Goal: Task Accomplishment & Management: Manage account settings

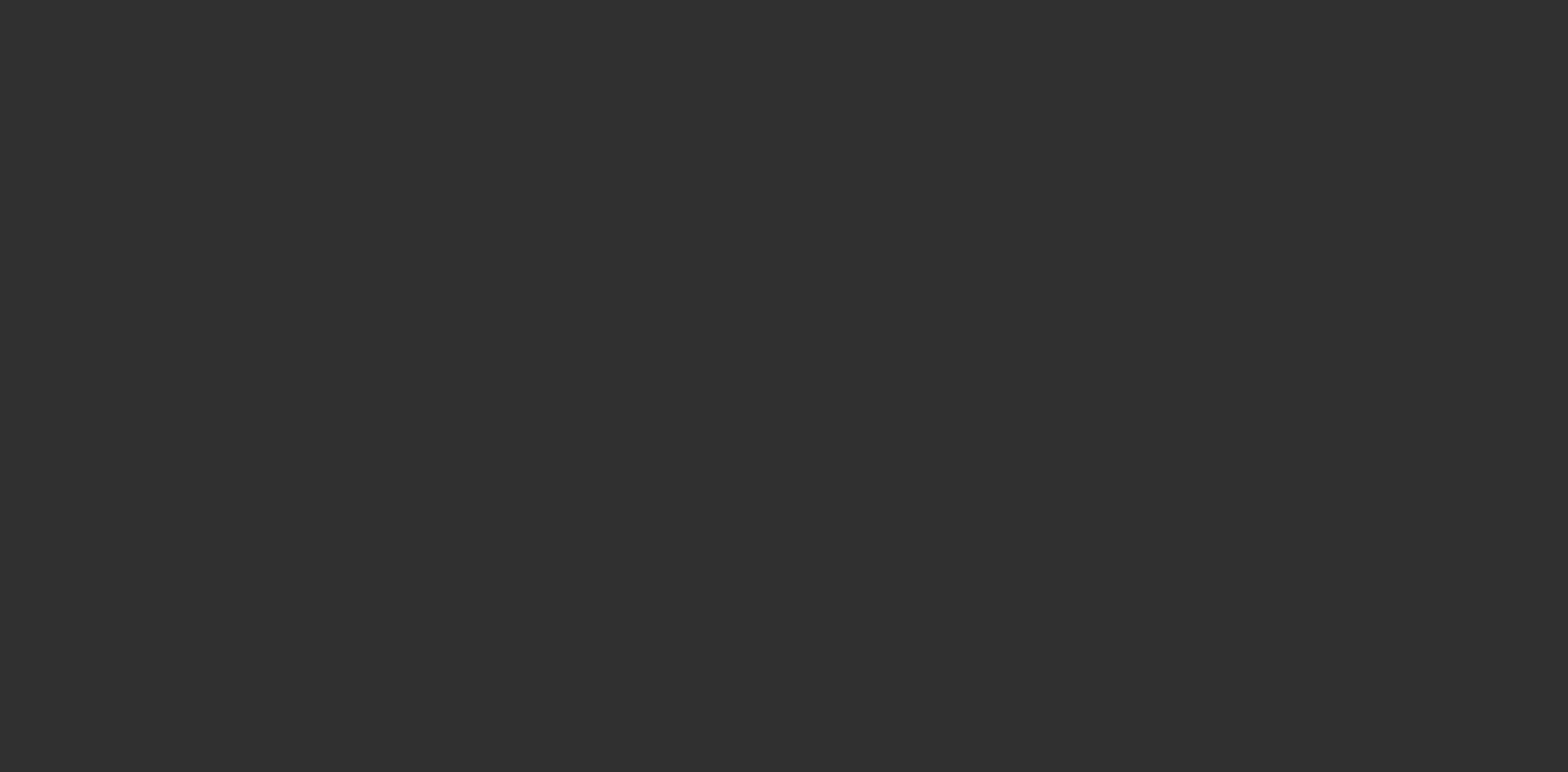
select select "10"
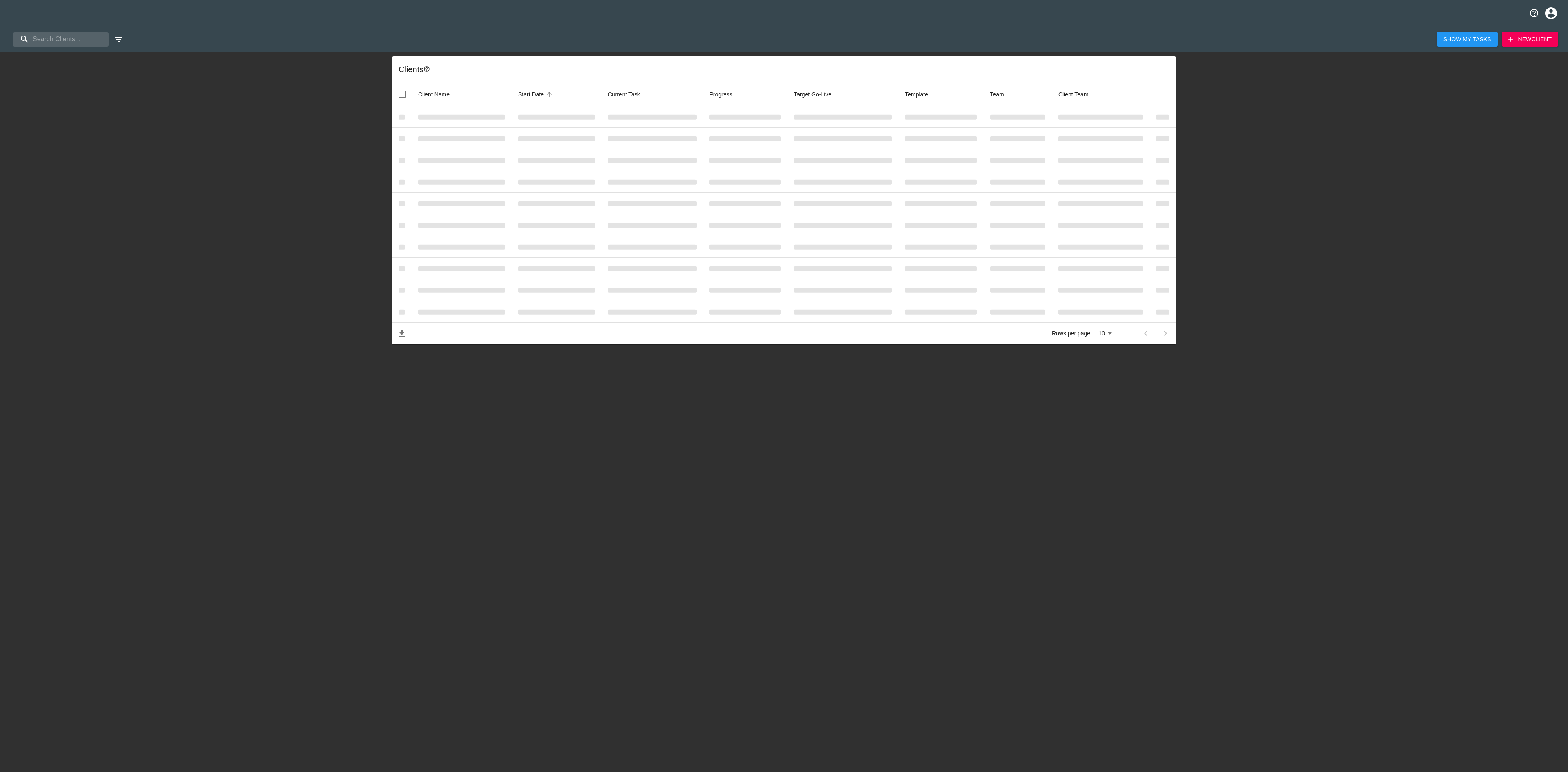
select select "10"
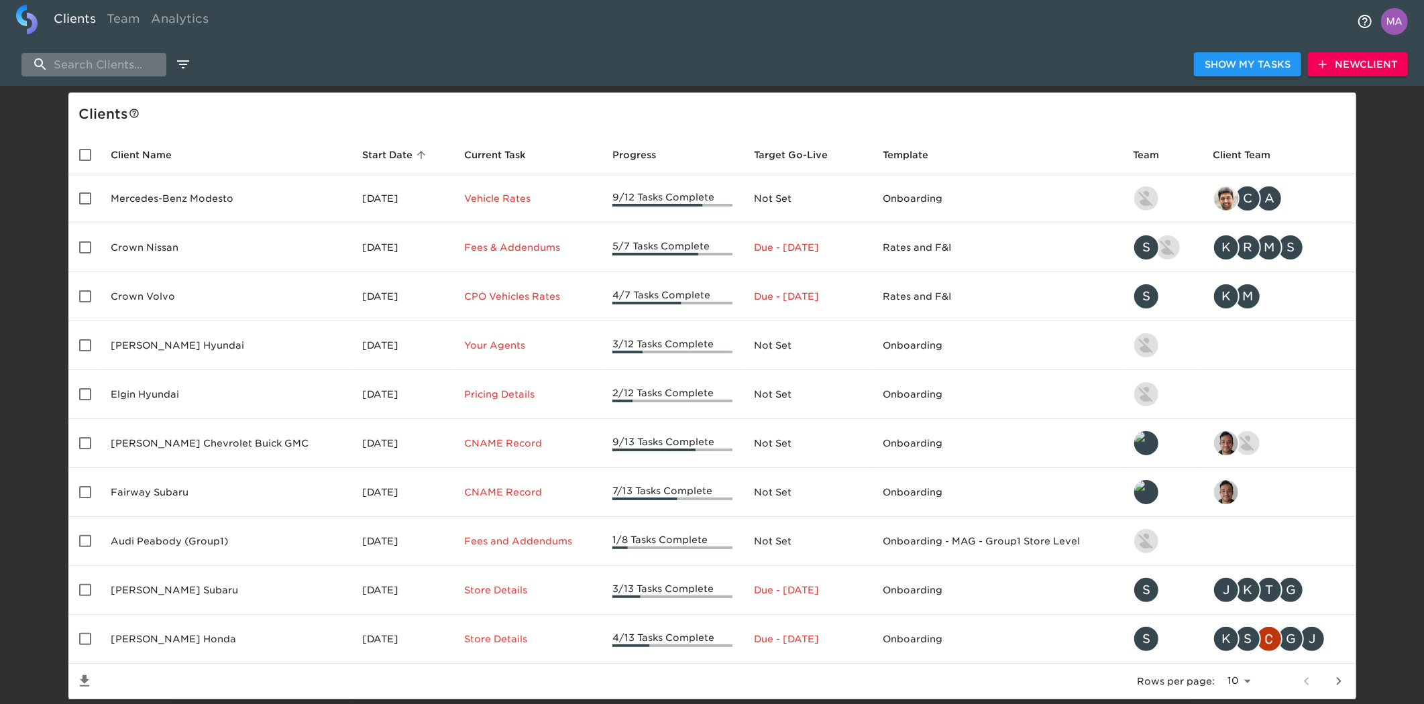
click at [95, 67] on input "search" at bounding box center [93, 64] width 145 height 23
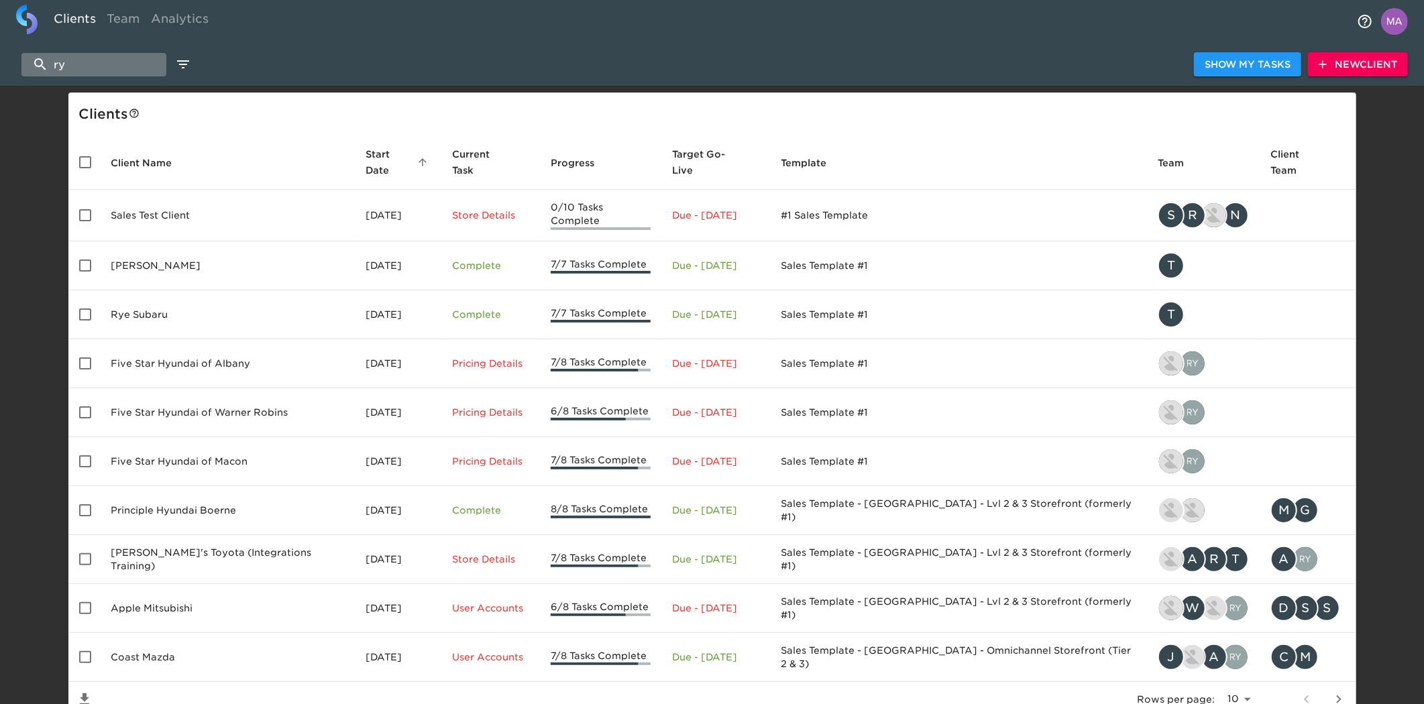
type input "r"
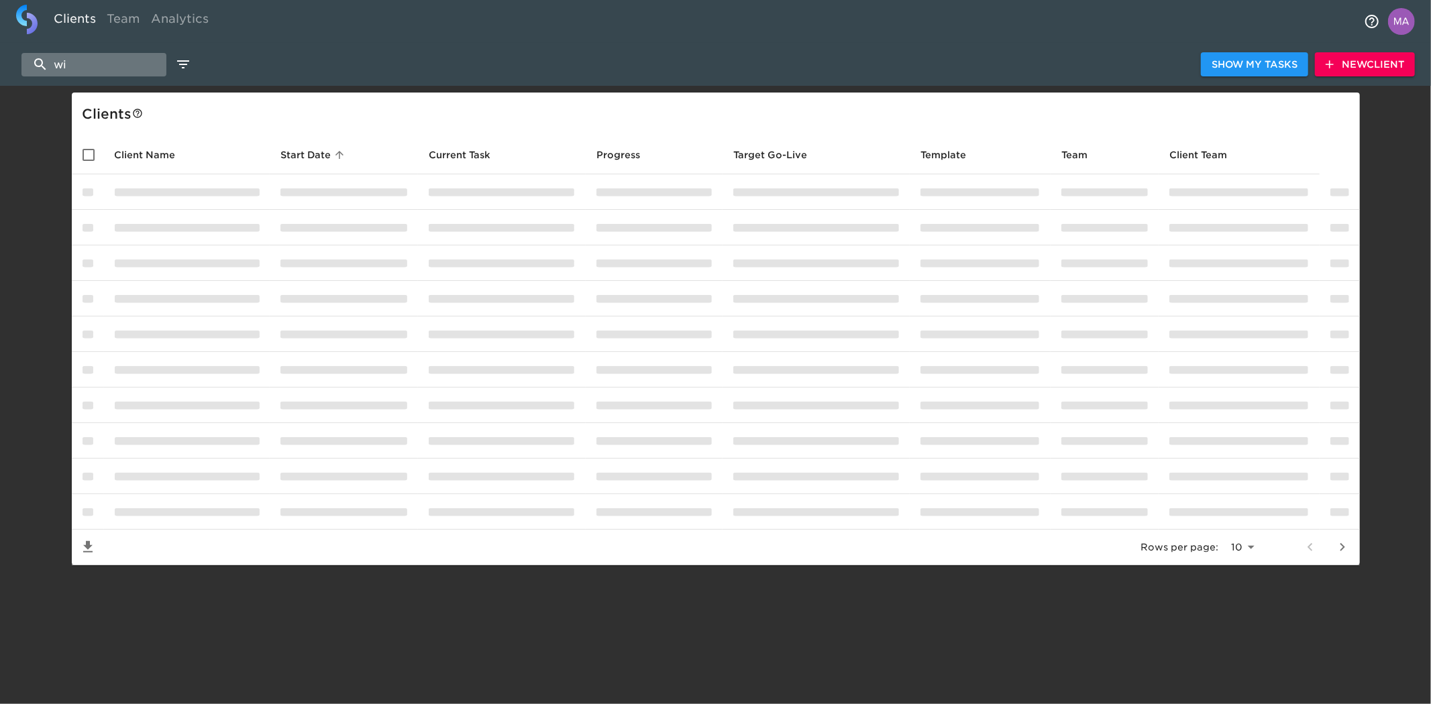
type input "w"
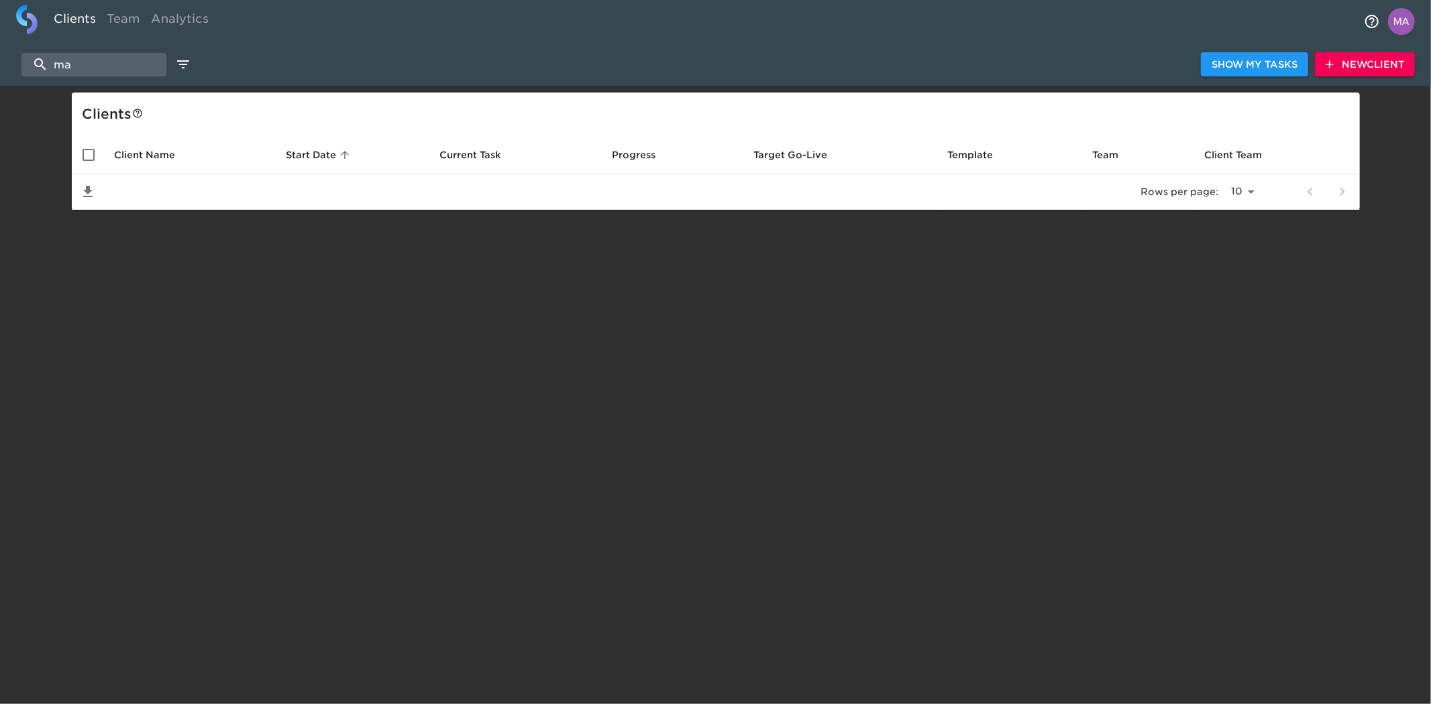
type input "m"
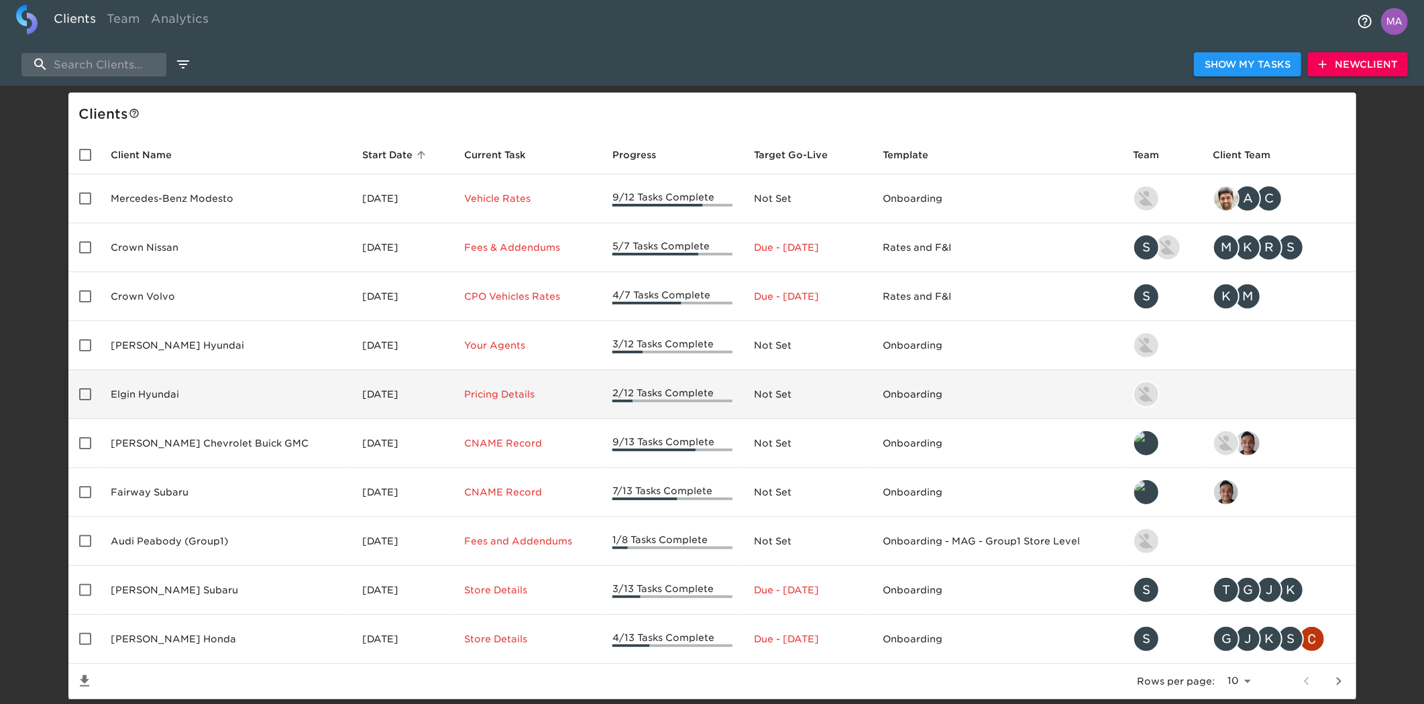
scroll to position [38, 0]
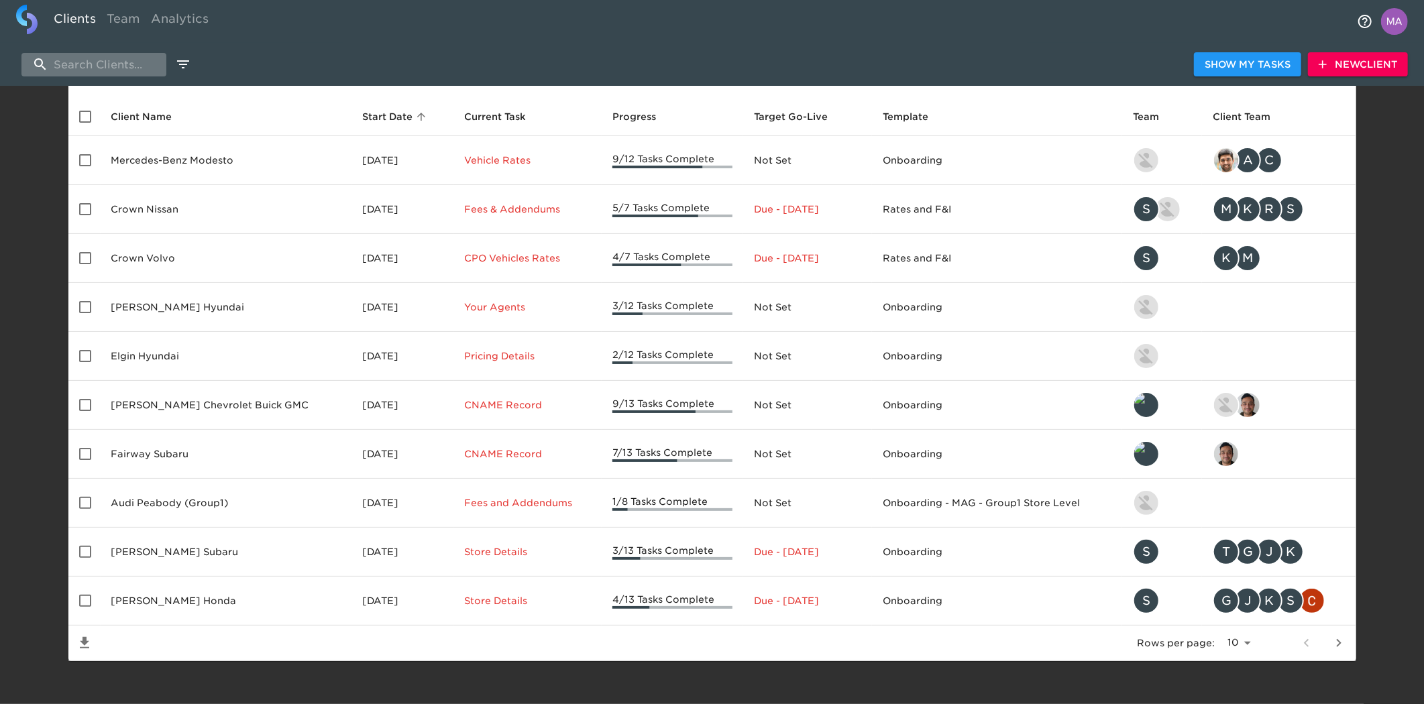
click at [117, 71] on input "search" at bounding box center [93, 64] width 145 height 23
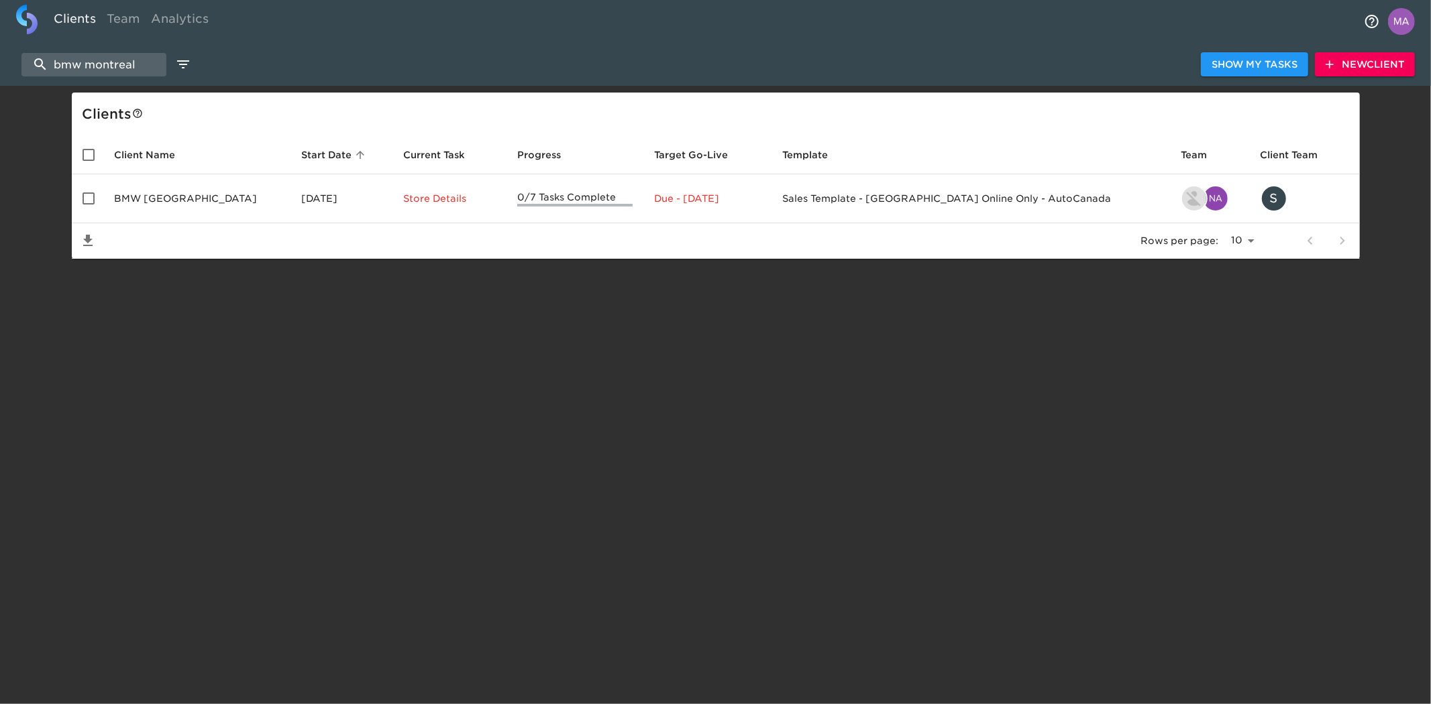
type input "bmw montreal"
click at [1346, 64] on span "New Client" at bounding box center [1365, 64] width 78 height 17
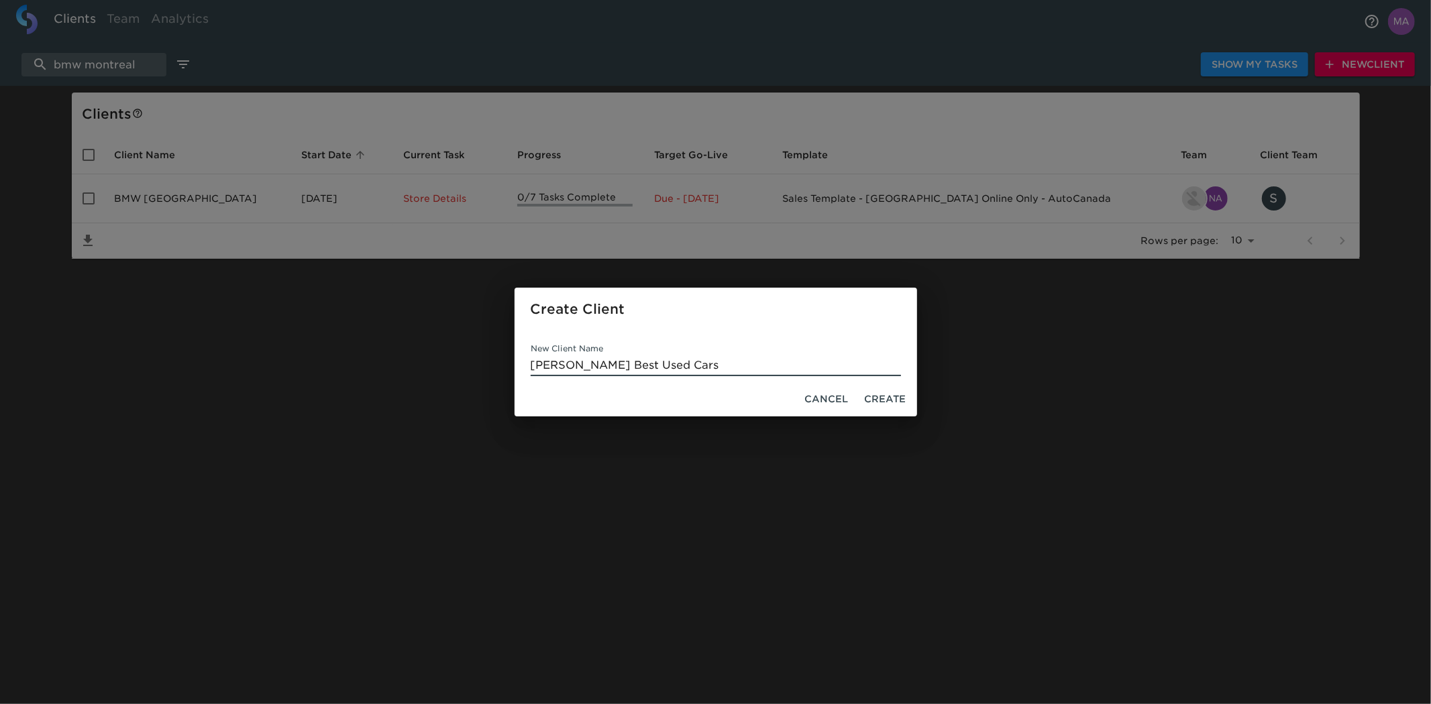
type input "[PERSON_NAME] Best Used Cars"
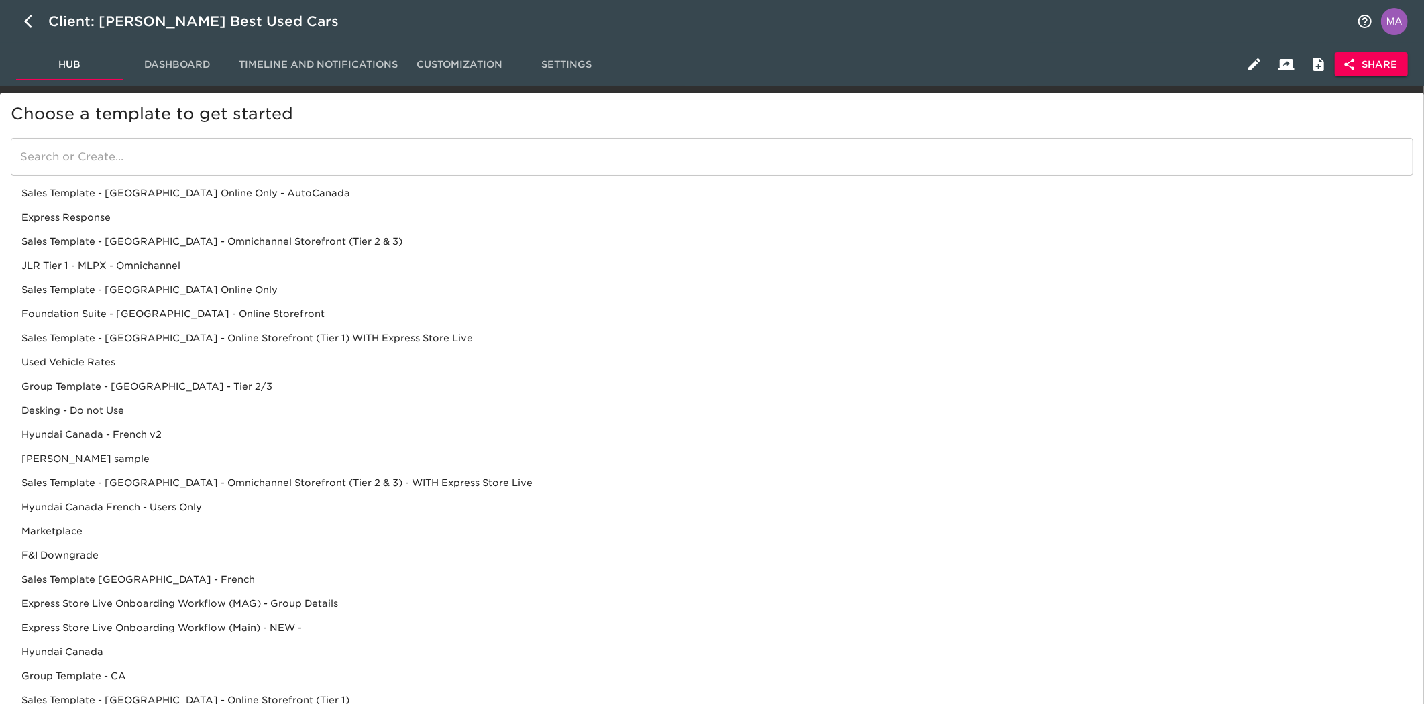
click at [280, 193] on div "Sales Template - [GEOGRAPHIC_DATA] Online Only - AutoCanada" at bounding box center [712, 193] width 1403 height 24
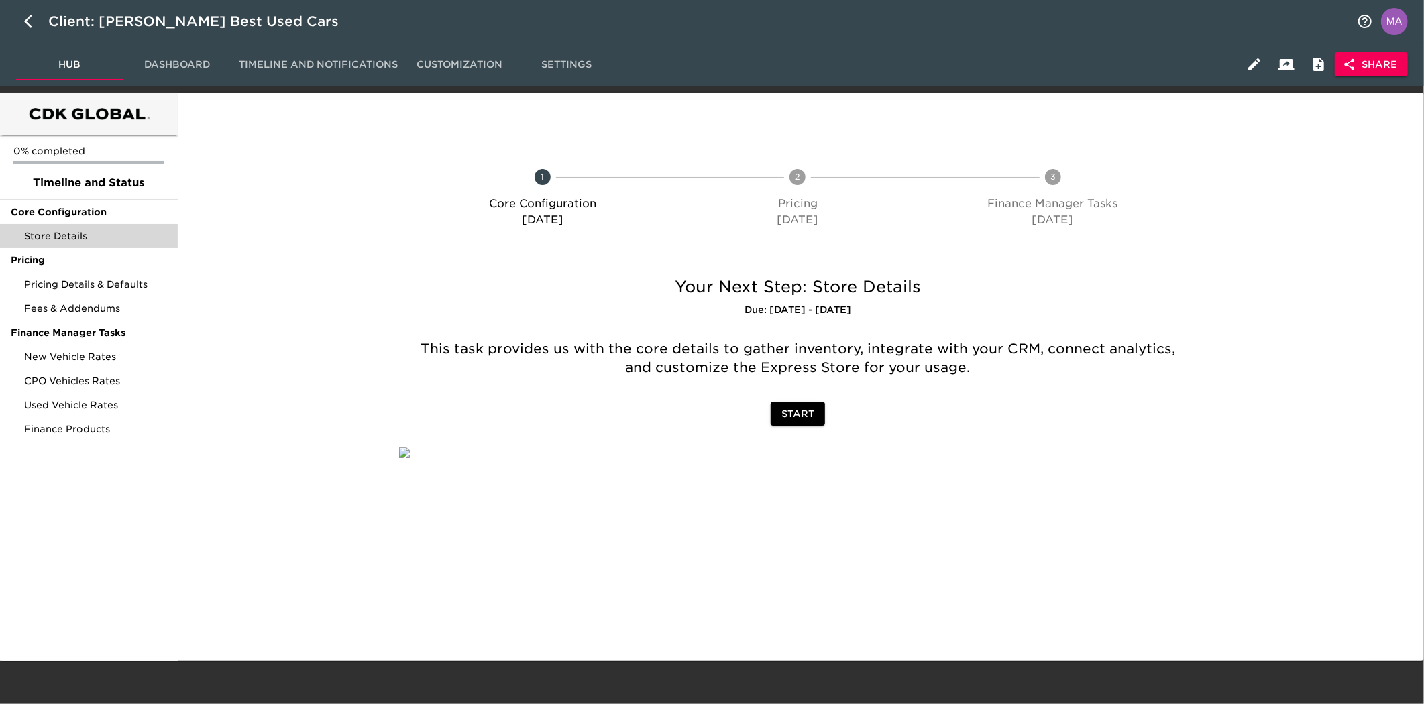
click at [74, 238] on span "Store Details" at bounding box center [95, 235] width 143 height 13
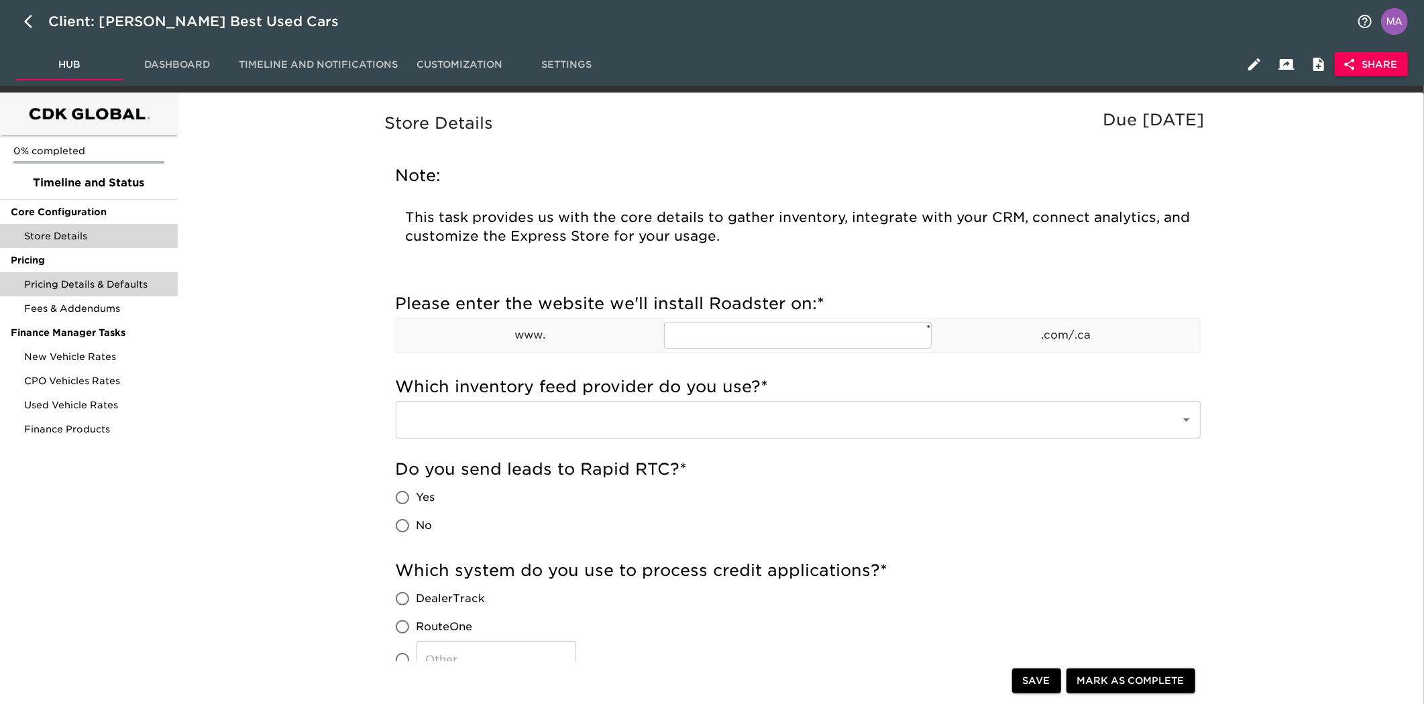
click at [156, 283] on span "Pricing Details & Defaults" at bounding box center [95, 284] width 143 height 13
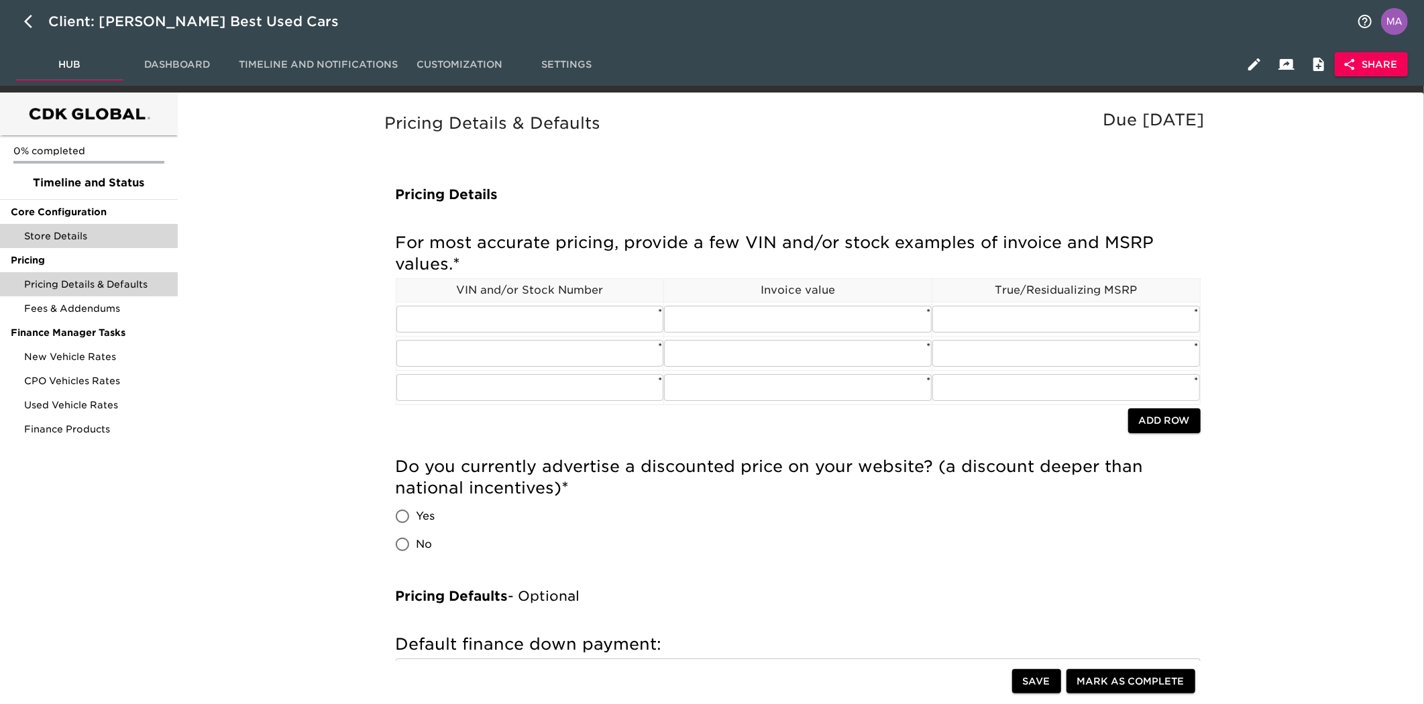
click at [135, 225] on div "Store Details" at bounding box center [89, 236] width 178 height 24
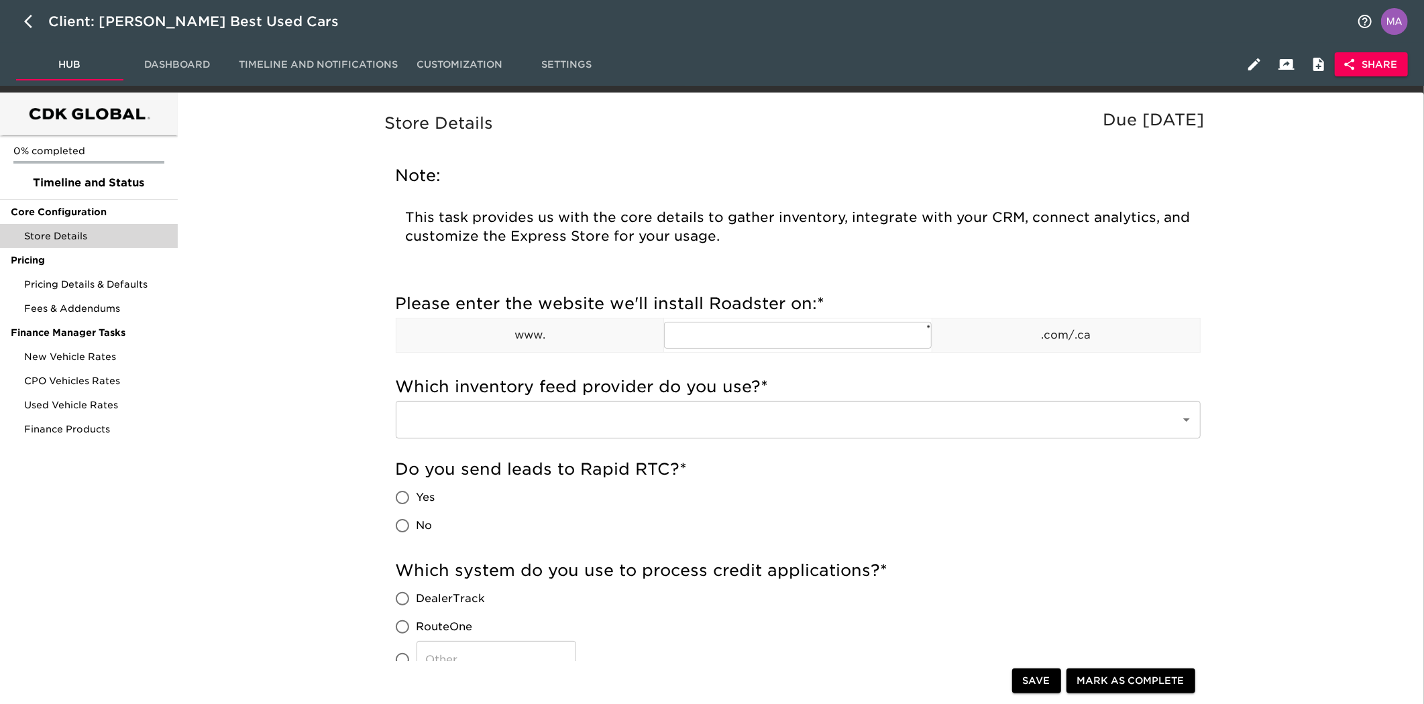
click at [1360, 69] on span "Share" at bounding box center [1372, 64] width 52 height 17
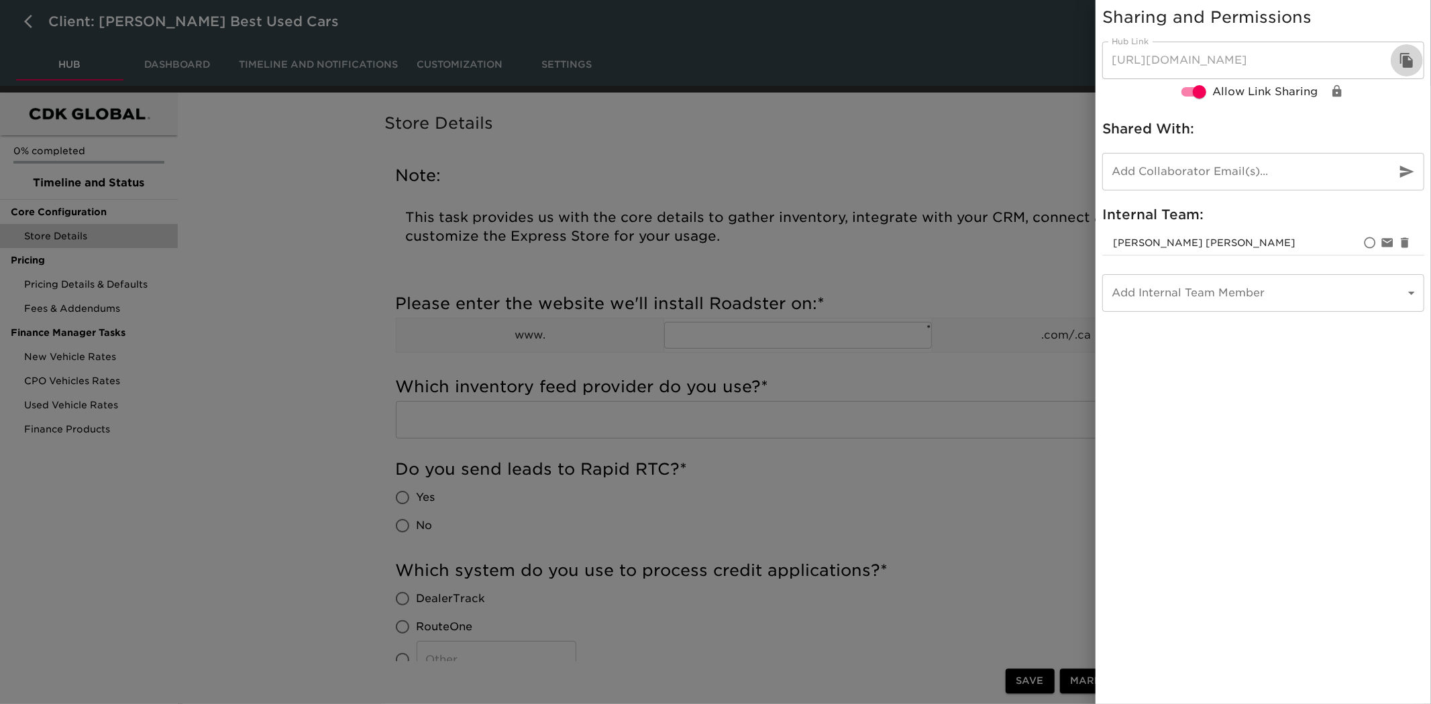
click at [1413, 67] on icon "button" at bounding box center [1407, 60] width 16 height 16
click at [272, 345] on div at bounding box center [715, 352] width 1431 height 704
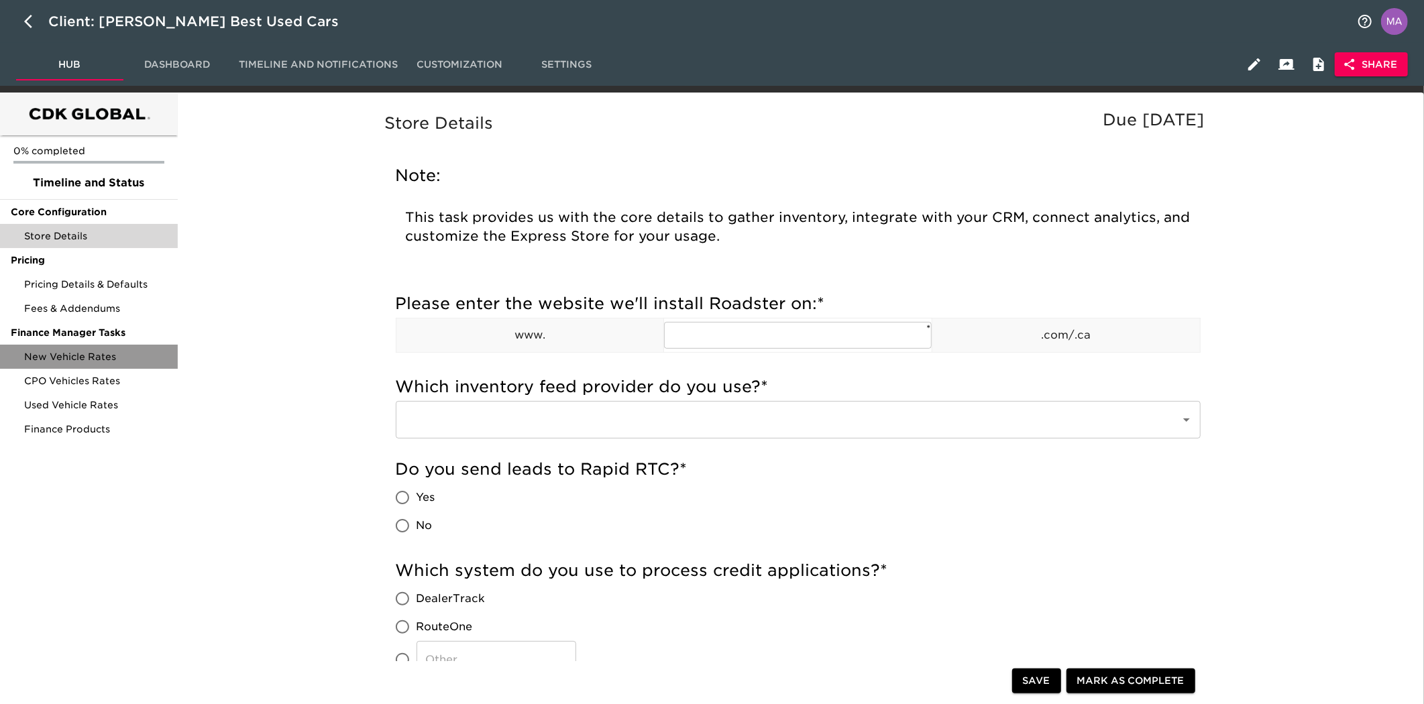
click at [97, 358] on span "New Vehicle Rates" at bounding box center [95, 356] width 143 height 13
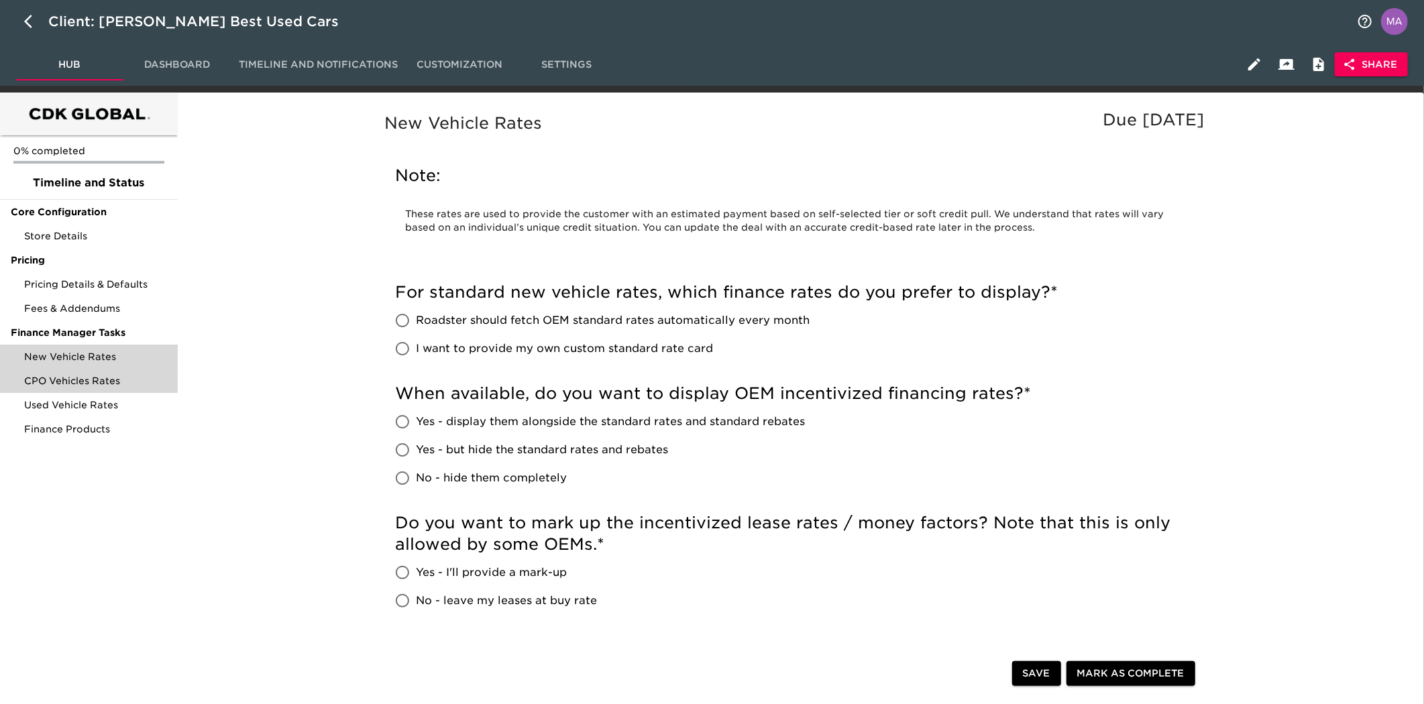
click at [123, 380] on span "CPO Vehicles Rates" at bounding box center [95, 380] width 143 height 13
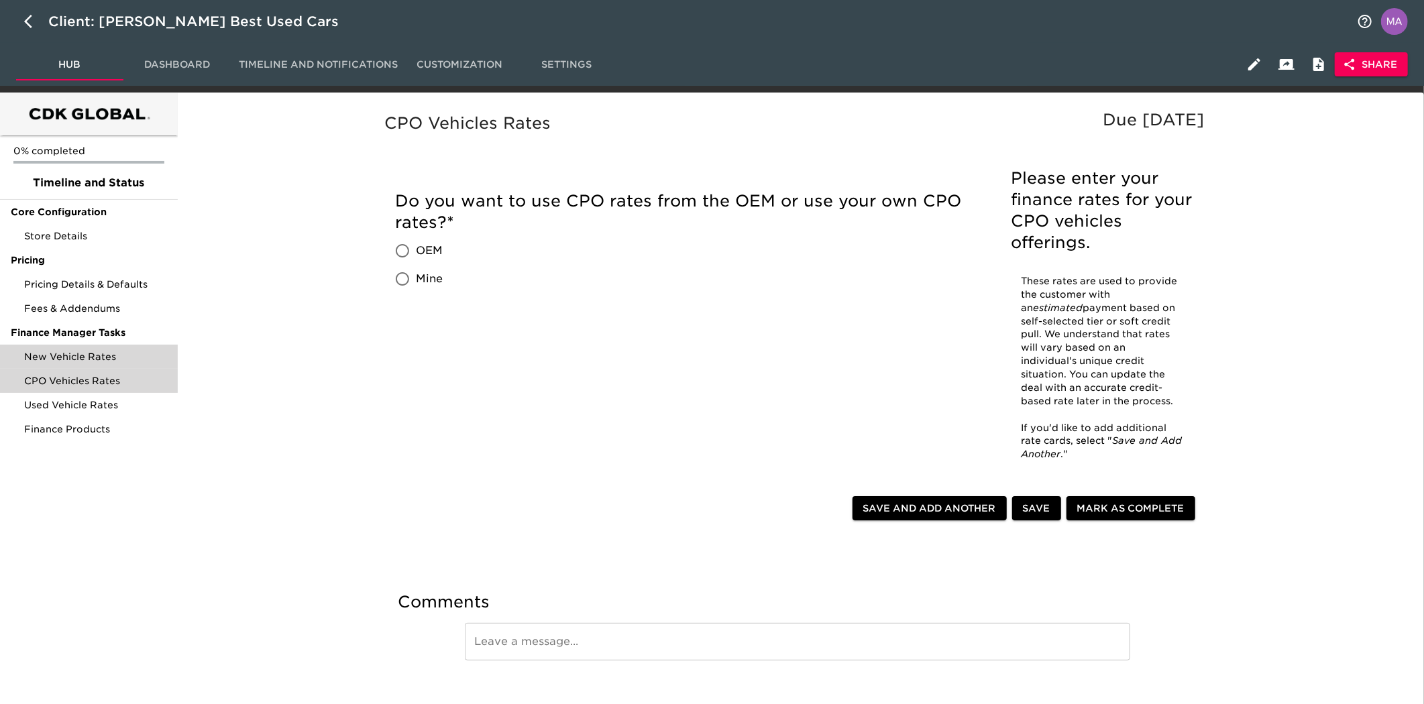
click at [126, 354] on span "New Vehicle Rates" at bounding box center [95, 356] width 143 height 13
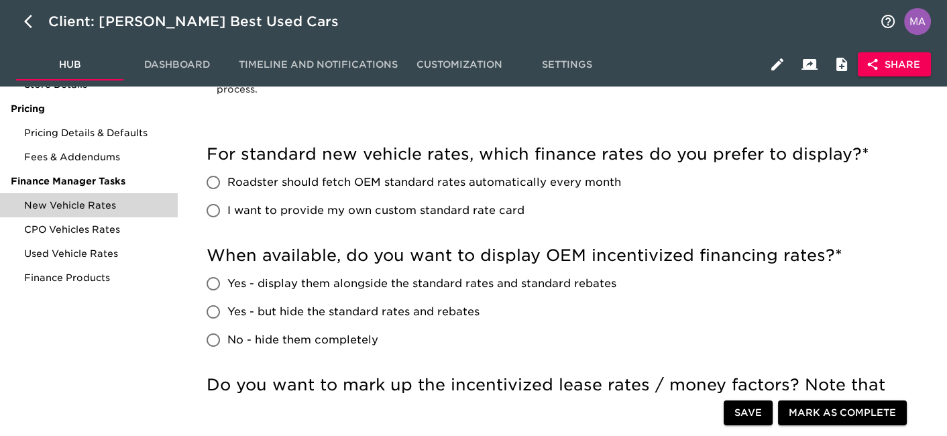
scroll to position [163, 0]
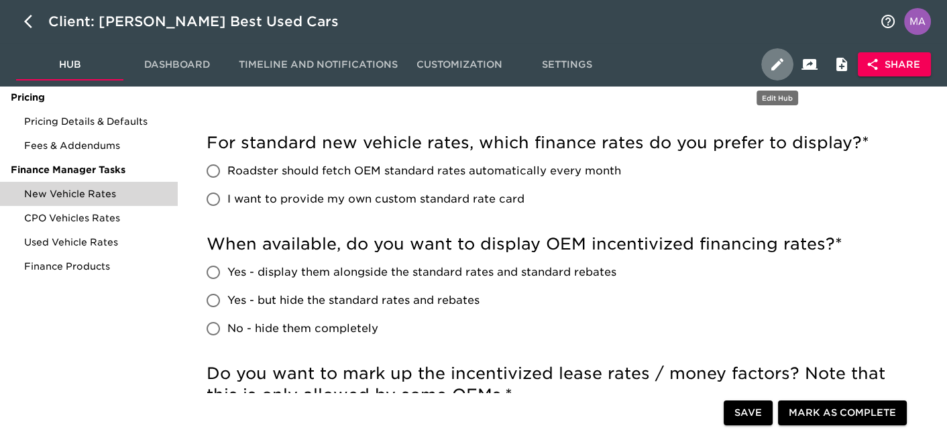
click at [779, 64] on icon "button" at bounding box center [777, 64] width 12 height 12
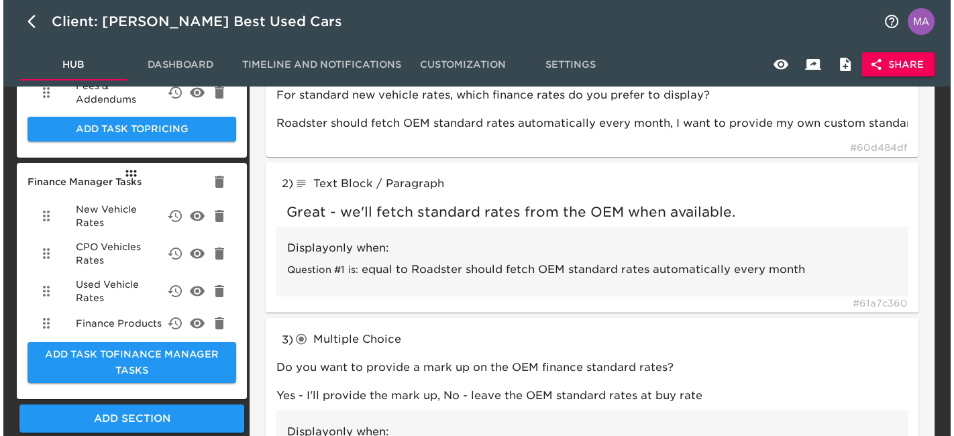
scroll to position [256, 0]
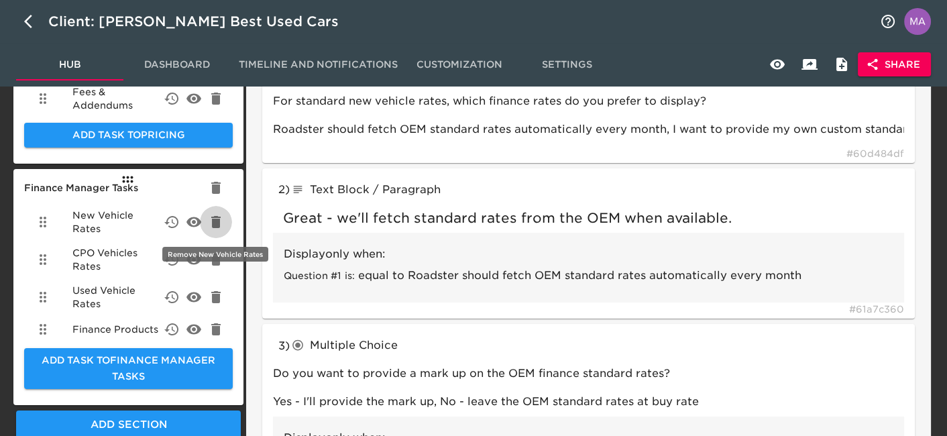
click at [219, 224] on icon "delete" at bounding box center [215, 222] width 9 height 12
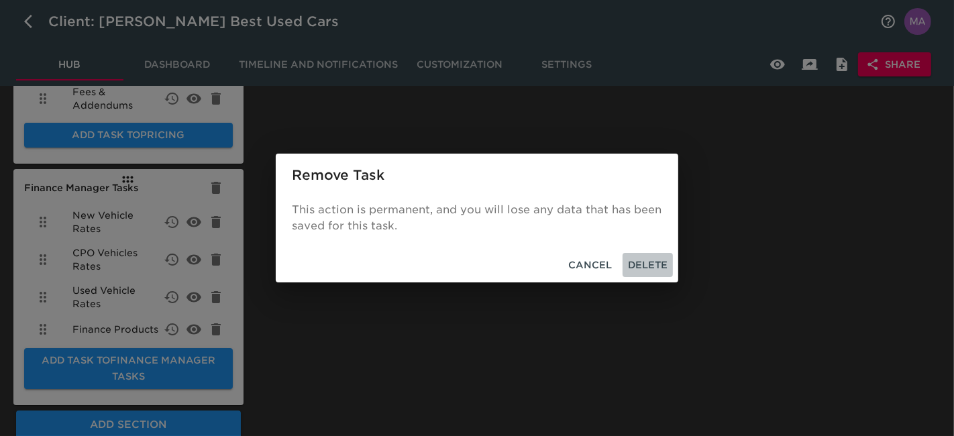
click at [668, 258] on button "Delete" at bounding box center [648, 265] width 50 height 25
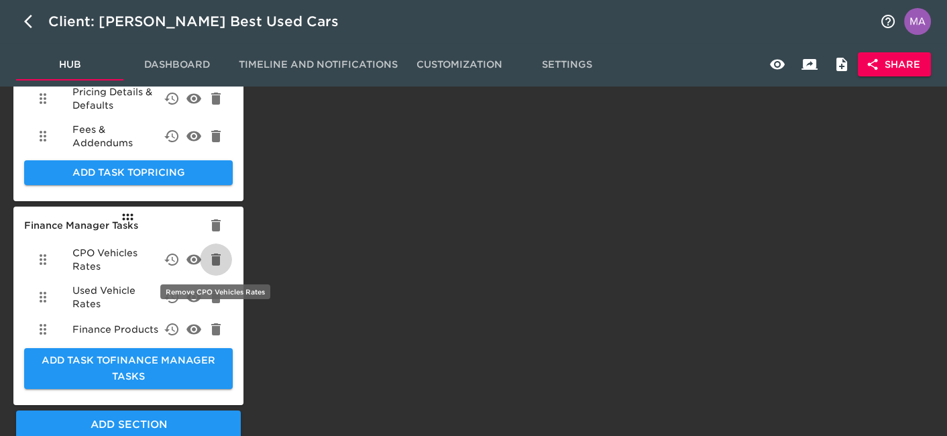
click at [213, 260] on icon "delete" at bounding box center [215, 260] width 9 height 12
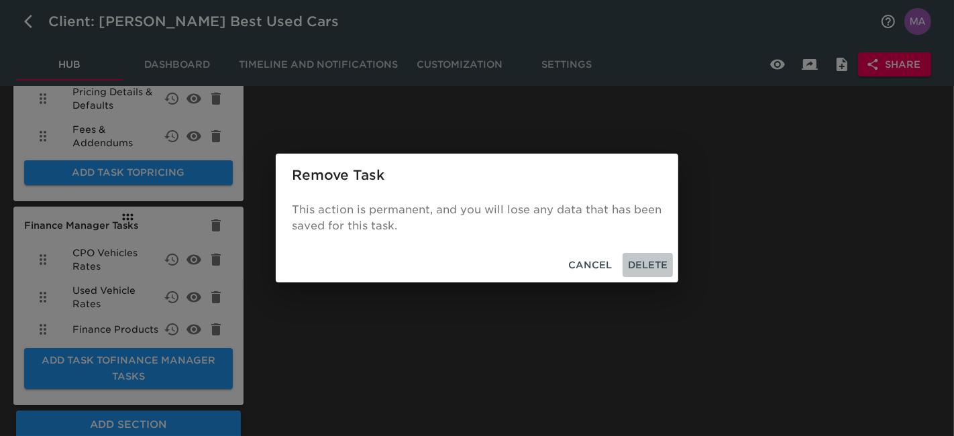
click at [655, 261] on span "Delete" at bounding box center [648, 265] width 40 height 17
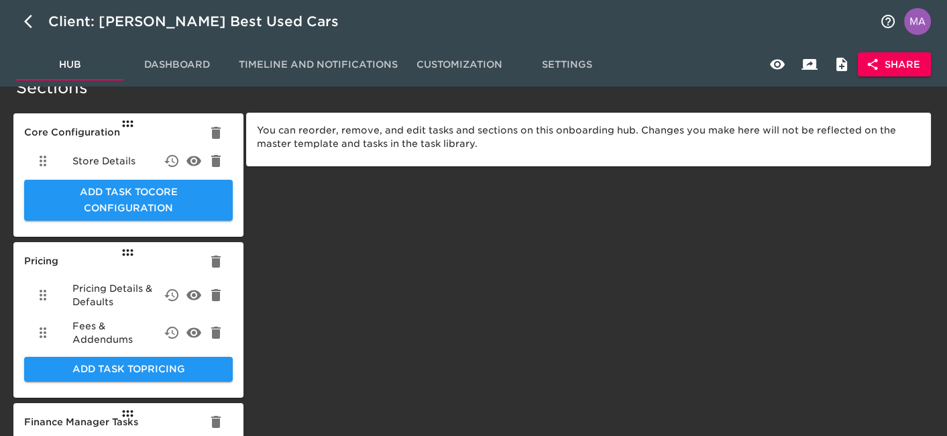
scroll to position [21, 0]
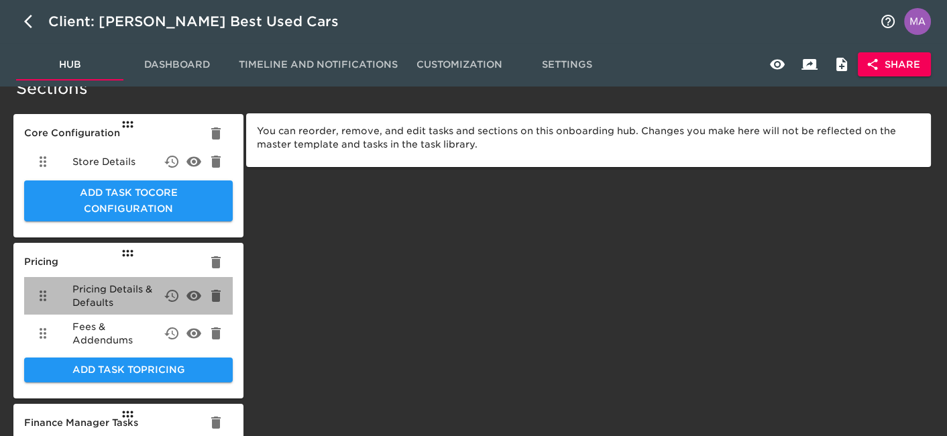
click at [109, 296] on span "Pricing Details & Defaults" at bounding box center [117, 295] width 91 height 27
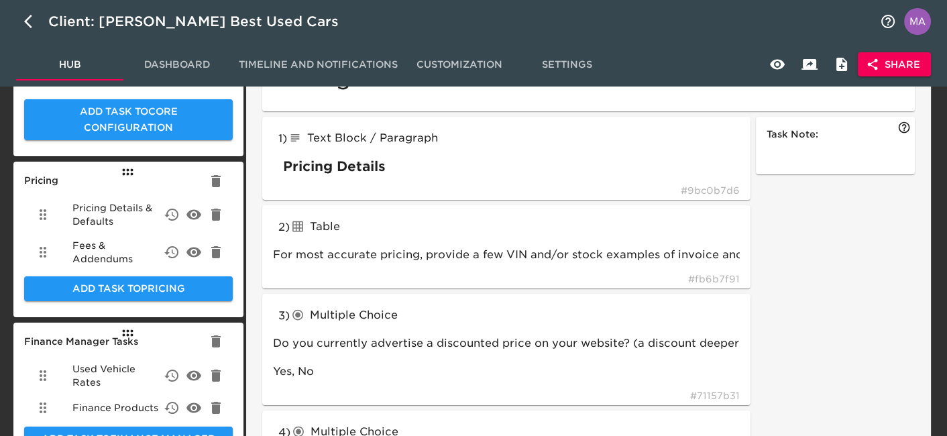
scroll to position [102, 0]
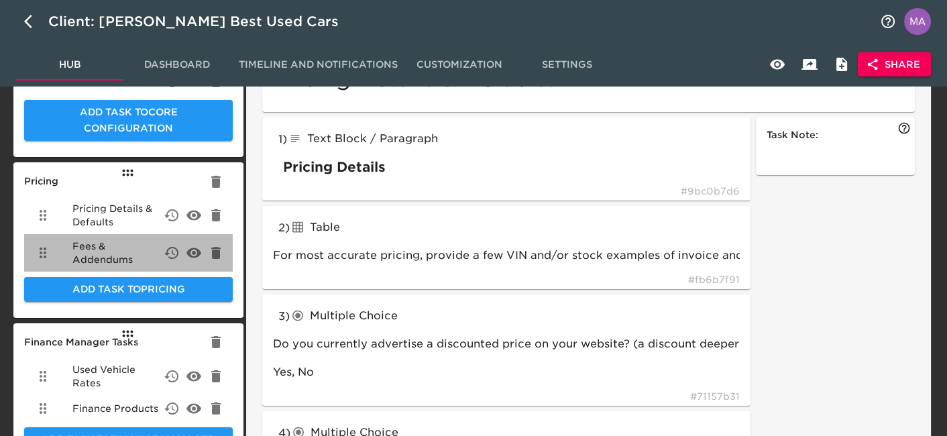
click at [87, 244] on span "Fees & Addendums" at bounding box center [117, 252] width 91 height 27
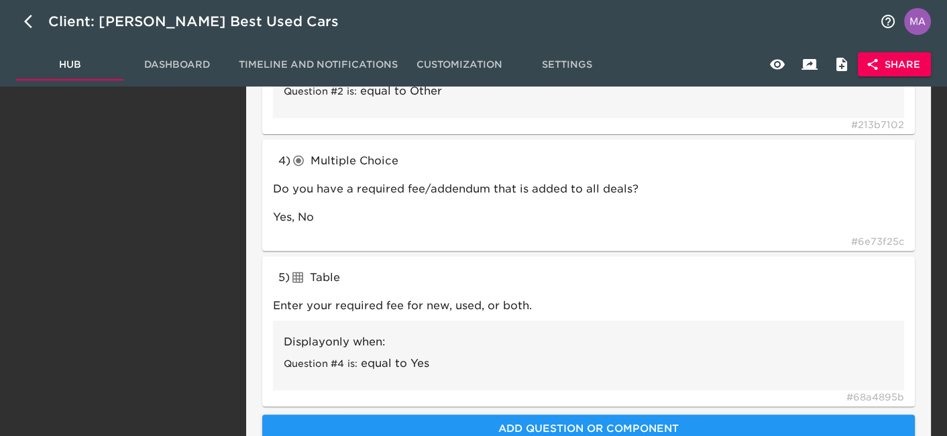
scroll to position [572, 0]
click at [452, 291] on div "5 ) Table tableInput Enter your required fee for new, used, or both. Display on…" at bounding box center [588, 330] width 653 height 151
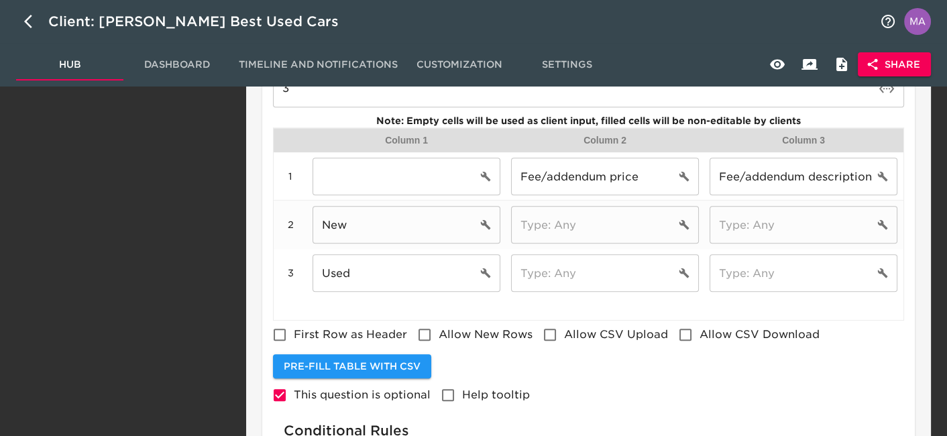
scroll to position [897, 0]
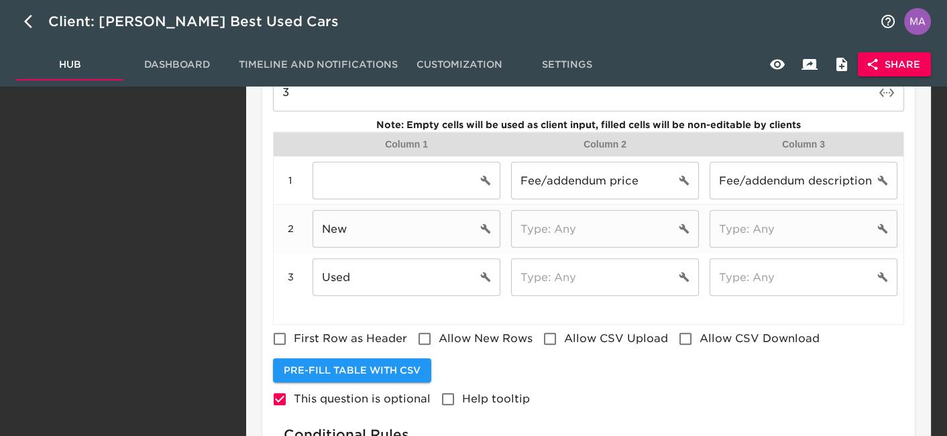
click at [289, 229] on div "2" at bounding box center [290, 228] width 23 height 13
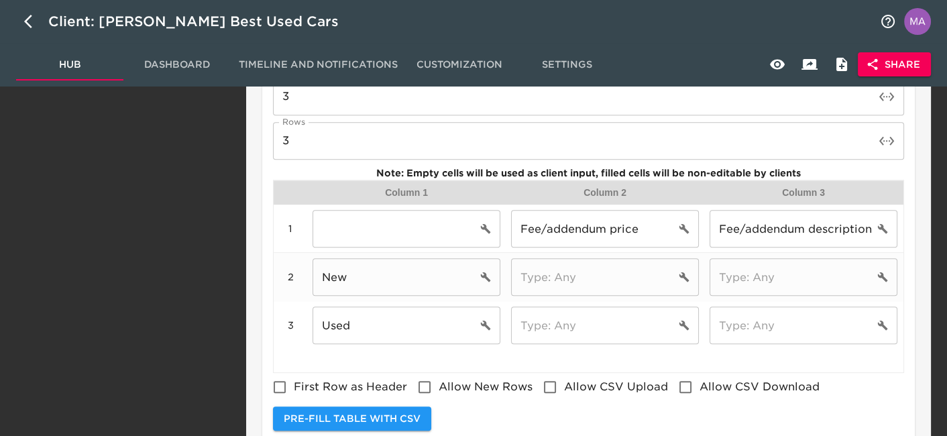
scroll to position [847, 0]
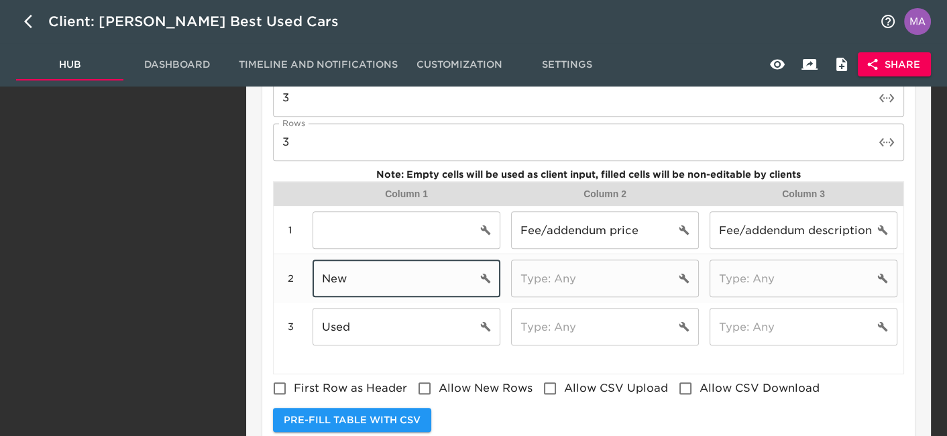
click at [416, 275] on input "New" at bounding box center [395, 279] width 164 height 38
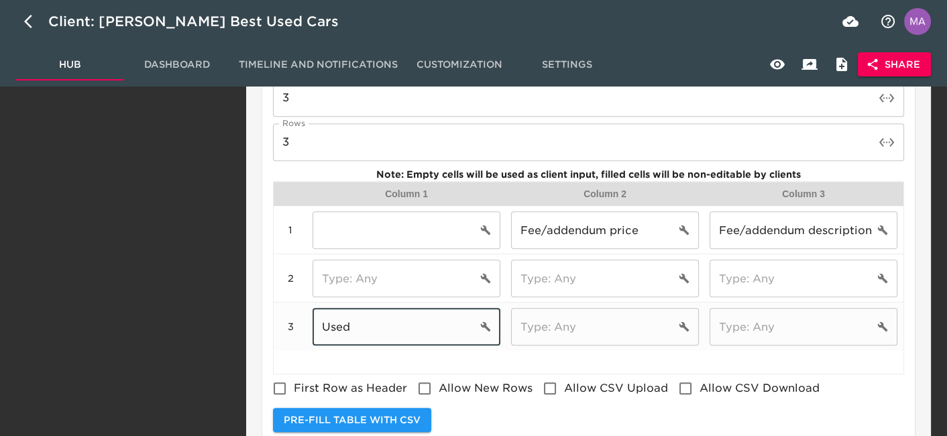
click at [345, 340] on input "Used" at bounding box center [395, 327] width 164 height 38
click at [362, 271] on input "text" at bounding box center [395, 279] width 164 height 38
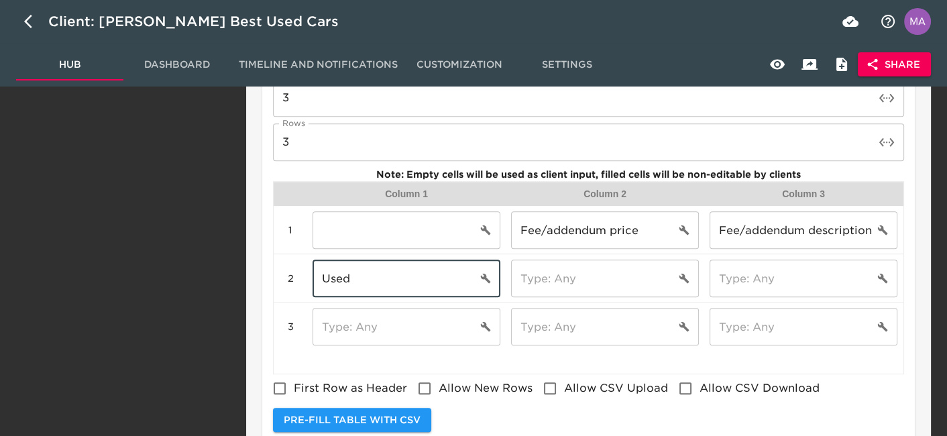
type input "Used"
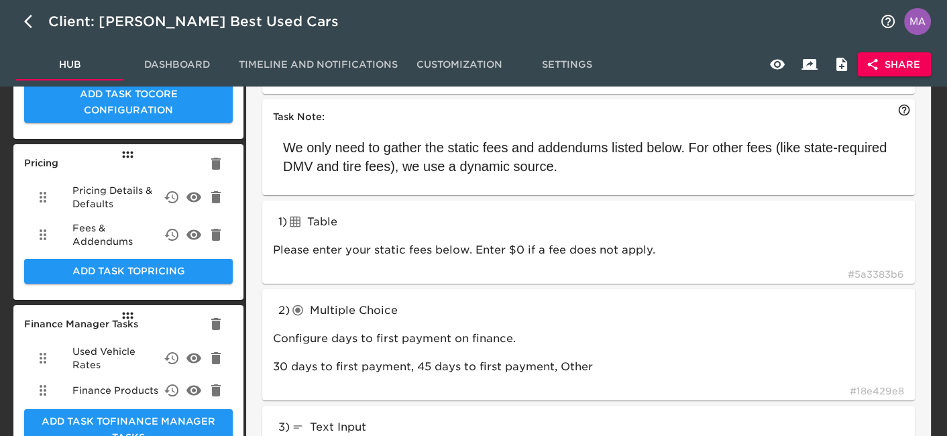
scroll to position [0, 0]
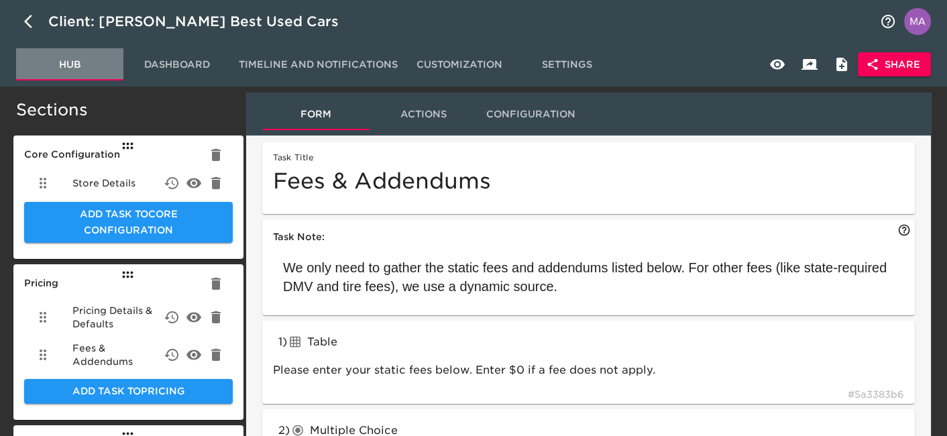
click at [74, 56] on span "Hub" at bounding box center [69, 64] width 91 height 17
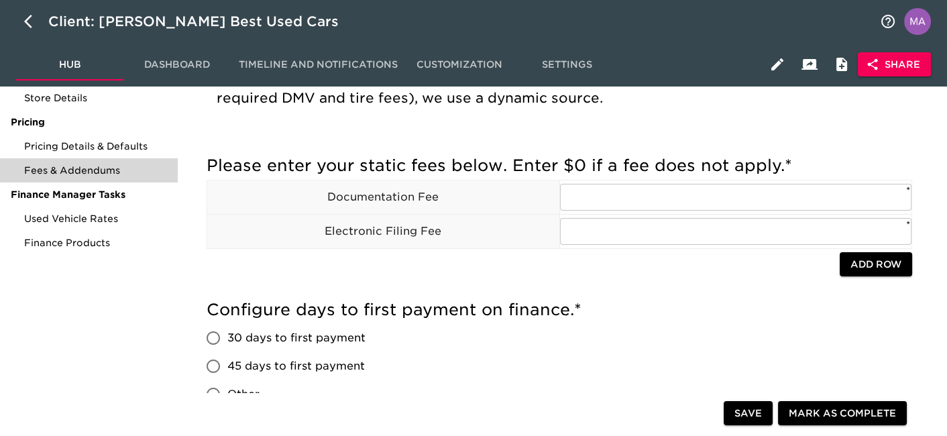
scroll to position [256, 0]
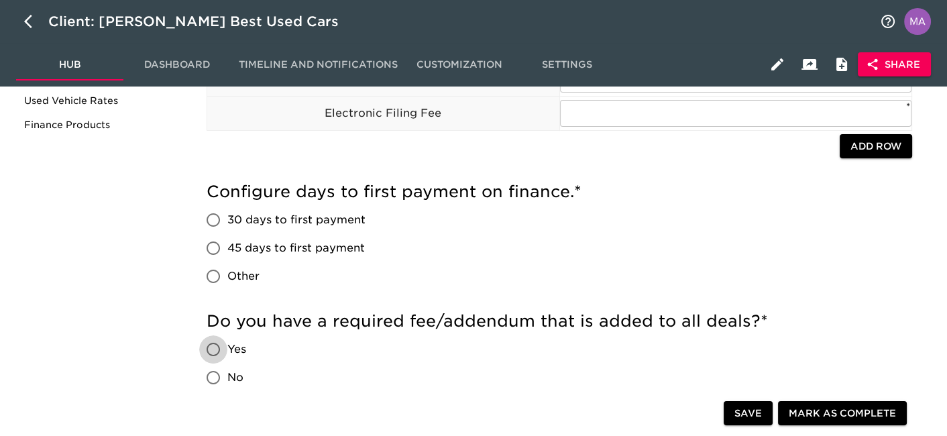
click at [215, 349] on input "Yes" at bounding box center [213, 349] width 28 height 28
radio input "true"
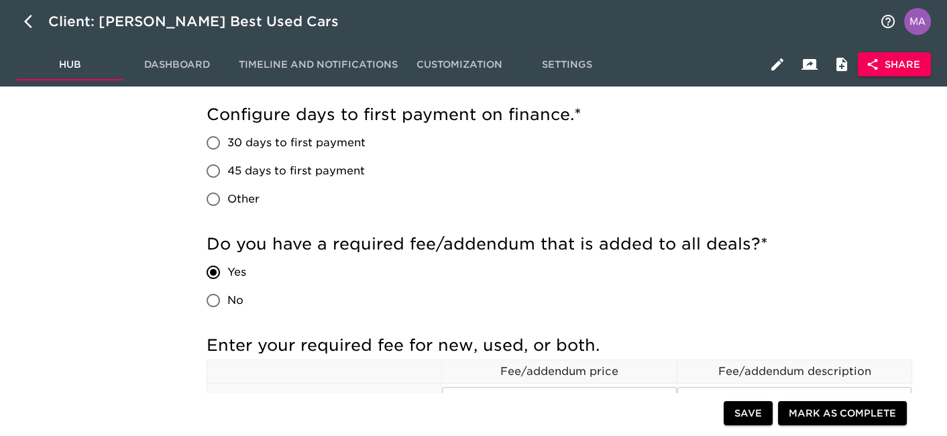
scroll to position [253, 0]
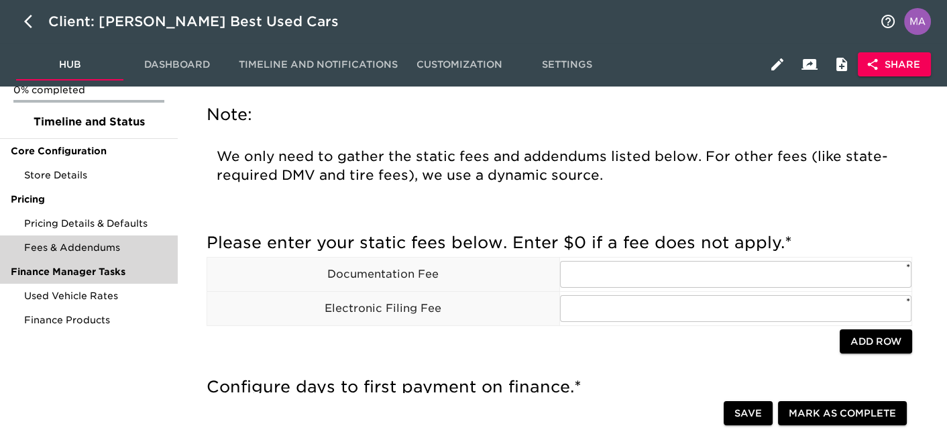
scroll to position [62, 0]
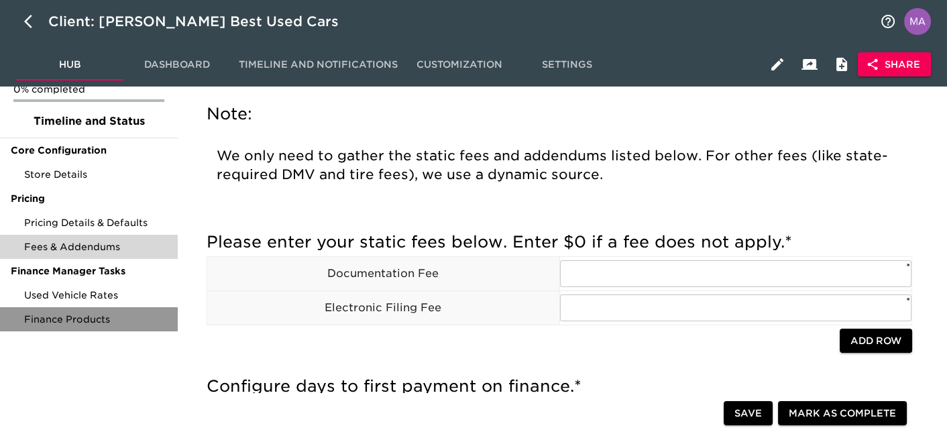
click at [111, 313] on span "Finance Products" at bounding box center [95, 319] width 143 height 13
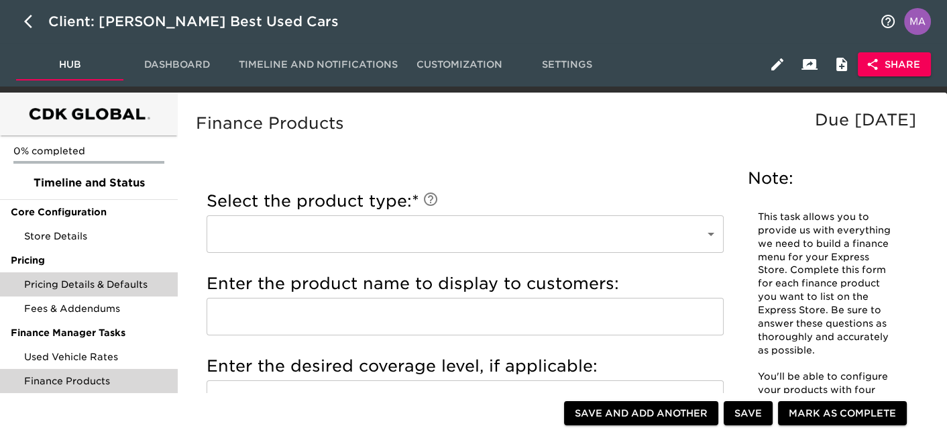
click at [80, 289] on span "Pricing Details & Defaults" at bounding box center [95, 284] width 143 height 13
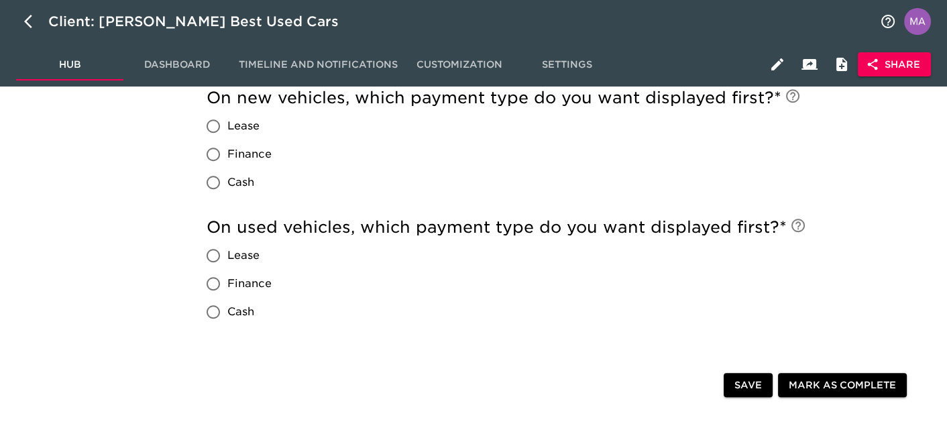
scroll to position [1377, 0]
click at [779, 64] on icon "button" at bounding box center [777, 64] width 12 height 12
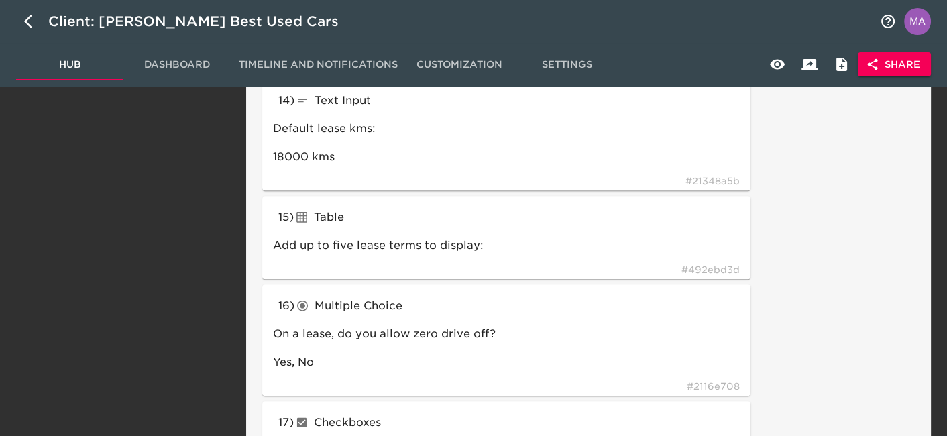
scroll to position [1803, 0]
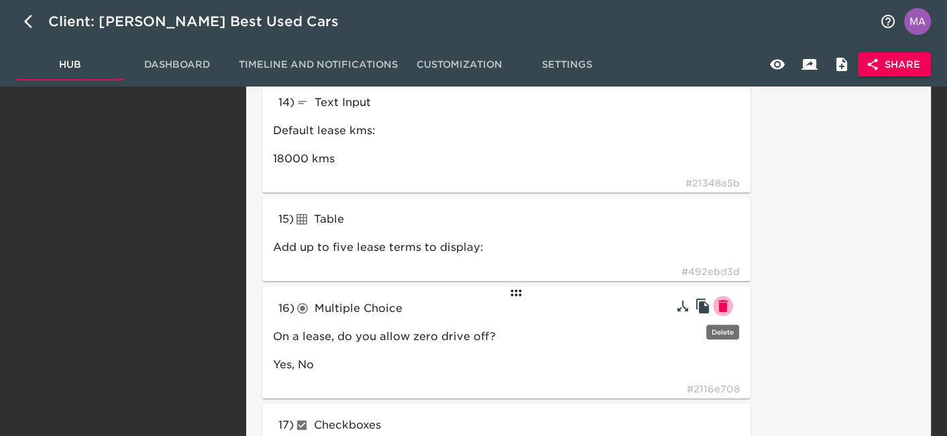
click at [720, 305] on icon "button" at bounding box center [722, 306] width 9 height 12
type input "checkboxes"
type input "We can show terms in various formats. Select which you want to display on your …"
type input "Monthly, Bi-Weekly, Weekly"
type input "radioButtons"
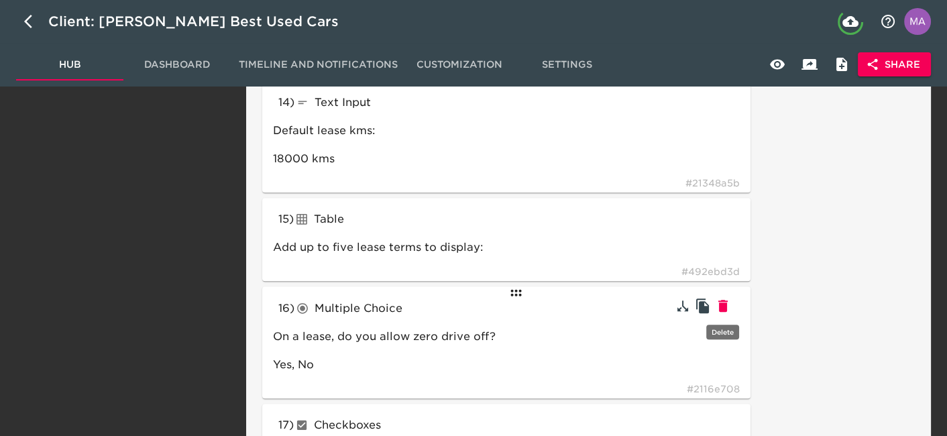
type input "On new vehicles, which payment type do you want displayed first?"
type input "Lease, Finance, Cash"
type input "On used vehicles, which payment type do you want displayed first?"
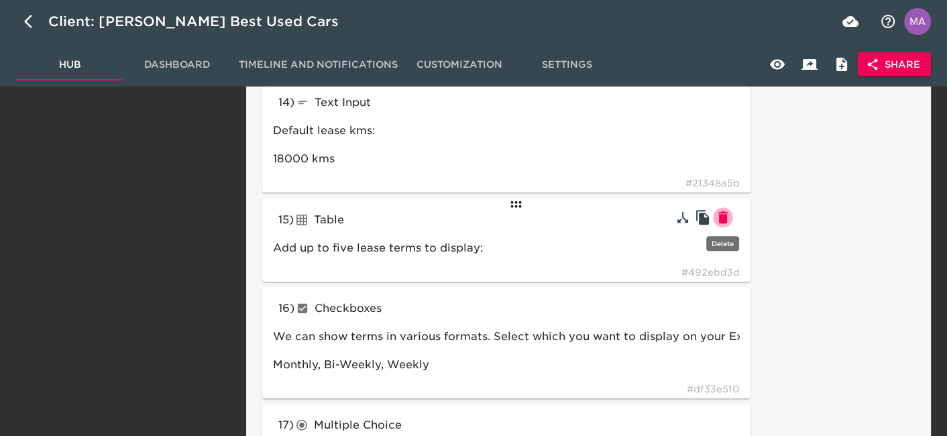
click at [728, 219] on icon "button" at bounding box center [723, 217] width 16 height 16
type input "checkboxes"
type input "We can show terms in various formats. Select which you want to display on your …"
type input "radioButtons"
type input "On new vehicles, which payment type do you want displayed first?"
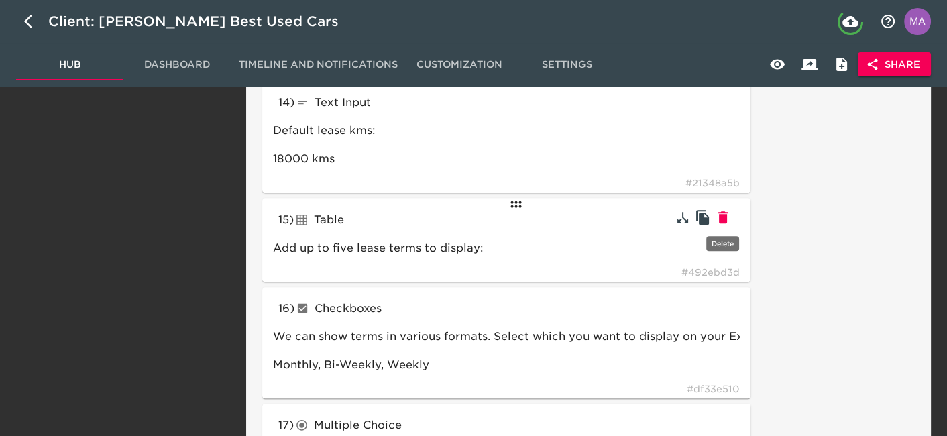
type input "Lease, Finance, Cash"
type input "On used vehicles, which payment type do you want displayed first?"
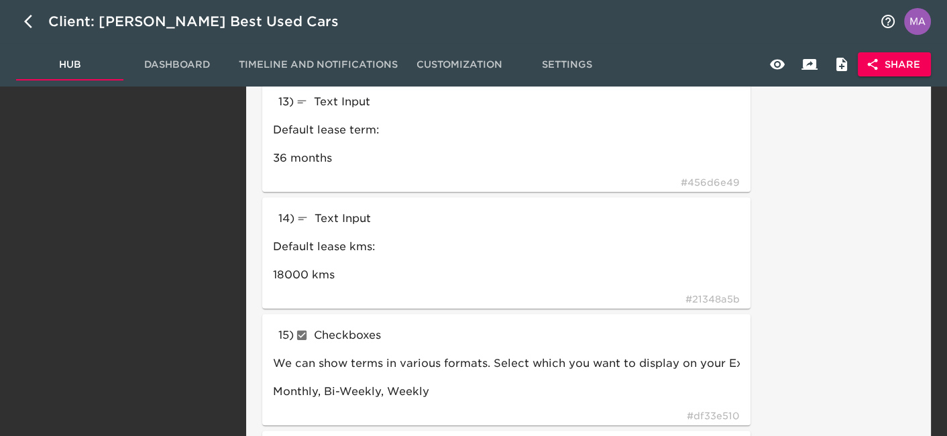
scroll to position [1682, 0]
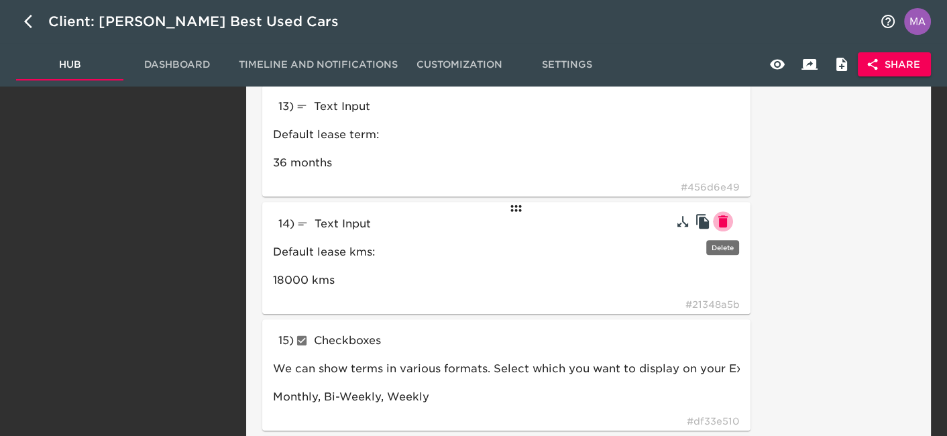
click at [725, 218] on icon "button" at bounding box center [722, 221] width 9 height 12
type input "checkboxes"
type input "We can show terms in various formats. Select which you want to display on your …"
type input "Monthly, Bi-Weekly, Weekly"
type input "radioButtons"
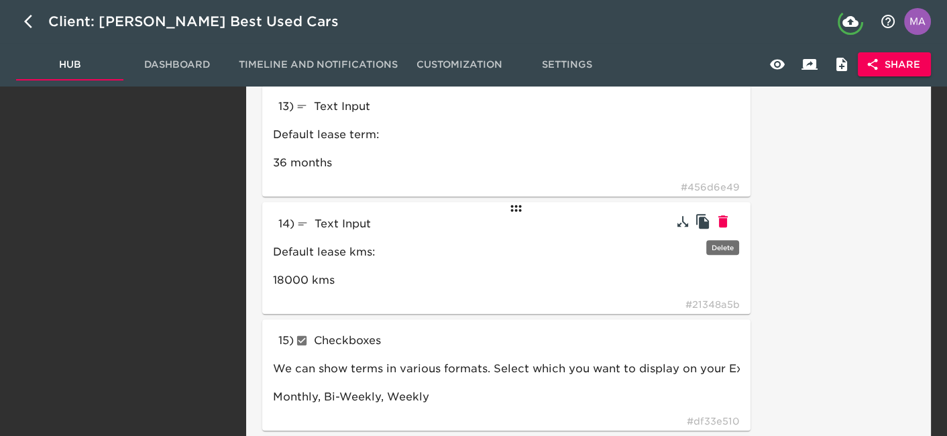
type input "On new vehicles, which payment type do you want displayed first?"
type input "On used vehicles, which payment type do you want displayed first?"
type input "Lease, Finance, Cash"
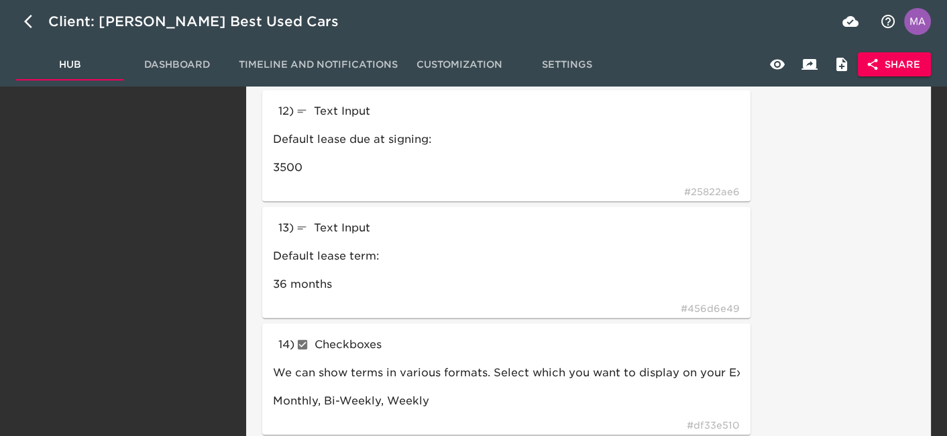
scroll to position [1560, 0]
click at [728, 223] on icon "button" at bounding box center [723, 227] width 16 height 16
type input "checkboxes"
type input "We can show terms in various formats. Select which you want to display on your …"
type input "Monthly, Bi-Weekly, Weekly"
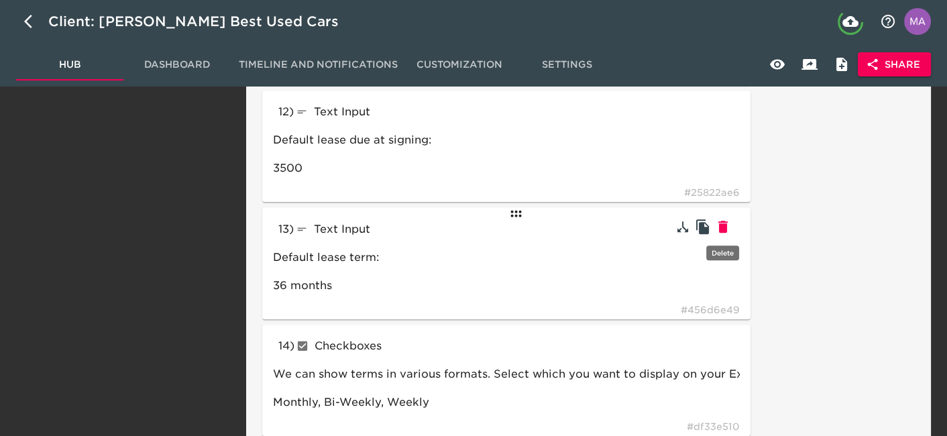
type input "radioButtons"
type input "On new vehicles, which payment type do you want displayed first?"
type input "Lease, Finance, Cash"
type input "On used vehicles, which payment type do you want displayed first?"
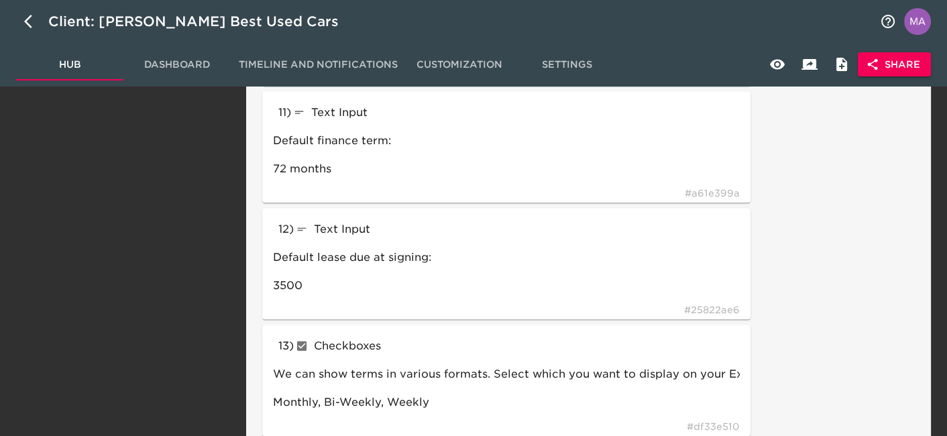
scroll to position [1422, 0]
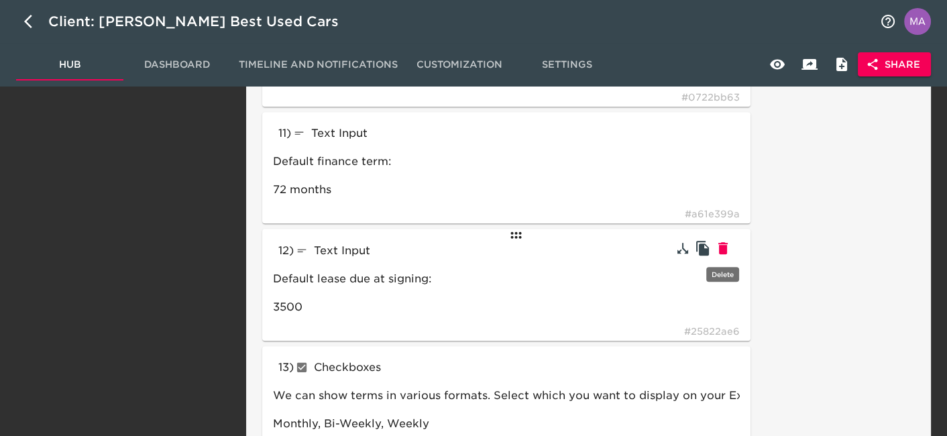
click at [728, 248] on icon "button" at bounding box center [723, 248] width 16 height 16
type input "checkboxes"
type input "We can show terms in various formats. Select which you want to display on your …"
type input "Monthly, Bi-Weekly, Weekly"
type input "radioButtons"
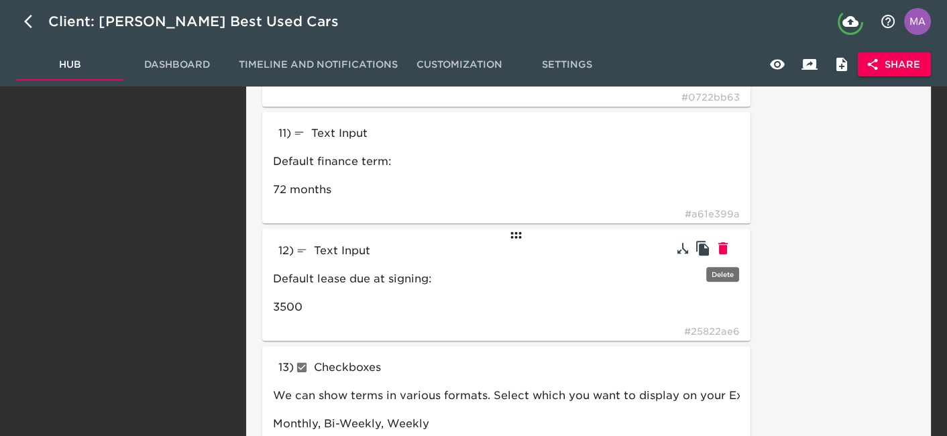
type input "On new vehicles, which payment type do you want displayed first?"
type input "Lease, Finance, Cash"
type input "On used vehicles, which payment type do you want displayed first?"
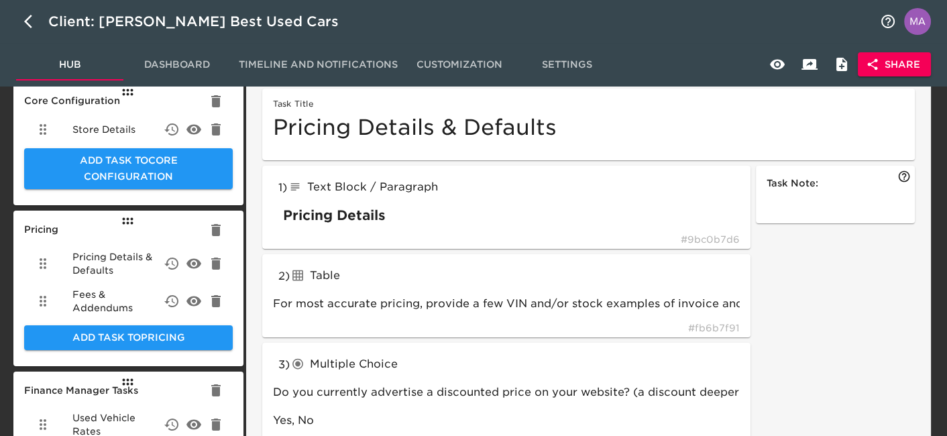
scroll to position [52, 0]
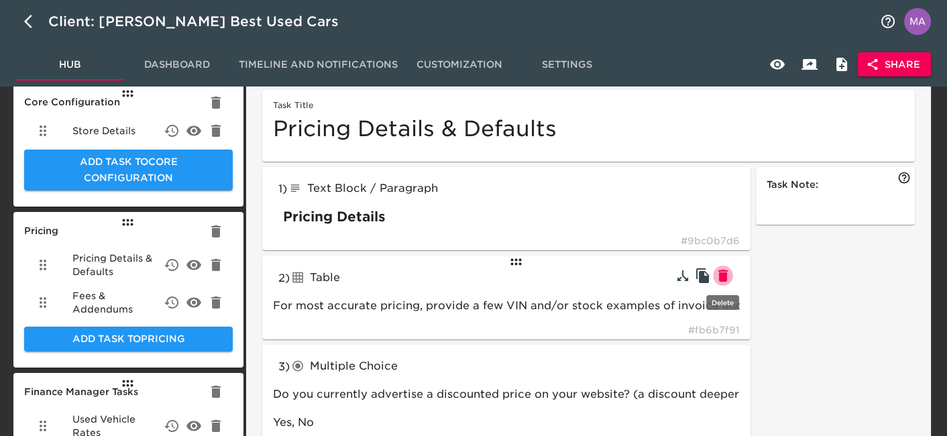
click at [730, 274] on icon "button" at bounding box center [723, 276] width 16 height 16
type input "radioButtons"
type input "Do you currently advertise a discounted price on your website? (a discount deep…"
type input "How is that price configured?"
type input "Discounted price is set in the inventory feed (vAuto / Homenet), Discounted pri…"
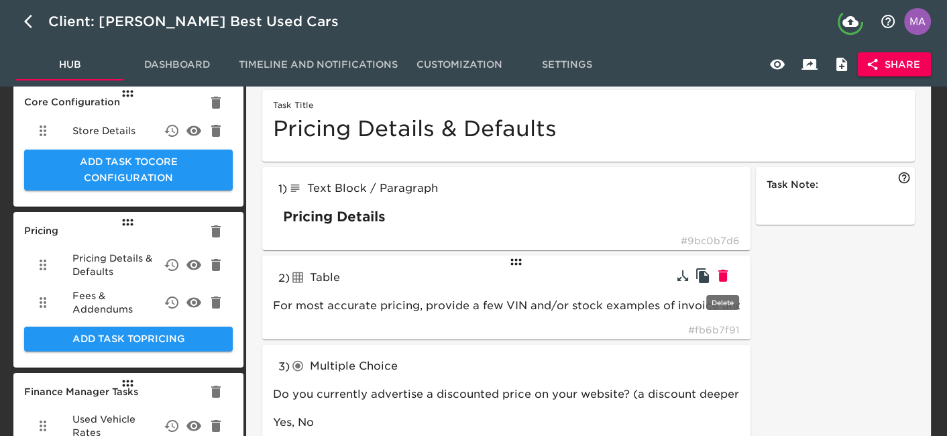
type input "textInput"
type input "If you know, please provide the column header for discounted pricing. This pric…"
type input "Selling Price, Dealer Discounted, Misc Price 3"
type input "Discounted price is set in the inventory feed (vAuto / Homenet), Discounted pri…"
type input "textBlock"
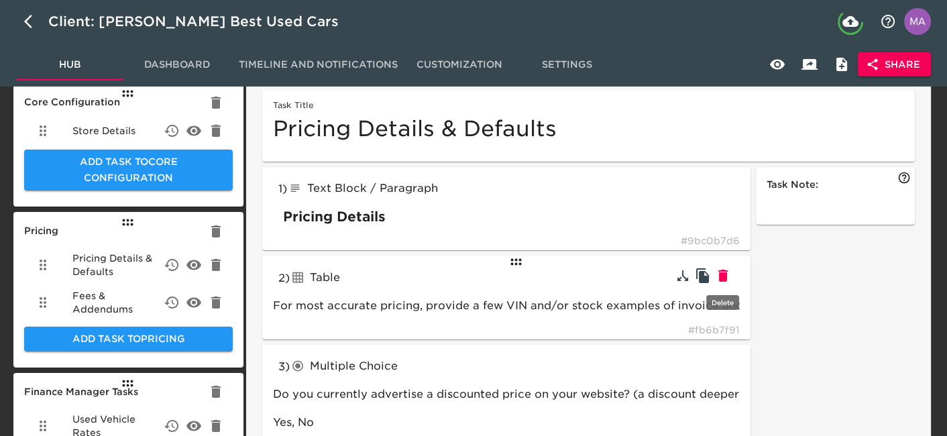
type input "No"
type input "textInput"
type input "Neither of these"
type input "textBlock"
type input "textInput"
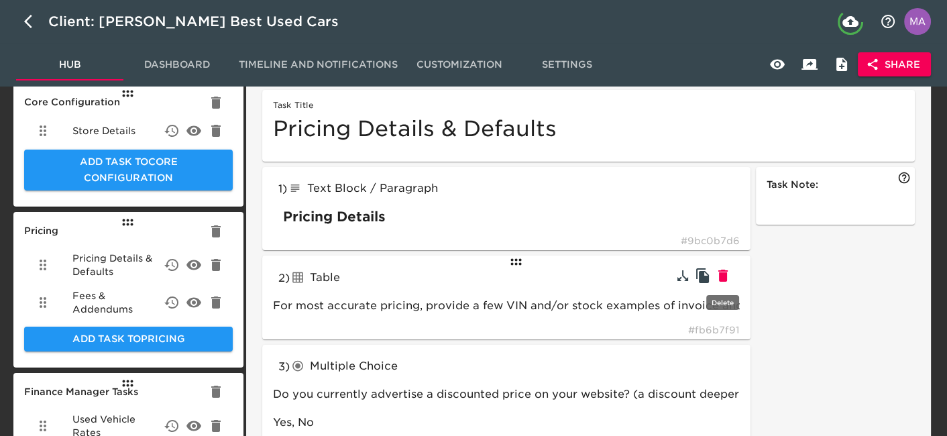
type input "tableInput"
type input "Add up to three finance terms to display:"
type input "textInput"
type input "Default finance term:"
type input "checkboxes"
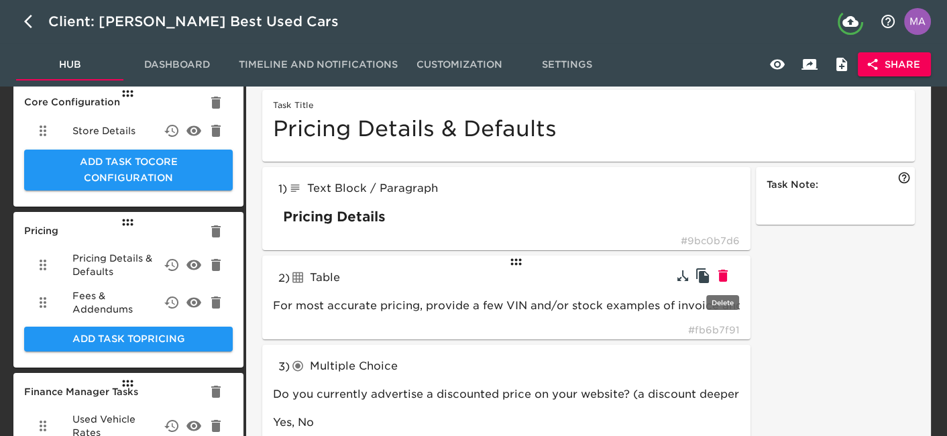
type input "We can show terms in various formats. Select which you want to display on your …"
type input "Monthly, Bi-Weekly, Weekly"
type input "radioButtons"
type input "On new vehicles, which payment type do you want displayed first?"
type input "Lease, Finance, Cash"
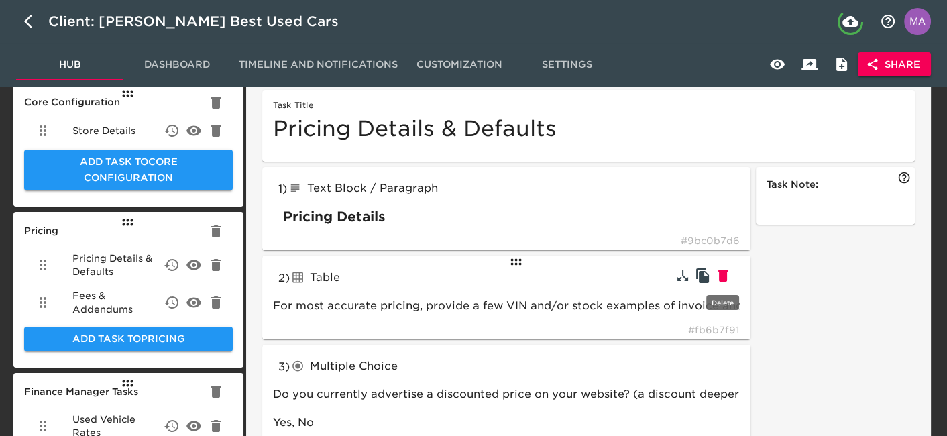
type input "On used vehicles, which payment type do you want displayed first?"
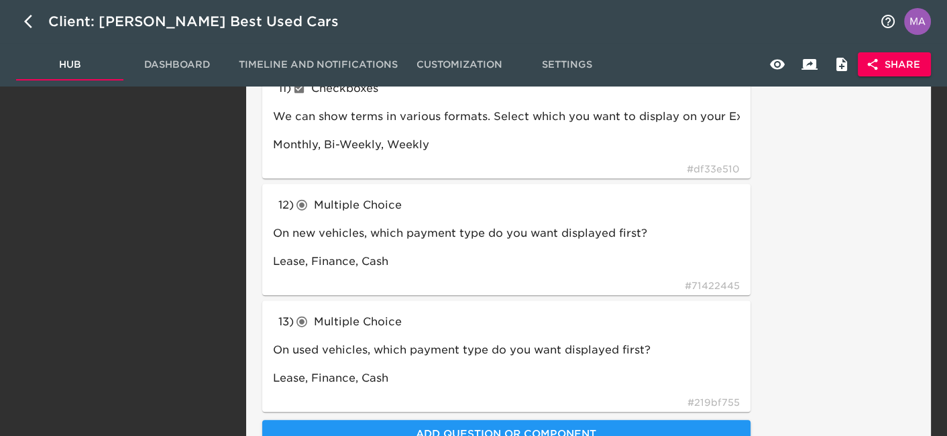
scroll to position [1528, 0]
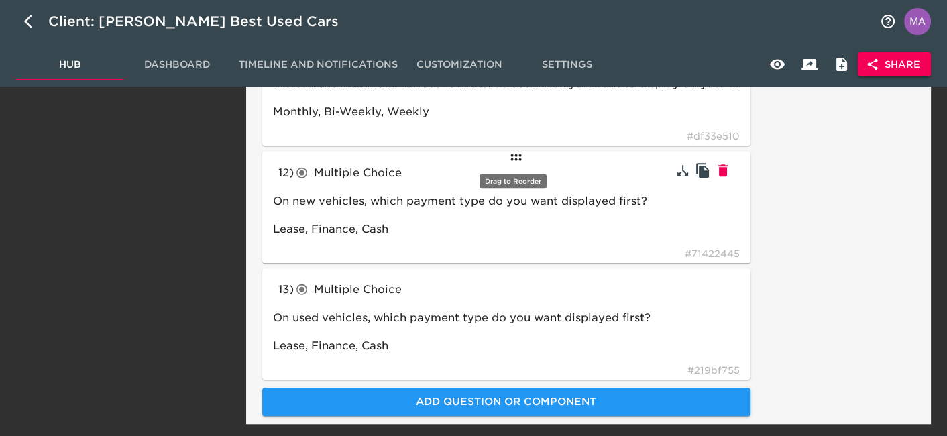
click at [523, 160] on icon at bounding box center [516, 157] width 16 height 16
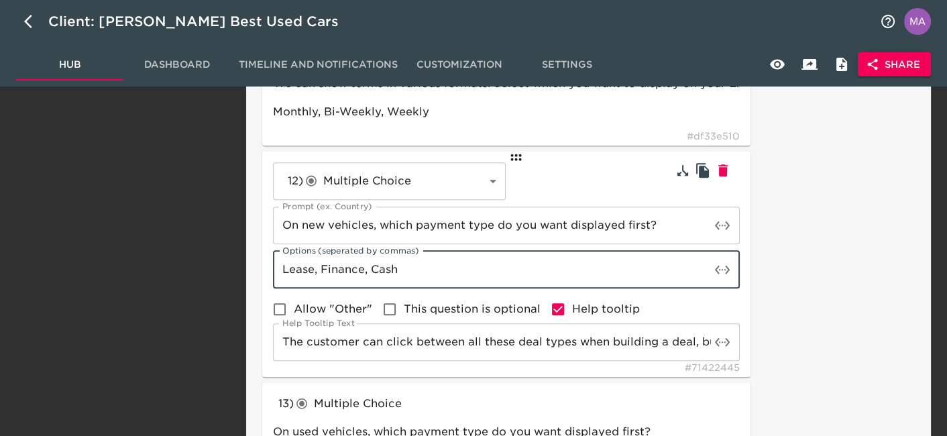
click at [340, 265] on input "Lease, Finance, Cash" at bounding box center [492, 270] width 438 height 38
click at [297, 266] on input "Lease, Finance, Cash" at bounding box center [492, 270] width 438 height 38
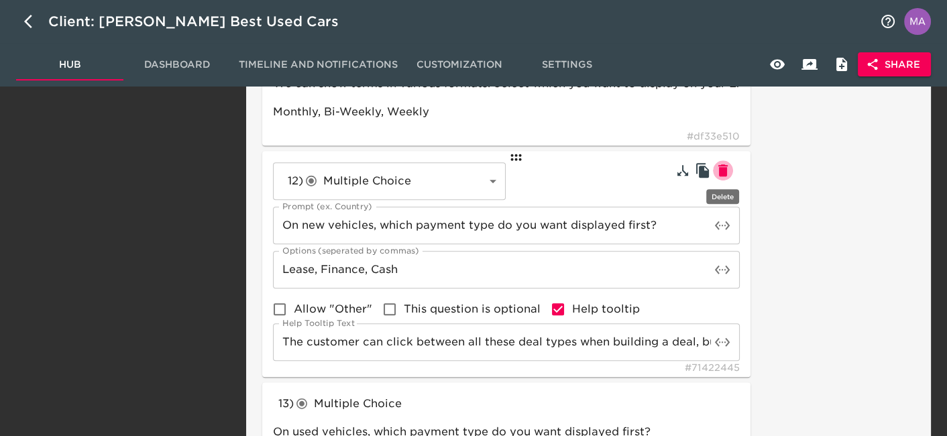
click at [723, 173] on icon "button" at bounding box center [722, 170] width 9 height 12
type input "On used vehicles, which payment type do you want displayed first?"
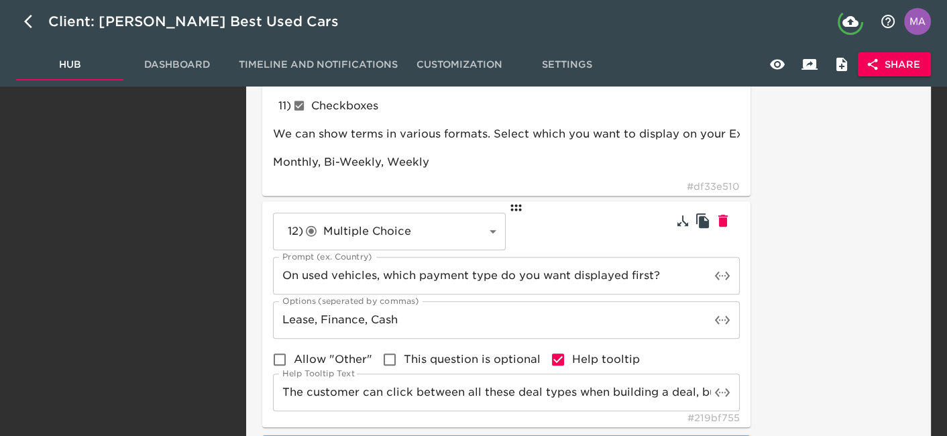
scroll to position [1477, 0]
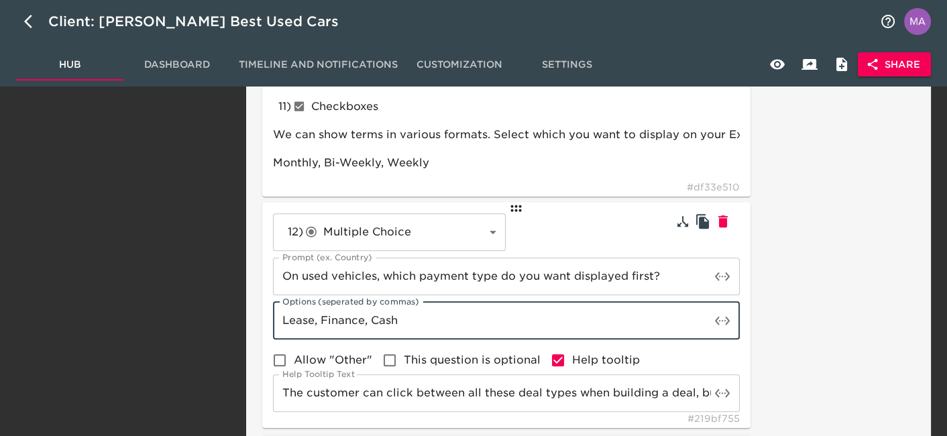
click at [303, 319] on input "Lease, Finance, Cash" at bounding box center [492, 321] width 438 height 38
type input "Finance, Cash"
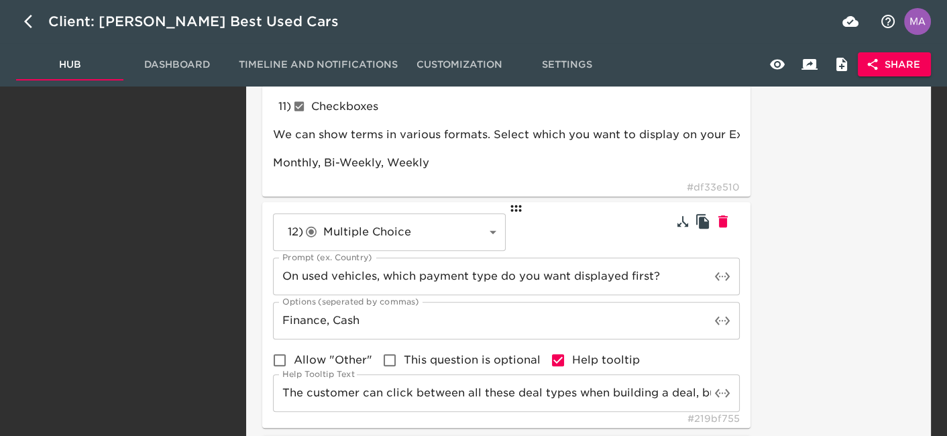
click at [74, 75] on button "Hub" at bounding box center [69, 64] width 107 height 32
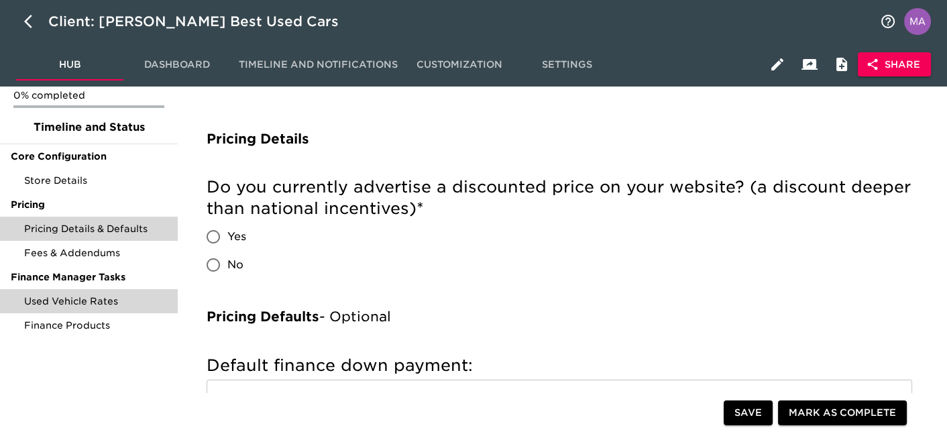
scroll to position [54, 0]
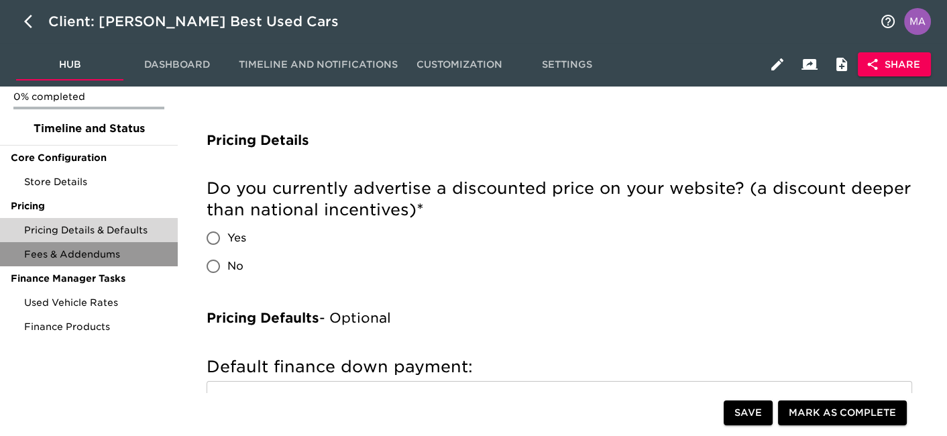
click at [111, 252] on span "Fees & Addendums" at bounding box center [95, 254] width 143 height 13
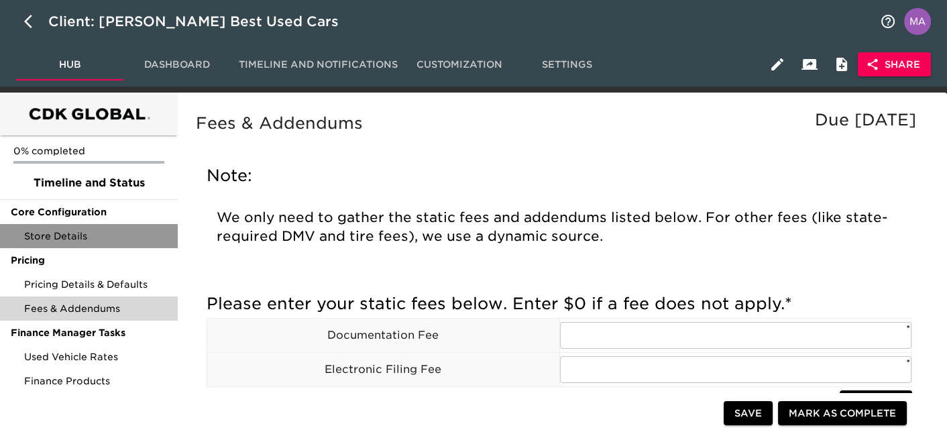
click at [81, 246] on div "Store Details" at bounding box center [89, 236] width 178 height 24
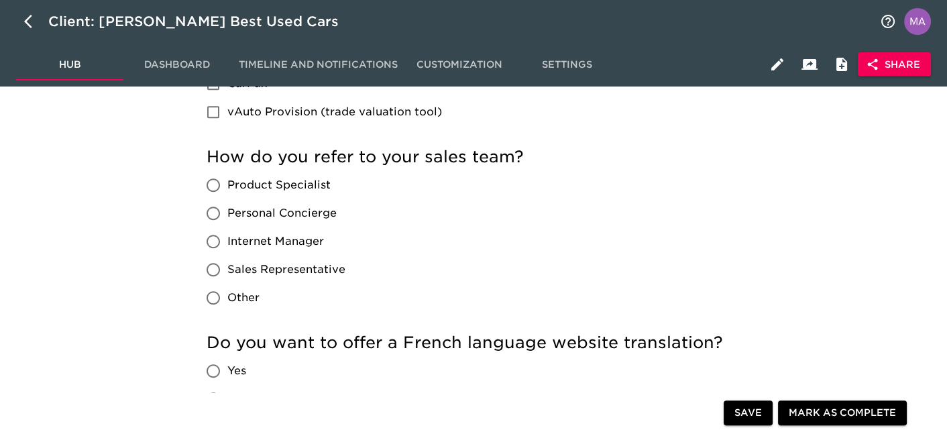
scroll to position [875, 0]
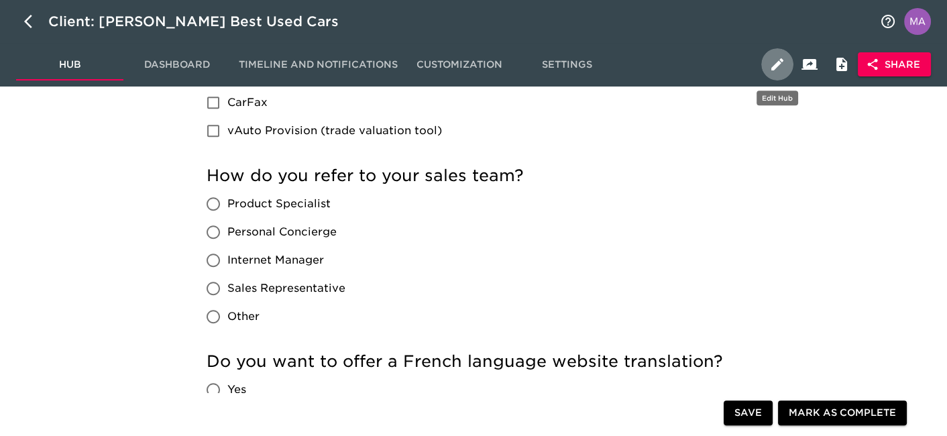
click at [781, 67] on icon "button" at bounding box center [777, 64] width 16 height 16
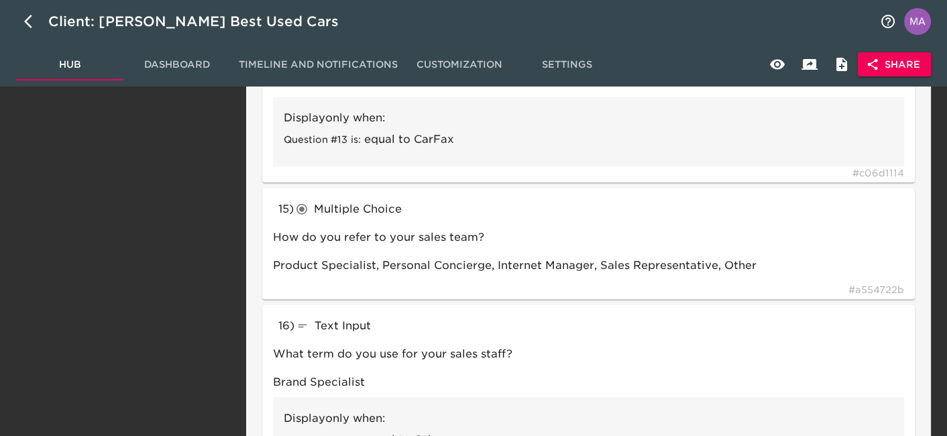
scroll to position [2147, 0]
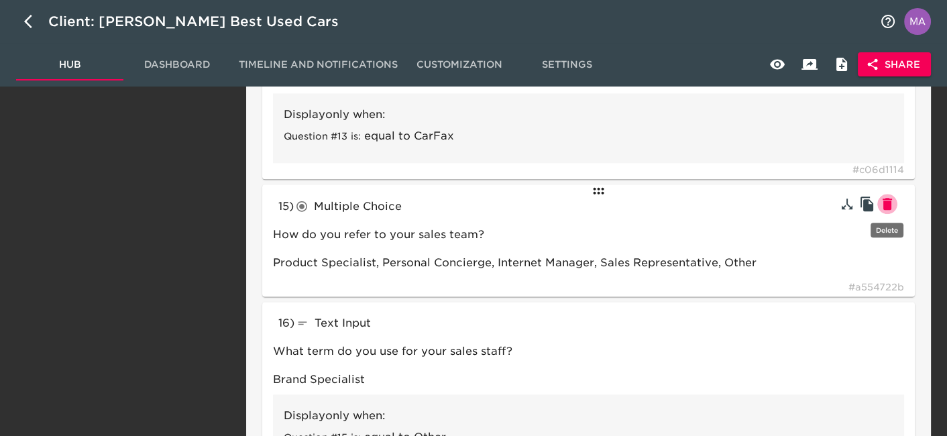
click at [890, 200] on icon "button" at bounding box center [887, 204] width 9 height 12
type input "textInput"
type input "What term do you use for your sales staff?"
type input "Brand Specialist"
type input "radioButtons"
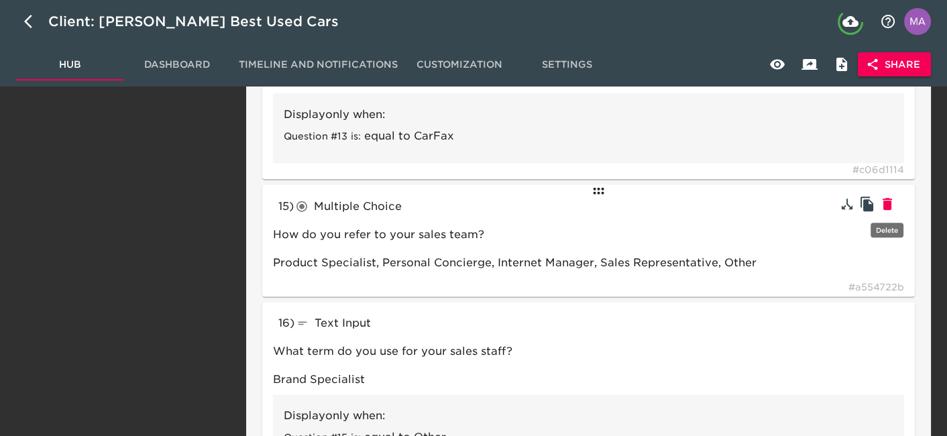
type input "Do you want to offer a French language website translation?"
type input "Yes, No"
type input "textInput"
type input "If available, add your dealership sales team's email."
type input "salesteam@roadstertoyota.com"
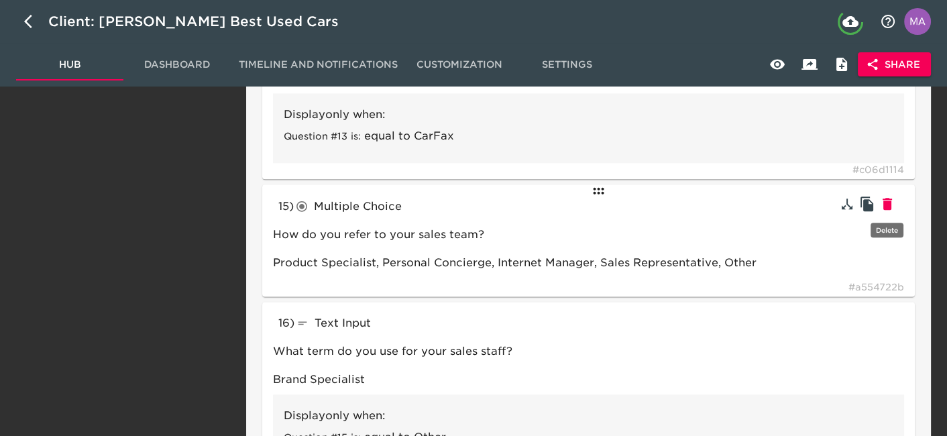
type input "radioButtons"
type input "Do you want to collect reservations and/or deposits using Stripe for Business?"
type input "Yes, No, I need more info"
type input "textBlock"
type input "tableInput"
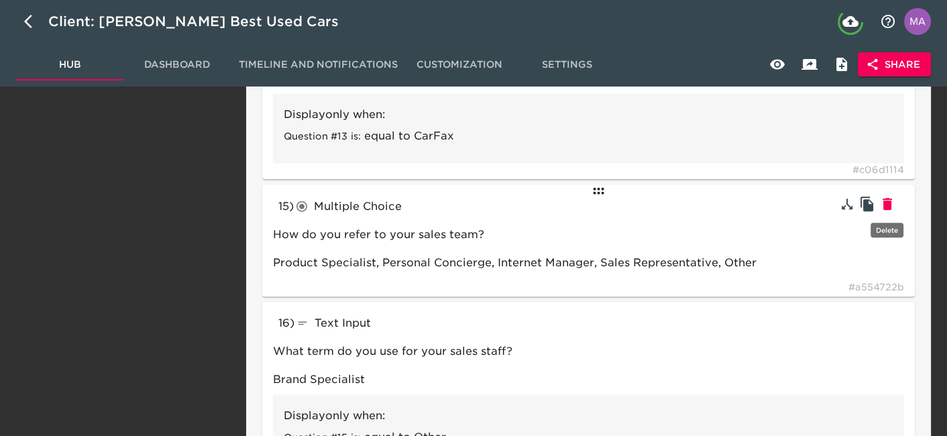
type input "Yes"
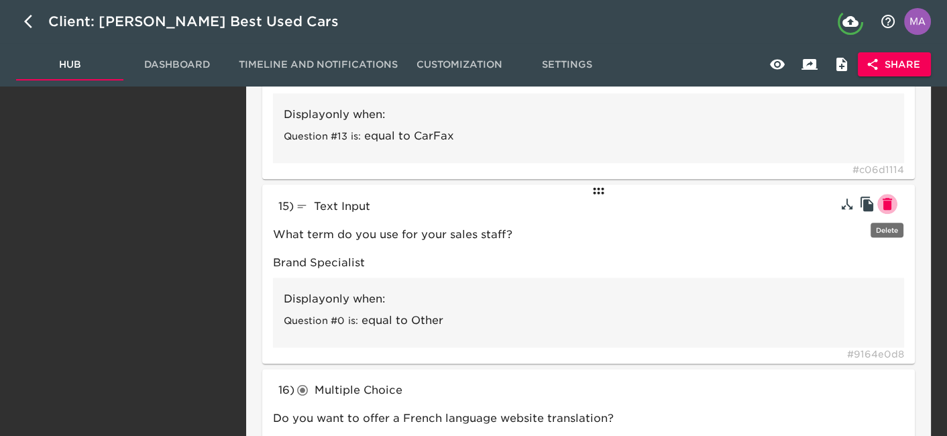
click at [890, 200] on icon "button" at bounding box center [887, 204] width 9 height 12
type input "radioButtons"
type input "Do you want to offer a French language website translation?"
type input "Yes, No"
type input "textInput"
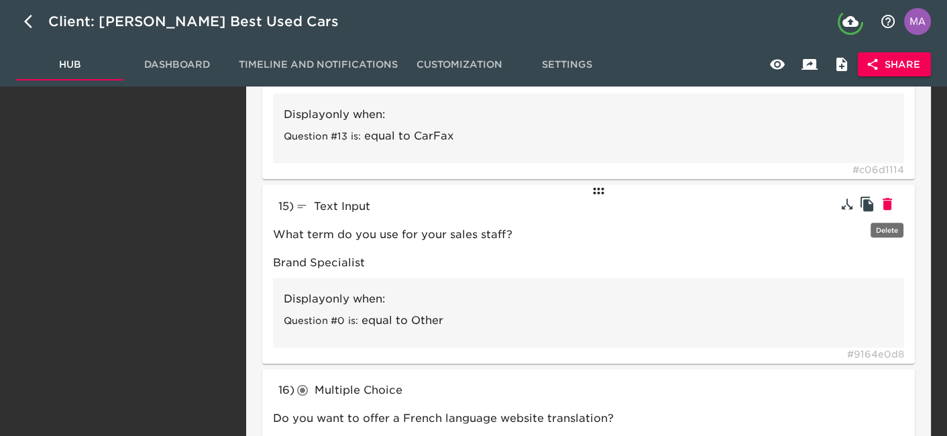
type input "If available, add your dealership sales team's email."
type input "salesteam@roadstertoyota.com"
type input "radioButtons"
type input "Do you want to collect reservations and/or deposits using Stripe for Business?"
type input "Yes, No, I need more info"
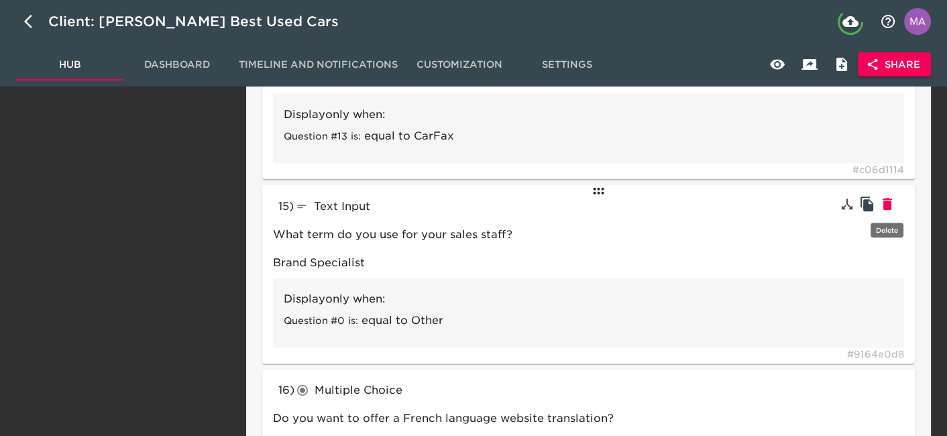
type input "textBlock"
type input "tableInput"
type input "Yes"
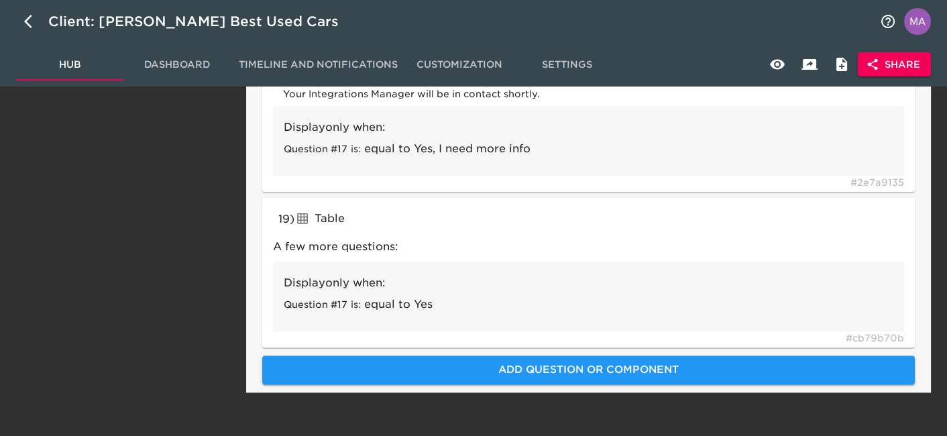
scroll to position [2633, 0]
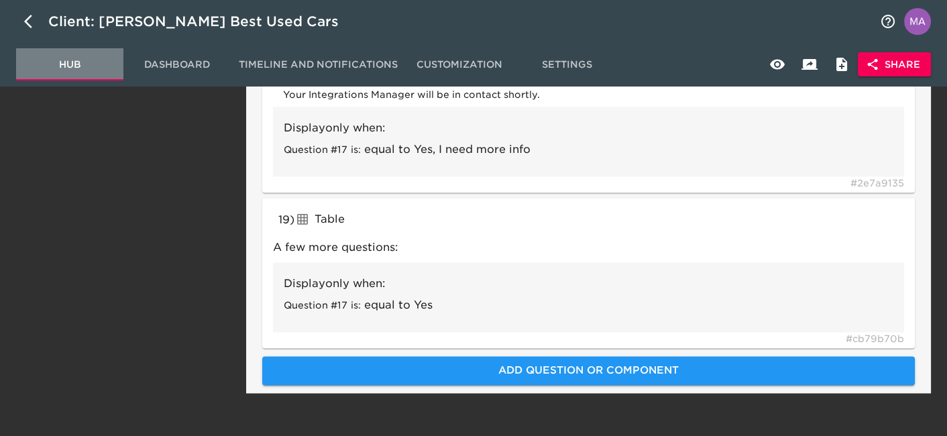
click at [68, 69] on span "Hub" at bounding box center [69, 64] width 91 height 17
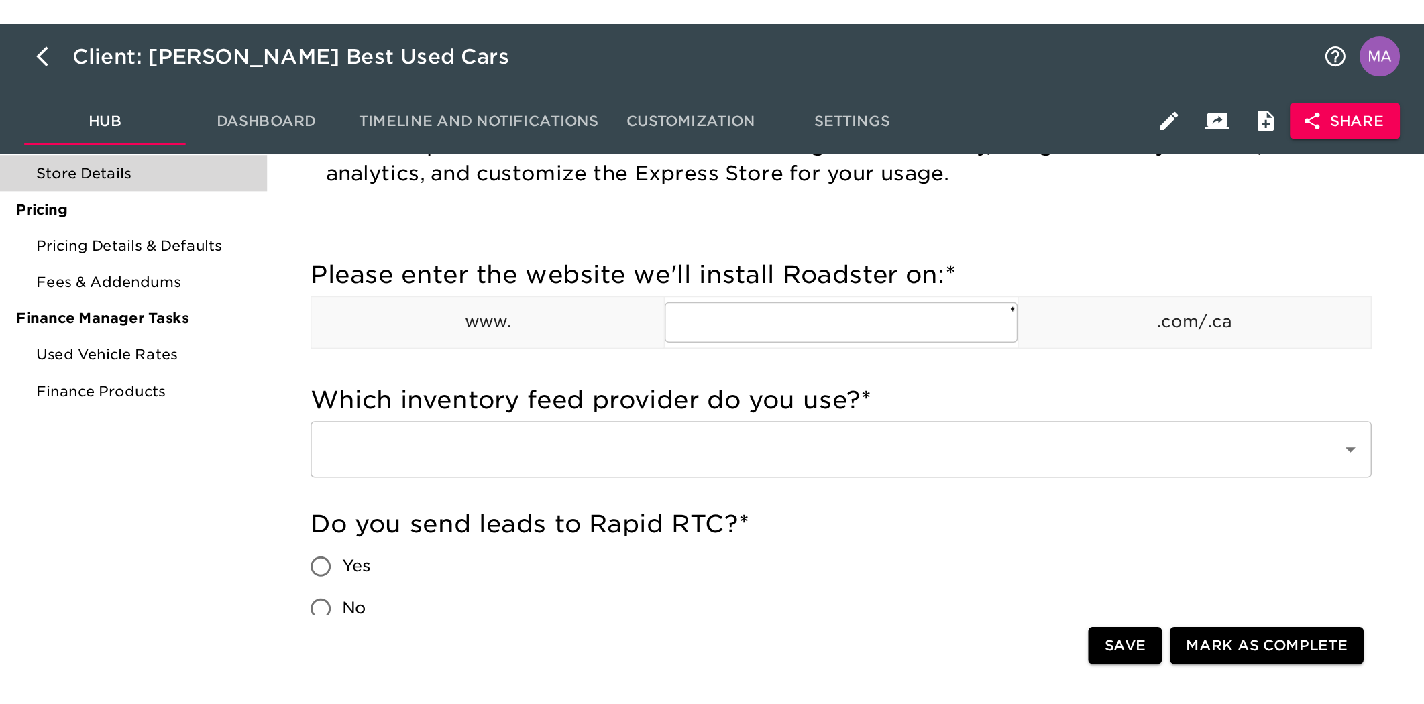
scroll to position [0, 0]
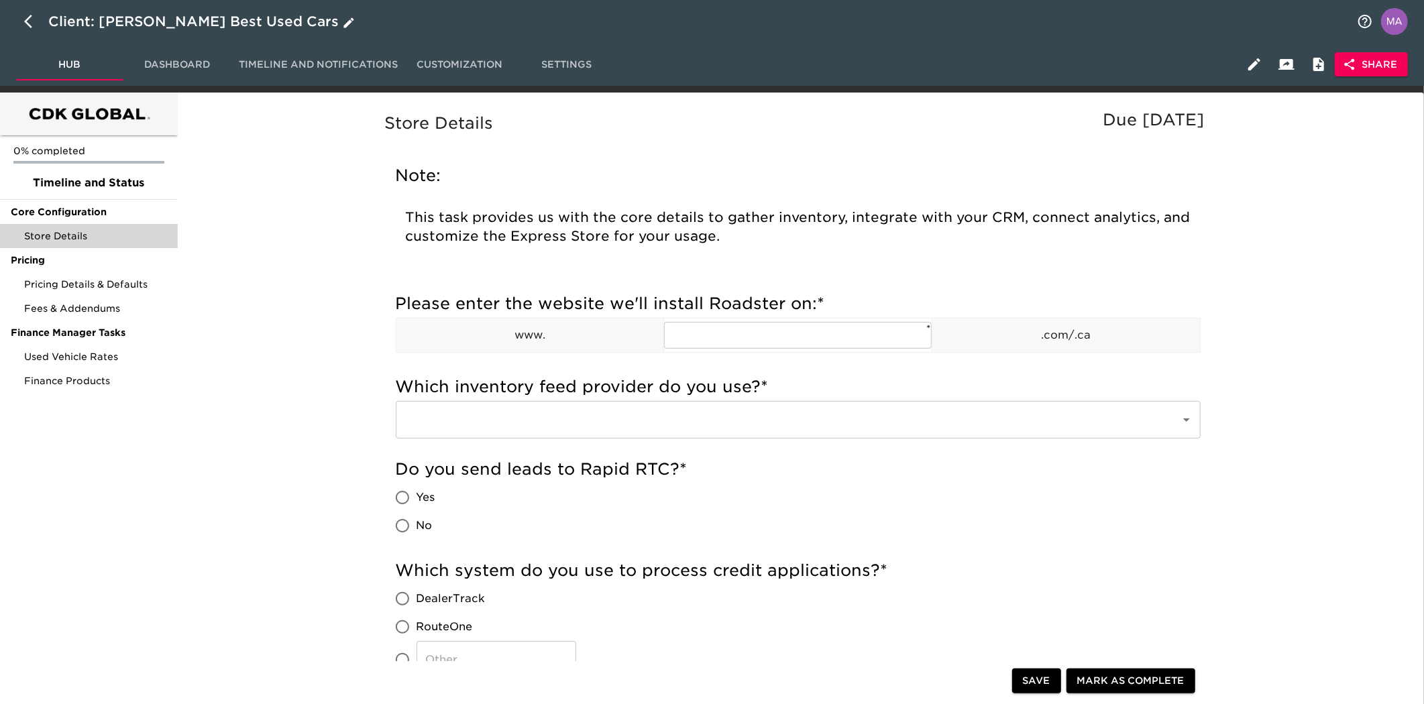
click at [28, 21] on icon "button" at bounding box center [32, 21] width 16 height 16
select select "10"
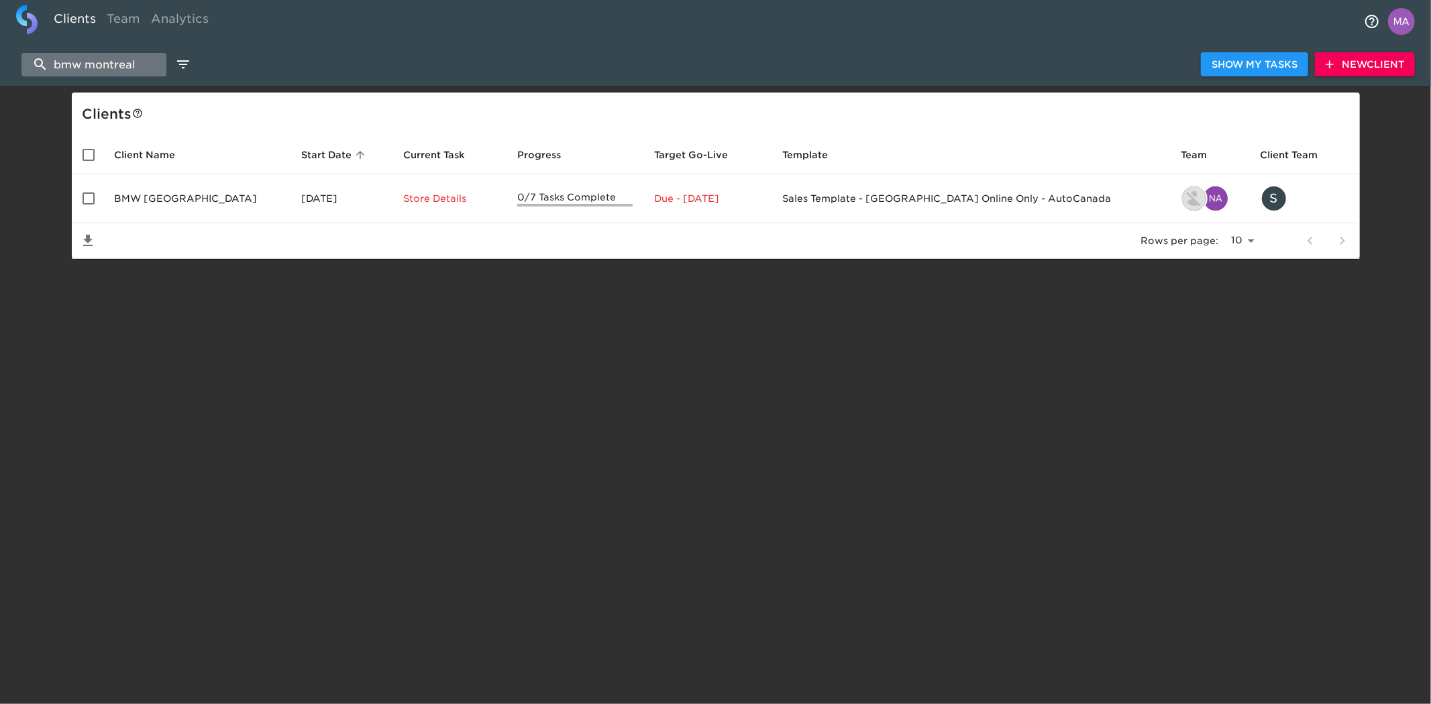
click at [91, 68] on input "bmw montreal" at bounding box center [93, 64] width 145 height 23
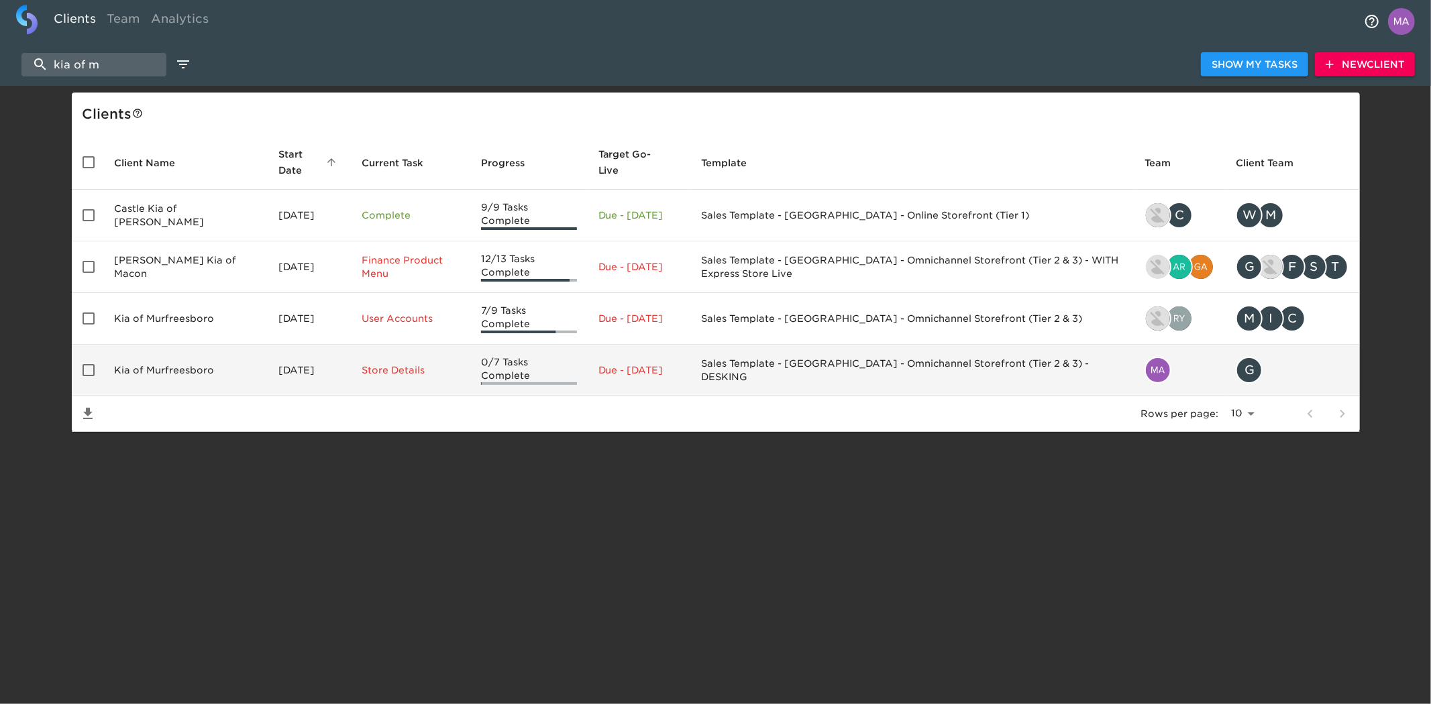
type input "kia of m"
click at [218, 371] on td "Kia of Murfreesboro" at bounding box center [186, 371] width 164 height 52
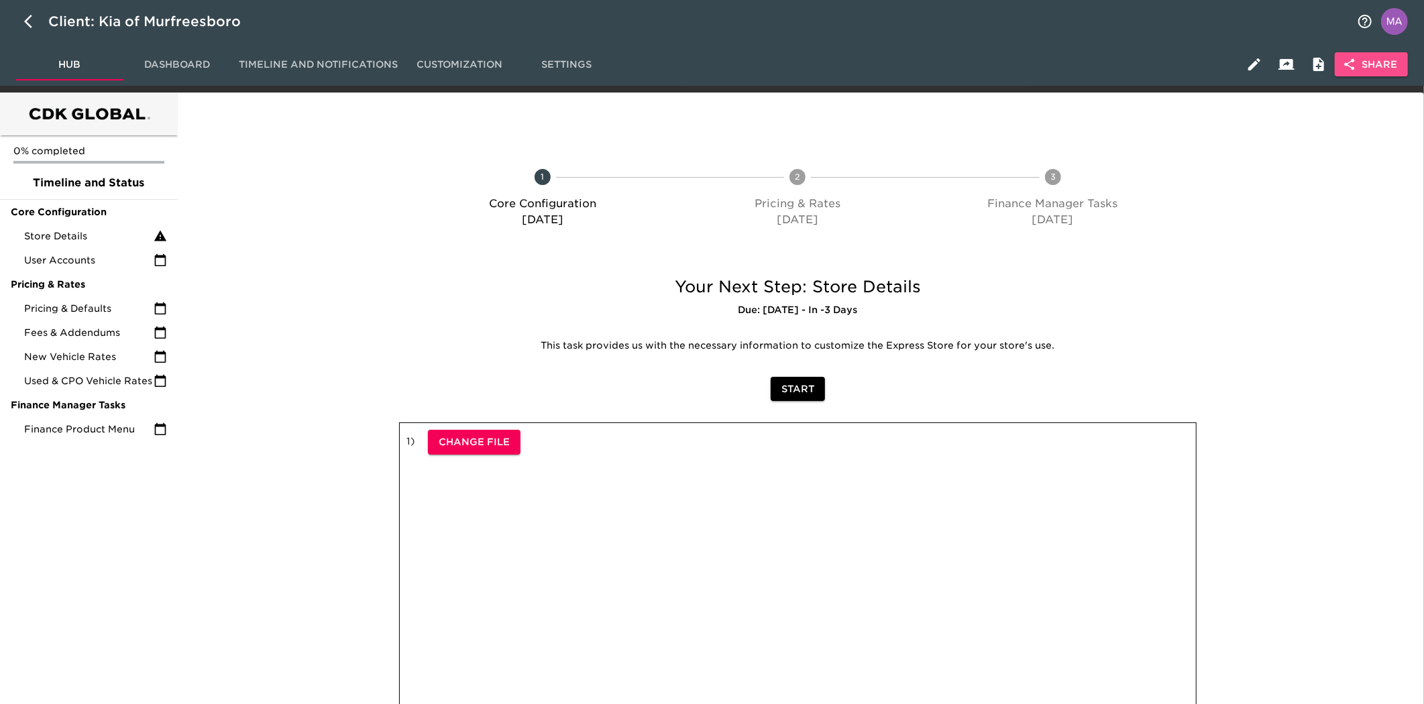
click at [953, 72] on span "Share" at bounding box center [1372, 64] width 52 height 17
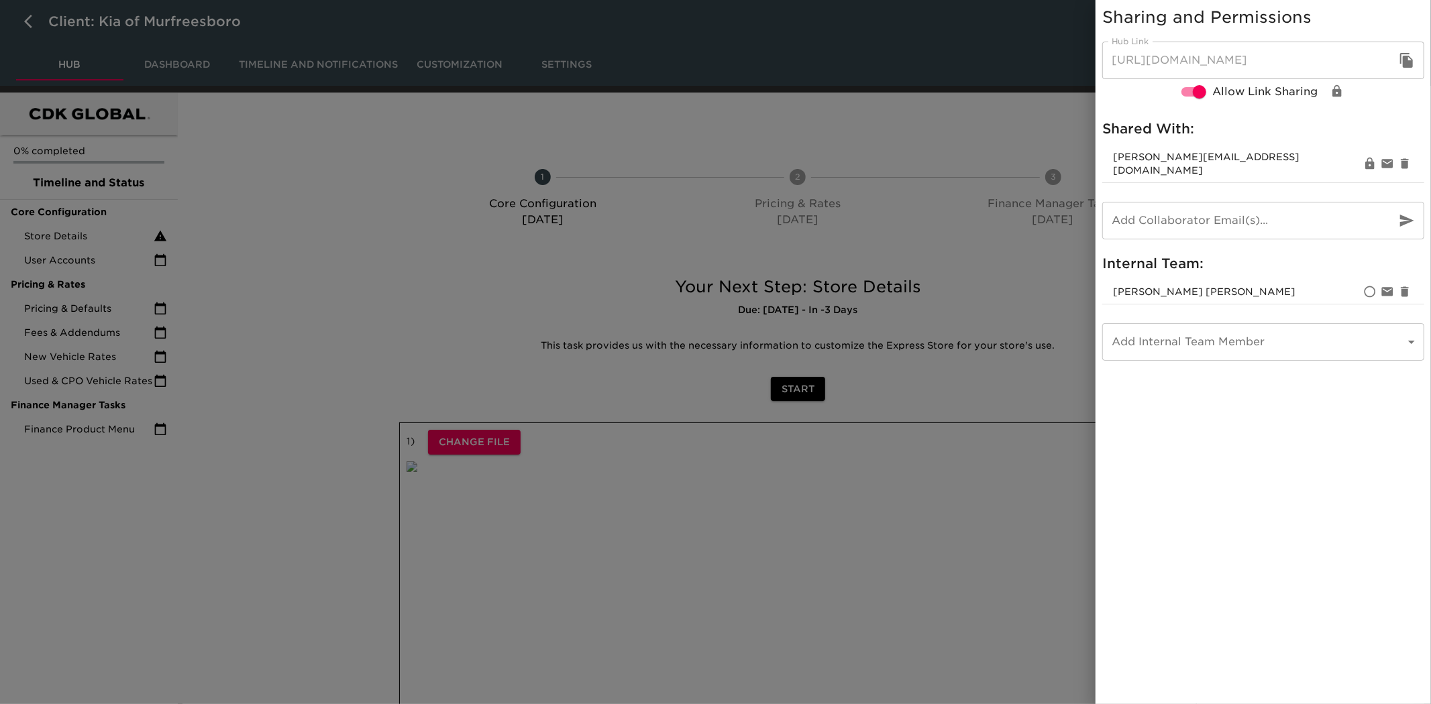
click at [354, 398] on div at bounding box center [715, 352] width 1431 height 704
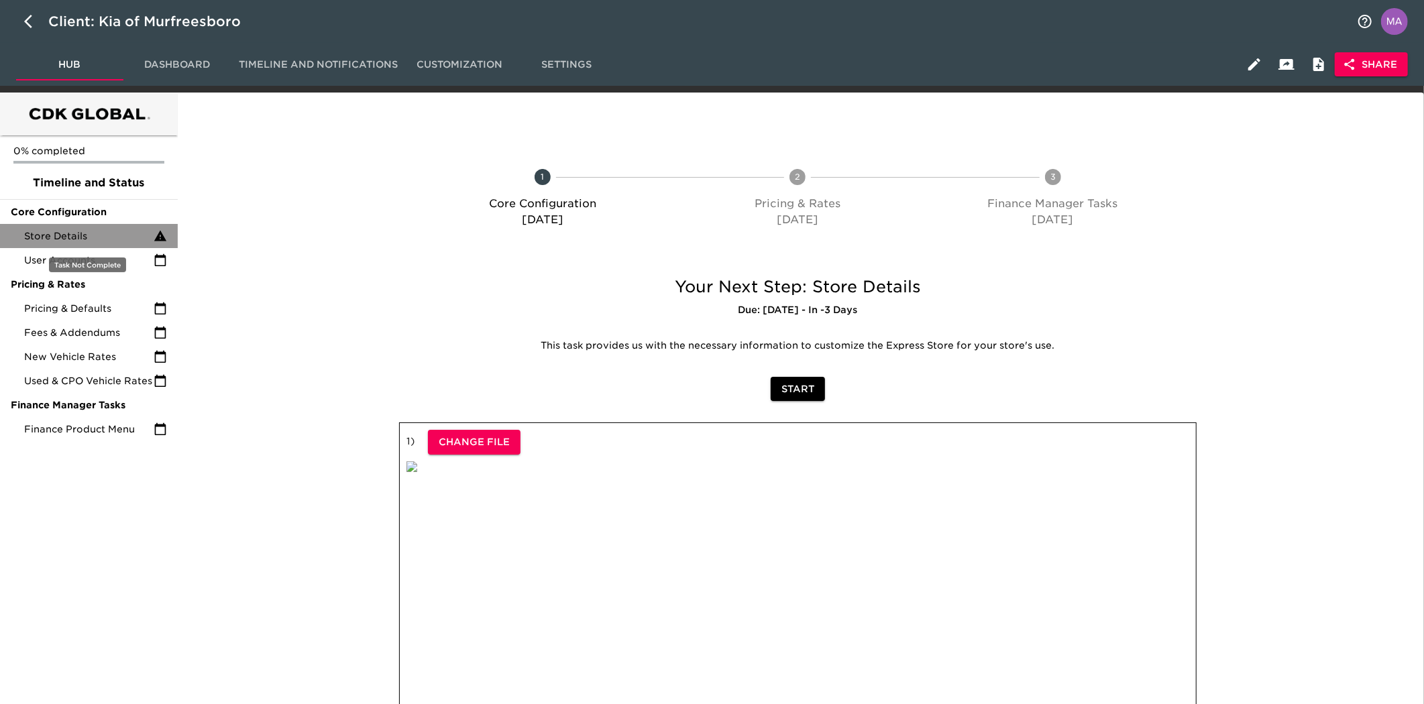
click at [104, 228] on div "Store Details" at bounding box center [89, 236] width 178 height 24
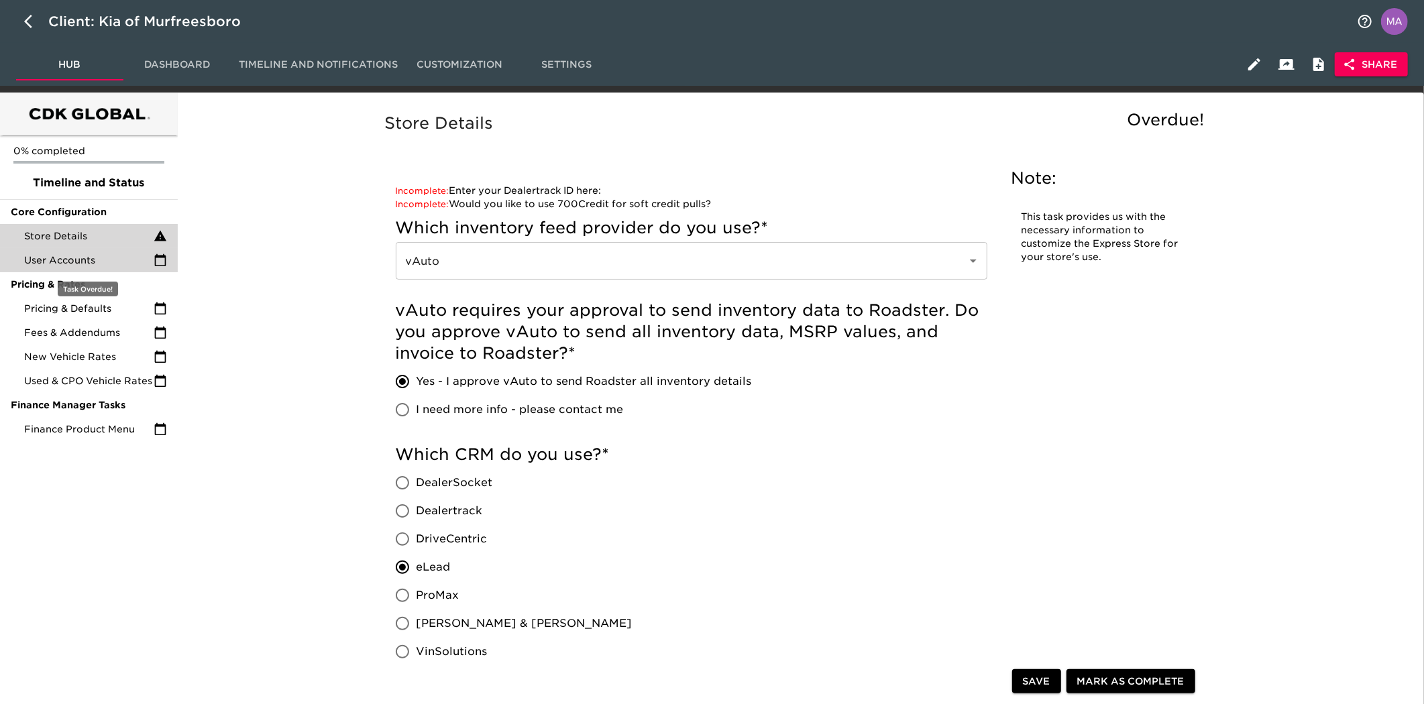
click at [81, 258] on span "User Accounts" at bounding box center [88, 260] width 129 height 13
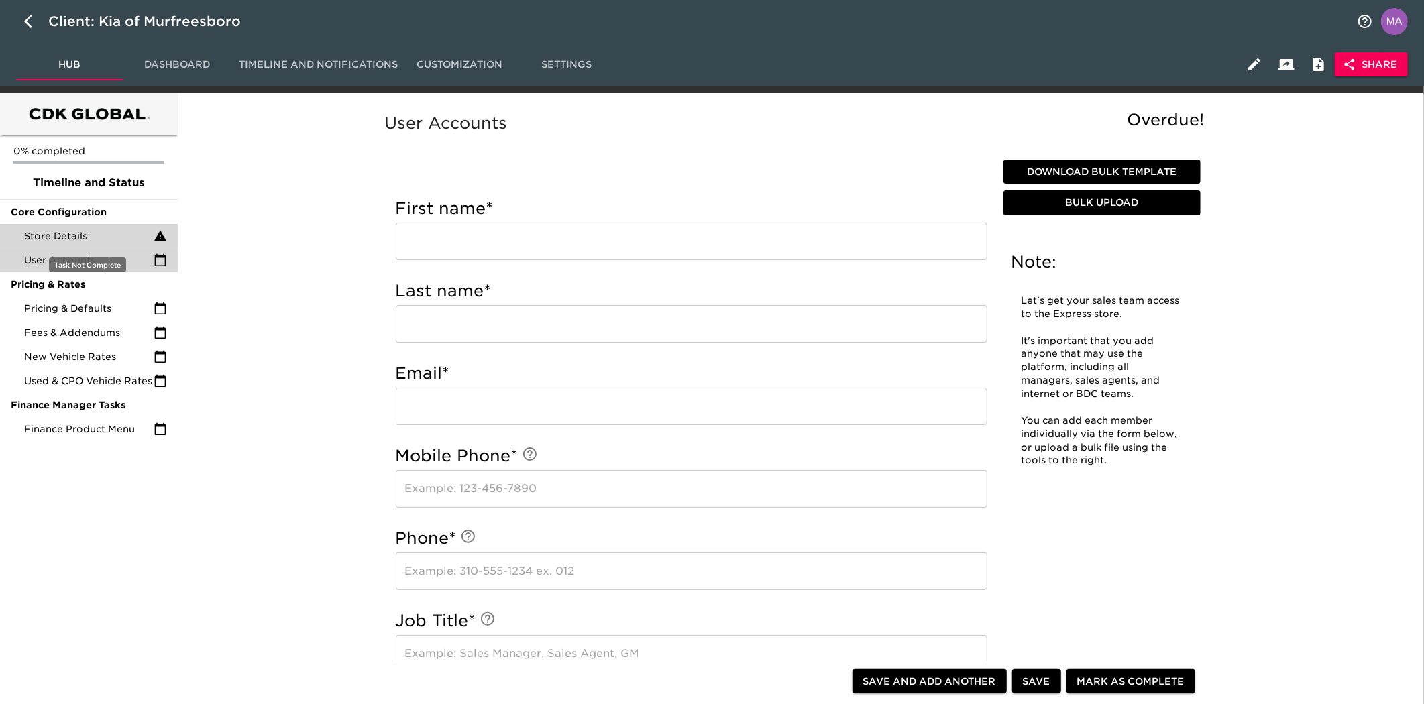
click at [83, 239] on span "Store Details" at bounding box center [88, 235] width 129 height 13
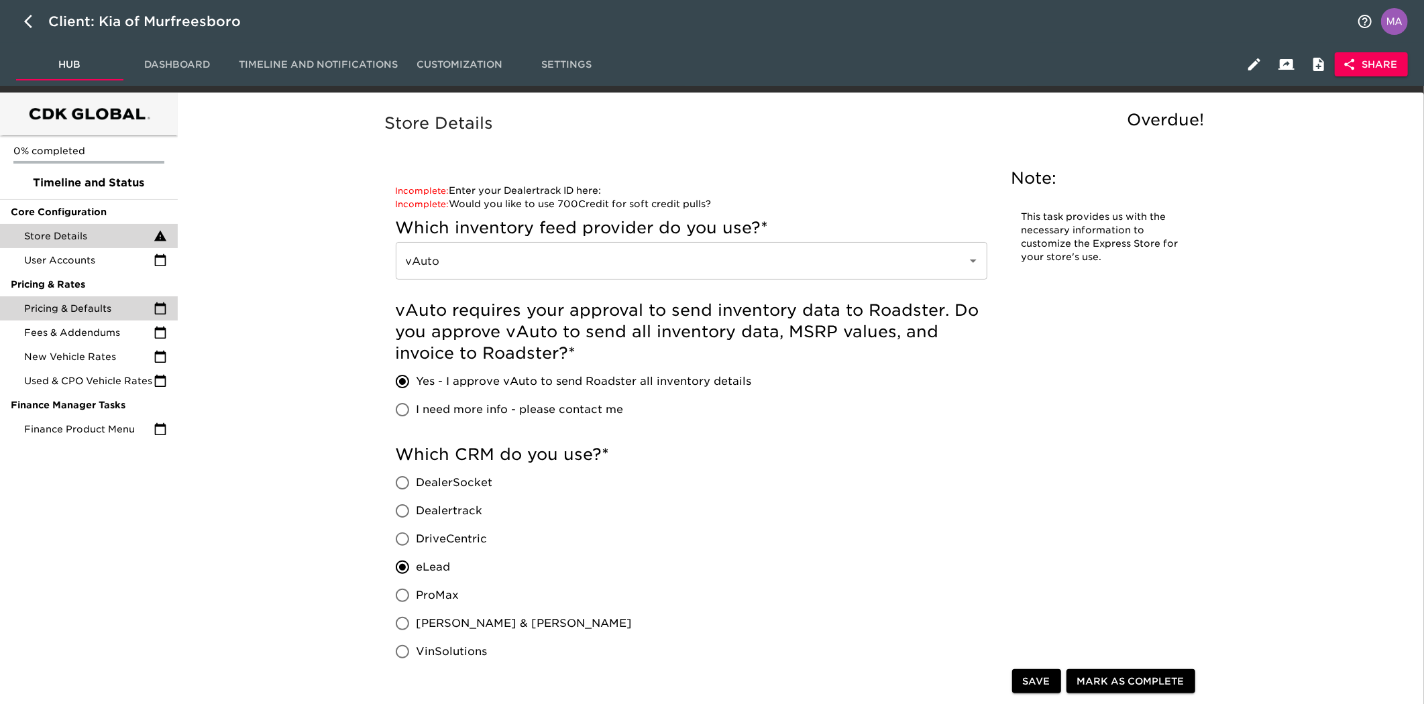
click at [56, 309] on span "Pricing & Defaults" at bounding box center [88, 308] width 129 height 13
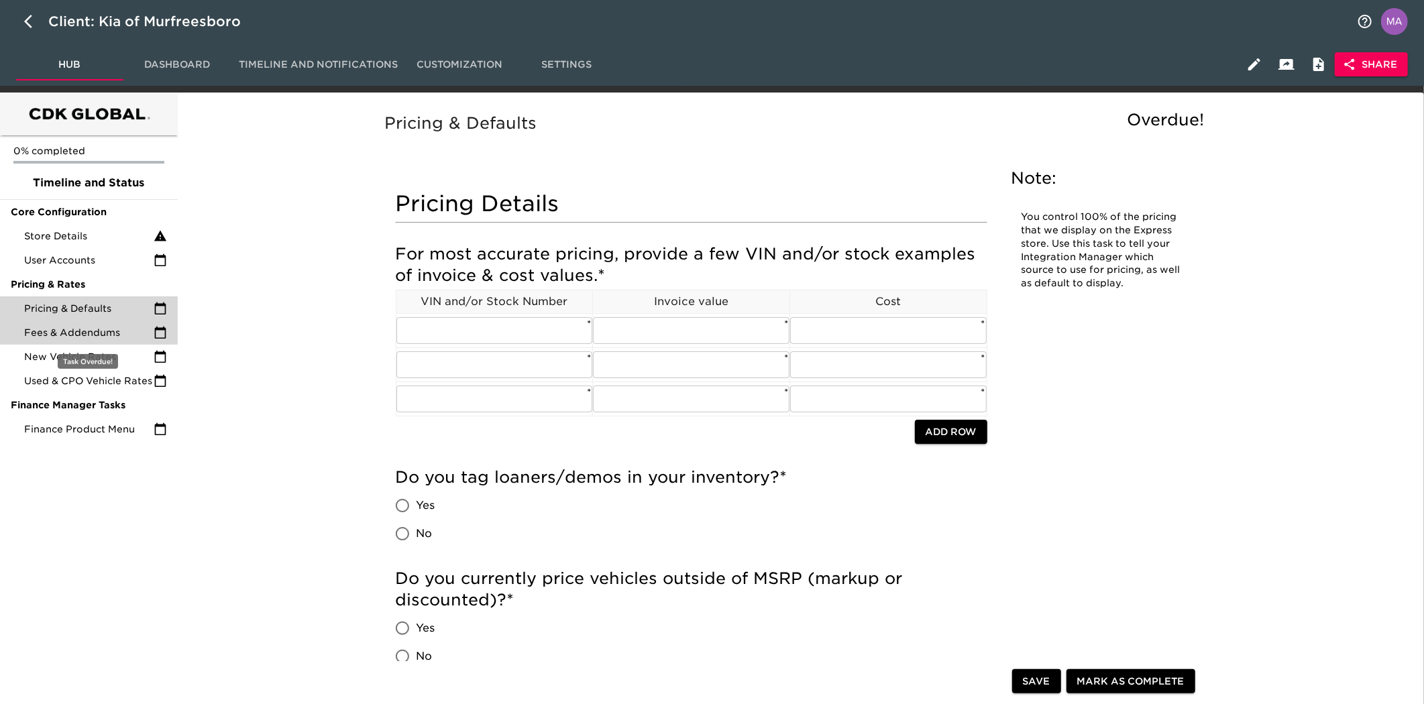
click at [102, 343] on div "Fees & Addendums" at bounding box center [89, 333] width 178 height 24
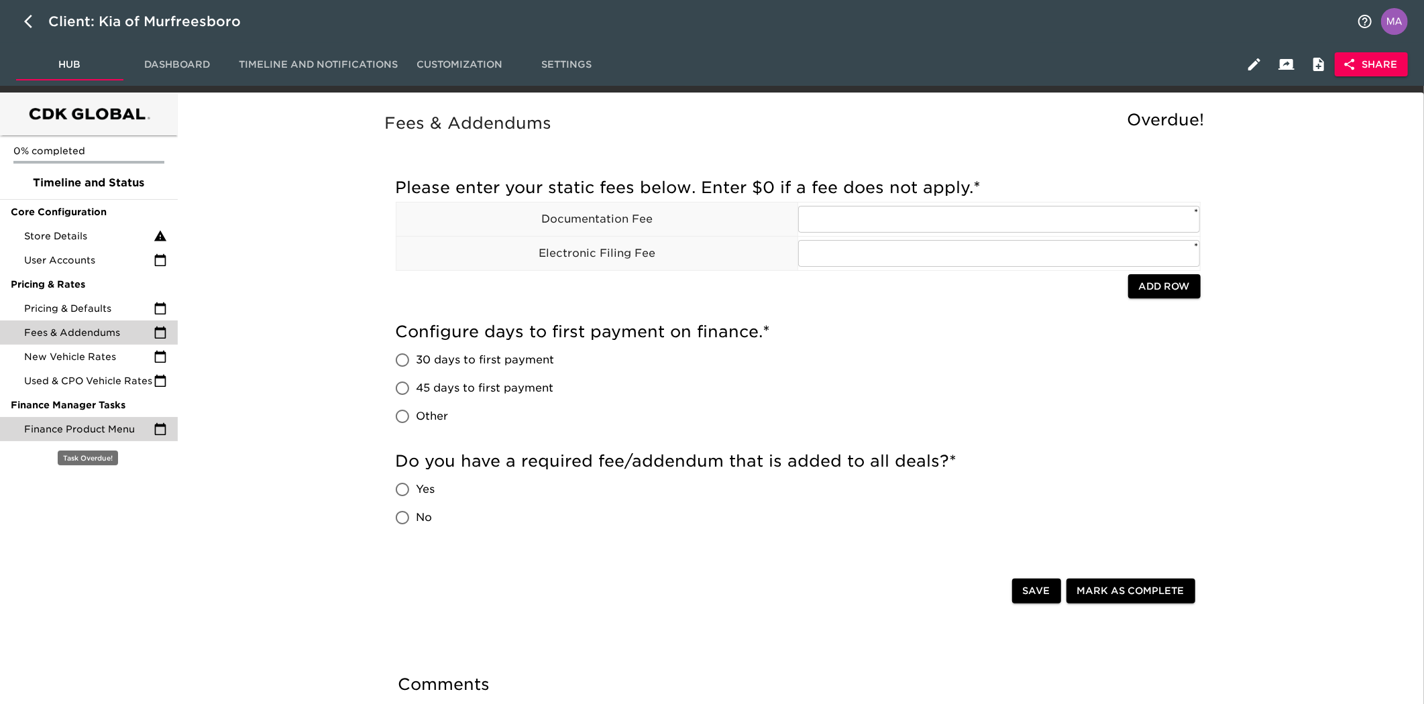
click at [99, 431] on span "Finance Product Menu" at bounding box center [88, 429] width 129 height 13
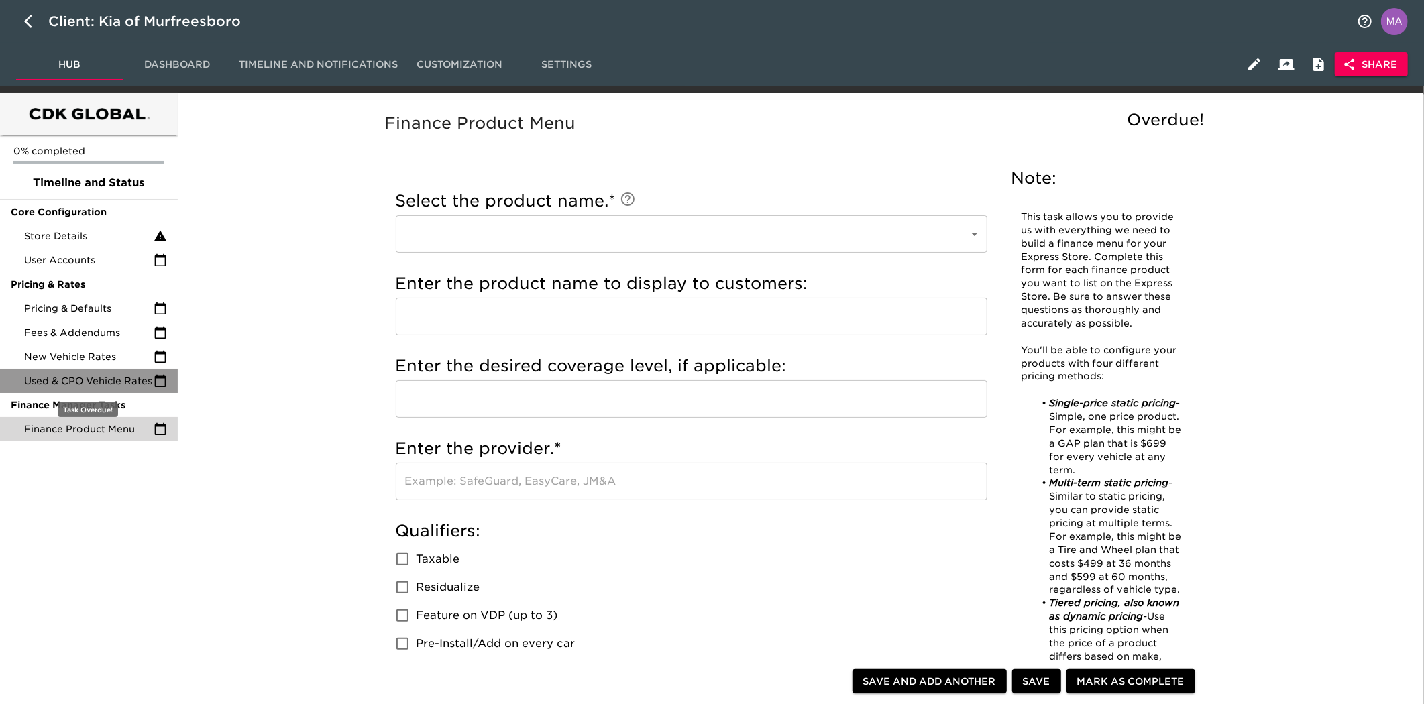
click at [95, 377] on span "Used & CPO Vehicle Rates" at bounding box center [88, 380] width 129 height 13
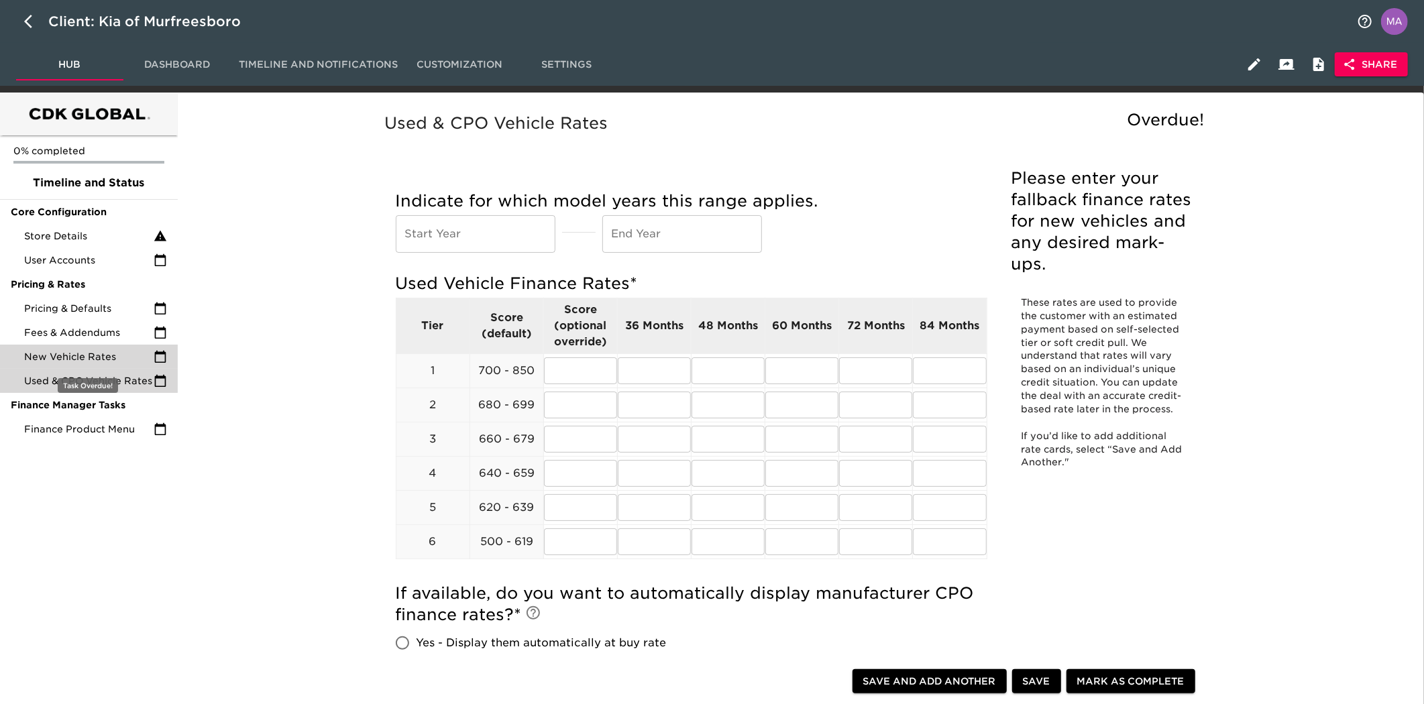
click at [92, 360] on span "New Vehicle Rates" at bounding box center [88, 356] width 129 height 13
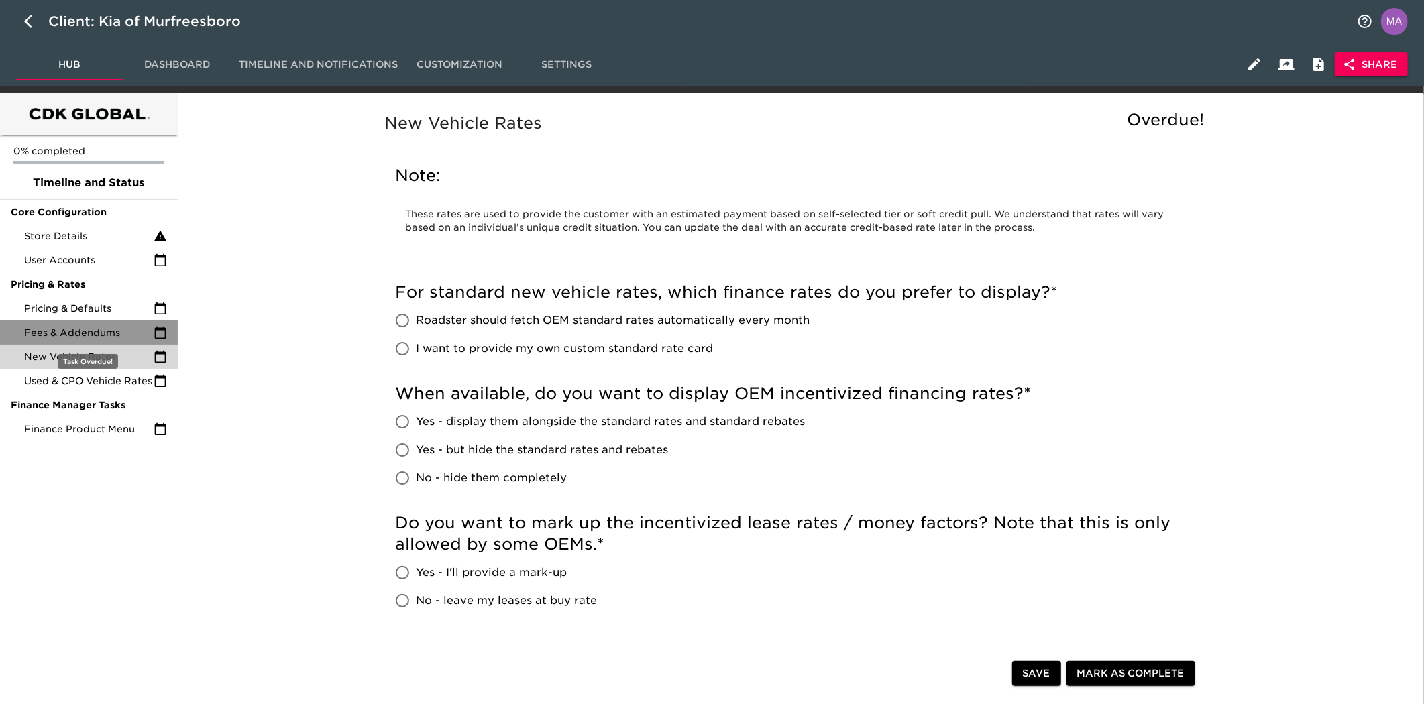
click at [94, 340] on div "Fees & Addendums" at bounding box center [89, 333] width 178 height 24
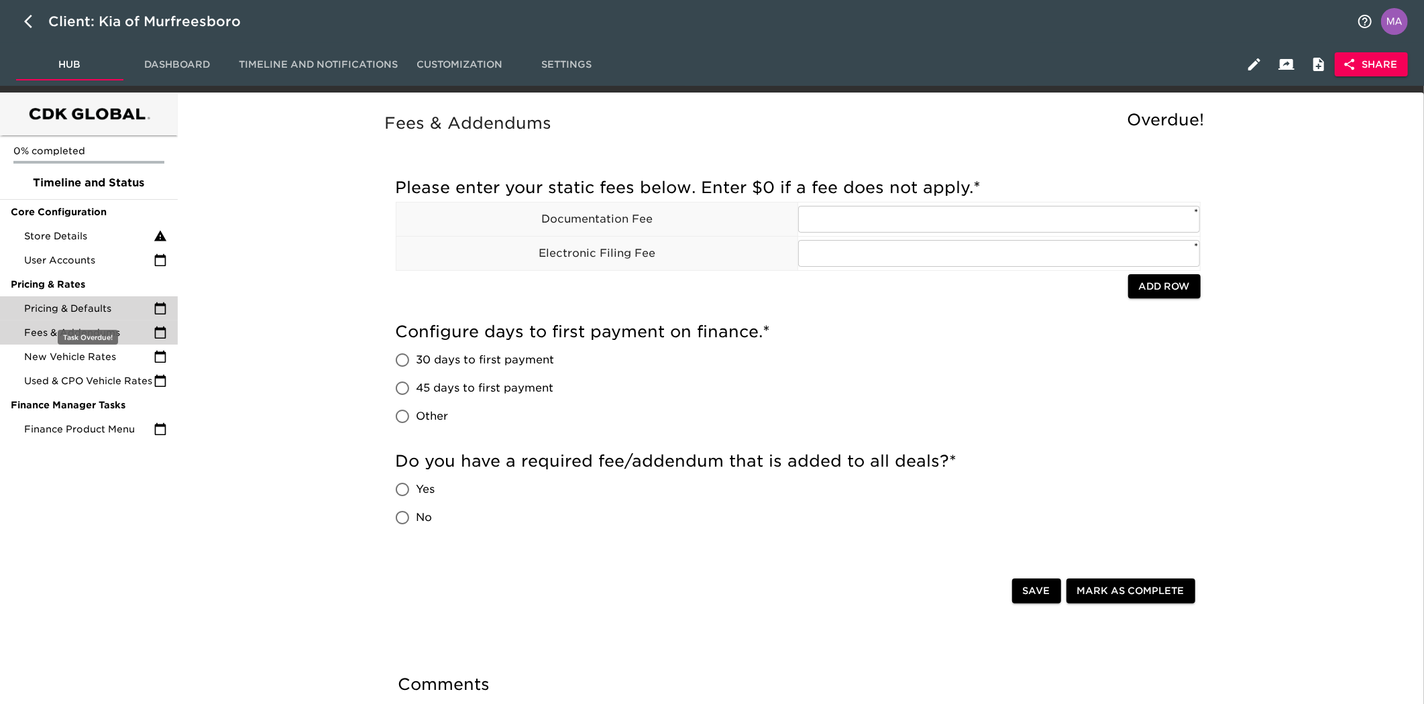
click at [112, 313] on span "Pricing & Defaults" at bounding box center [88, 308] width 129 height 13
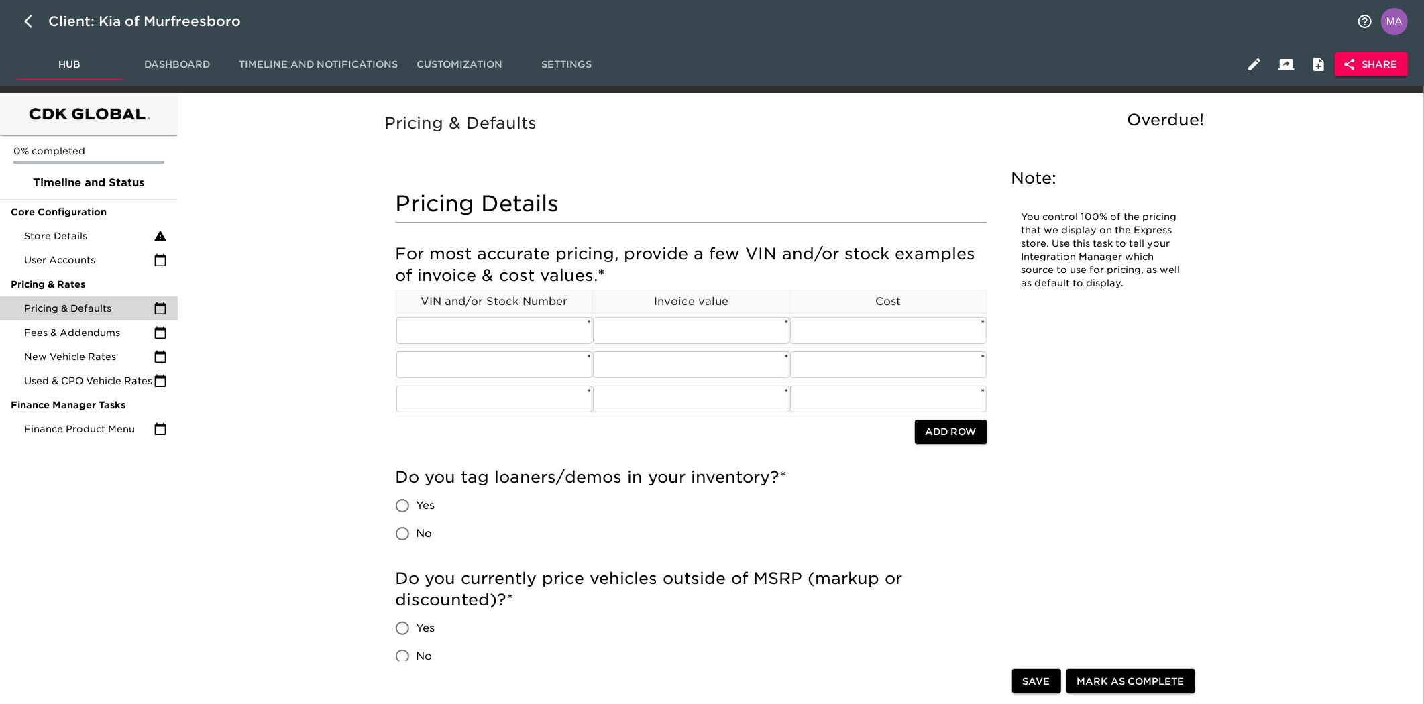
click at [66, 233] on span "Store Details" at bounding box center [88, 235] width 129 height 13
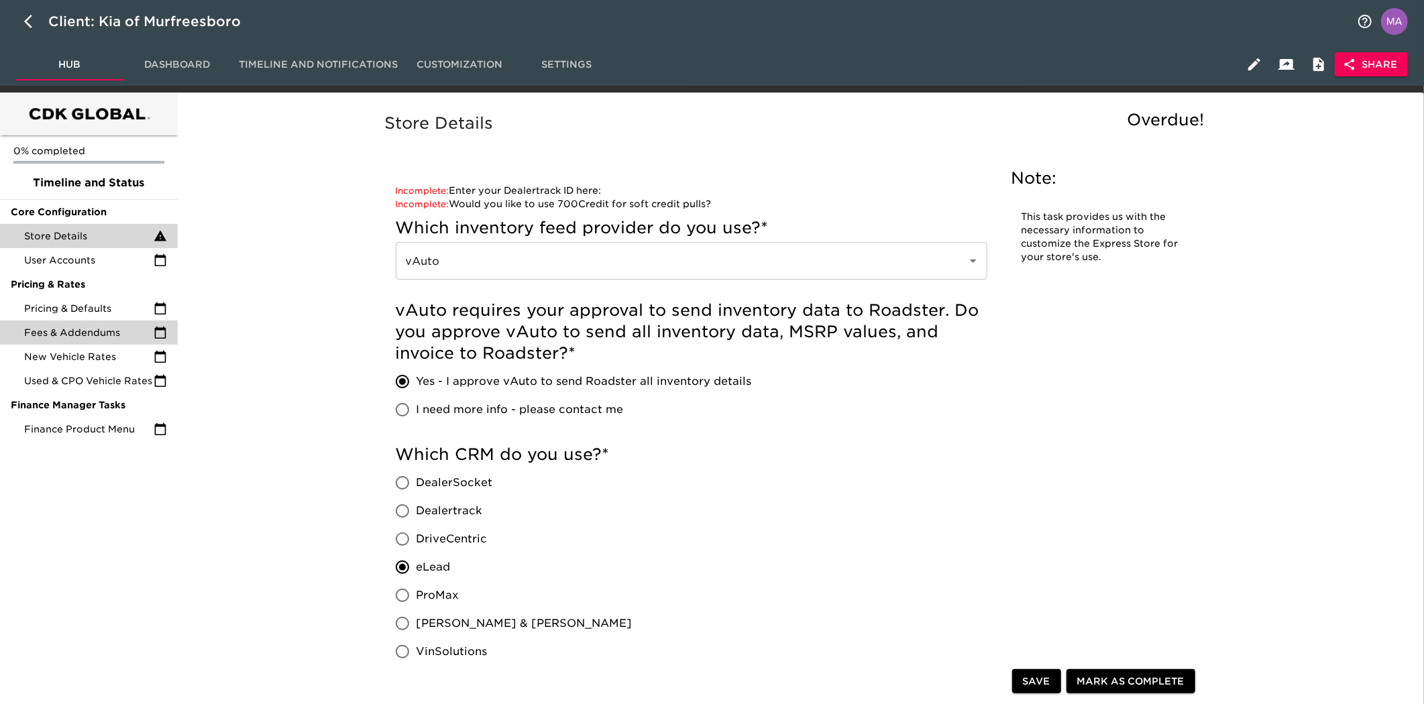
click at [101, 338] on span "Fees & Addendums" at bounding box center [88, 332] width 129 height 13
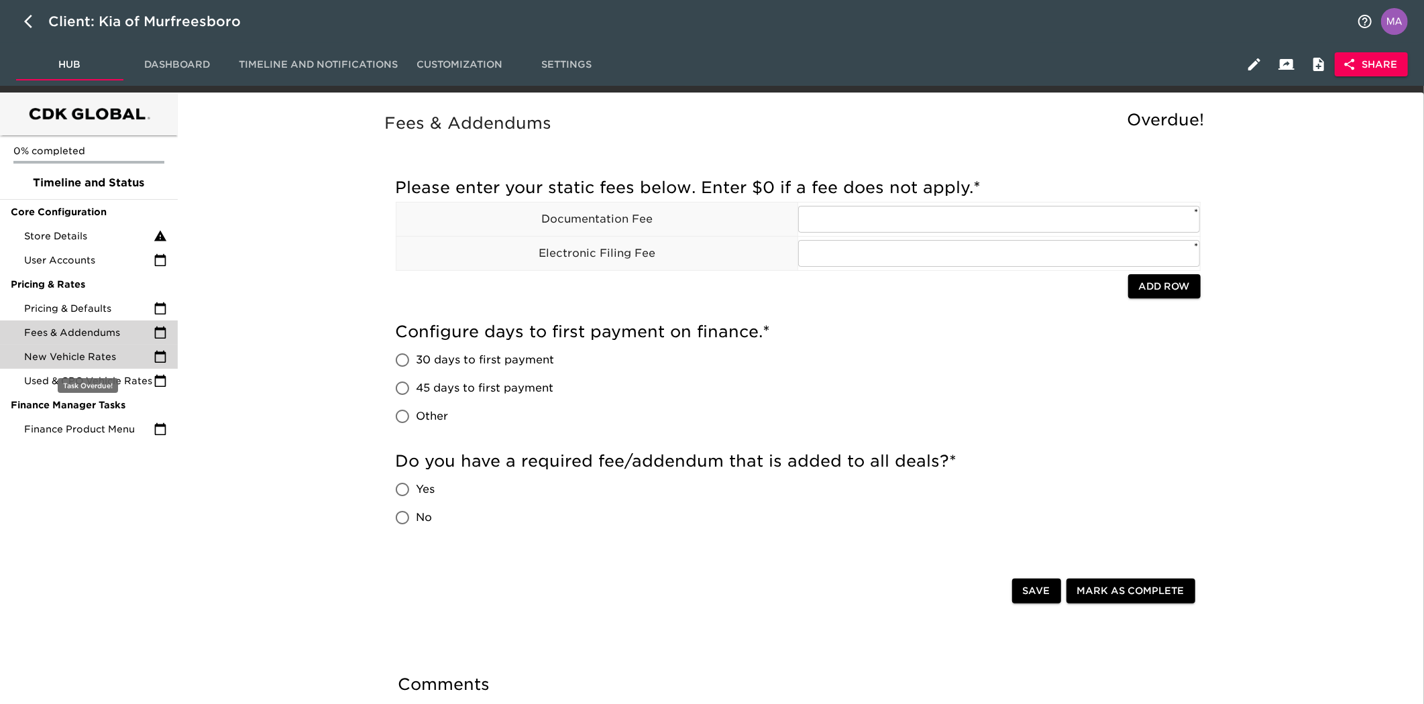
click at [101, 358] on span "New Vehicle Rates" at bounding box center [88, 356] width 129 height 13
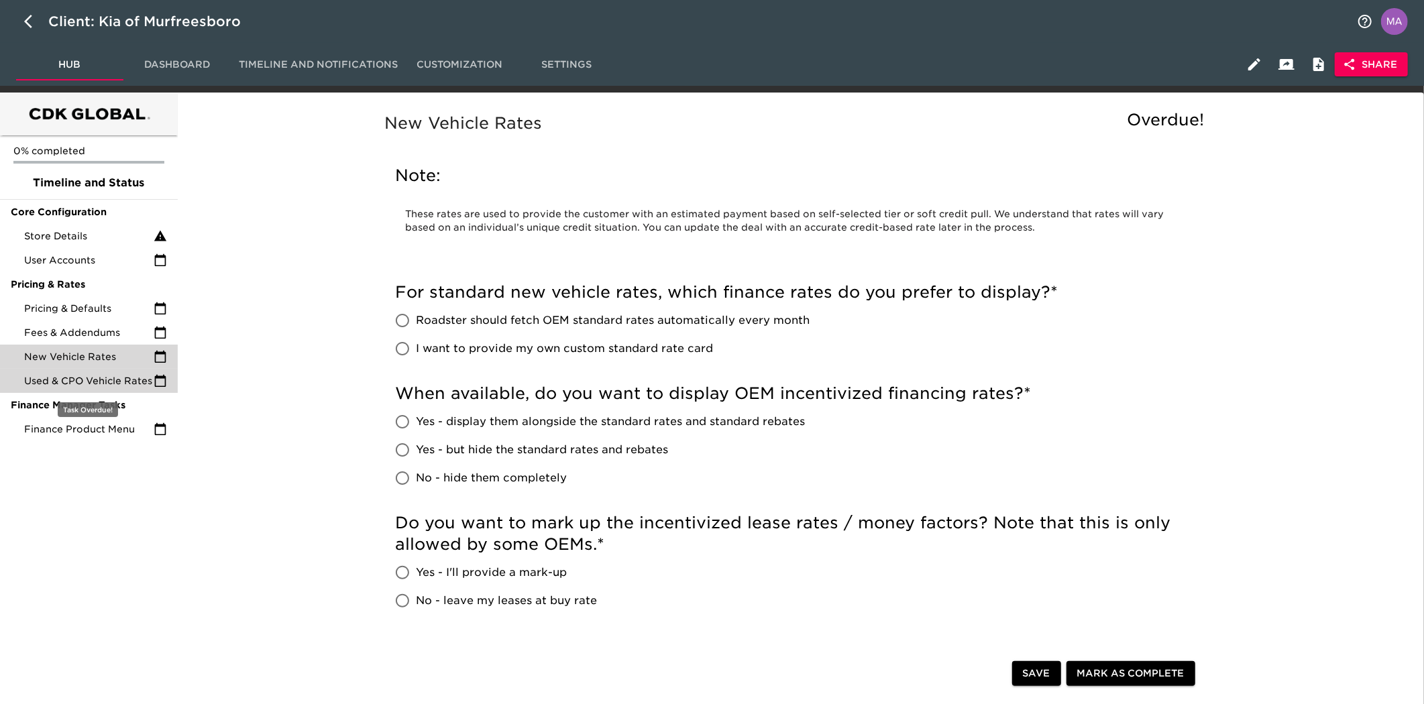
click at [101, 370] on div "Used & CPO Vehicle Rates" at bounding box center [89, 381] width 178 height 24
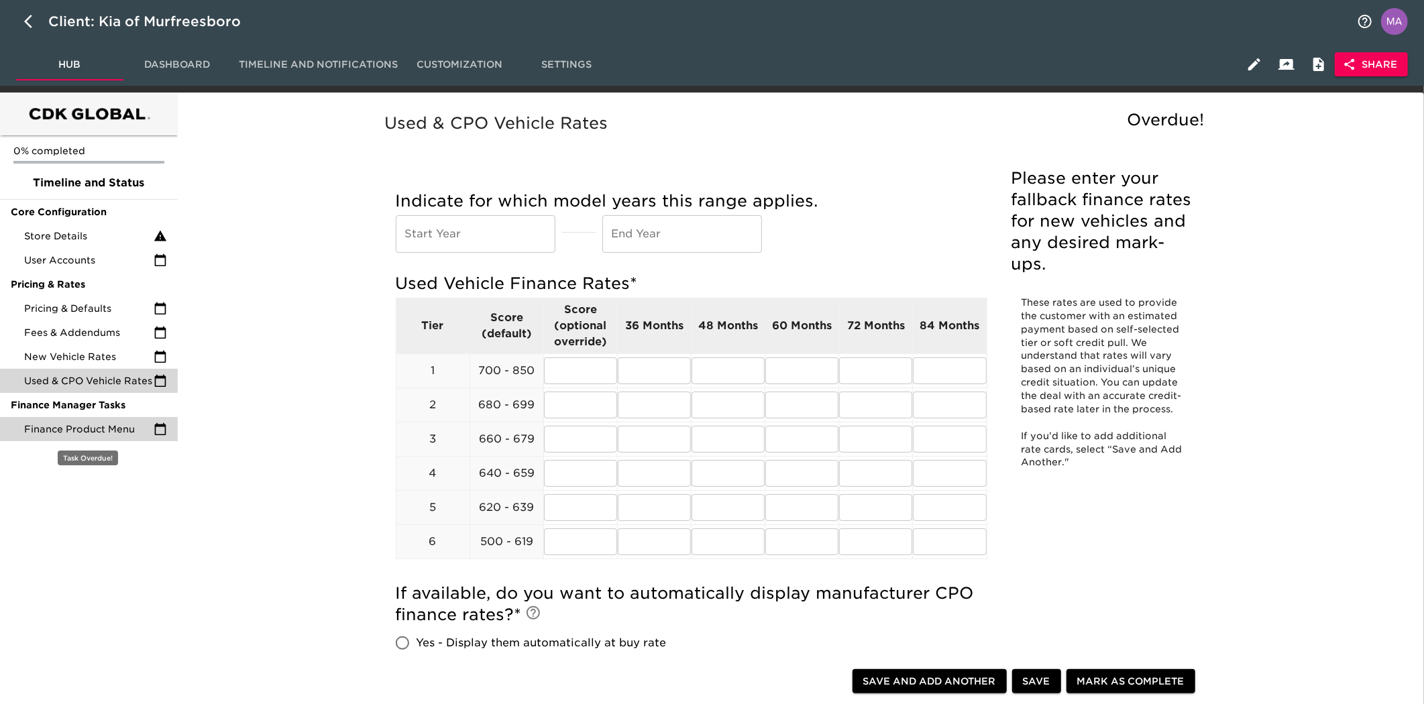
click at [101, 423] on span "Finance Product Menu" at bounding box center [88, 429] width 129 height 13
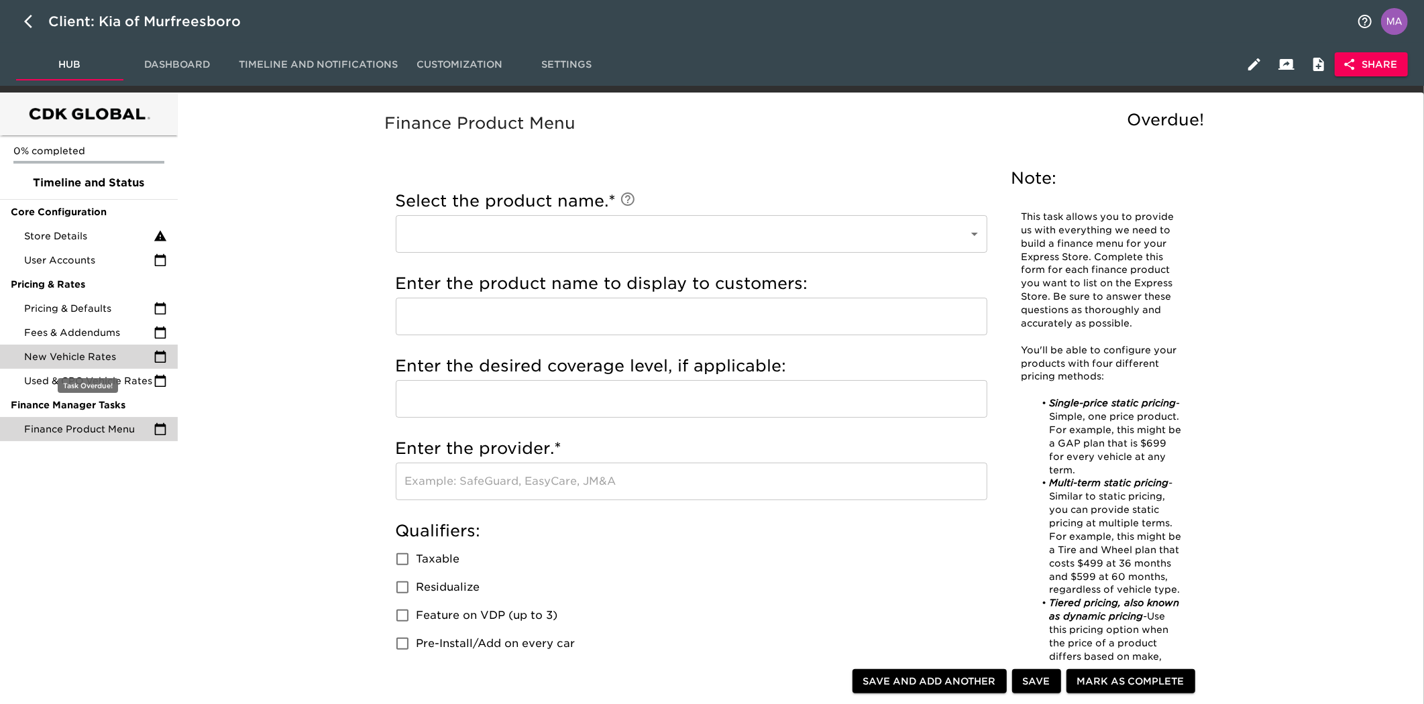
click at [97, 350] on span "New Vehicle Rates" at bounding box center [88, 356] width 129 height 13
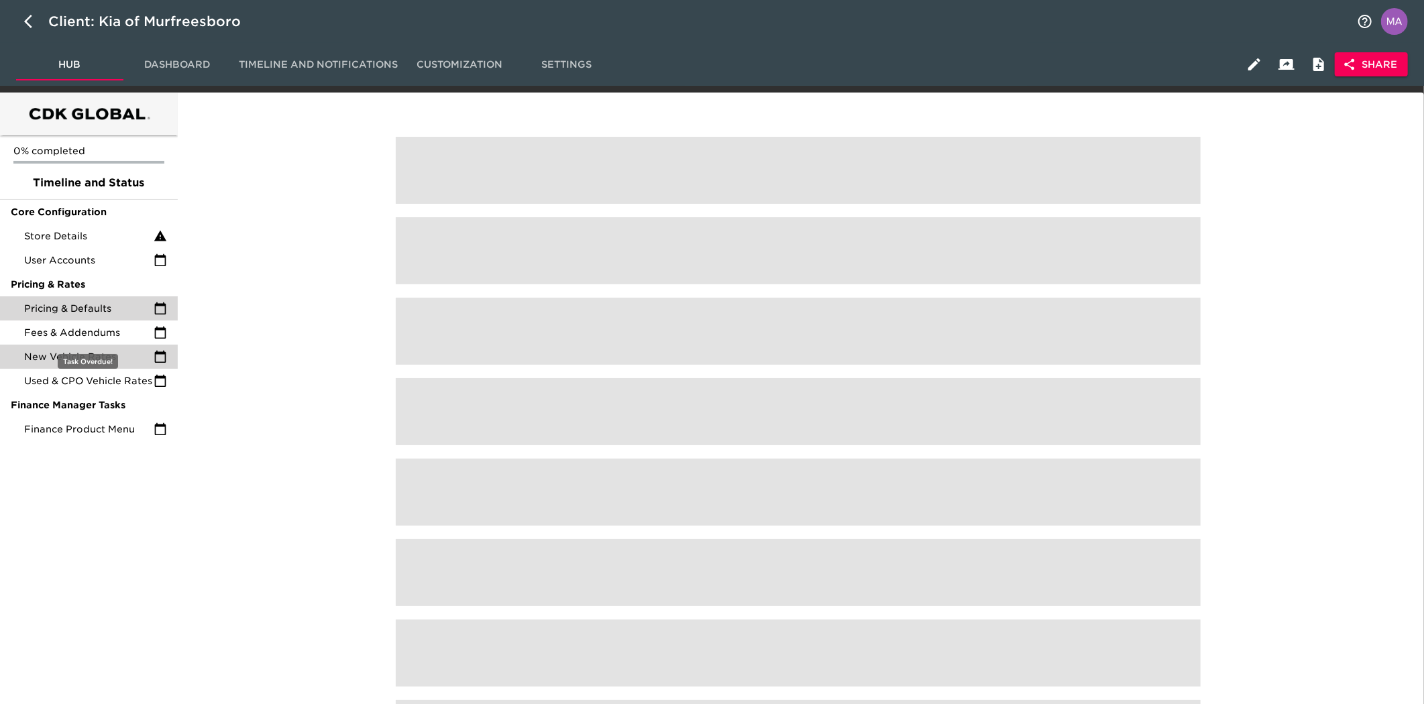
click at [98, 316] on div "Pricing & Defaults" at bounding box center [89, 309] width 178 height 24
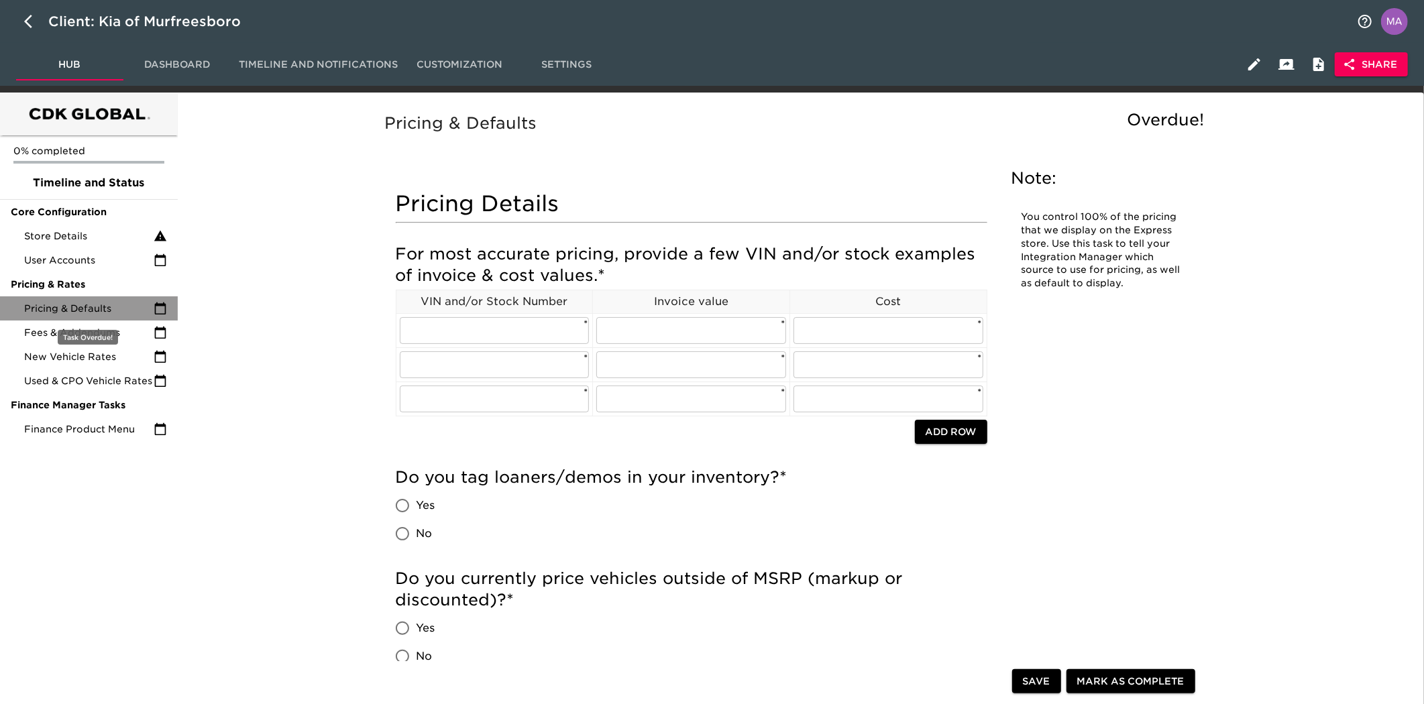
click at [98, 299] on div "Pricing & Defaults" at bounding box center [89, 309] width 178 height 24
click at [105, 333] on span "Fees & Addendums" at bounding box center [88, 332] width 129 height 13
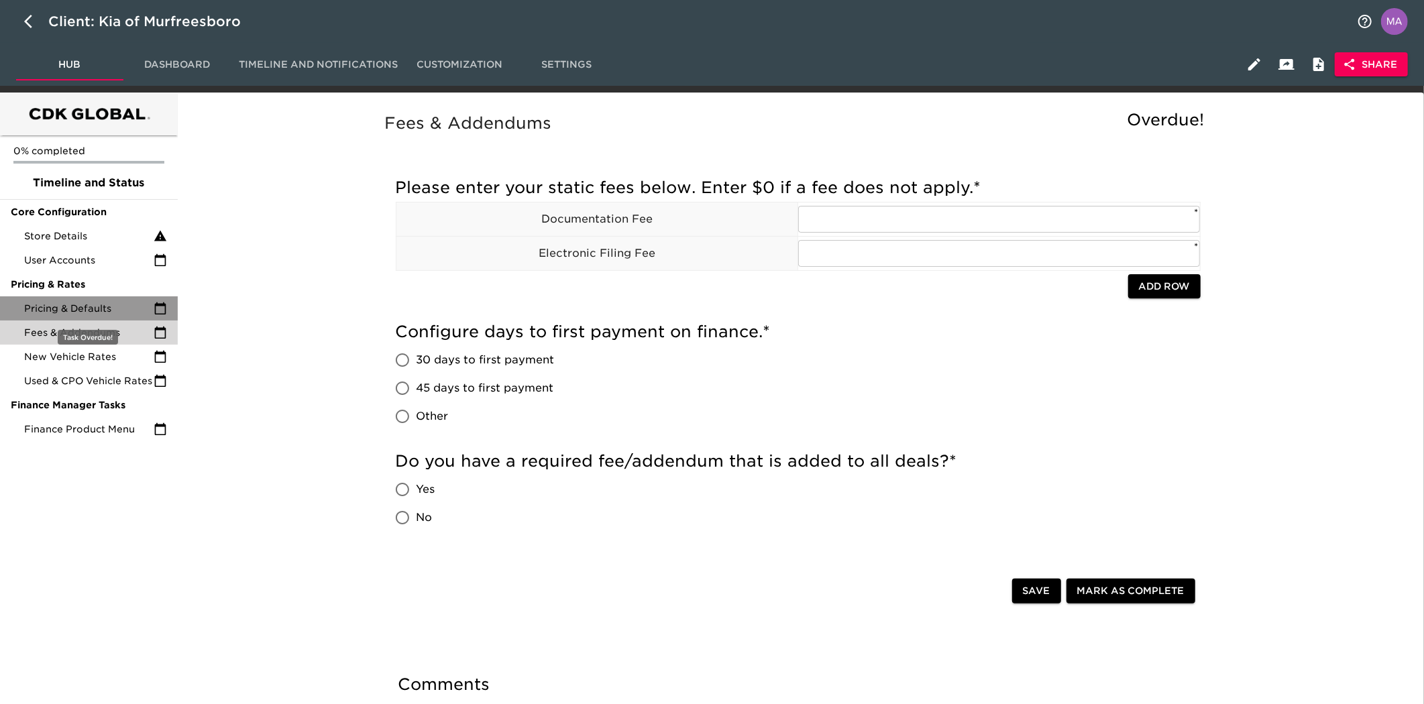
click at [104, 303] on span "Pricing & Defaults" at bounding box center [88, 308] width 129 height 13
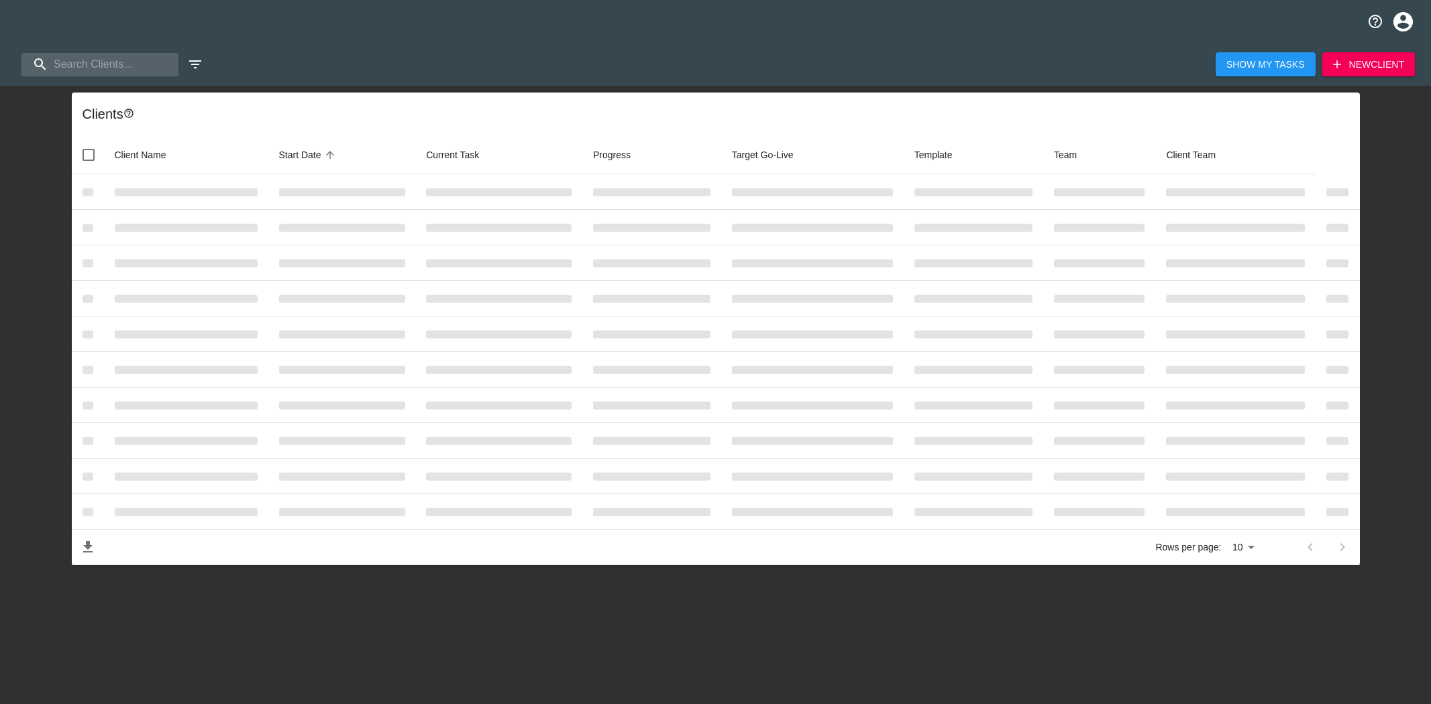
select select "10"
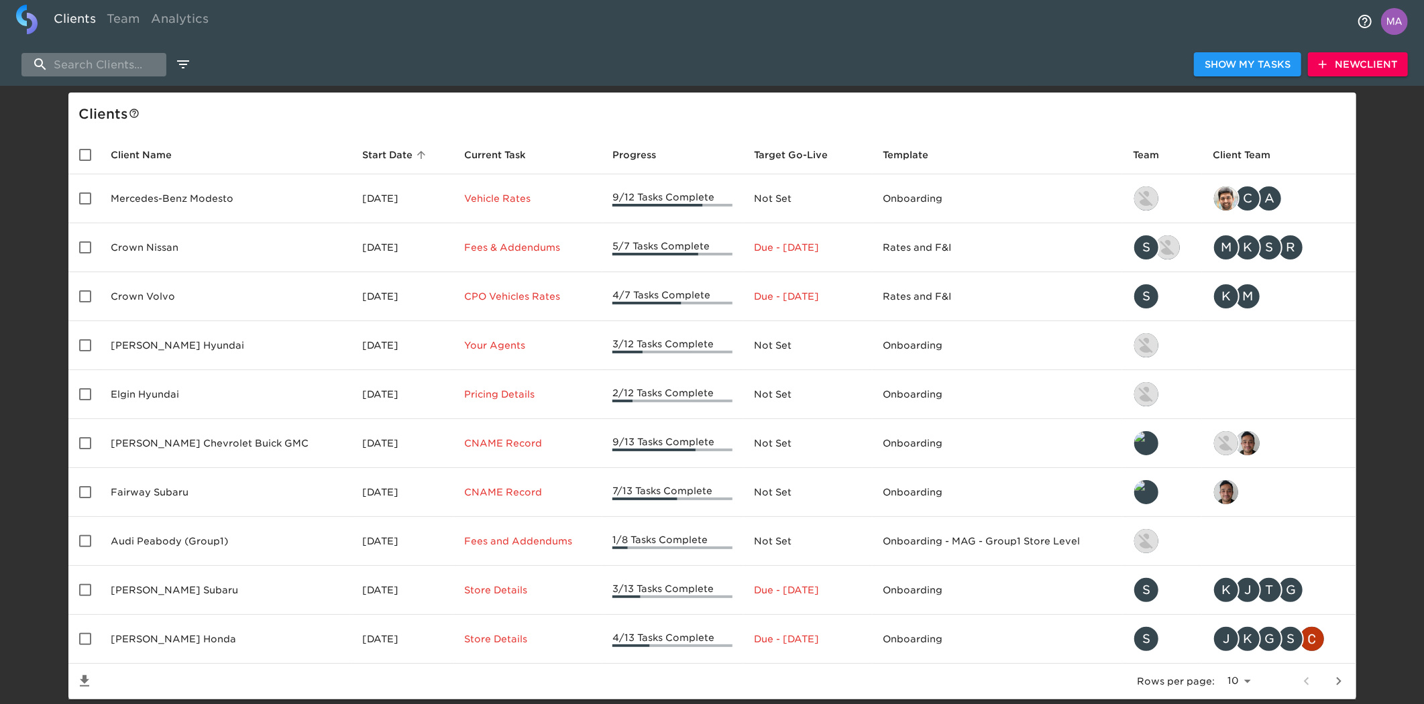
click at [76, 62] on input "search" at bounding box center [93, 64] width 145 height 23
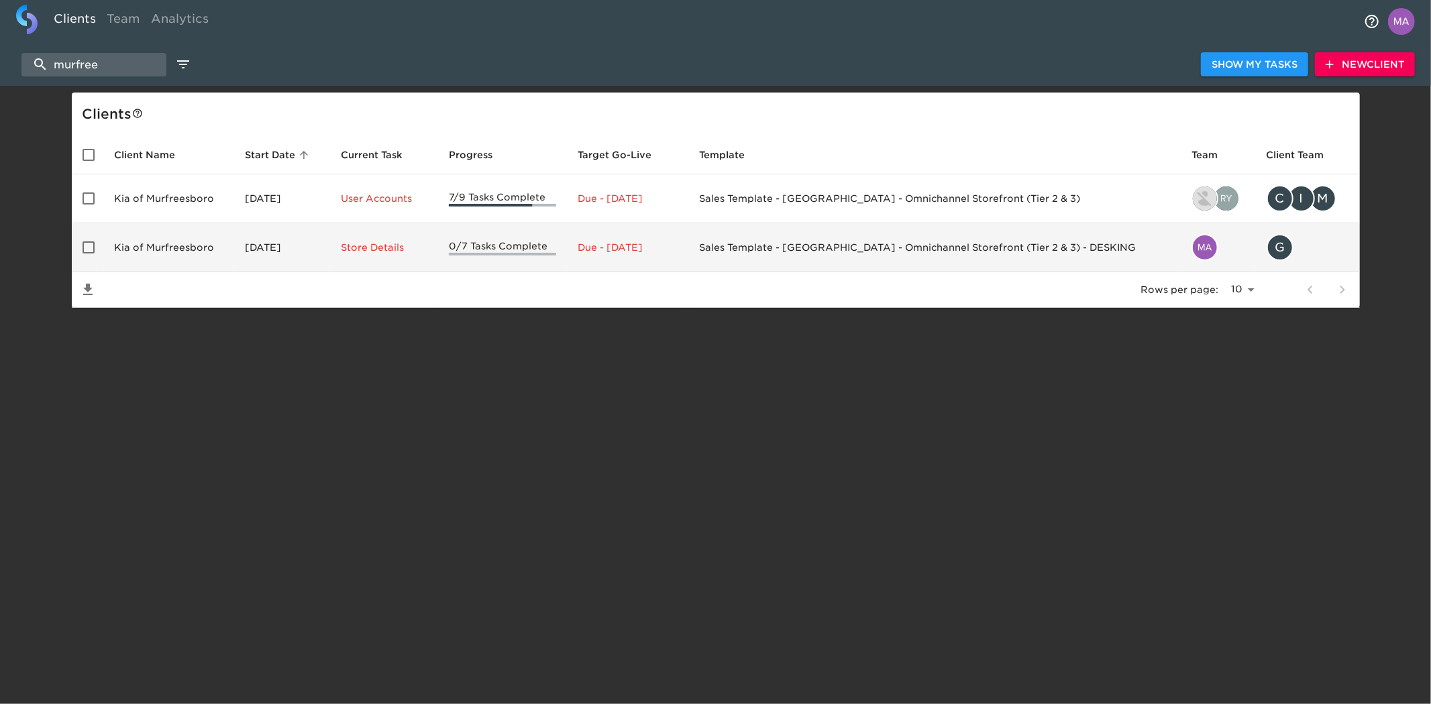
type input "murfree"
click at [178, 246] on td "Kia of Murfreesboro" at bounding box center [169, 247] width 131 height 49
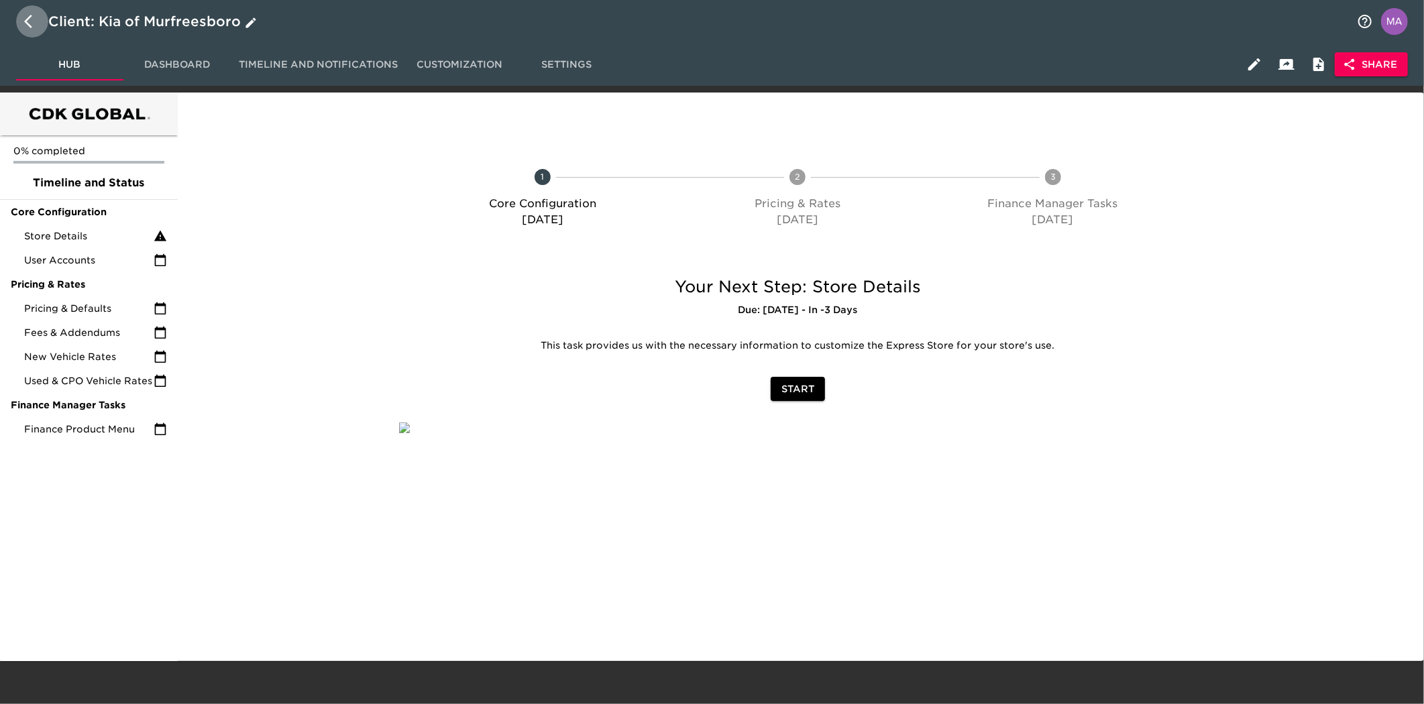
click at [32, 17] on icon "button" at bounding box center [32, 21] width 16 height 16
select select "10"
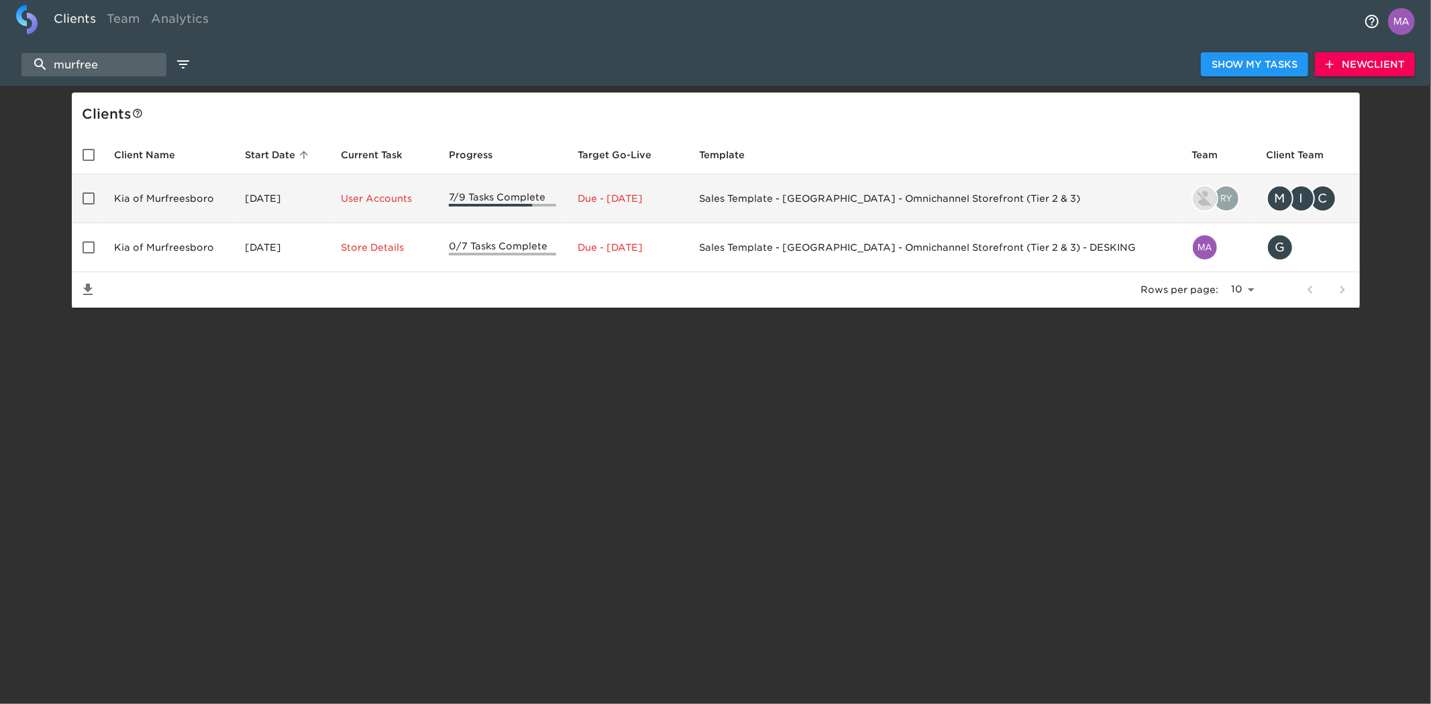
click at [219, 191] on td "Kia of Murfreesboro" at bounding box center [169, 198] width 131 height 49
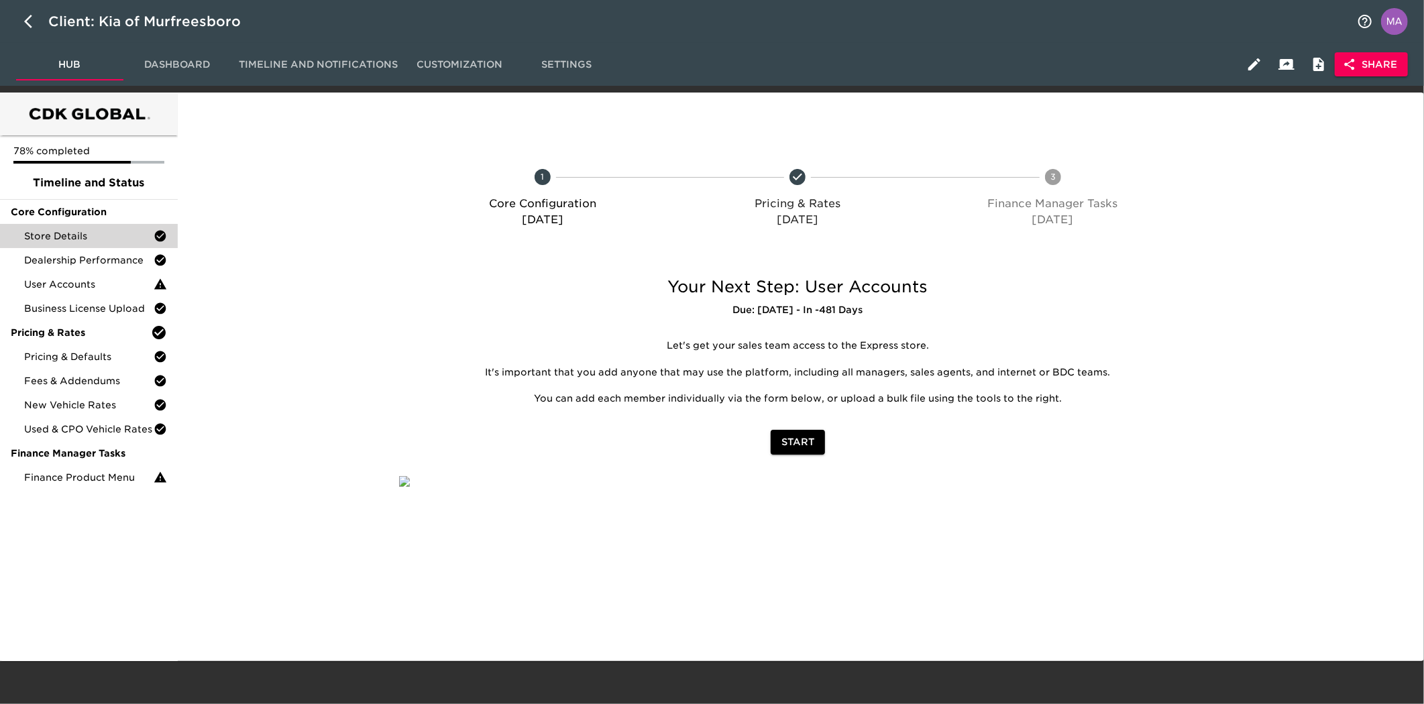
click at [108, 237] on span "Store Details" at bounding box center [88, 235] width 129 height 13
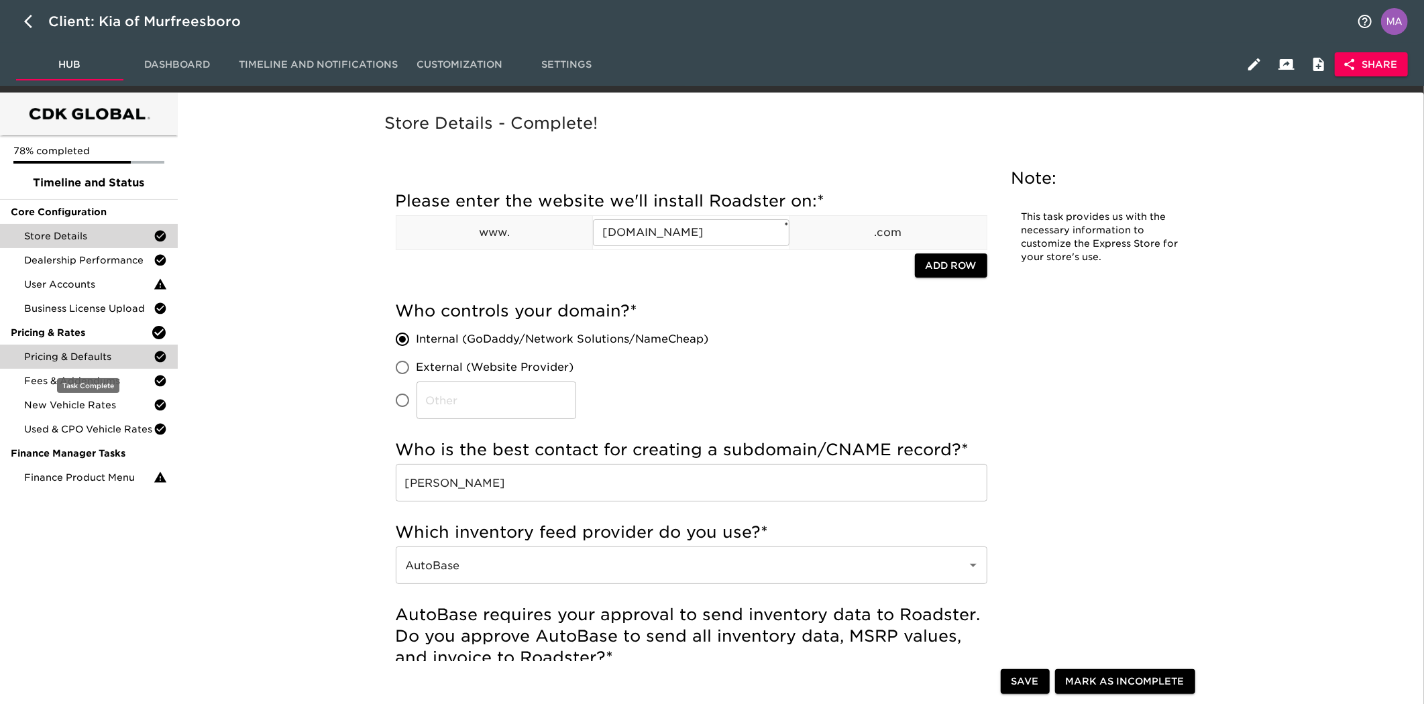
click at [92, 366] on div "Pricing & Defaults" at bounding box center [89, 357] width 178 height 24
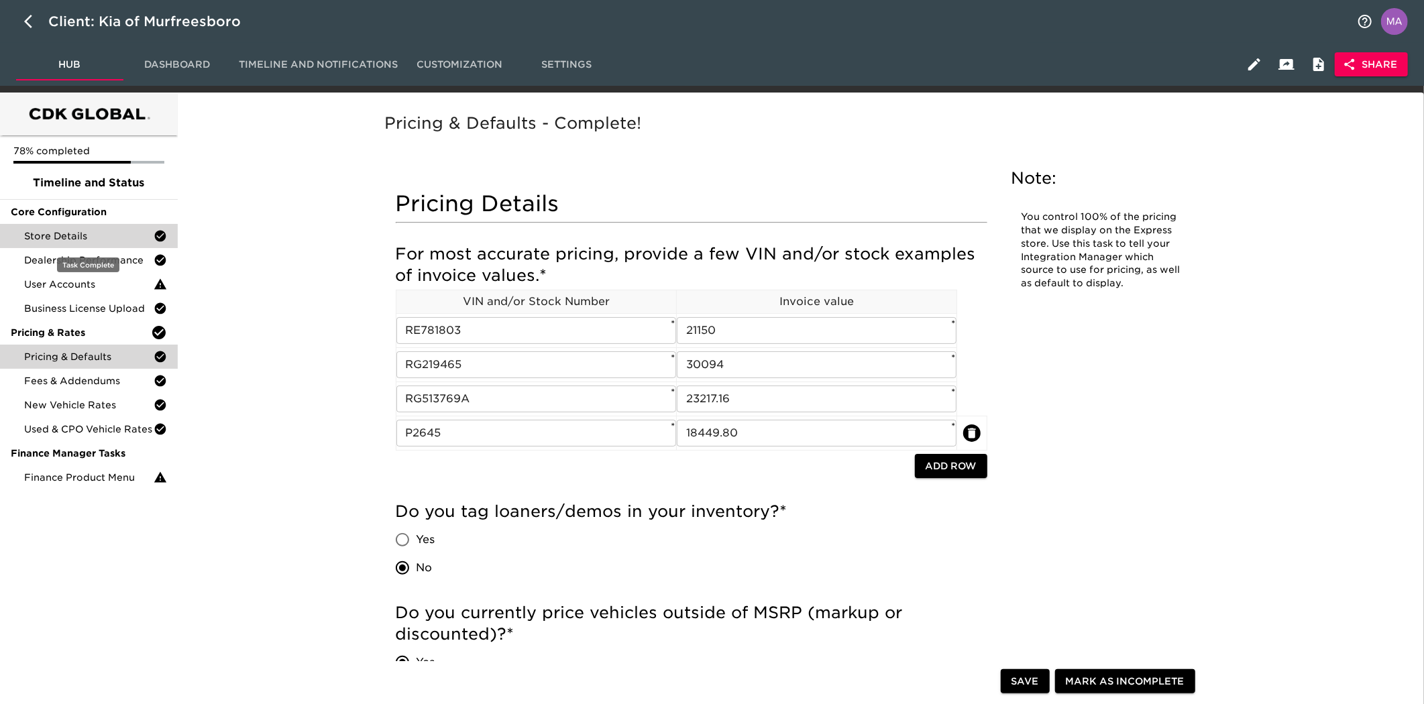
click at [94, 239] on span "Store Details" at bounding box center [88, 235] width 129 height 13
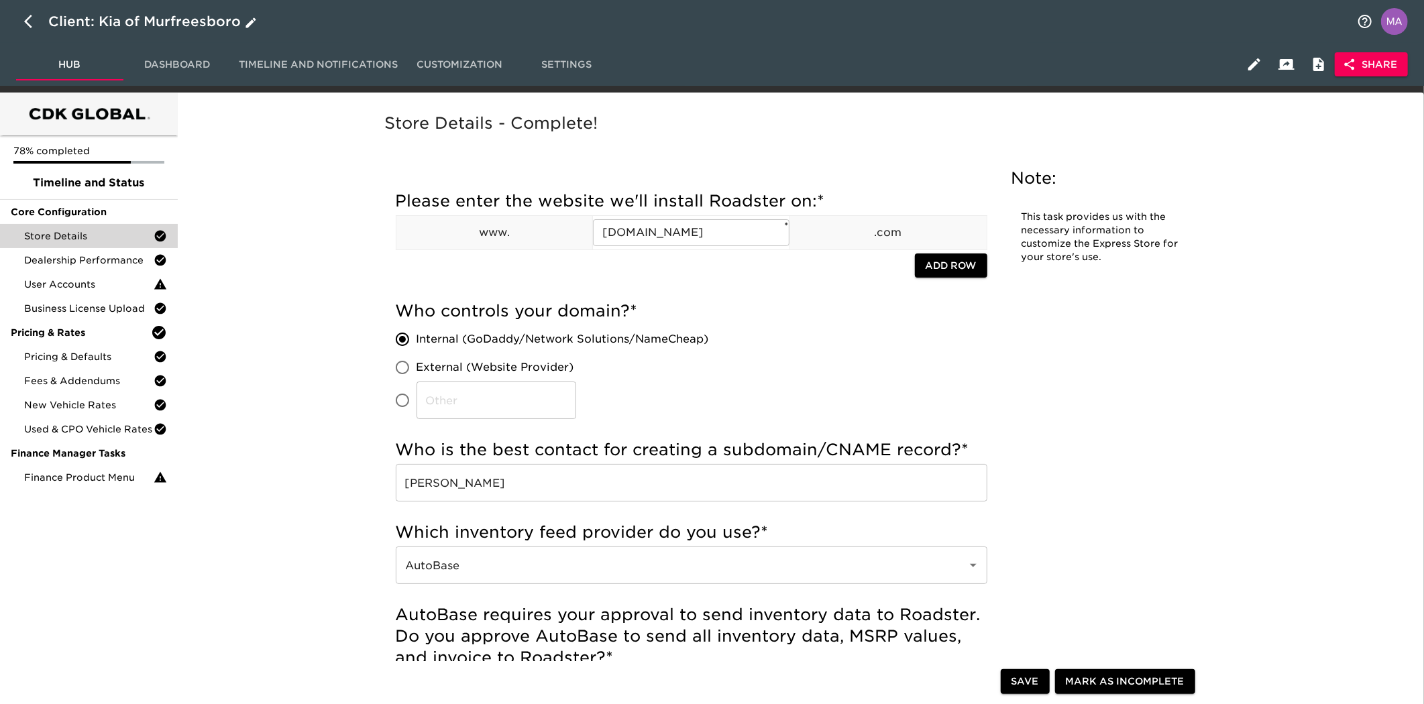
click at [32, 16] on icon "button" at bounding box center [32, 21] width 16 height 16
select select "10"
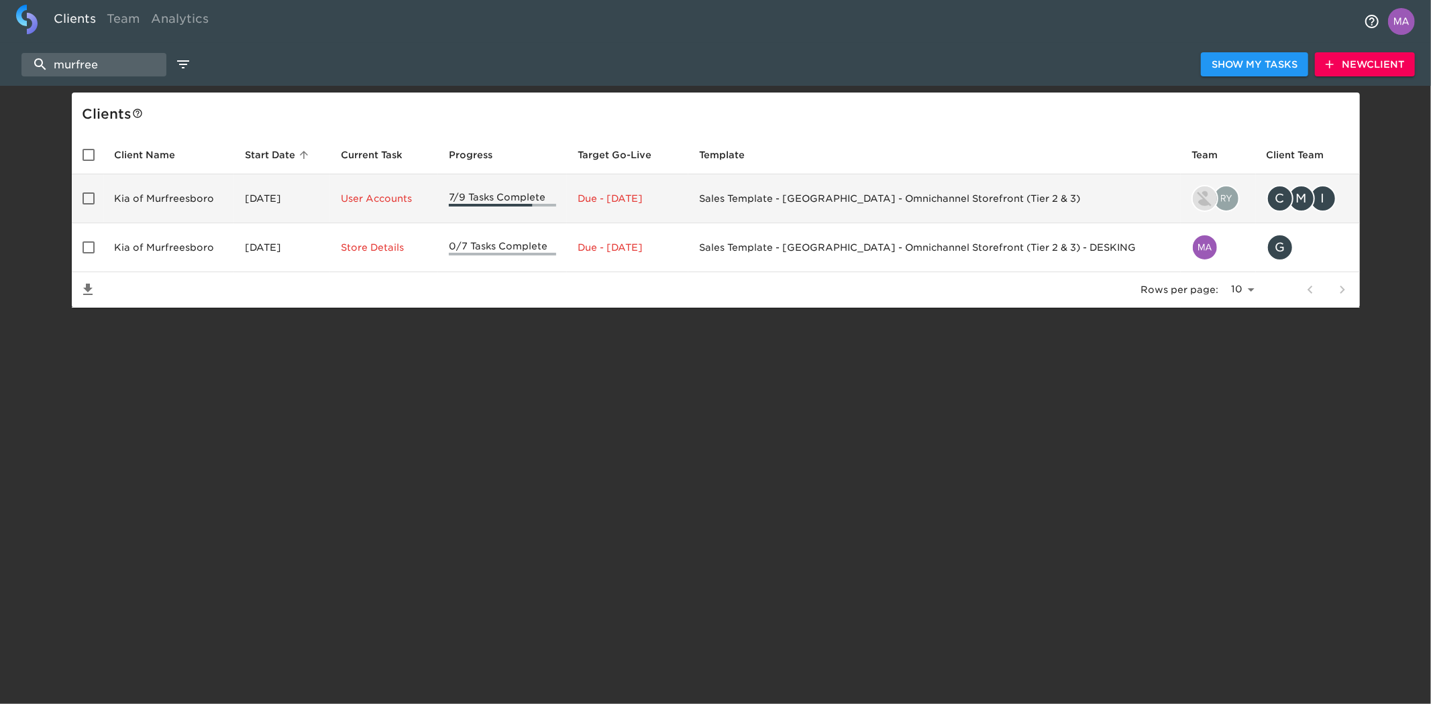
click at [189, 197] on td "Kia of Murfreesboro" at bounding box center [169, 198] width 131 height 49
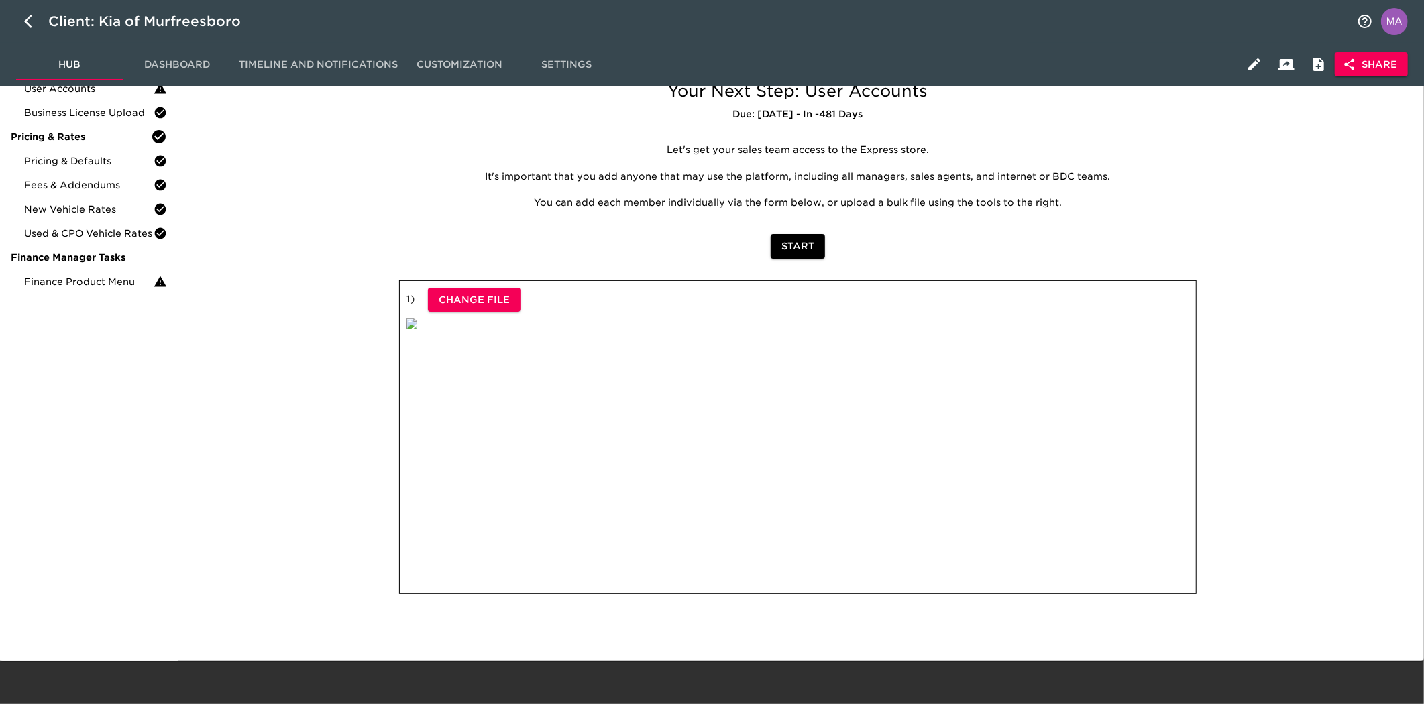
scroll to position [47, 0]
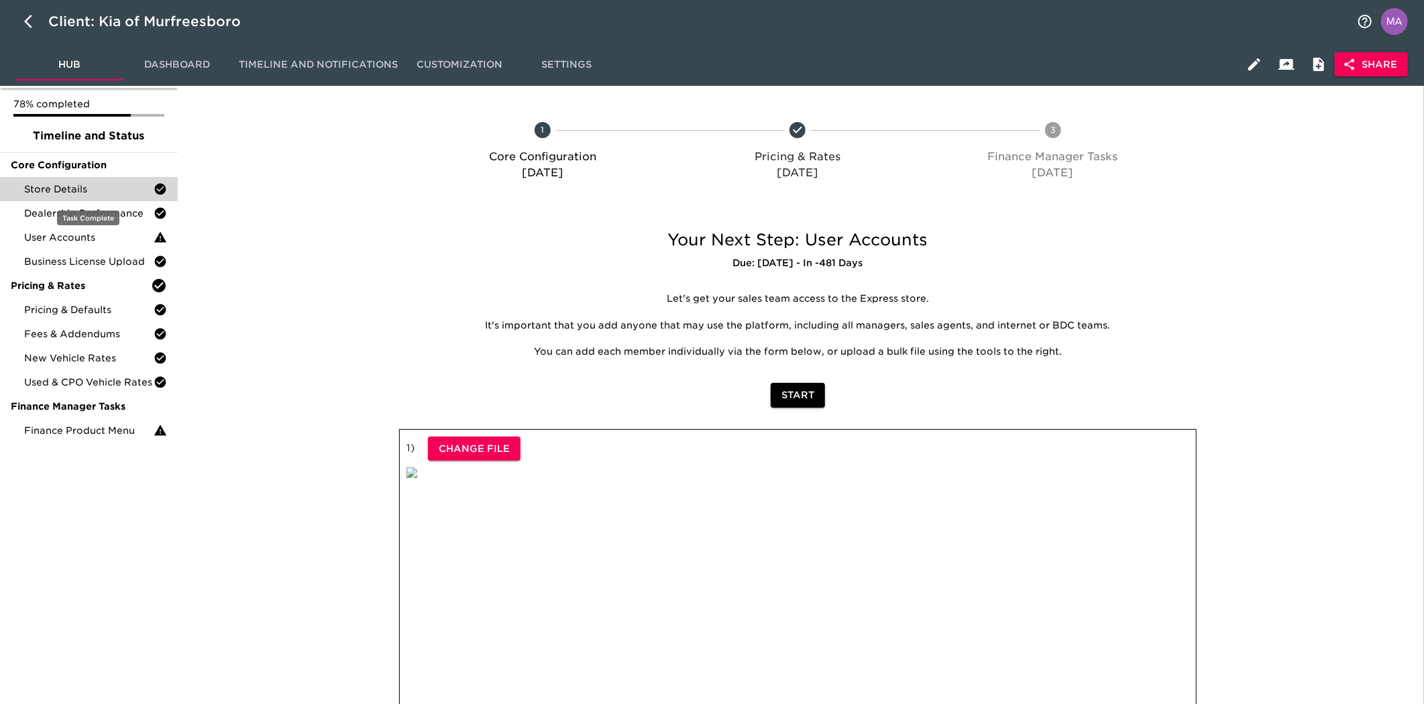
click at [74, 197] on div "Store Details" at bounding box center [89, 189] width 178 height 24
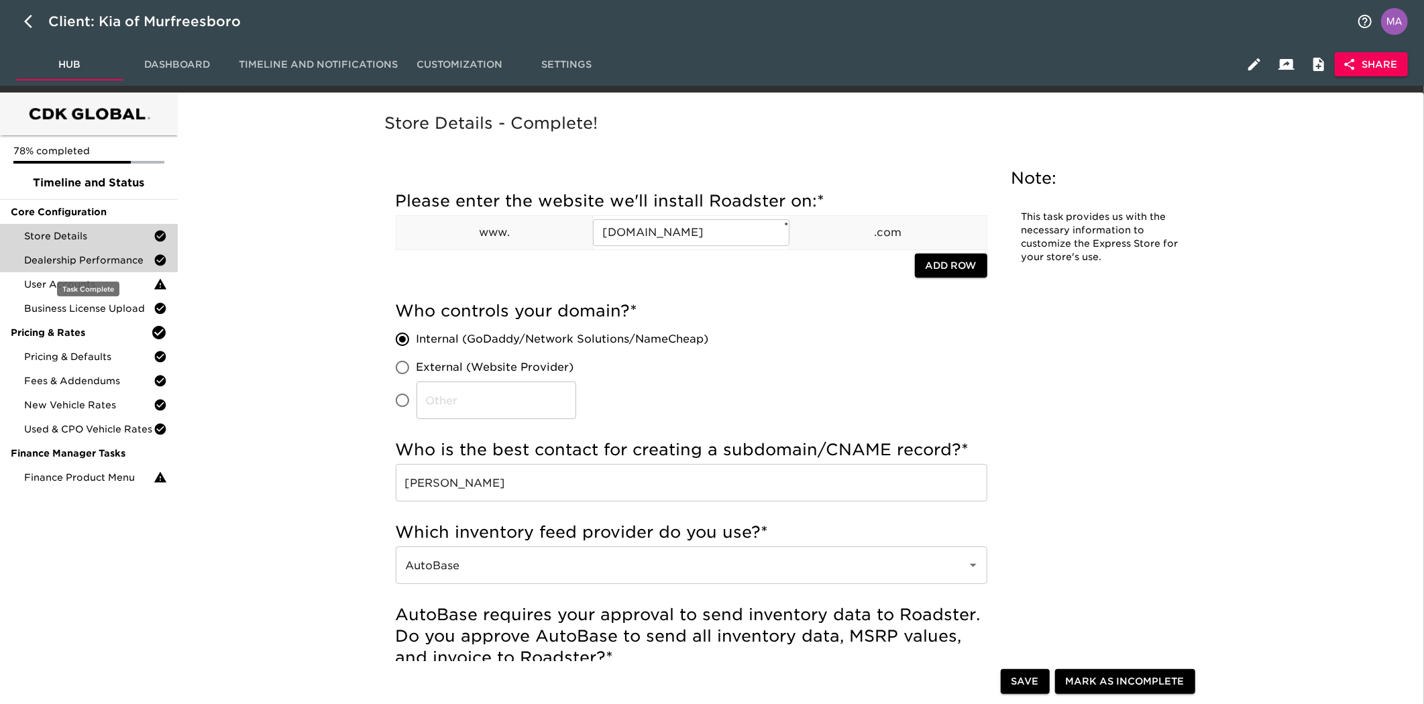
click at [98, 256] on span "Dealership Performance" at bounding box center [88, 260] width 129 height 13
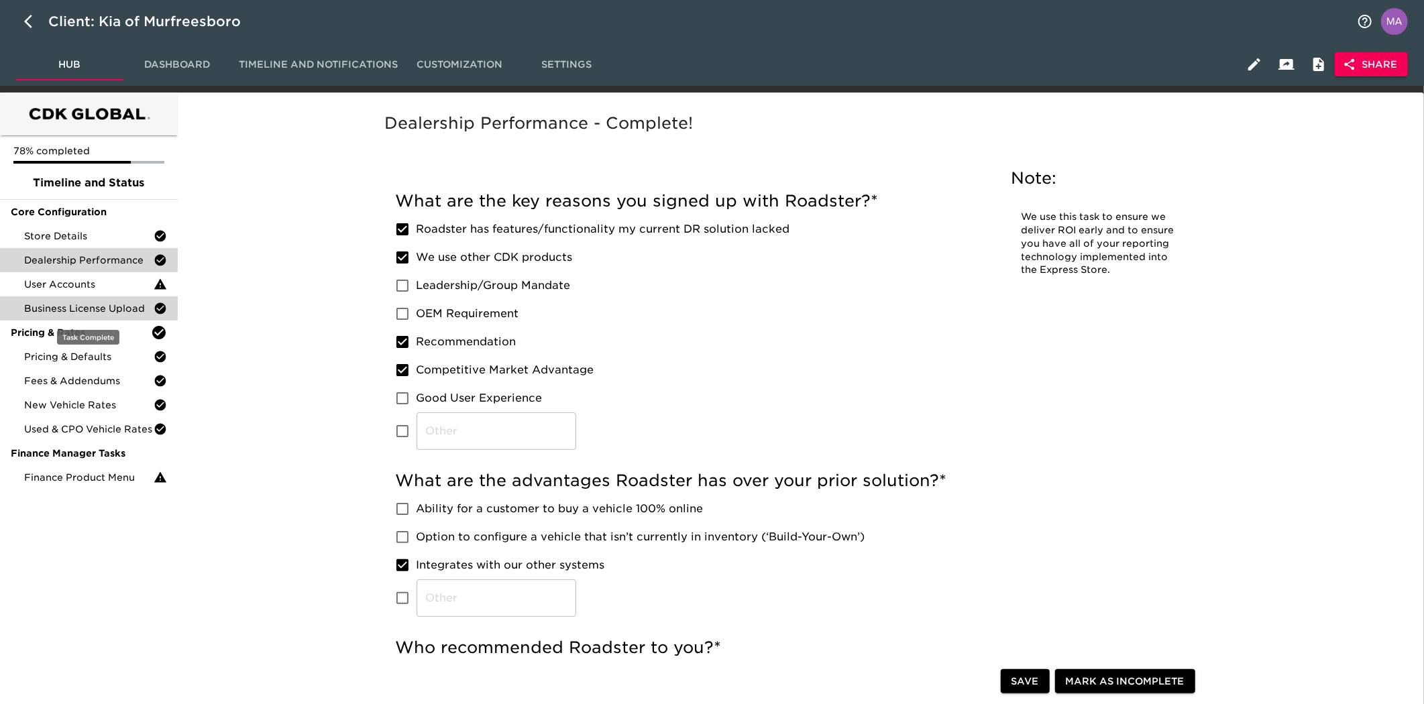
click at [91, 303] on span "Business License Upload" at bounding box center [88, 308] width 129 height 13
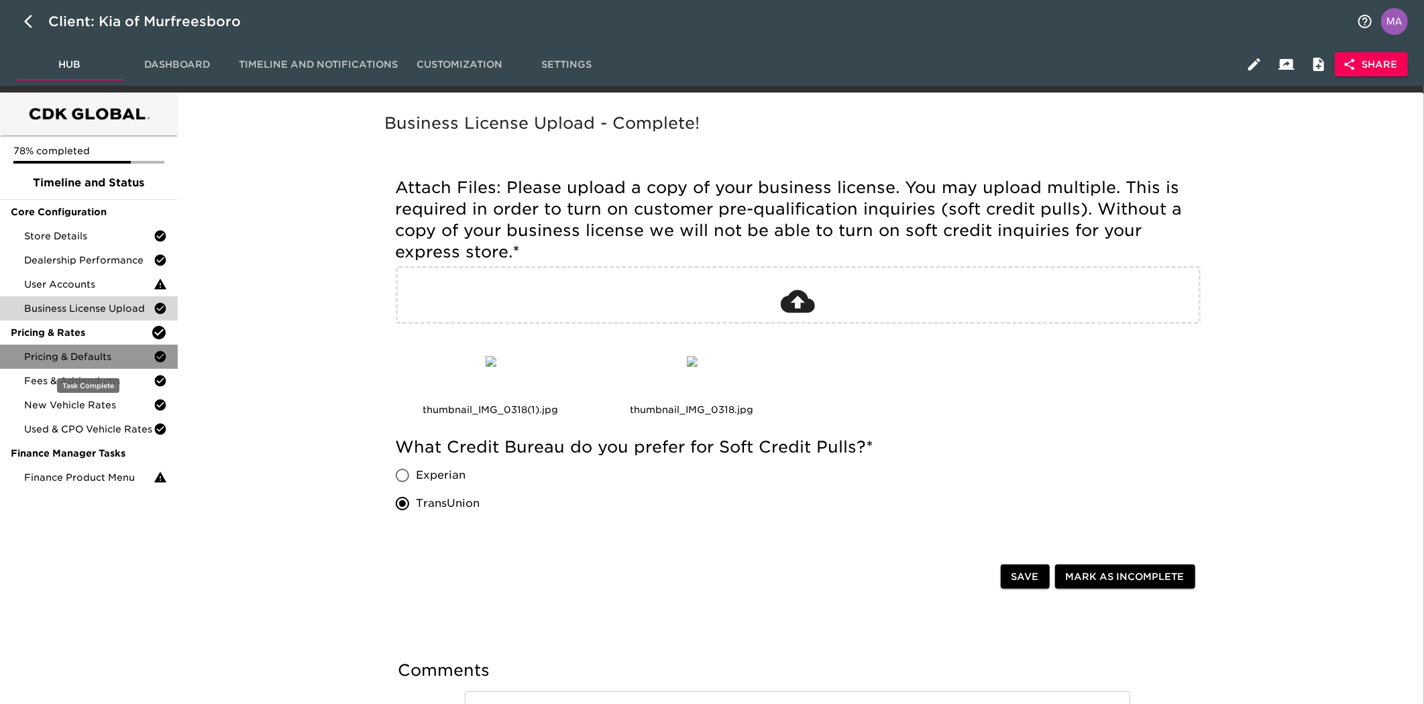
click at [97, 350] on span "Pricing & Defaults" at bounding box center [88, 356] width 129 height 13
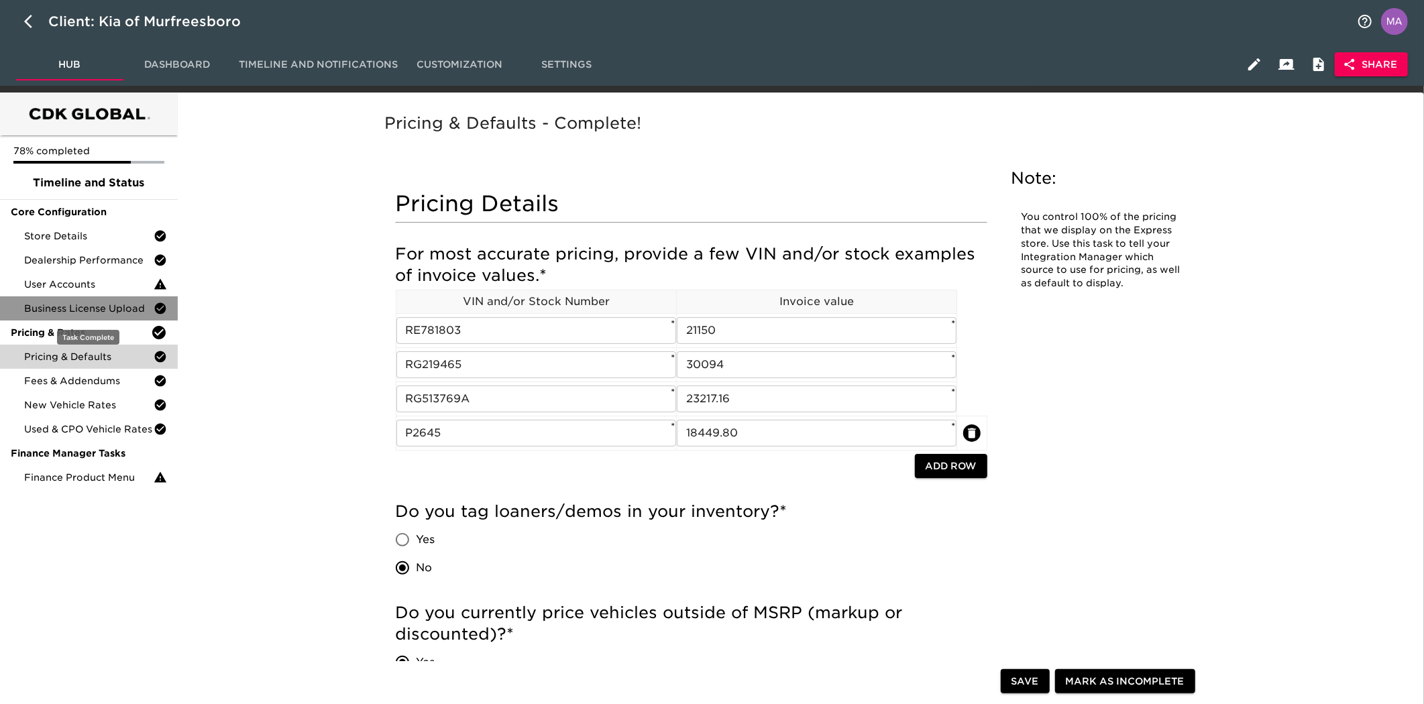
click at [91, 312] on span "Business License Upload" at bounding box center [88, 308] width 129 height 13
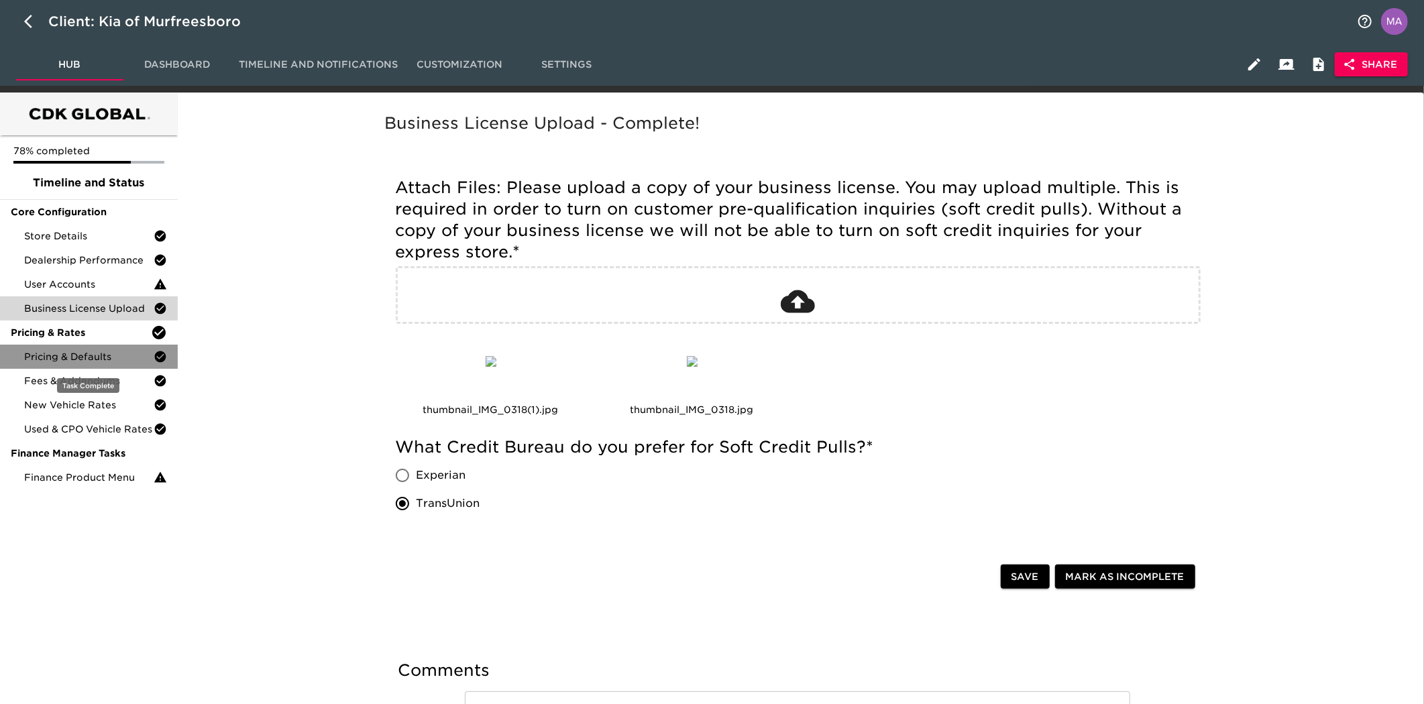
click at [63, 350] on span "Pricing & Defaults" at bounding box center [88, 356] width 129 height 13
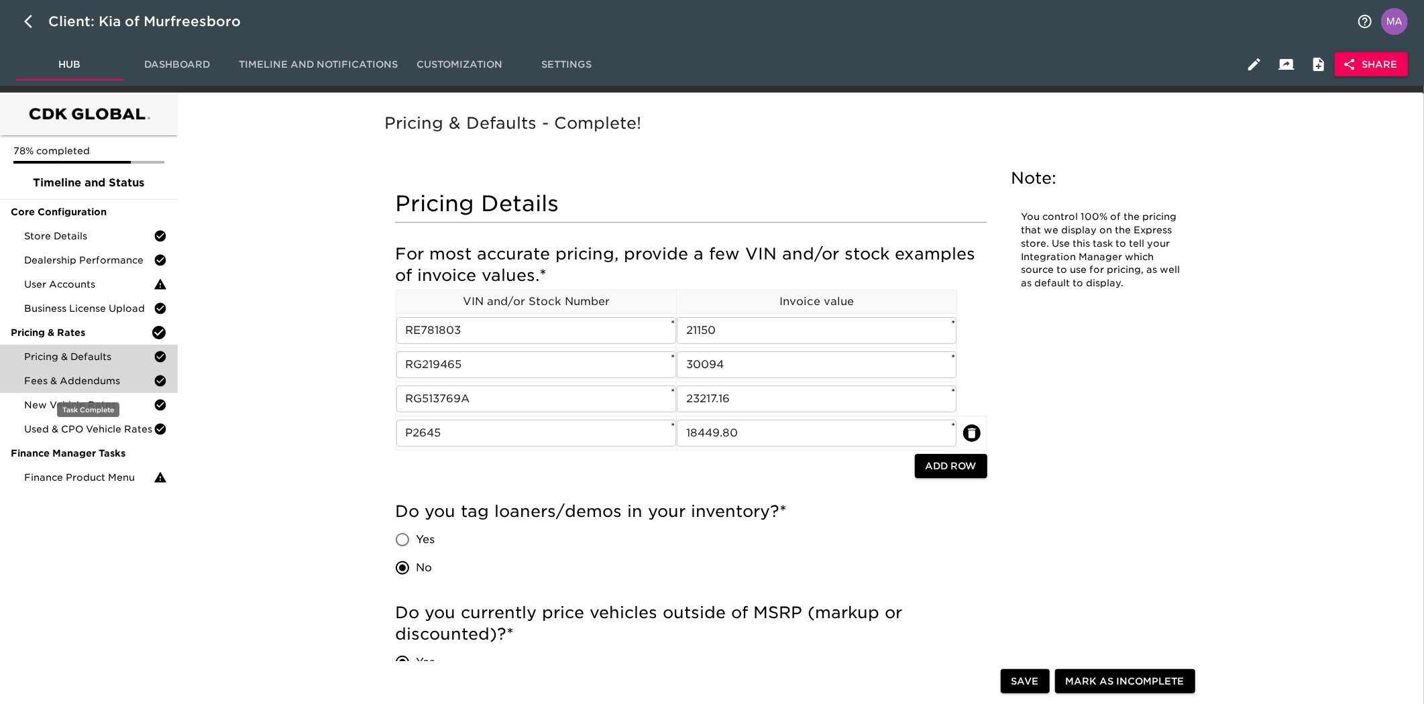
click at [89, 383] on span "Fees & Addendums" at bounding box center [88, 380] width 129 height 13
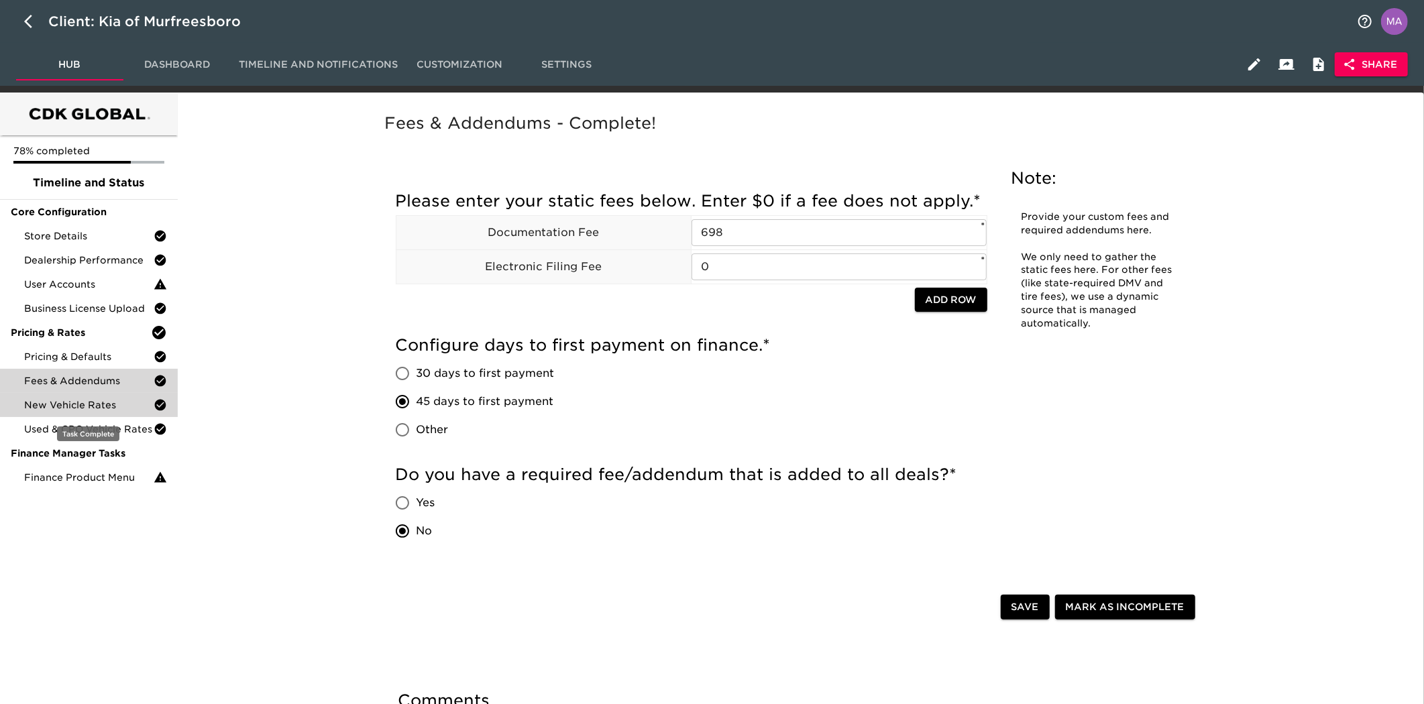
click at [91, 407] on span "New Vehicle Rates" at bounding box center [88, 404] width 129 height 13
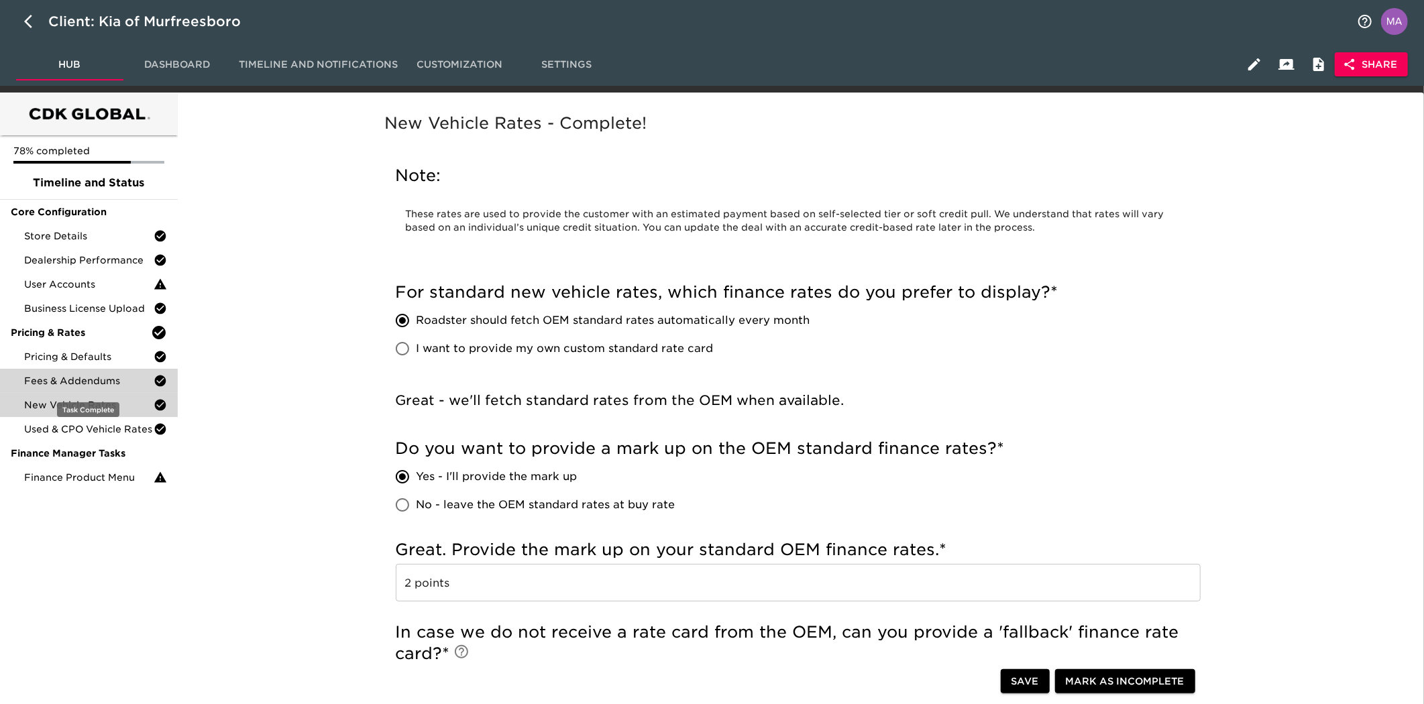
click at [93, 378] on span "Fees & Addendums" at bounding box center [88, 380] width 129 height 13
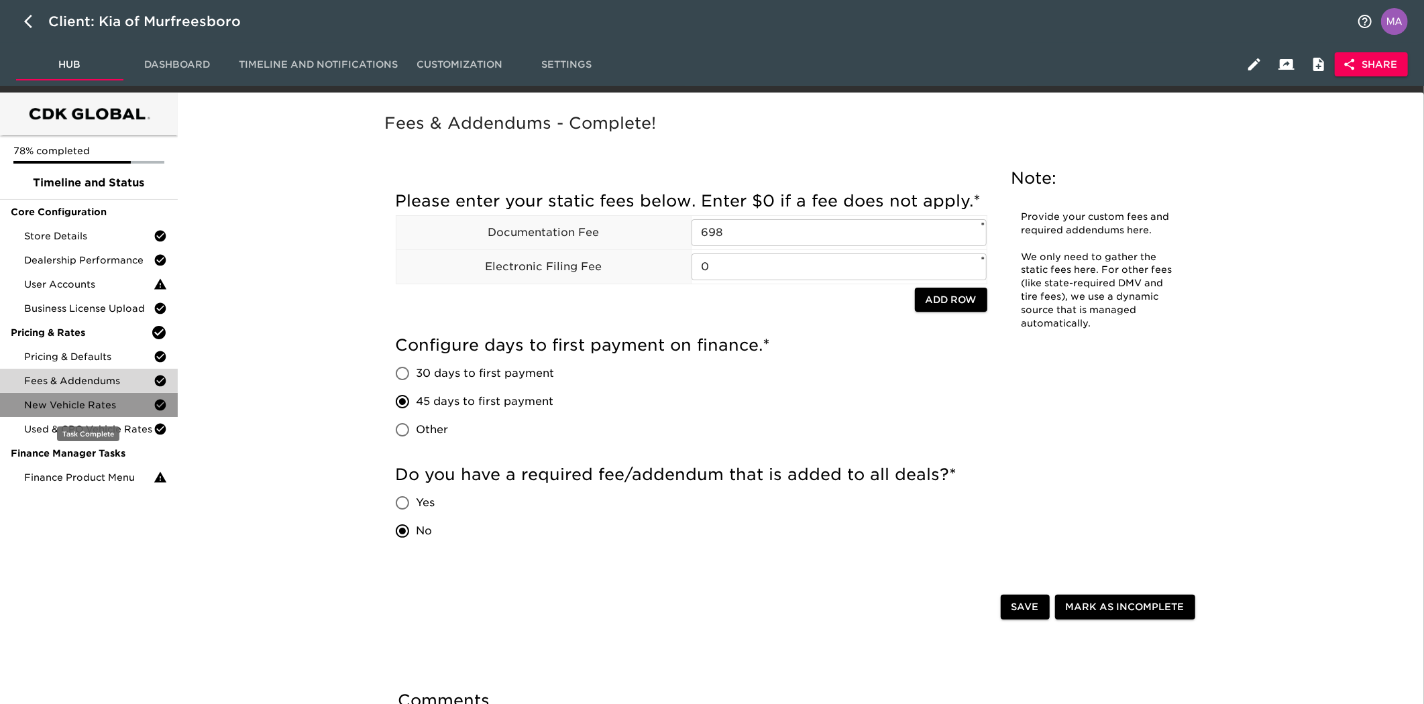
click at [93, 398] on span "New Vehicle Rates" at bounding box center [88, 404] width 129 height 13
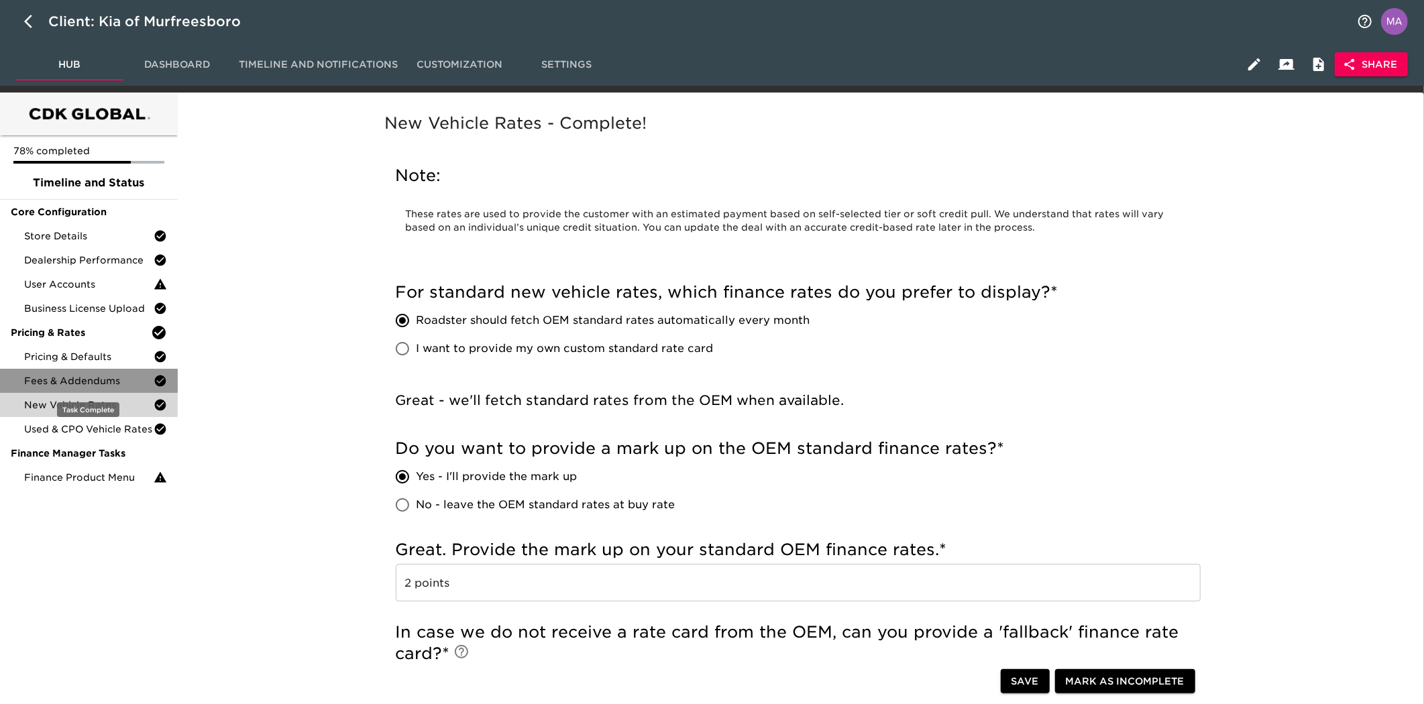
click at [93, 388] on div "Fees & Addendums" at bounding box center [89, 381] width 178 height 24
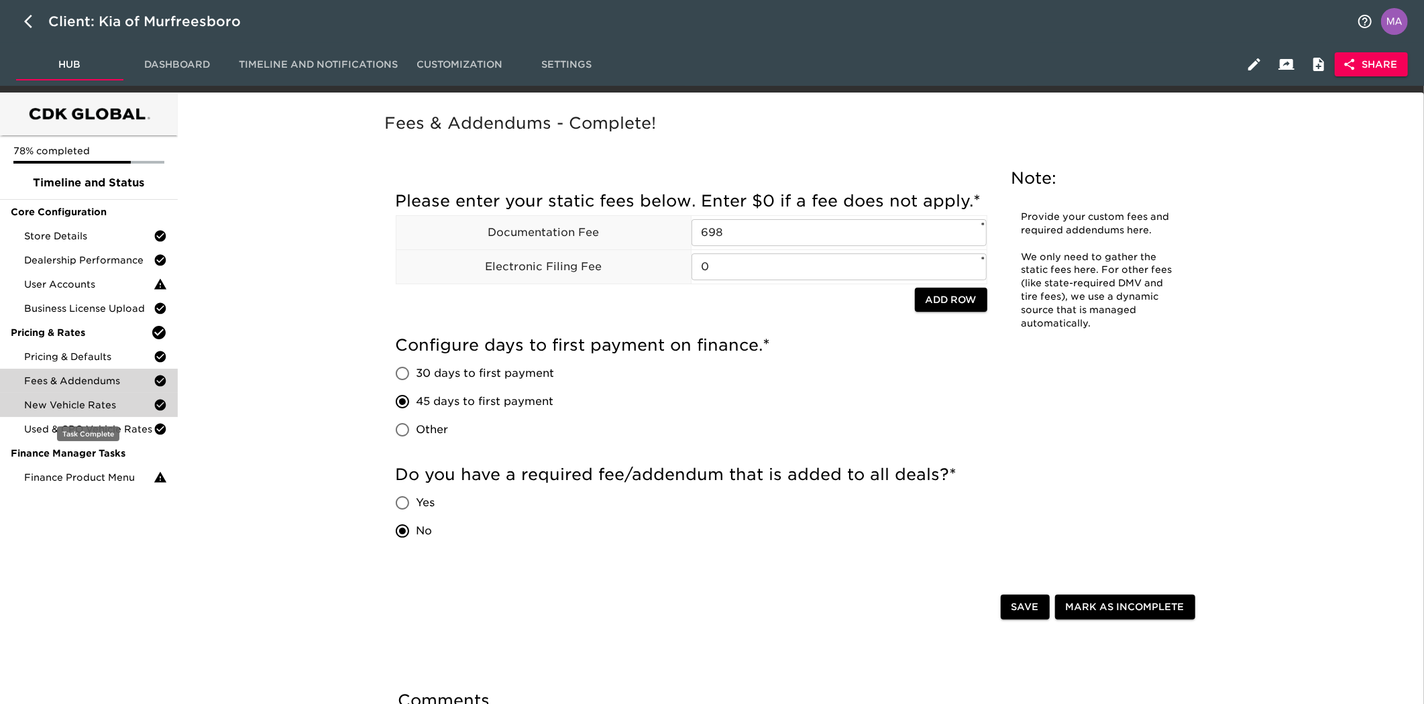
click at [102, 405] on span "New Vehicle Rates" at bounding box center [88, 404] width 129 height 13
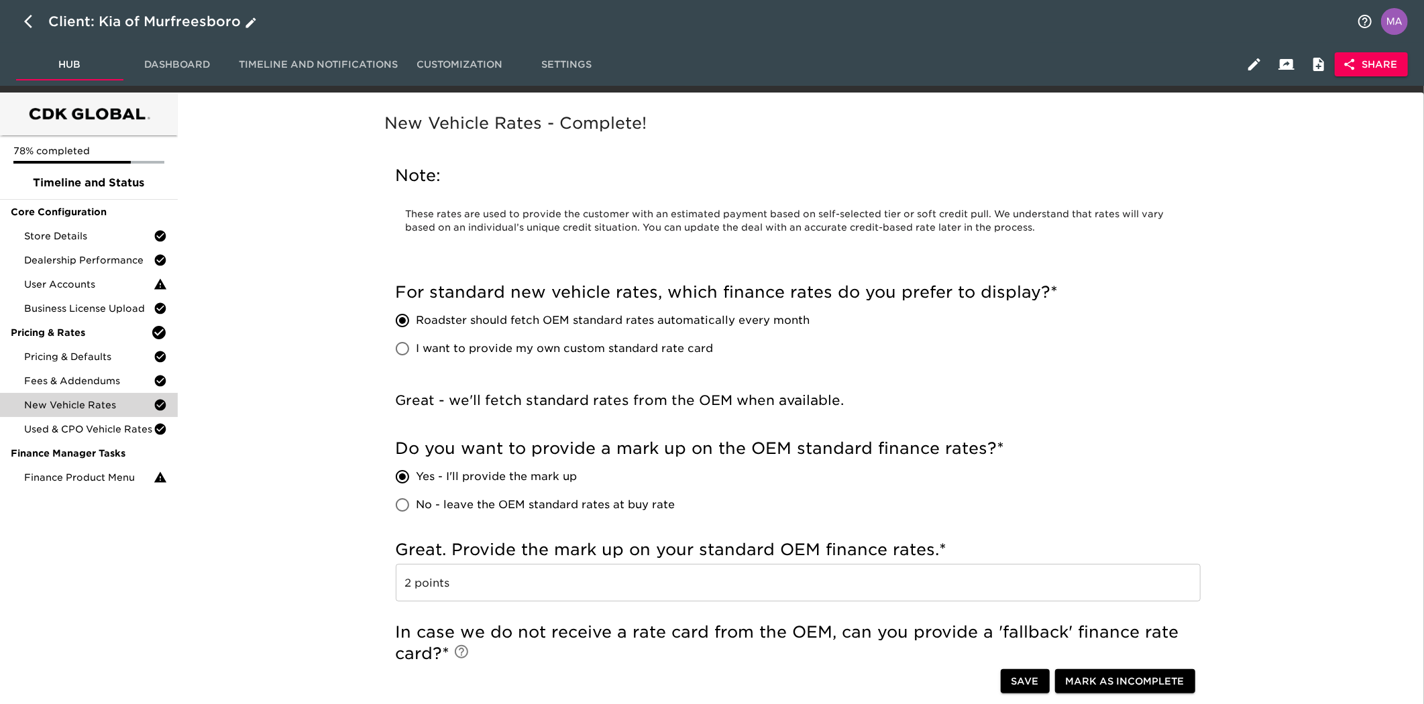
click at [34, 22] on icon "button" at bounding box center [32, 21] width 16 height 16
select select "10"
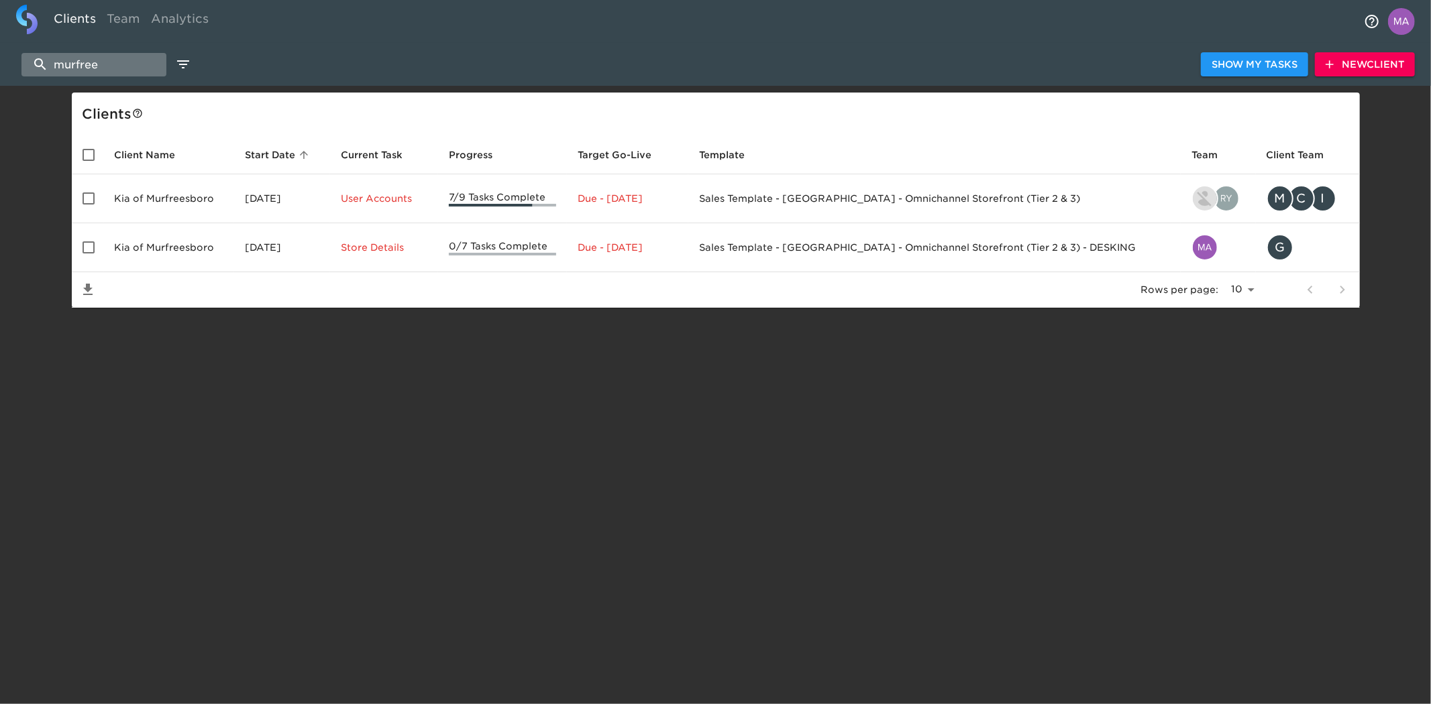
click at [116, 70] on input "murfree" at bounding box center [93, 64] width 145 height 23
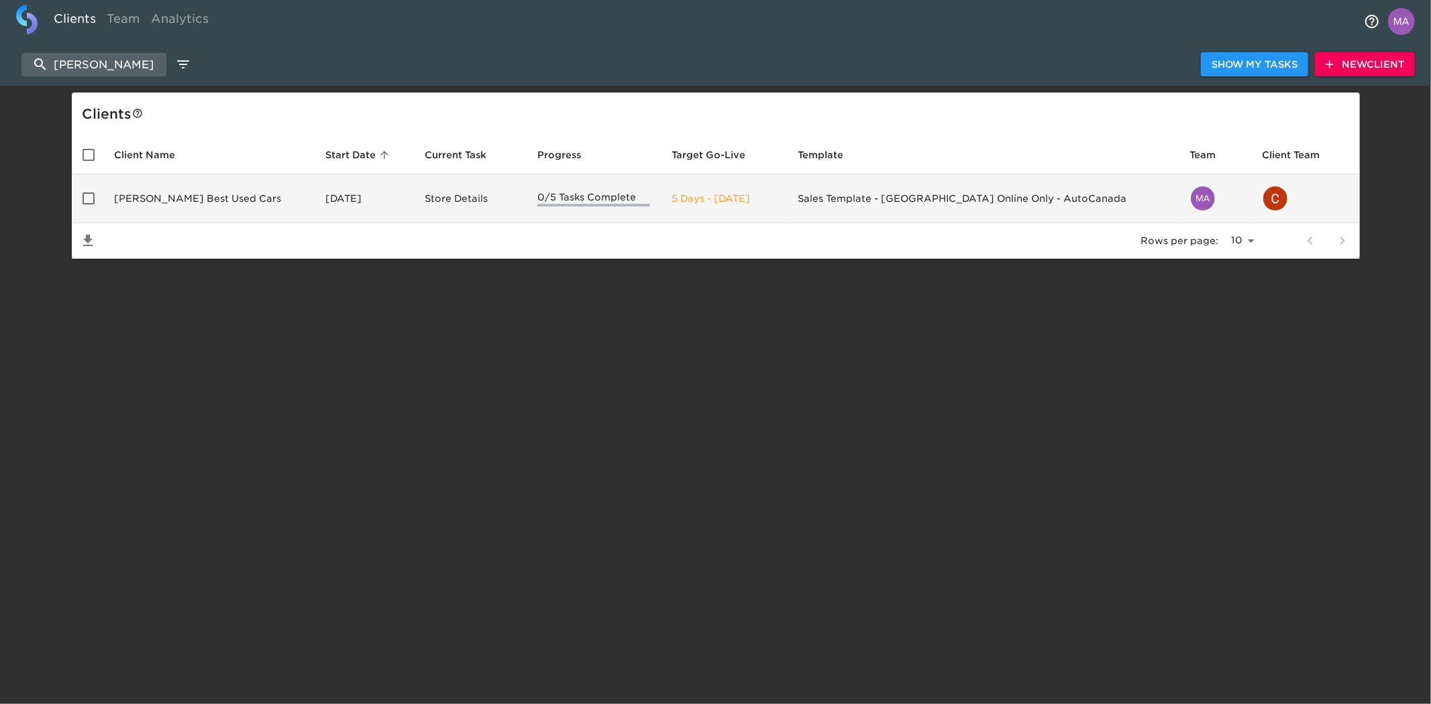
type input "mark wil"
click at [156, 192] on td "Mark Wilson's Best Used Cars" at bounding box center [209, 198] width 211 height 49
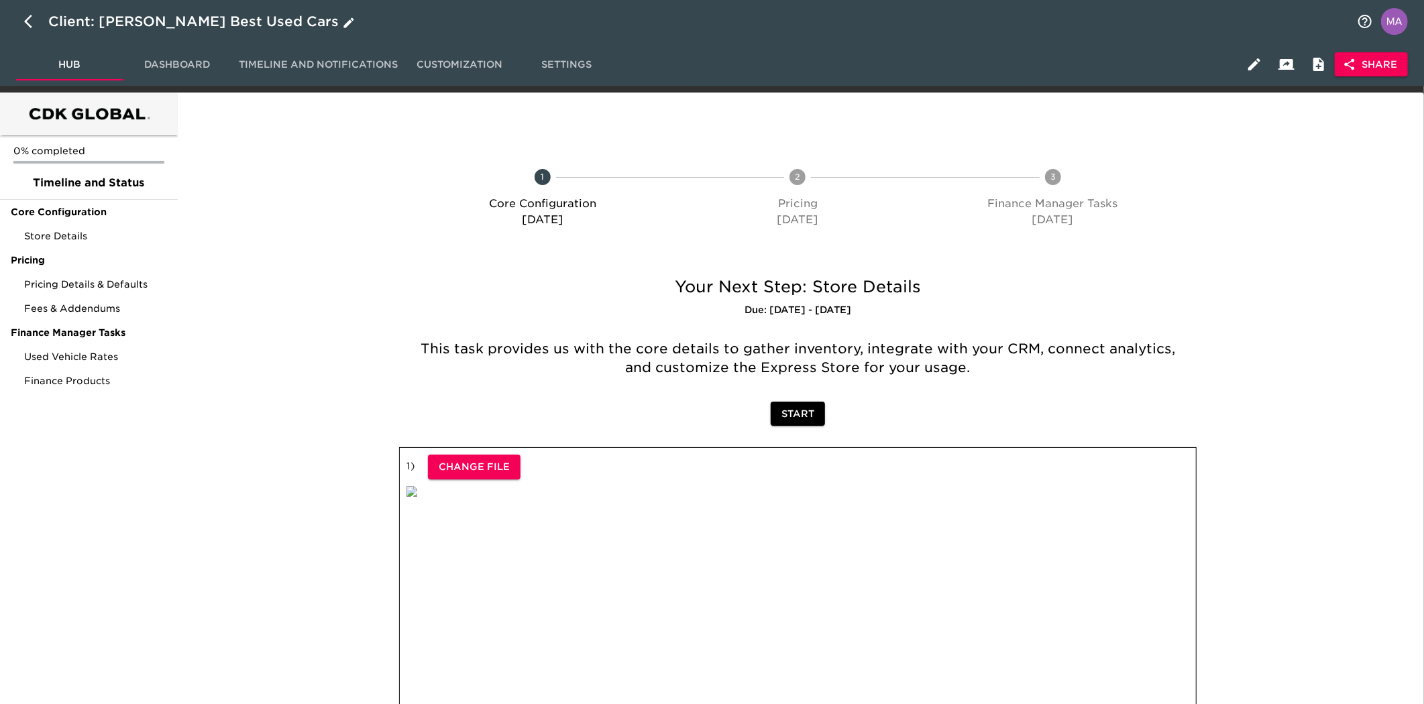
click at [342, 21] on icon "button" at bounding box center [348, 22] width 13 height 13
click at [135, 23] on input "Mark Wilson's Best Used Cars" at bounding box center [698, 21] width 1301 height 21
type input "Mark Wilson's Better Used Cars"
click at [246, 435] on div at bounding box center [283, 607] width 206 height 347
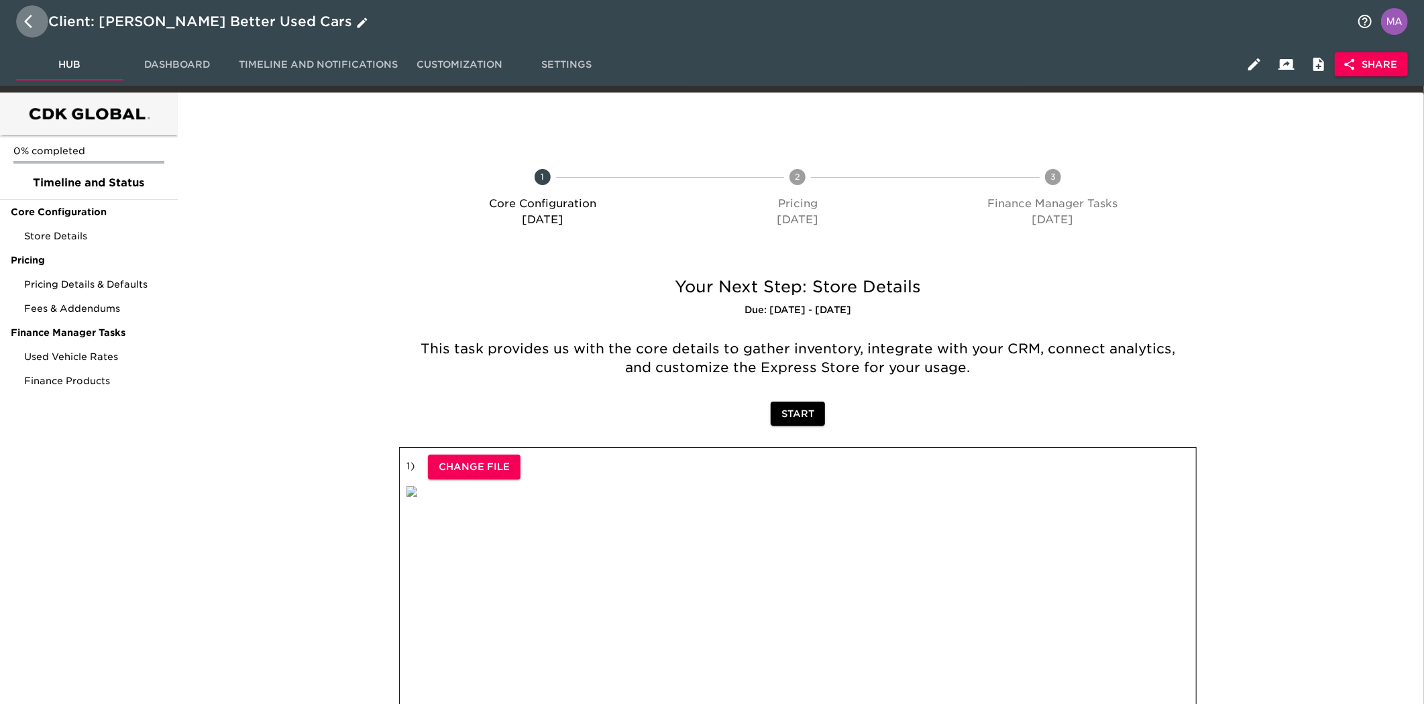
click at [35, 30] on button "button" at bounding box center [32, 21] width 32 height 32
select select "10"
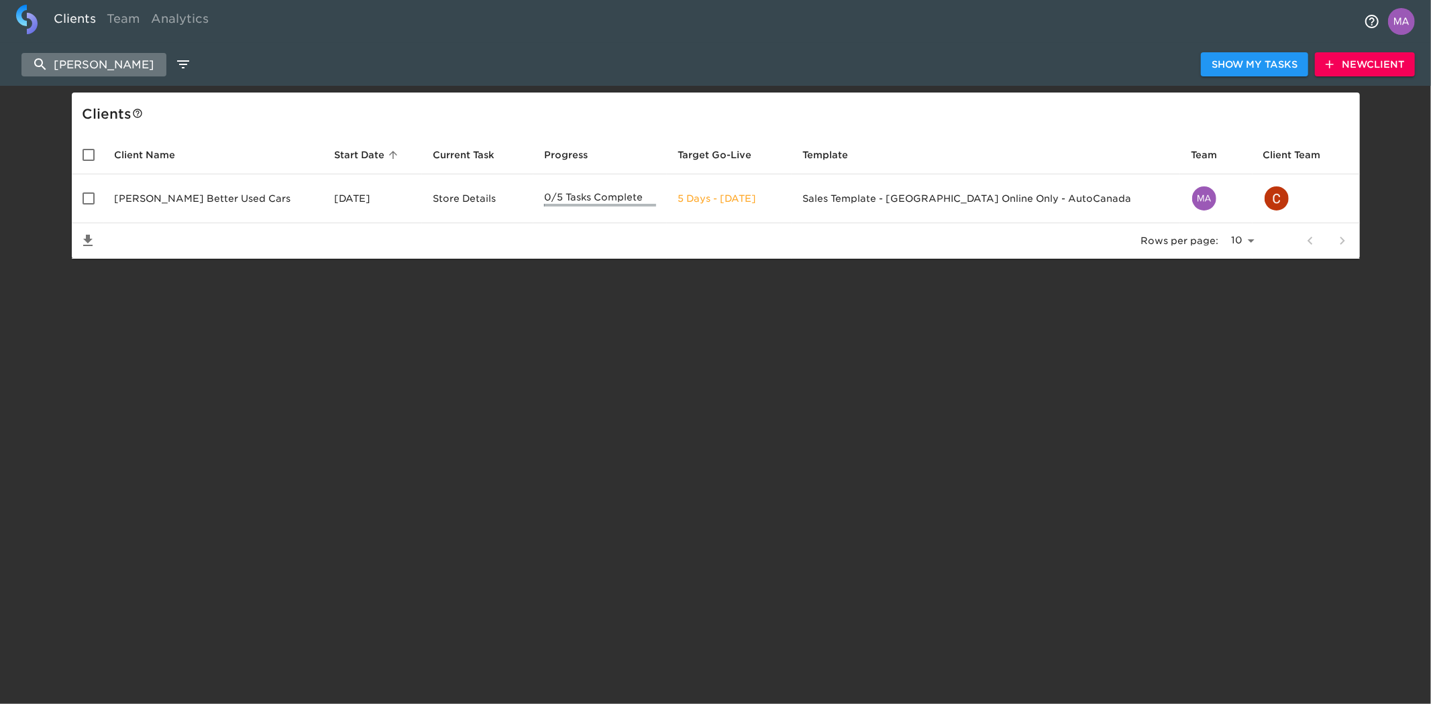
click at [115, 62] on input "mark wil" at bounding box center [93, 64] width 145 height 23
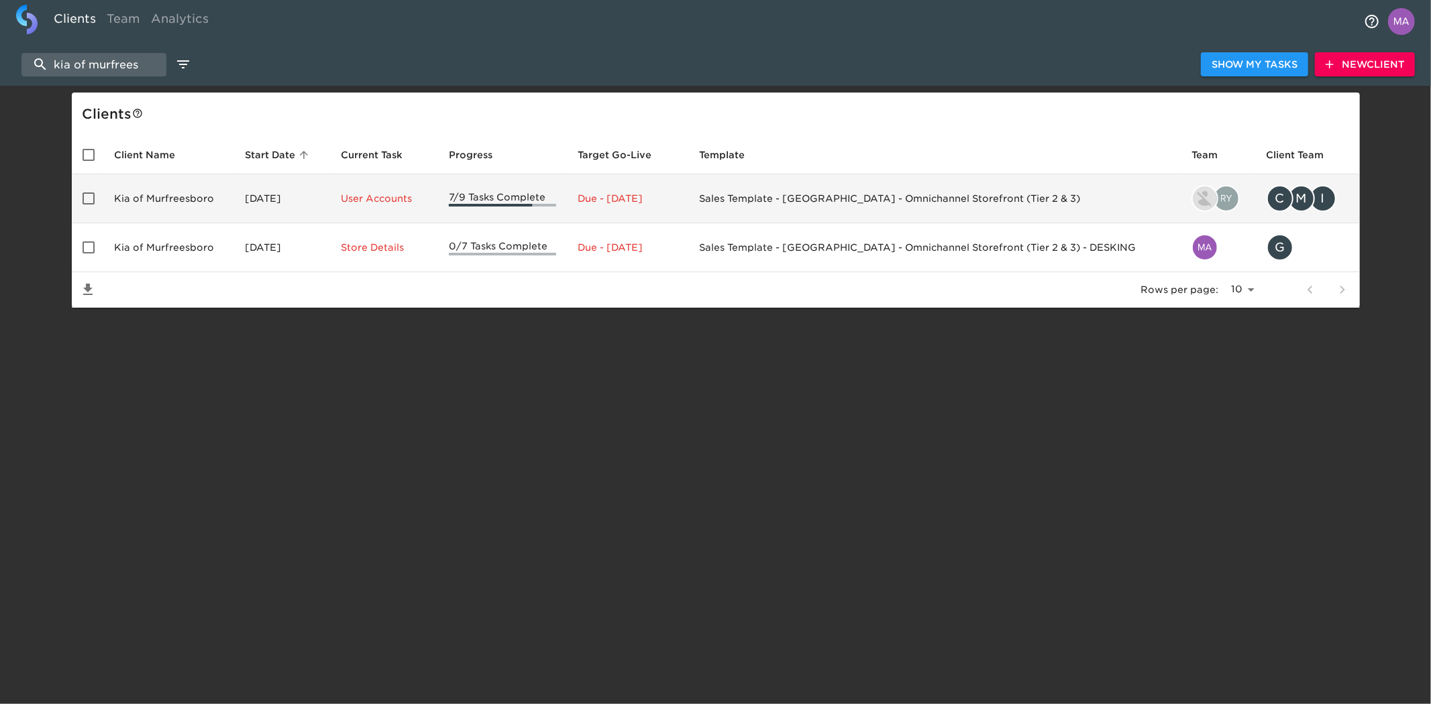
type input "kia of murfrees"
click at [159, 208] on td "Kia of Murfreesboro" at bounding box center [169, 198] width 131 height 49
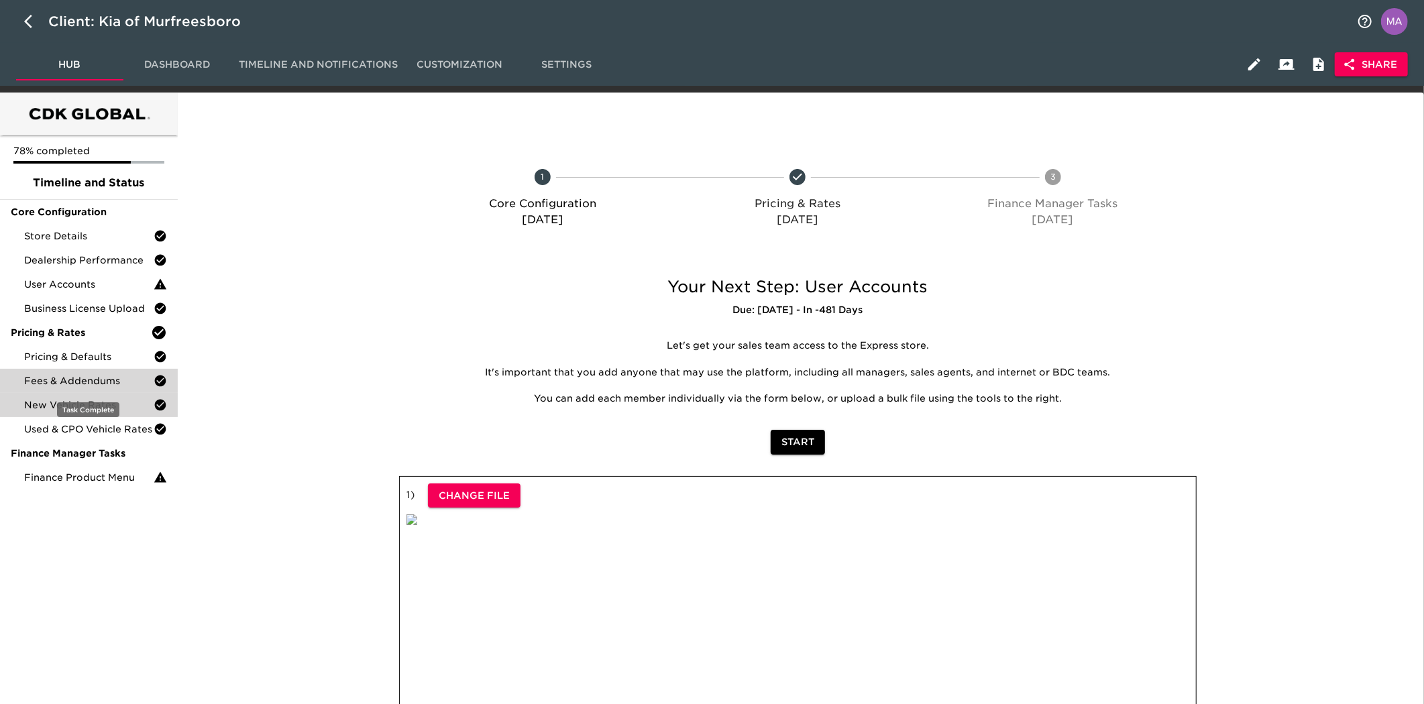
click at [80, 370] on div "Fees & Addendums" at bounding box center [89, 381] width 178 height 24
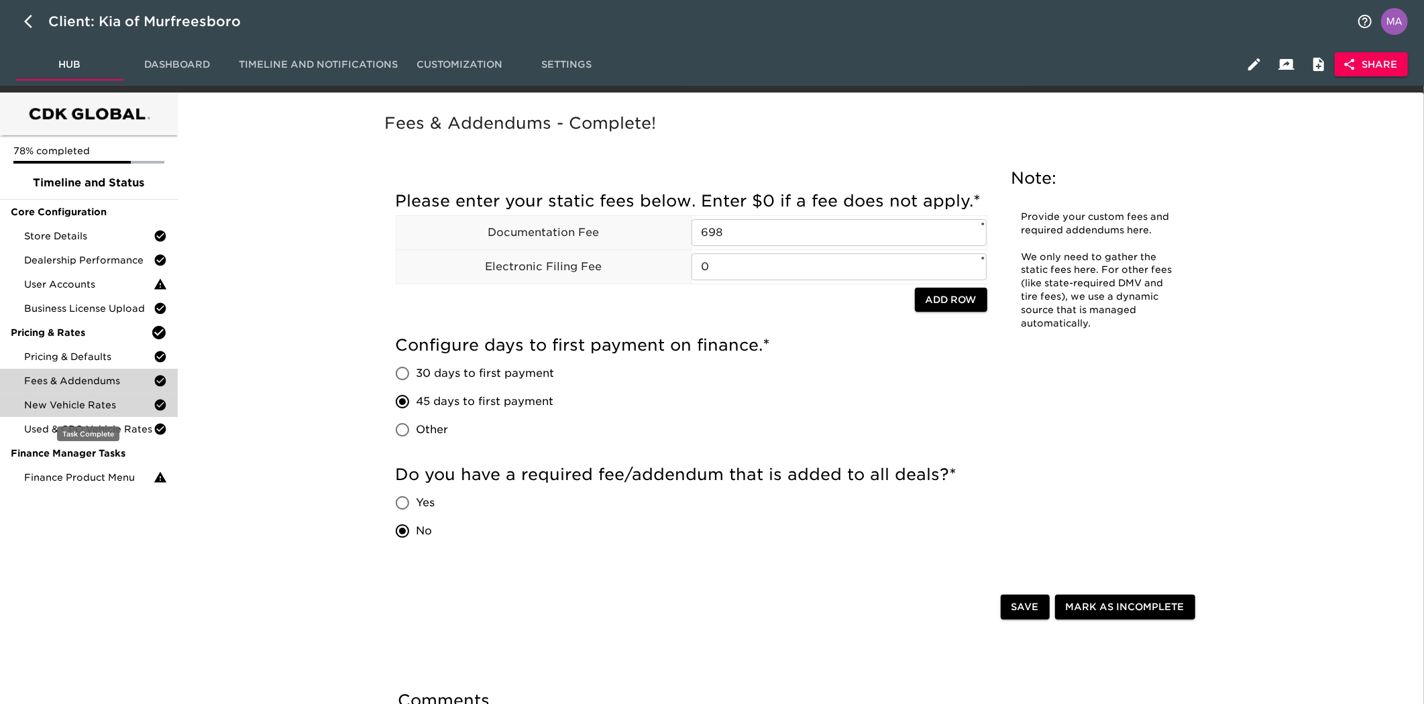
click at [103, 397] on div "New Vehicle Rates" at bounding box center [89, 405] width 178 height 24
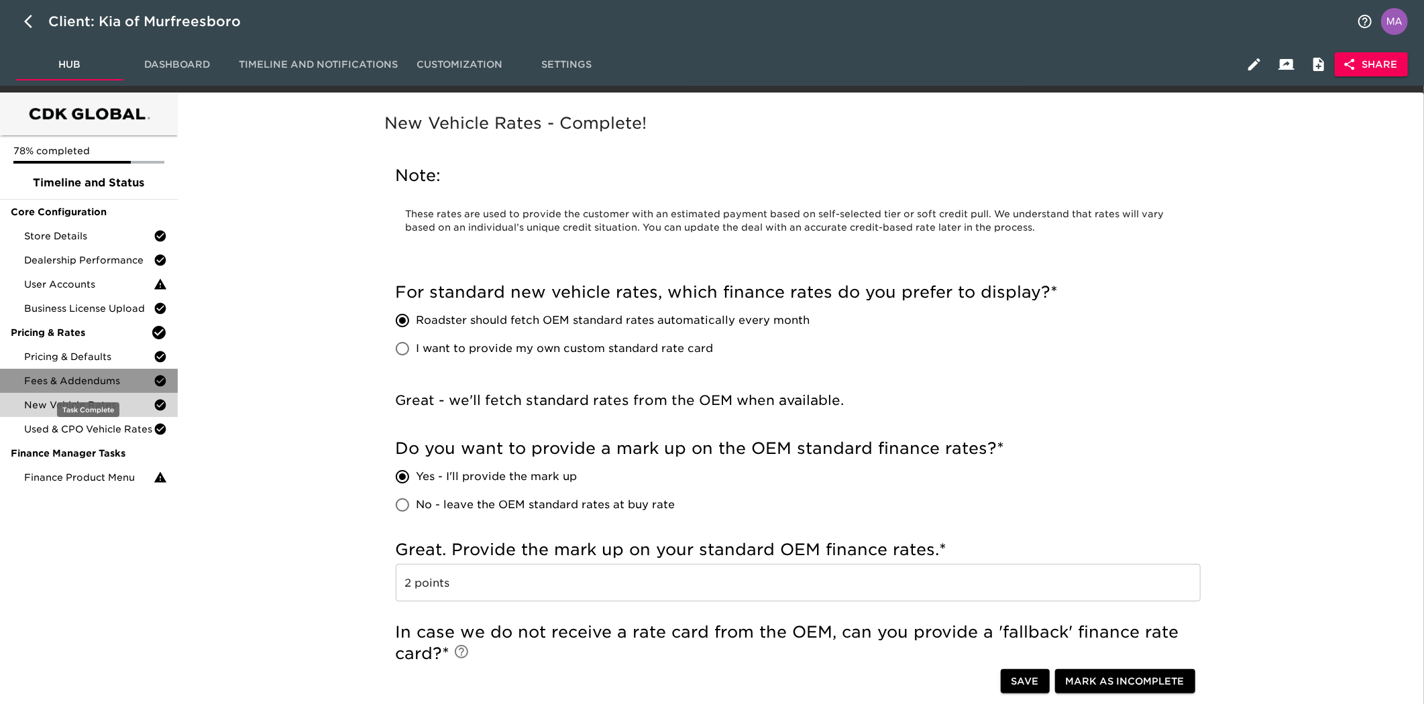
click at [109, 382] on span "Fees & Addendums" at bounding box center [88, 380] width 129 height 13
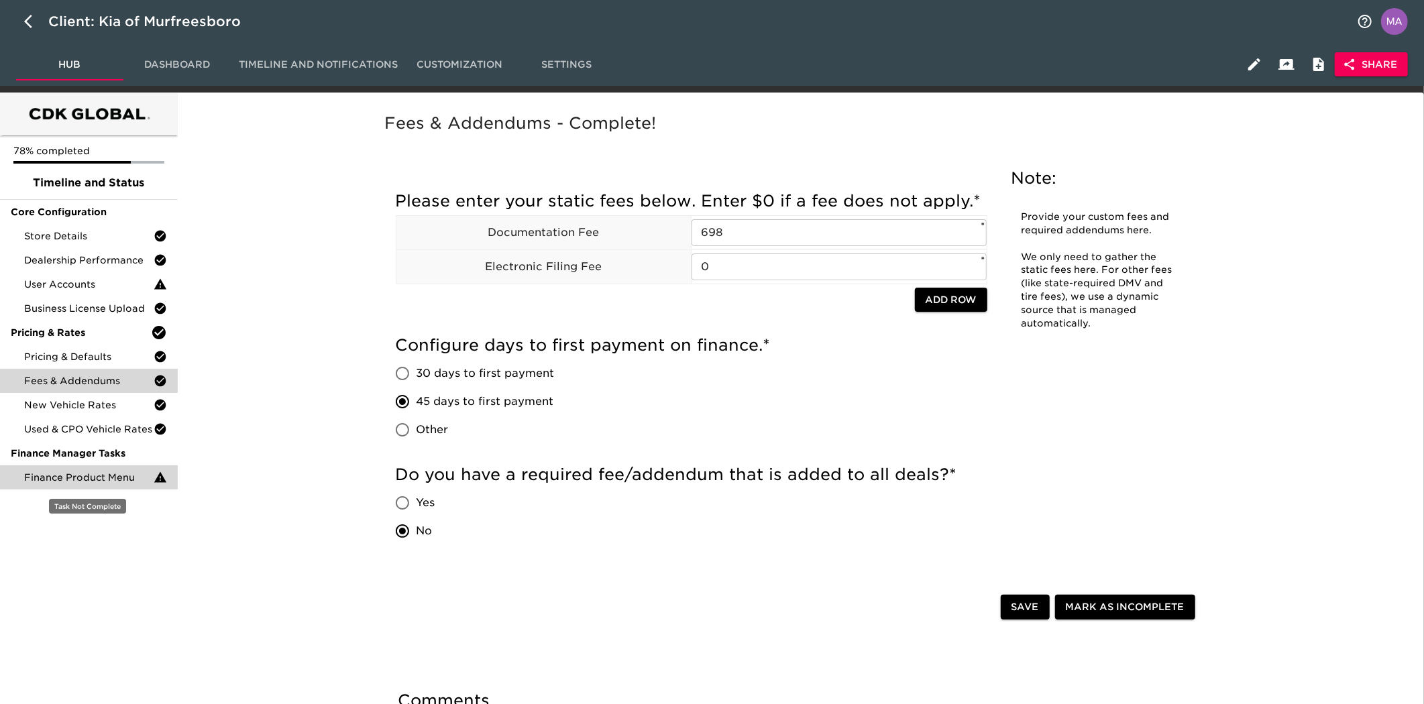
click at [86, 475] on span "Finance Product Menu" at bounding box center [88, 477] width 129 height 13
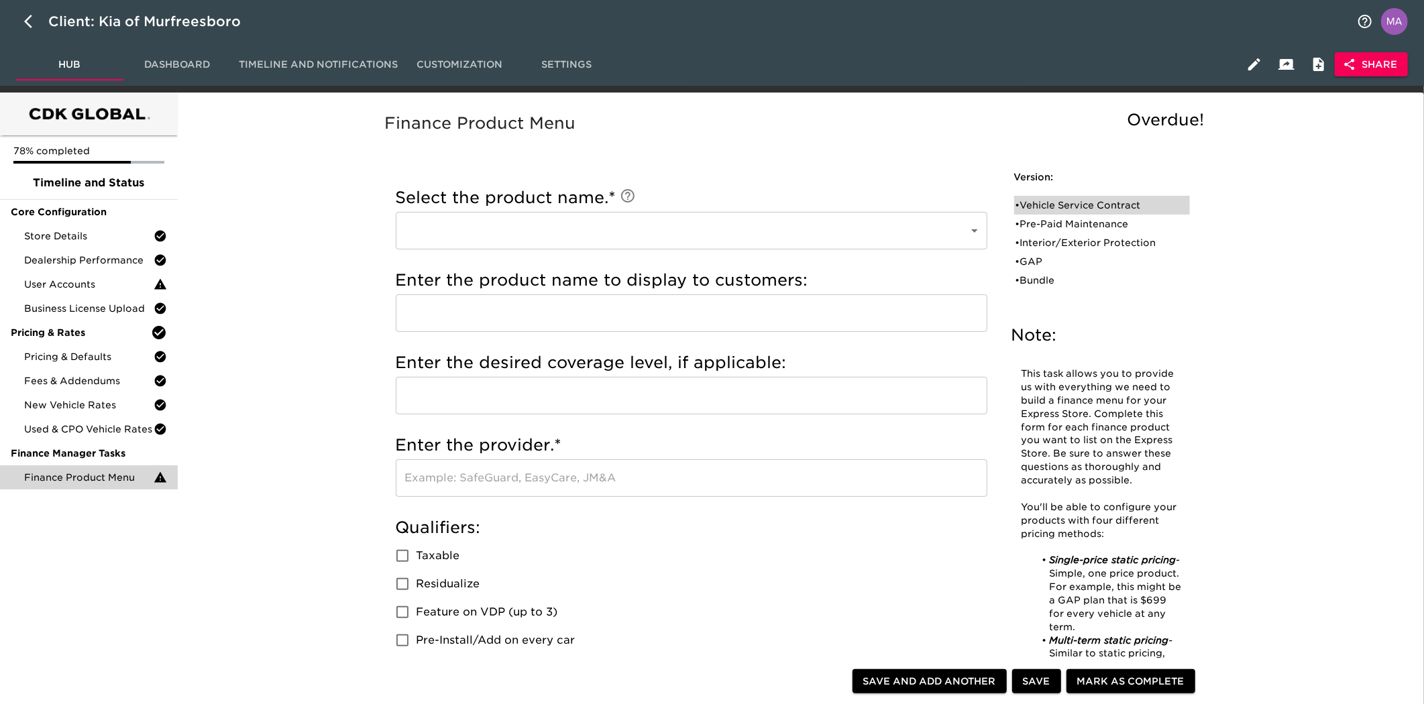
click at [1096, 206] on div "• Vehicle Service Contract" at bounding box center [1093, 205] width 154 height 13
type input "Vehicle Service Contract"
type input "10yr/100k"
type input "Ally"
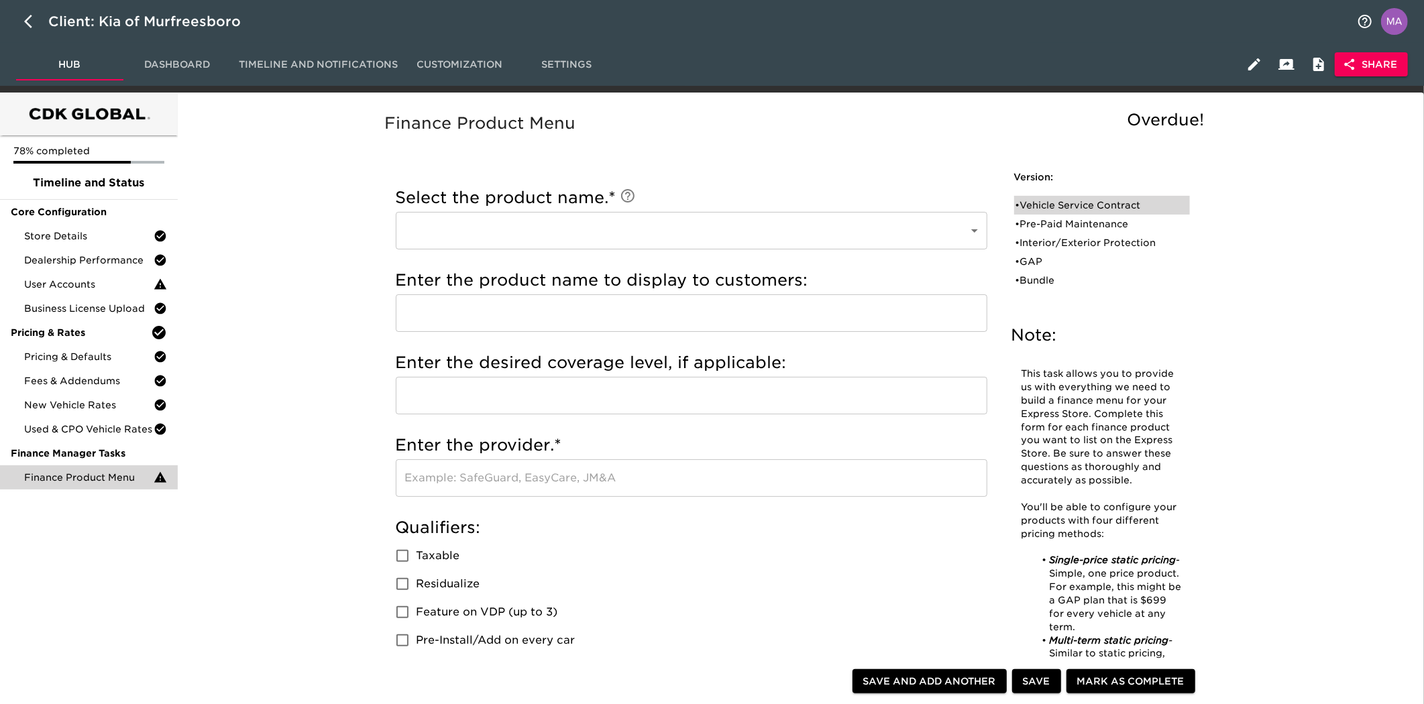
checkbox input "true"
radio input "true"
checkbox input "true"
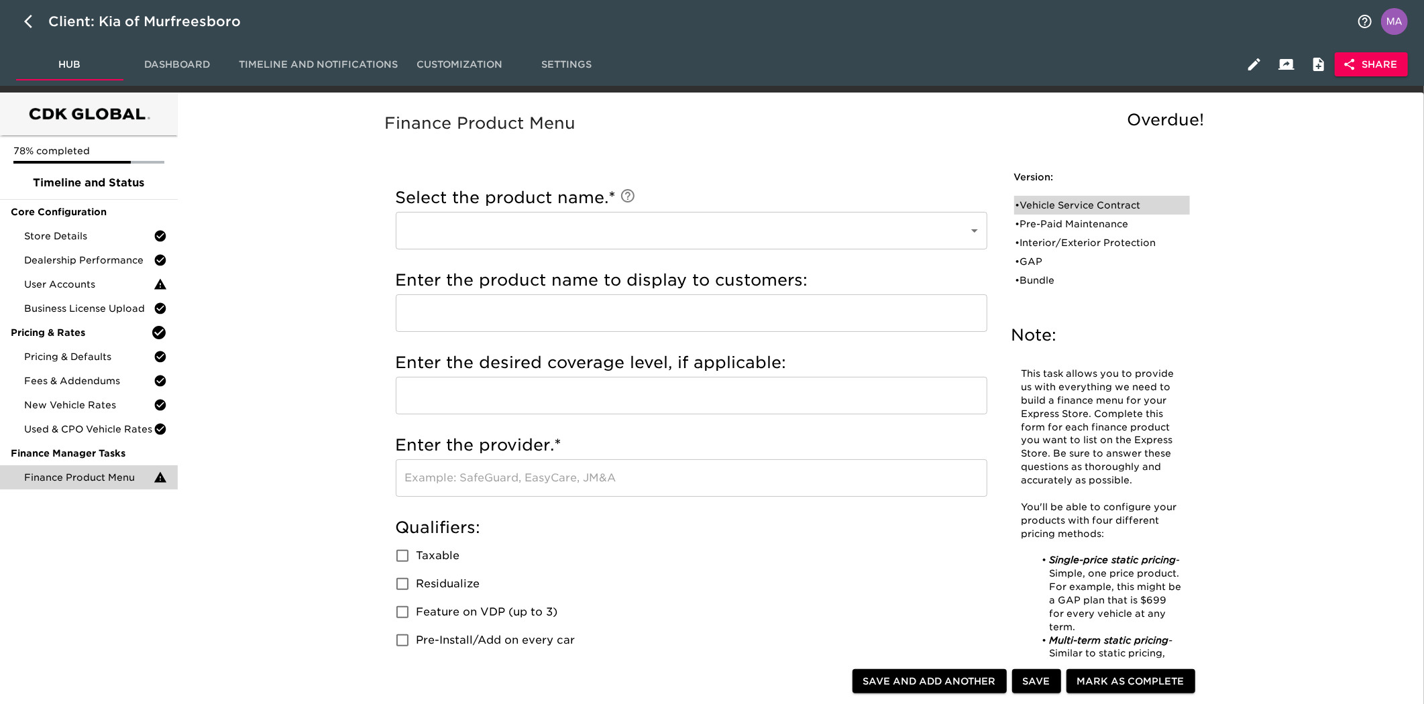
checkbox input "true"
radio input "true"
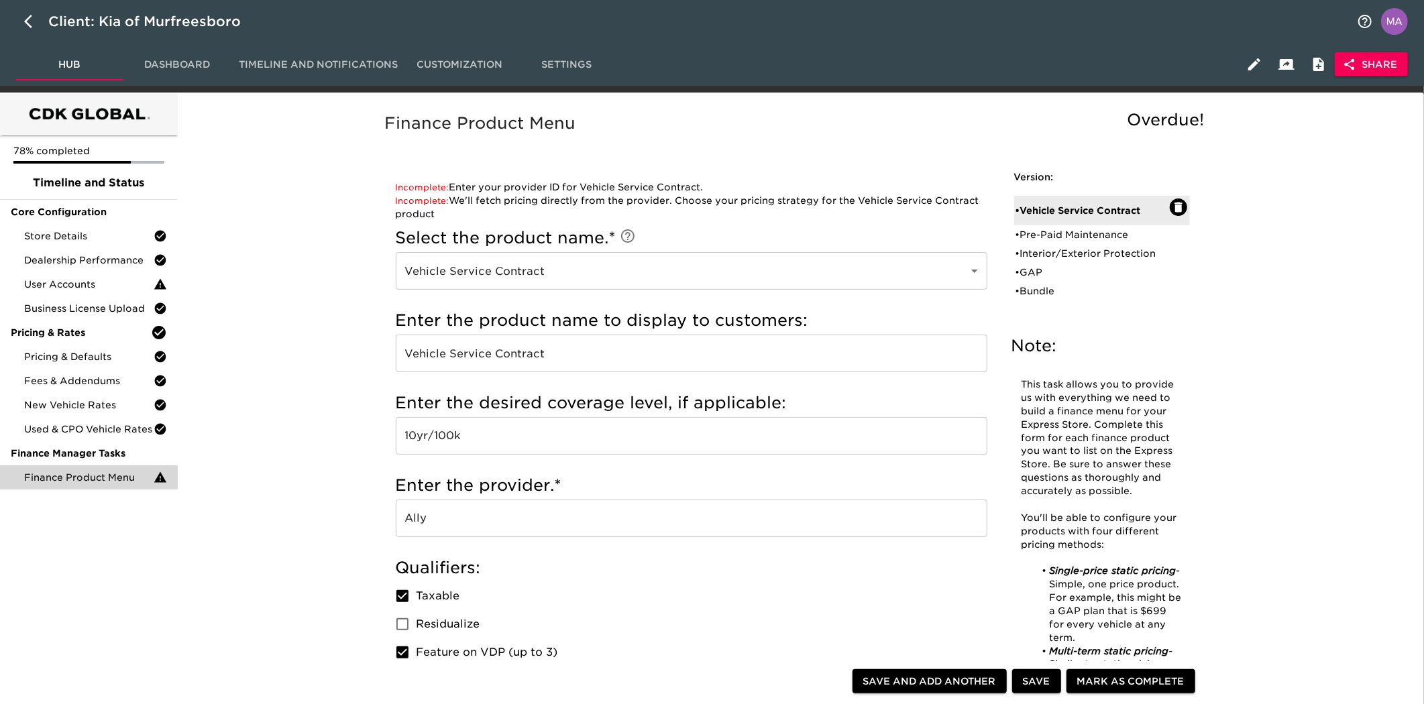
click at [19, 21] on button "button" at bounding box center [32, 21] width 32 height 32
select select "10"
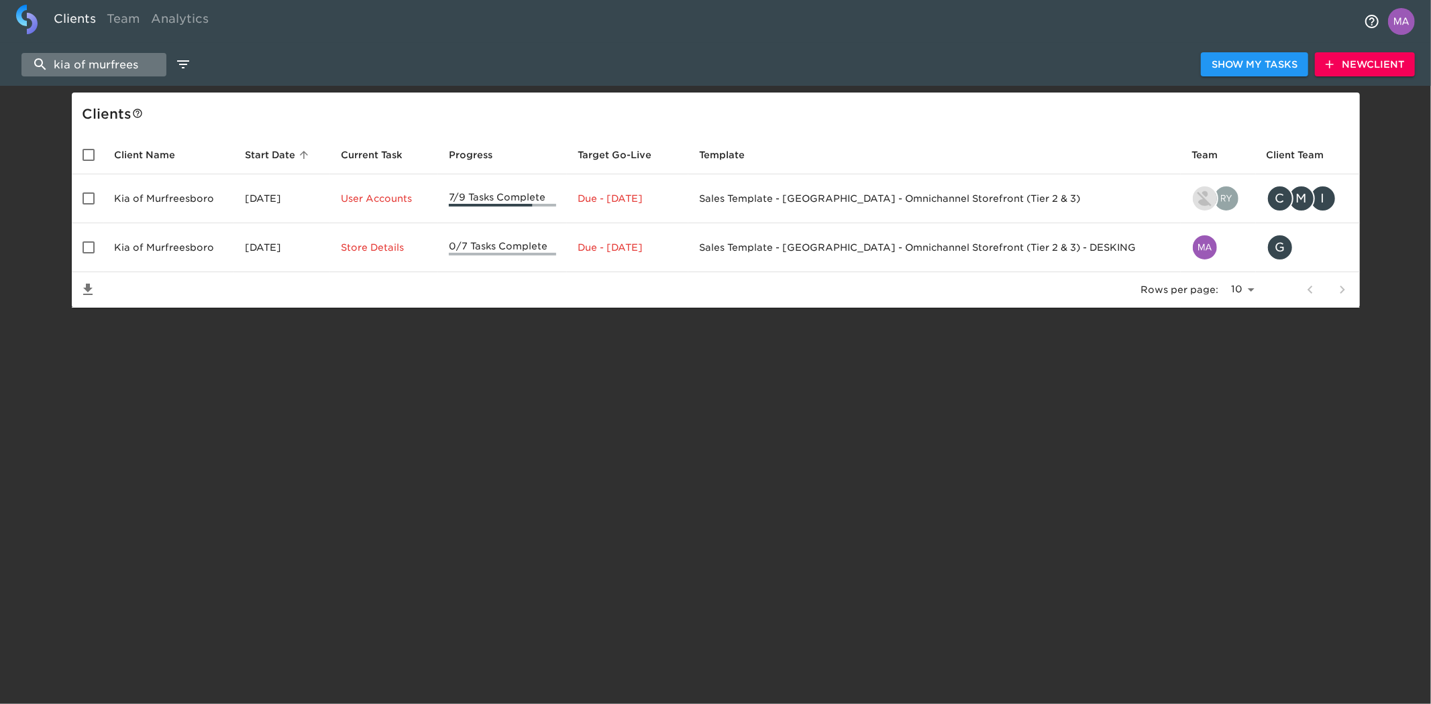
click at [121, 68] on input "kia of murfrees" at bounding box center [93, 64] width 145 height 23
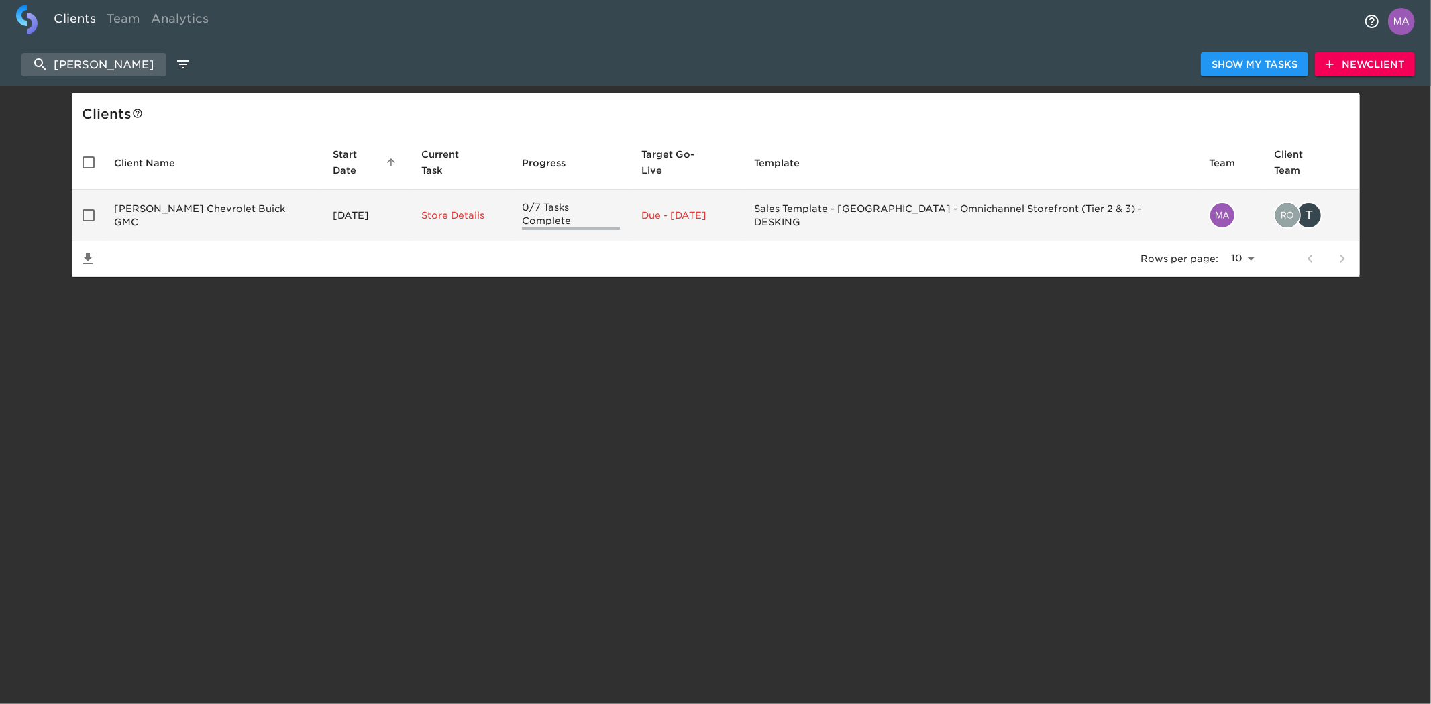
type input "[PERSON_NAME]"
click at [201, 193] on td "[PERSON_NAME] Chevrolet Buick GMC" at bounding box center [213, 216] width 218 height 52
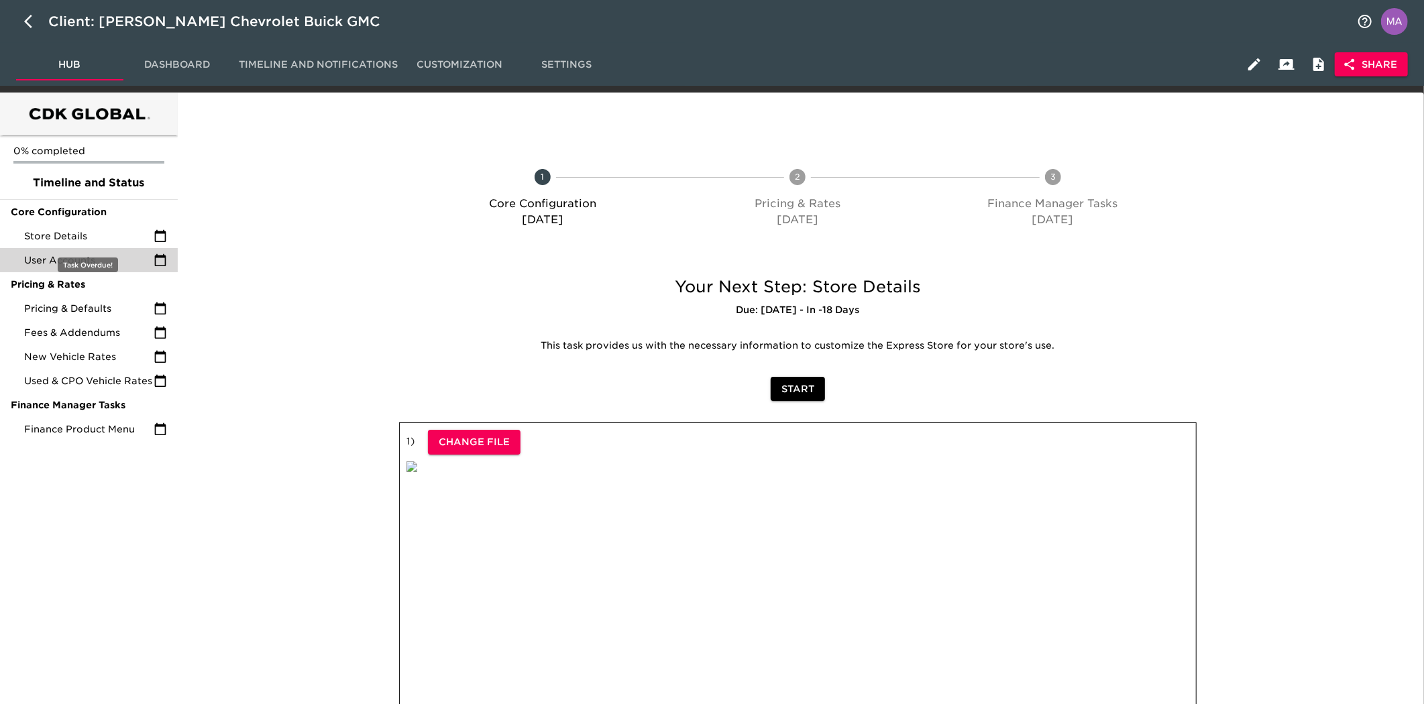
click at [80, 247] on ul "0% completed Timeline and Status Core Configuration Store Details User Accounts…" at bounding box center [89, 291] width 178 height 311
click at [98, 237] on span "Store Details" at bounding box center [88, 235] width 129 height 13
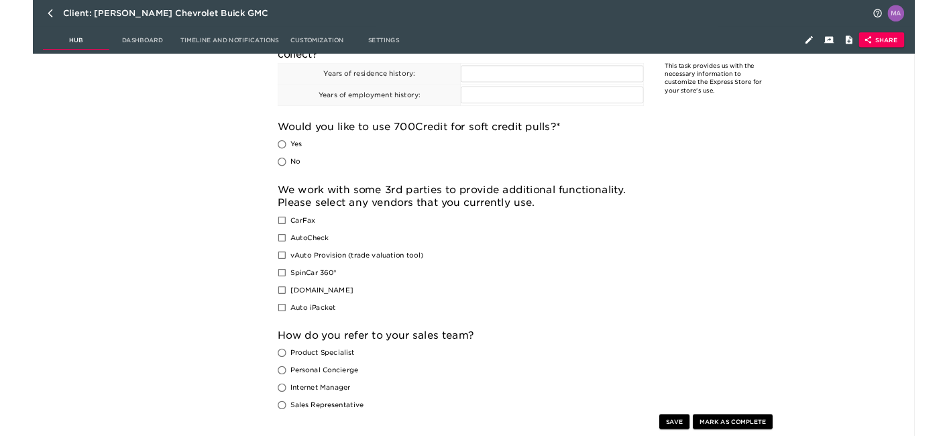
scroll to position [1565, 0]
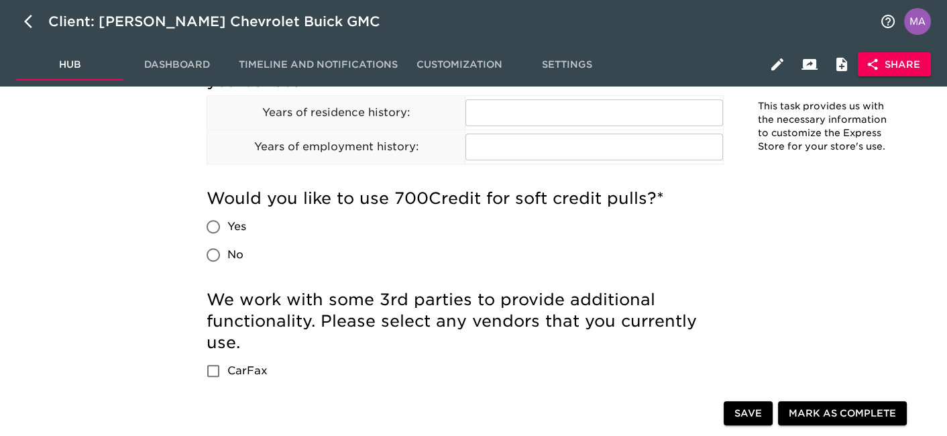
click at [91, 235] on div "0% completed Timeline and Status Core Configuration Store Details User Accounts…" at bounding box center [89, 143] width 178 height 3231
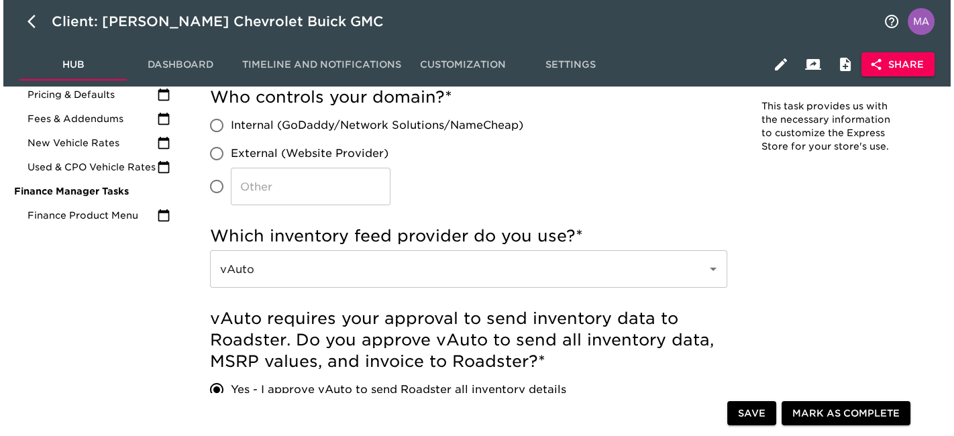
scroll to position [0, 0]
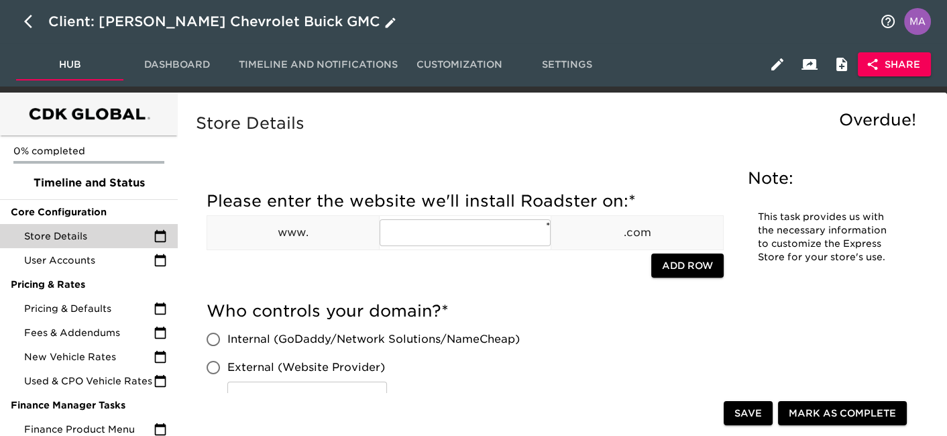
click at [27, 23] on icon "button" at bounding box center [28, 21] width 8 height 13
select select "10"
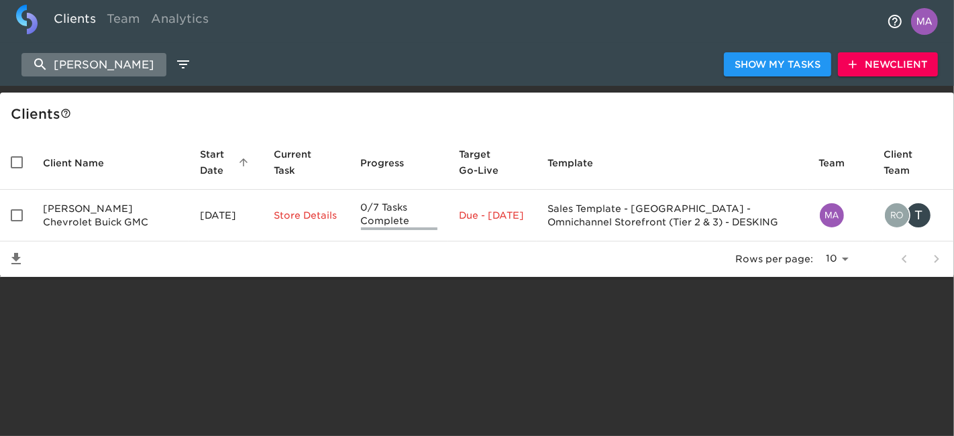
click at [87, 68] on input "[PERSON_NAME]" at bounding box center [93, 64] width 145 height 23
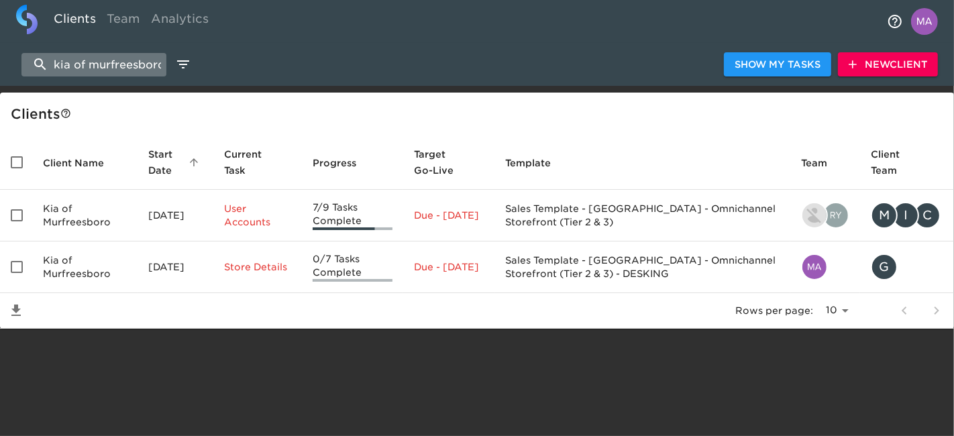
scroll to position [0, 4]
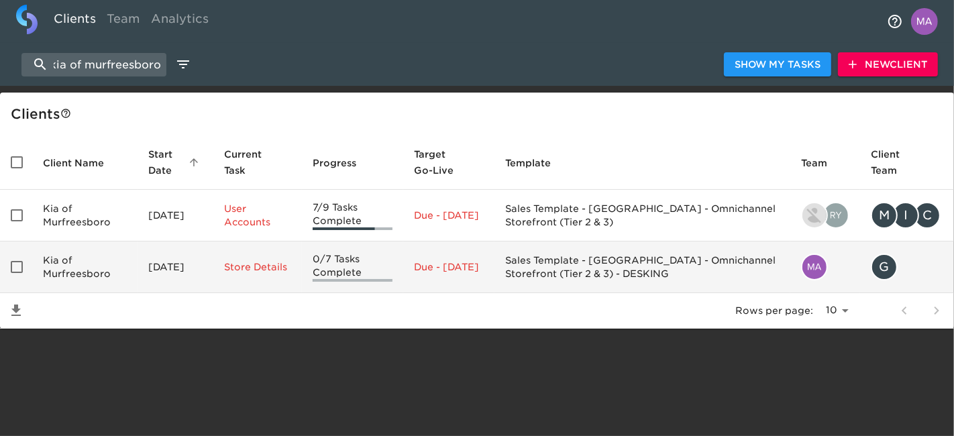
type input "kia of murfreesboro"
click at [115, 260] on td "Kia of Murfreesboro" at bounding box center [84, 267] width 105 height 52
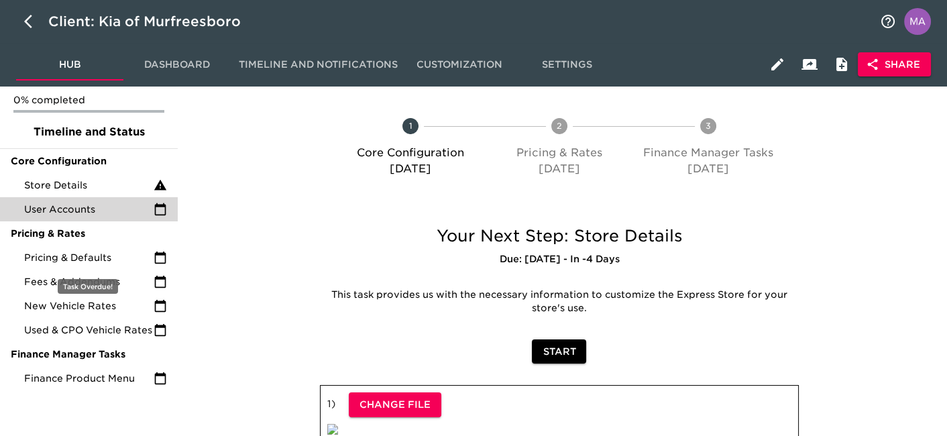
scroll to position [74, 0]
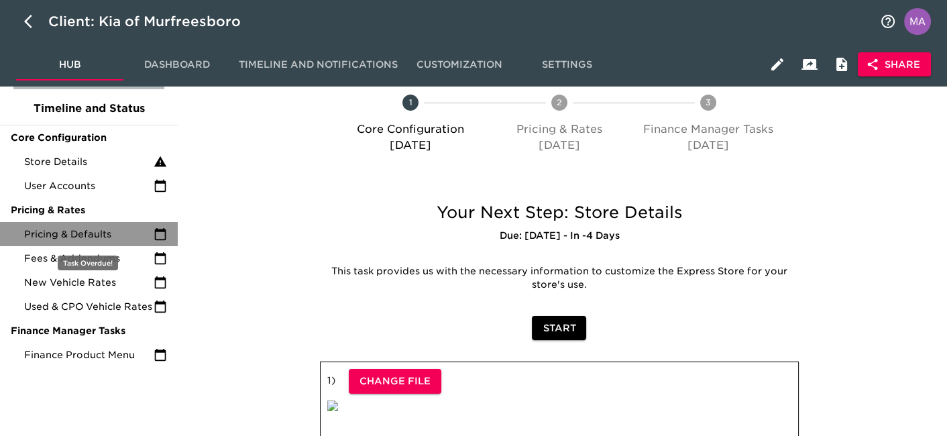
click at [88, 235] on span "Pricing & Defaults" at bounding box center [88, 233] width 129 height 13
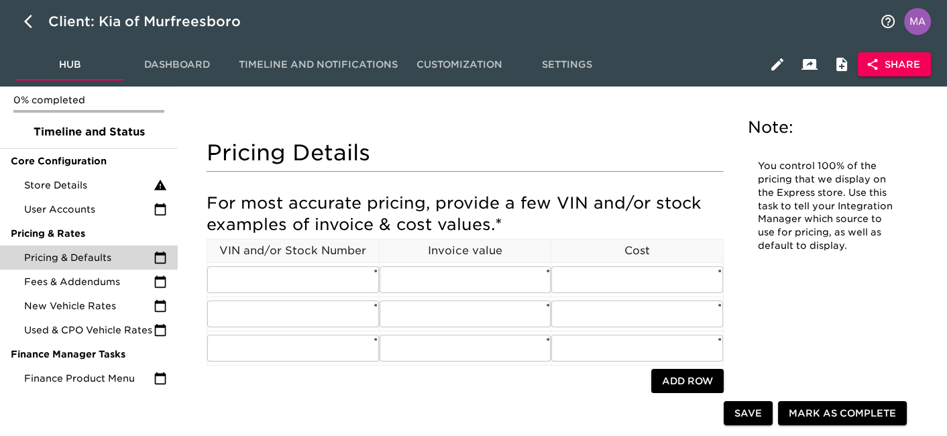
scroll to position [74, 0]
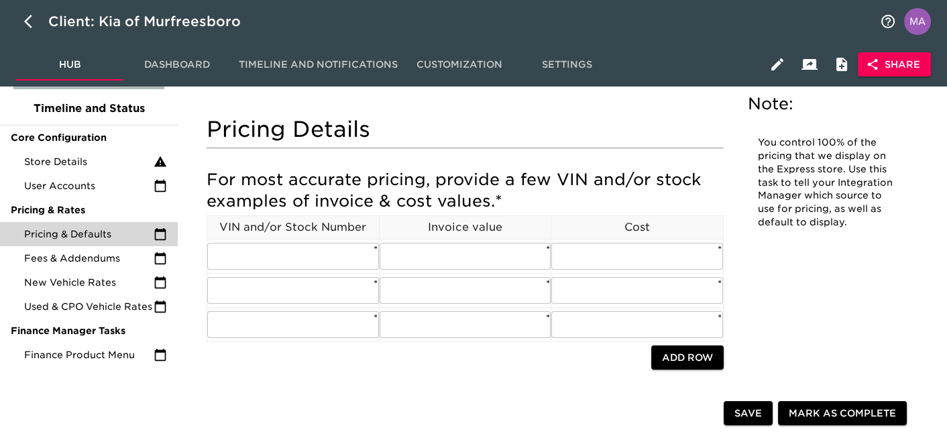
click at [245, 392] on h5 "Do you tag loaners/demos in your inventory? *" at bounding box center [465, 402] width 517 height 21
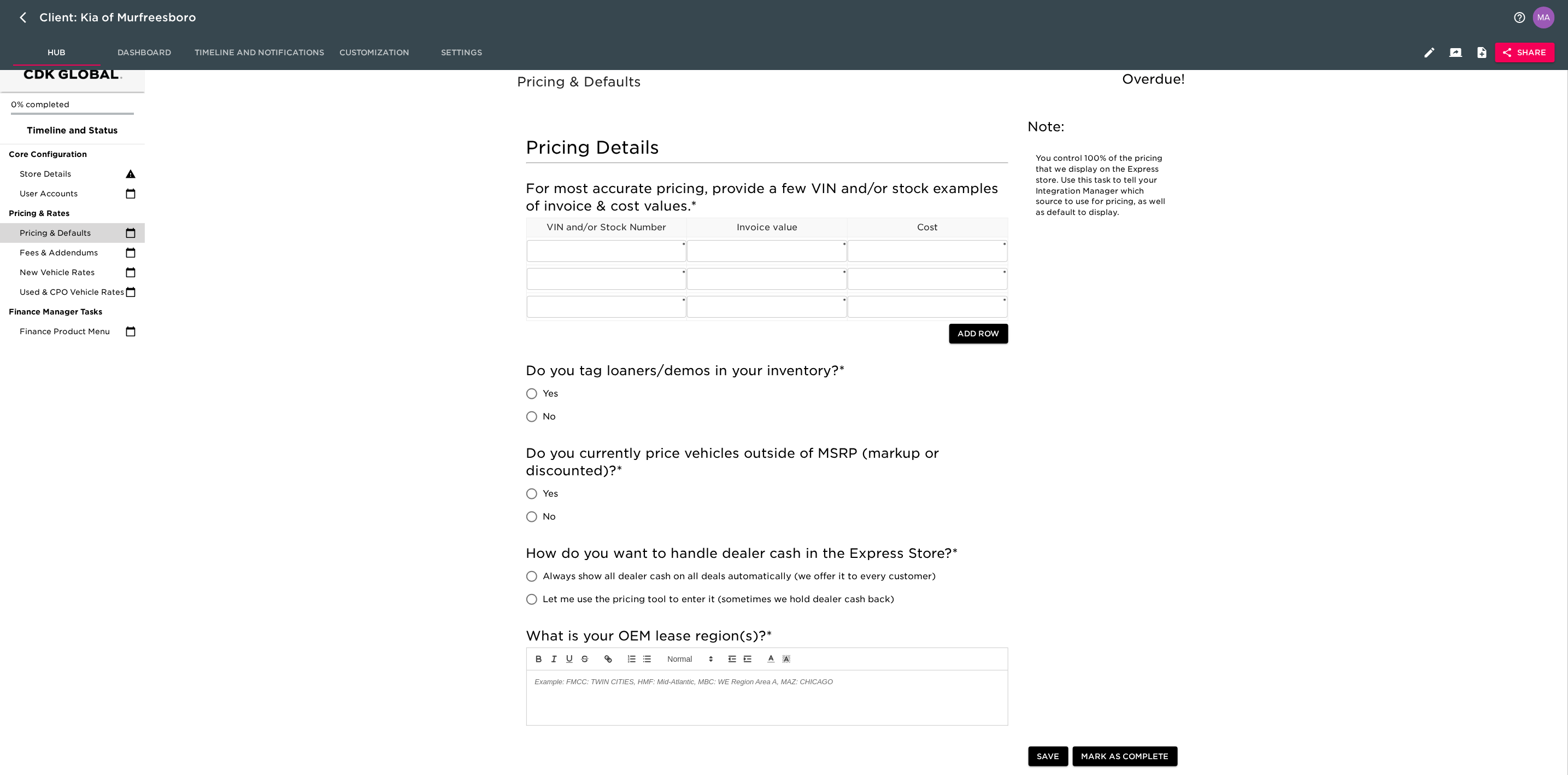
scroll to position [0, 0]
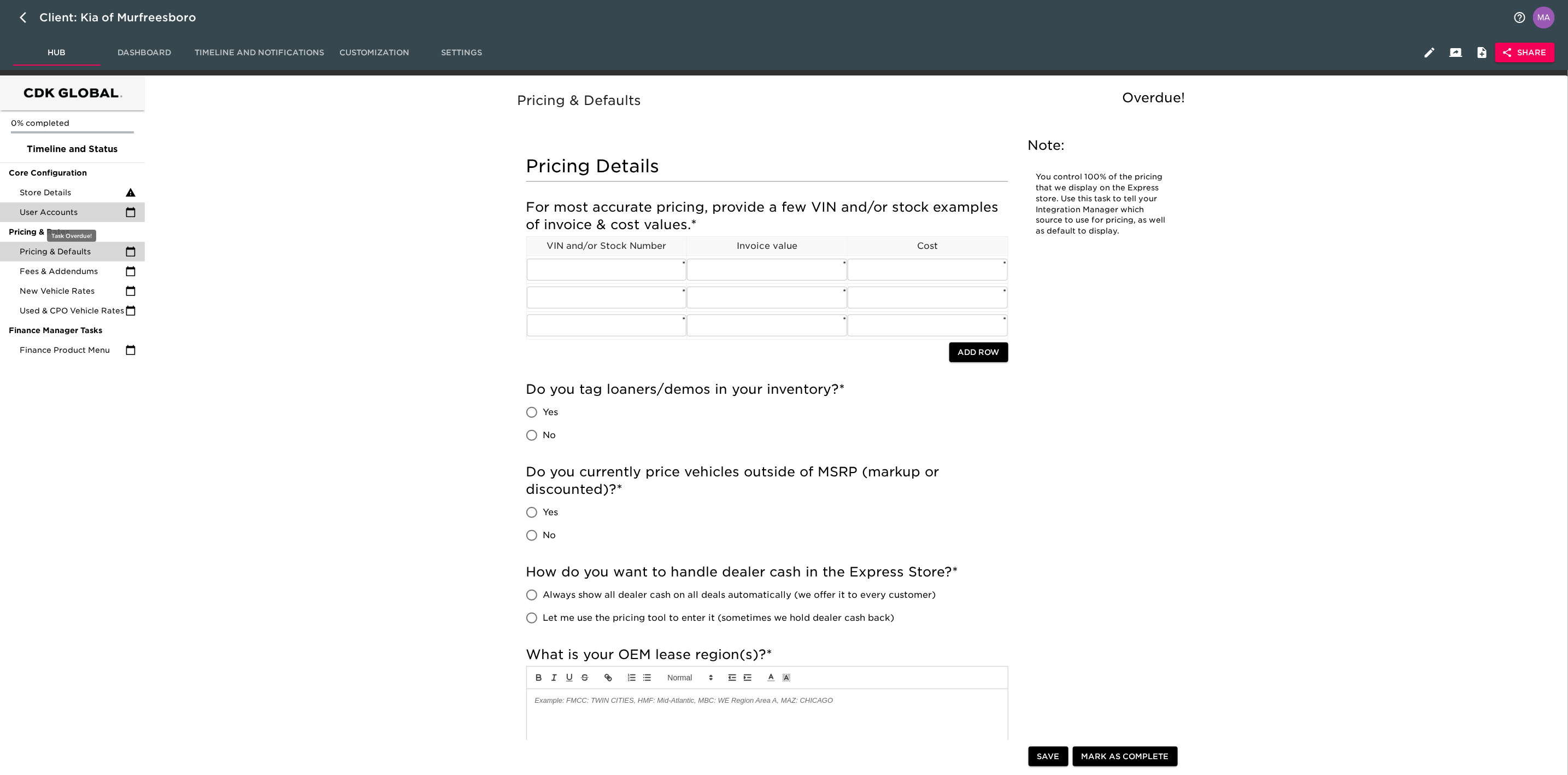
click at [84, 210] on span "User Accounts" at bounding box center [72, 212] width 105 height 11
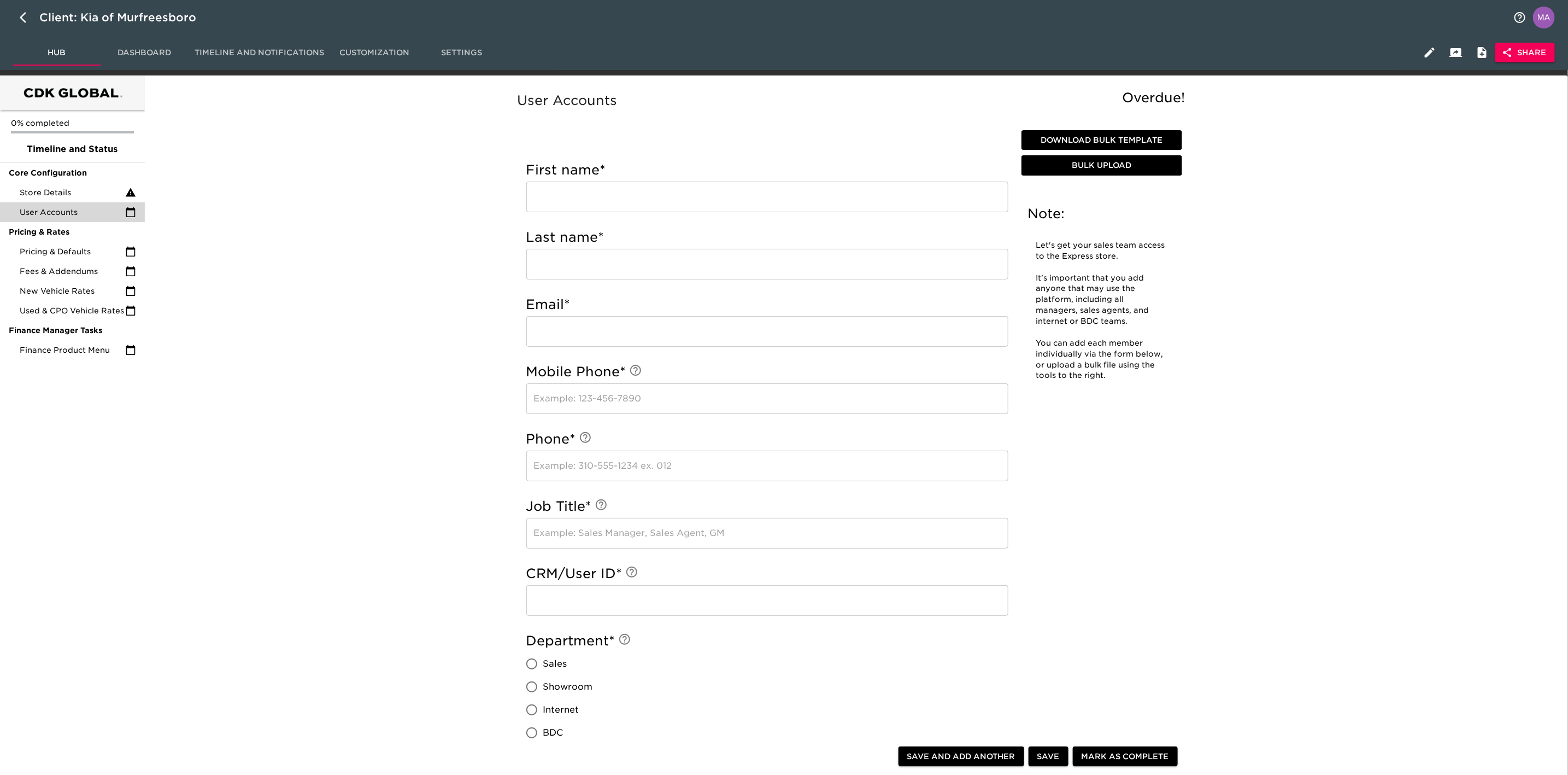
click at [469, 383] on div "User Accounts Overdue! Note: Let's get your sales team access to the Express st…" at bounding box center [854, 625] width 1415 height 1085
click at [84, 356] on div "Finance Product Menu" at bounding box center [72, 350] width 145 height 20
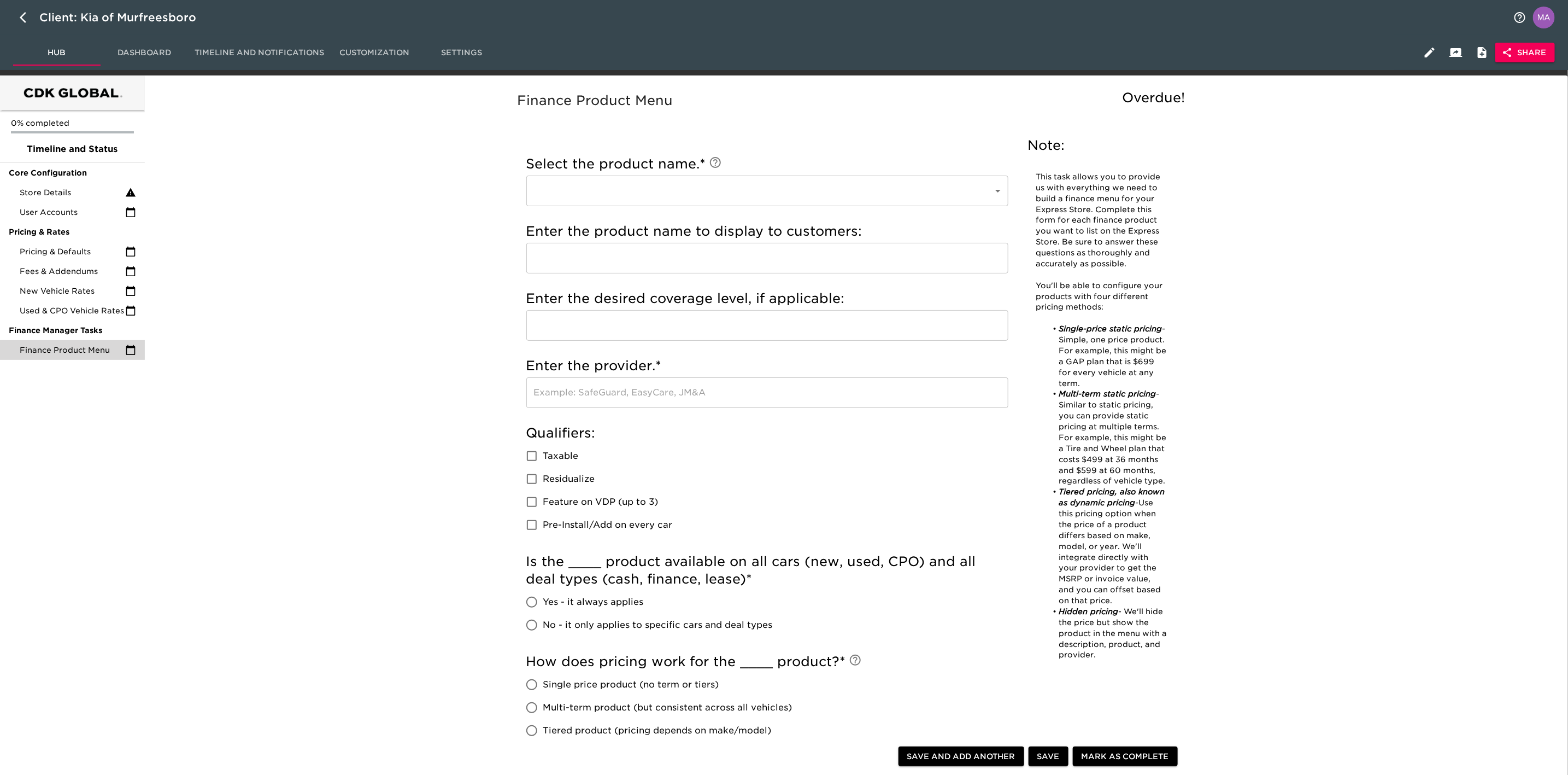
click at [327, 310] on div "Finance Product Menu Overdue! Note: This task allows you to provide us with eve…" at bounding box center [854, 594] width 1415 height 1024
click at [62, 253] on span "Pricing & Defaults" at bounding box center [72, 251] width 105 height 11
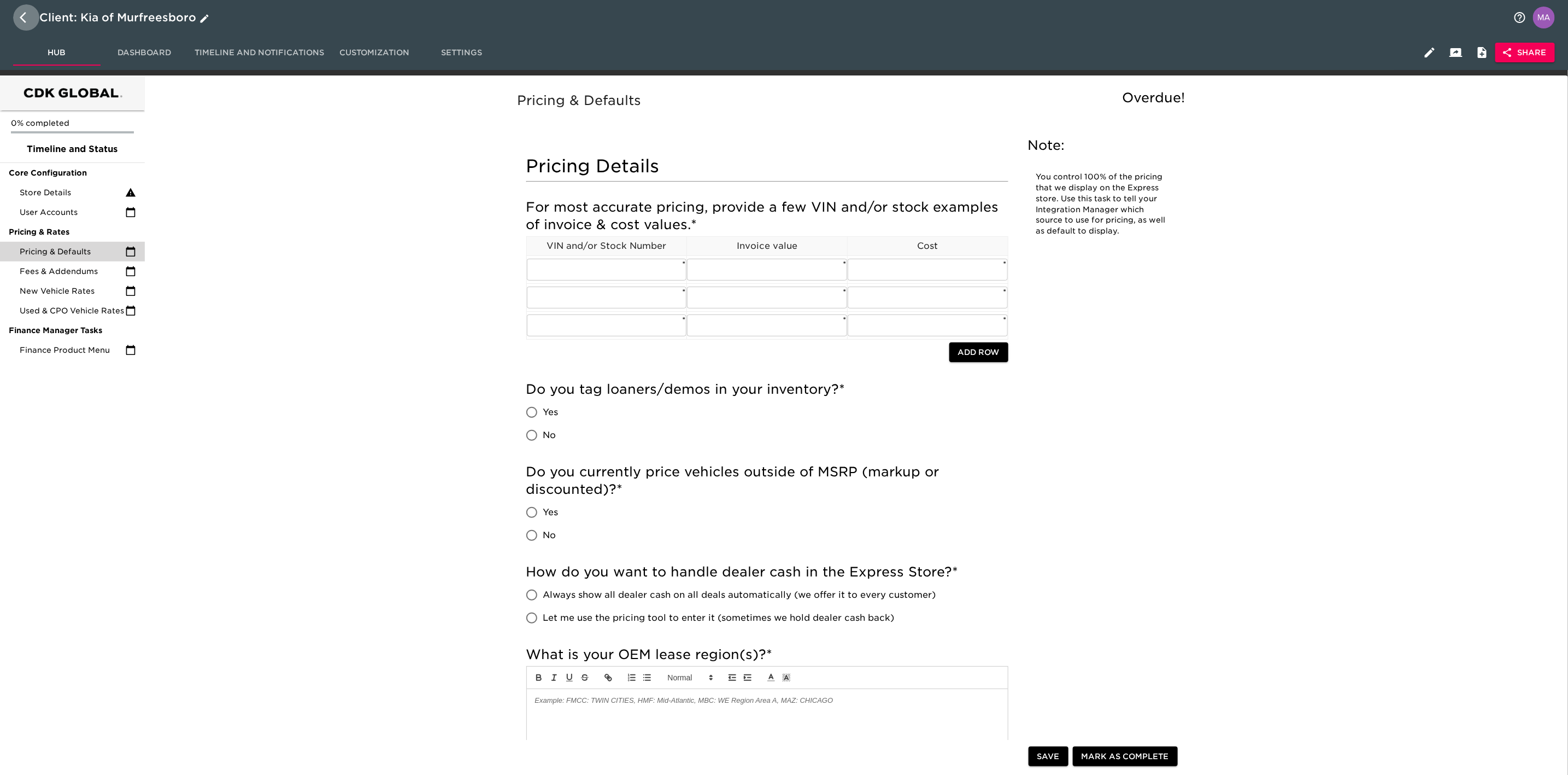
click at [19, 18] on button "button" at bounding box center [26, 17] width 26 height 26
select select "10"
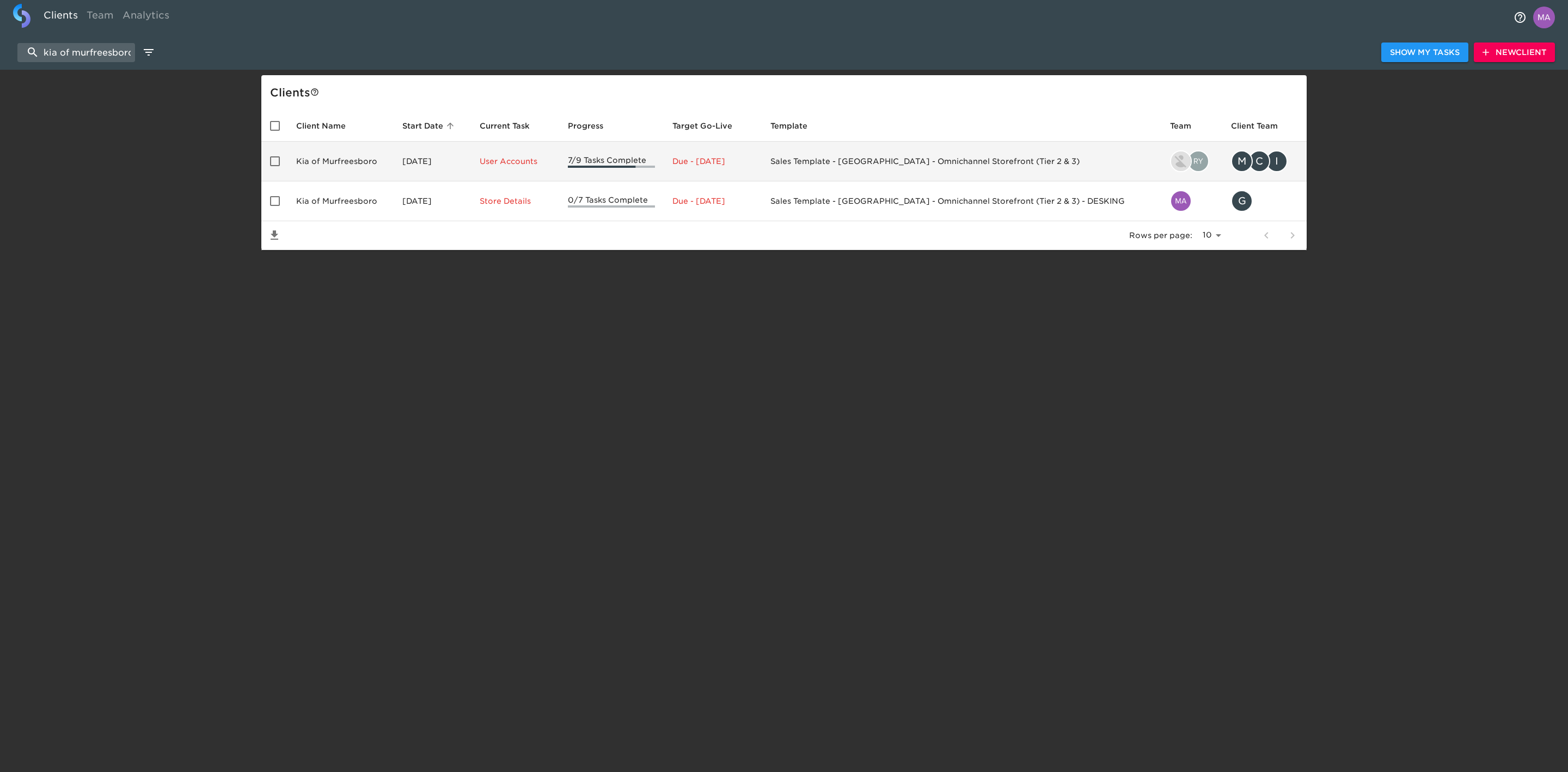
click at [325, 163] on td "Kia of Murfreesboro" at bounding box center [340, 161] width 106 height 40
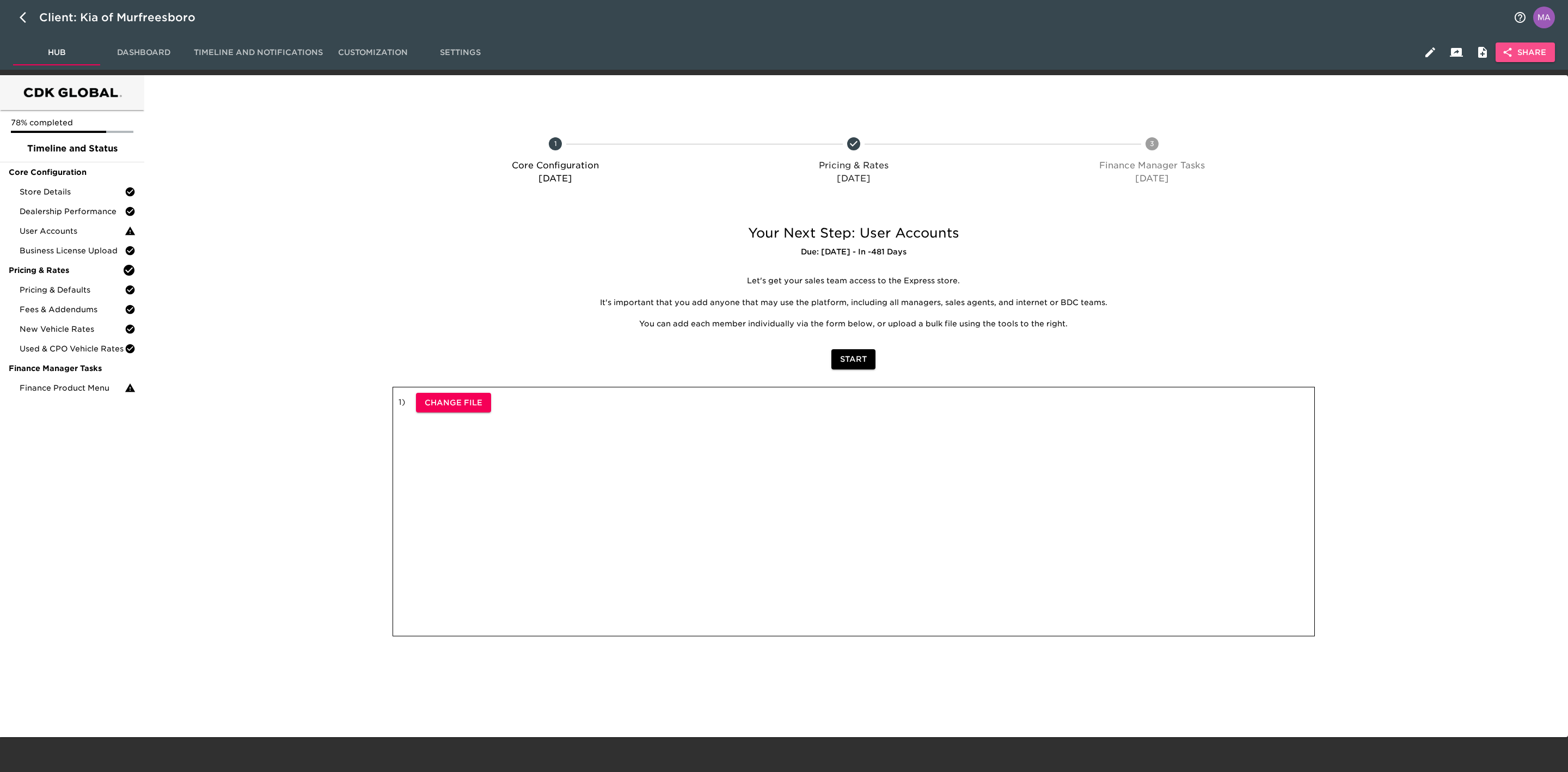
click at [1161, 57] on span "Share" at bounding box center [1526, 52] width 42 height 14
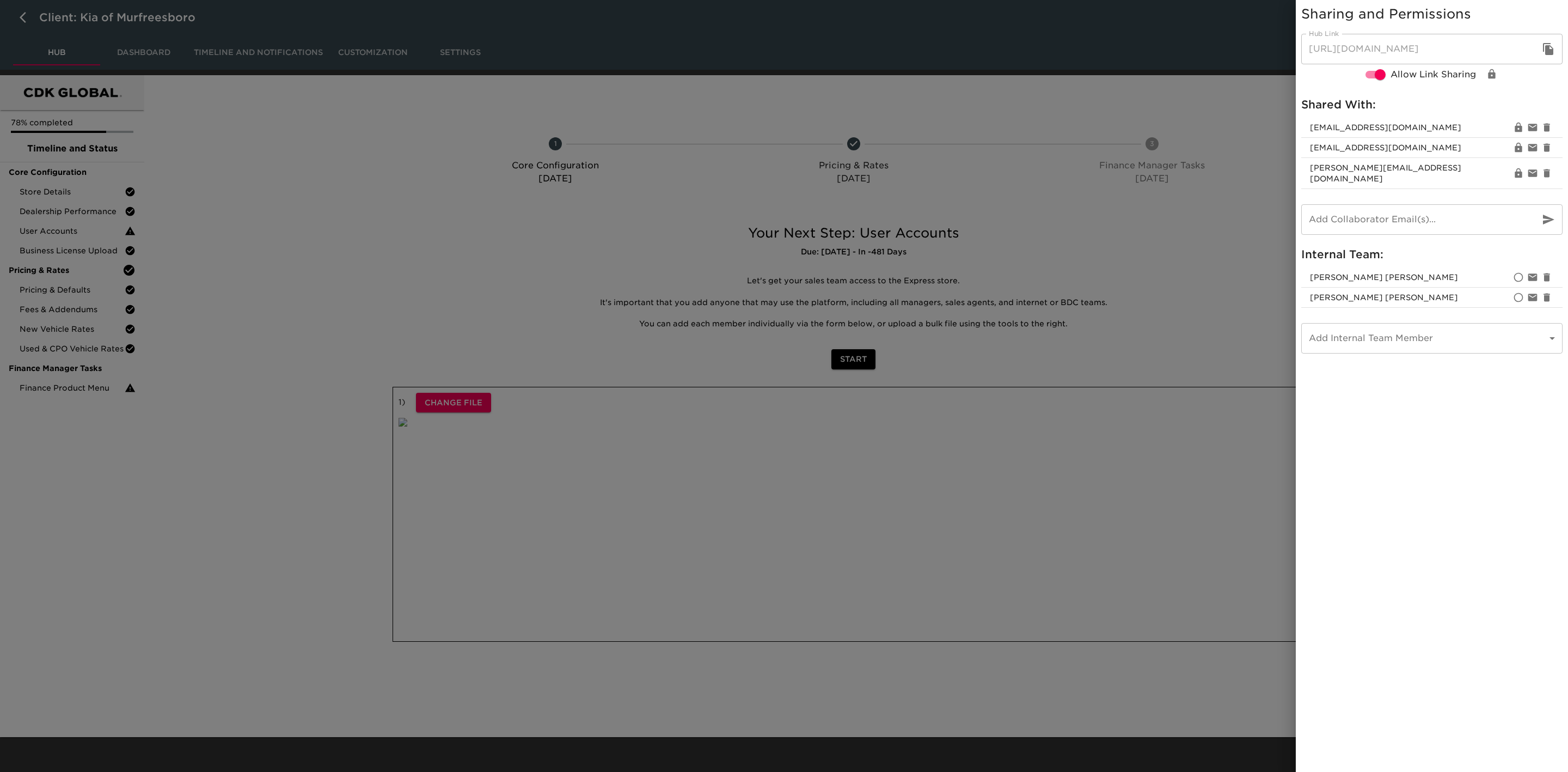
click at [1161, 50] on icon "button" at bounding box center [1548, 49] width 11 height 12
click at [1161, 205] on input "email" at bounding box center [1415, 220] width 230 height 31
type input "[PERSON_NAME][EMAIL_ADDRESS][DOMAIN_NAME]"
click at [1161, 219] on button "button" at bounding box center [1549, 219] width 26 height 26
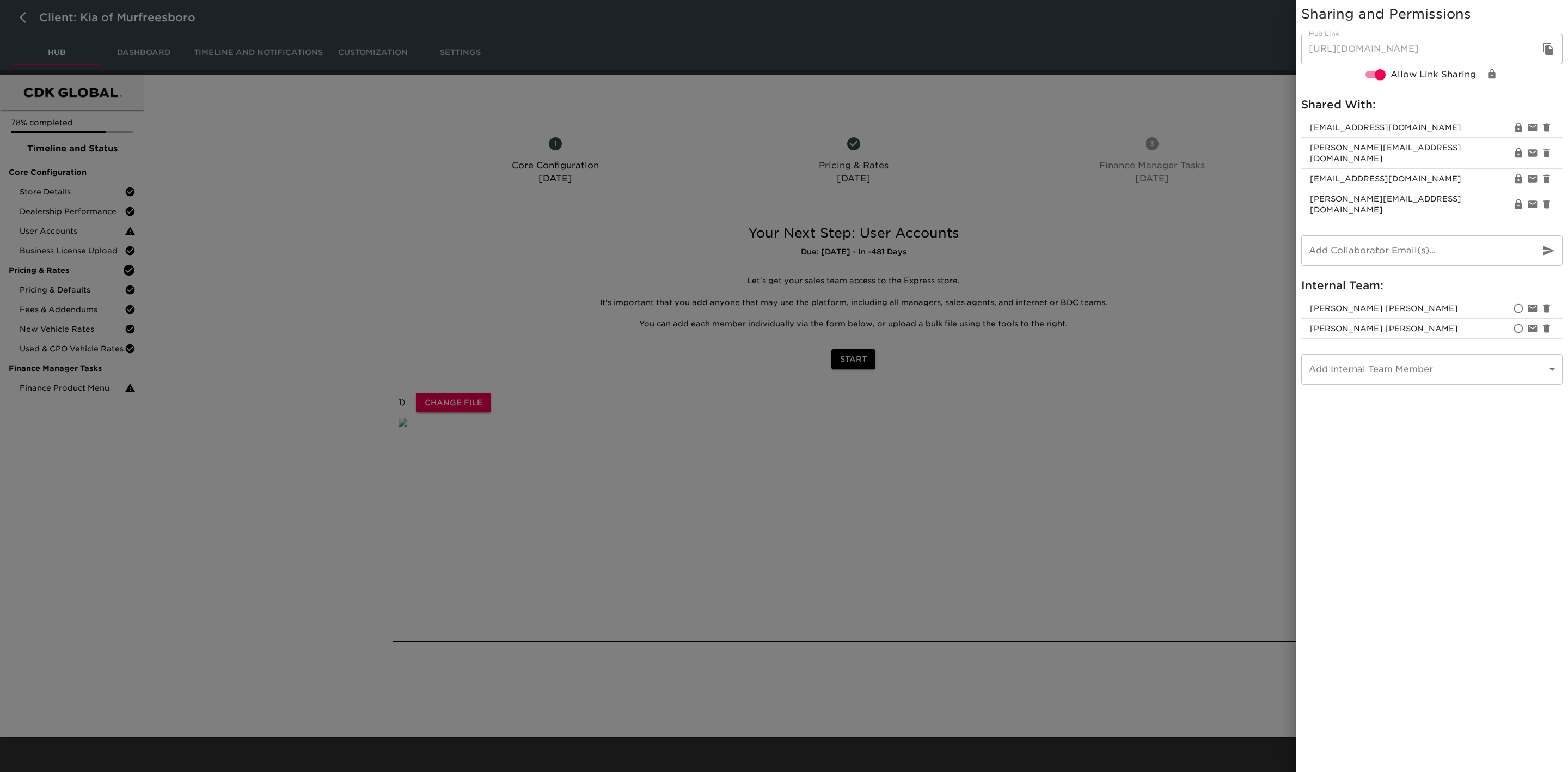
click at [1161, 51] on icon "button" at bounding box center [1548, 49] width 11 height 12
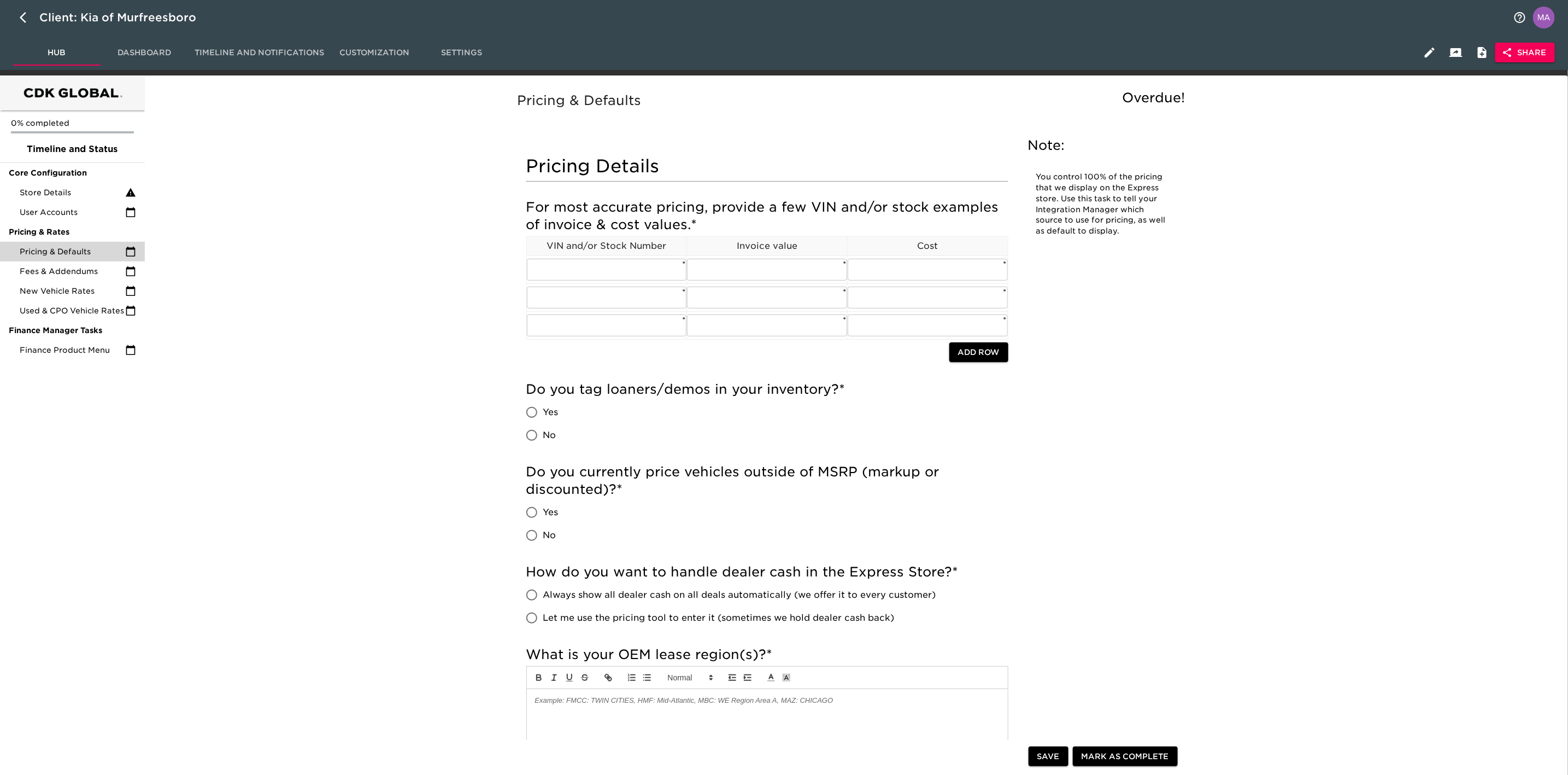
click at [20, 15] on icon "button" at bounding box center [26, 17] width 13 height 13
select select "10"
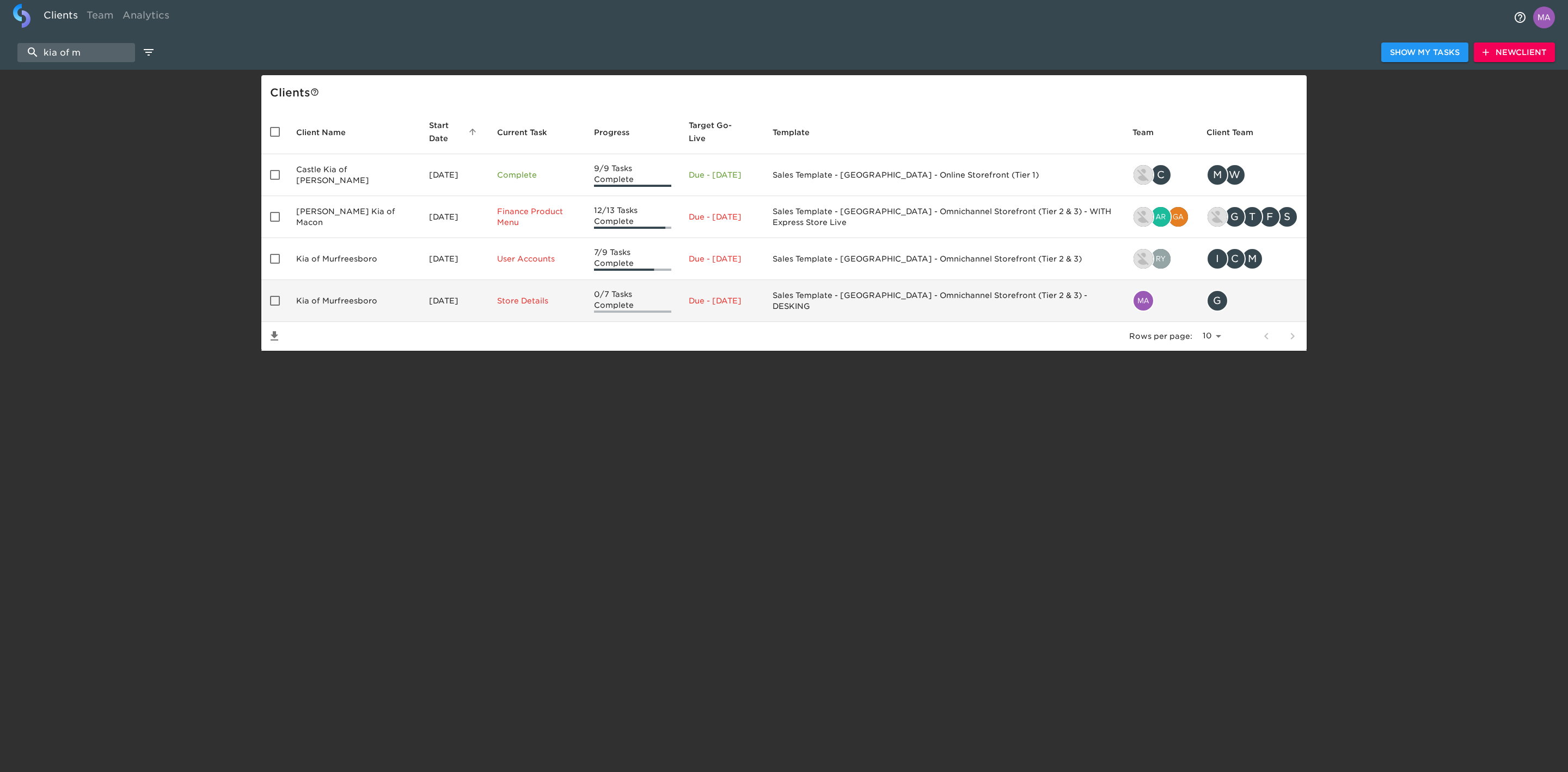
click at [338, 304] on td "Kia of Murfreesboro" at bounding box center [354, 301] width 133 height 42
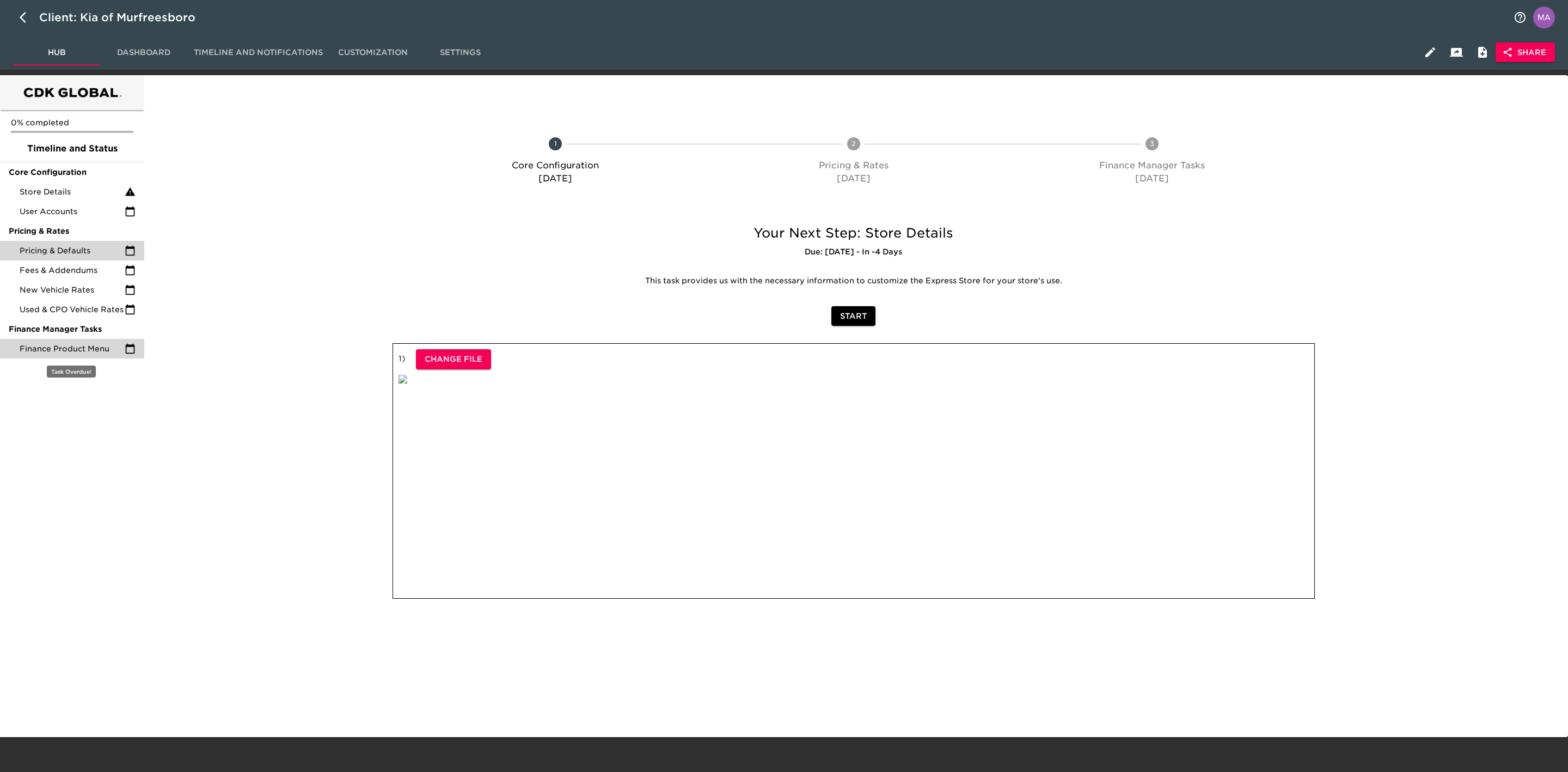
click at [103, 350] on span "Finance Product Menu" at bounding box center [71, 348] width 105 height 11
click at [26, 13] on icon "button" at bounding box center [26, 17] width 13 height 13
select select "10"
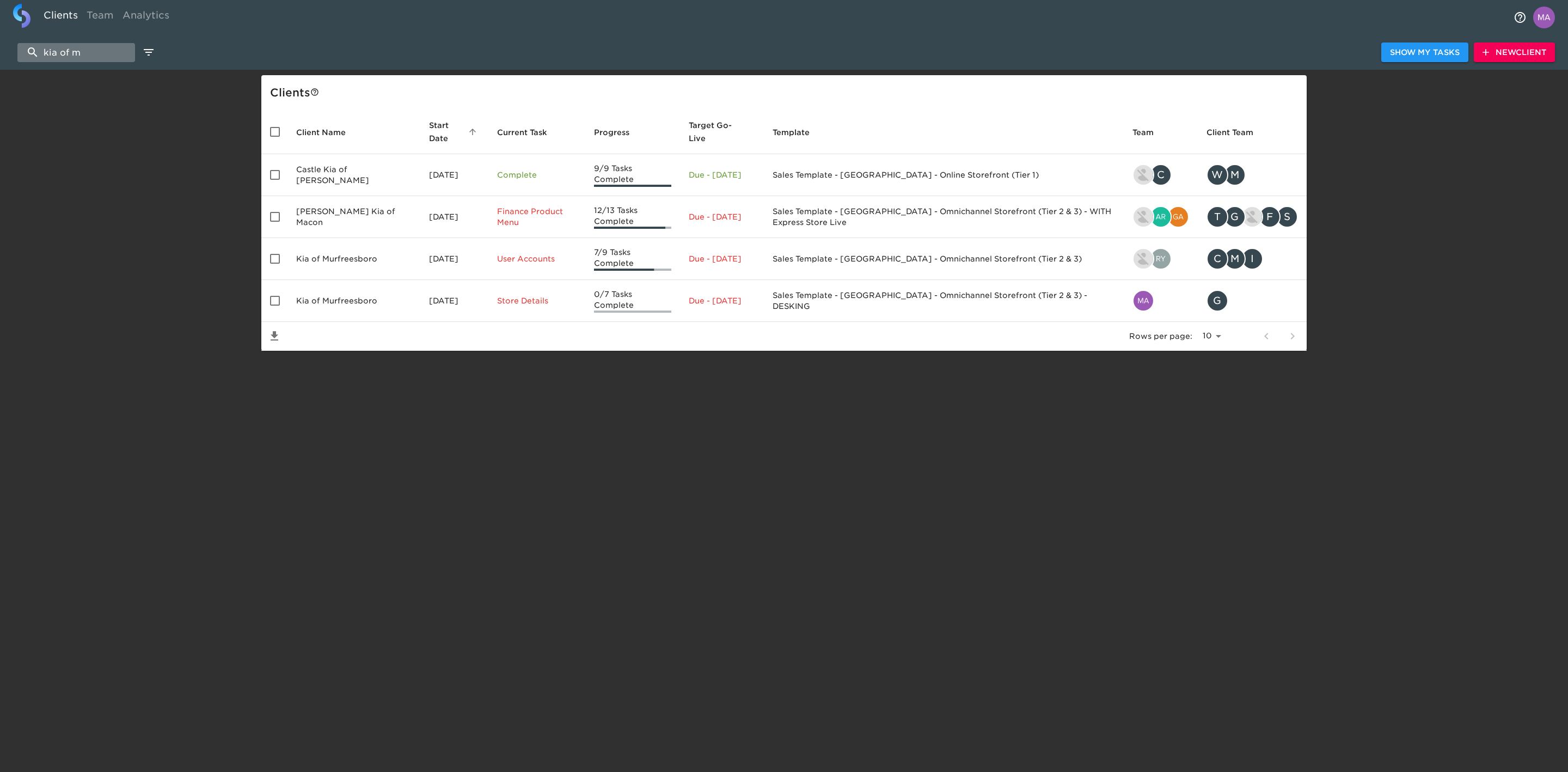
click at [93, 50] on input "kia of m" at bounding box center [75, 52] width 118 height 19
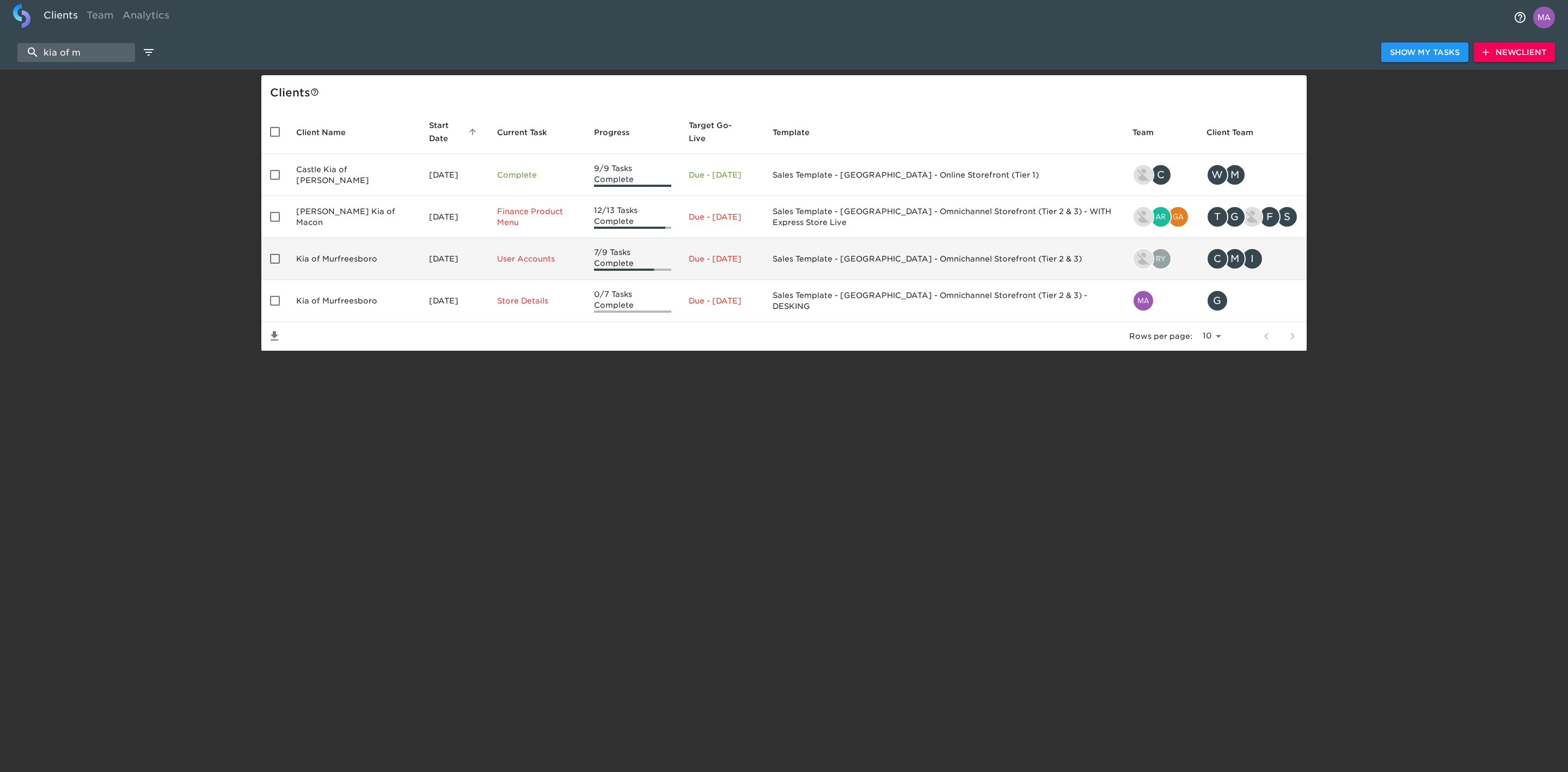
click at [343, 265] on td "Kia of Murfreesboro" at bounding box center [354, 259] width 133 height 42
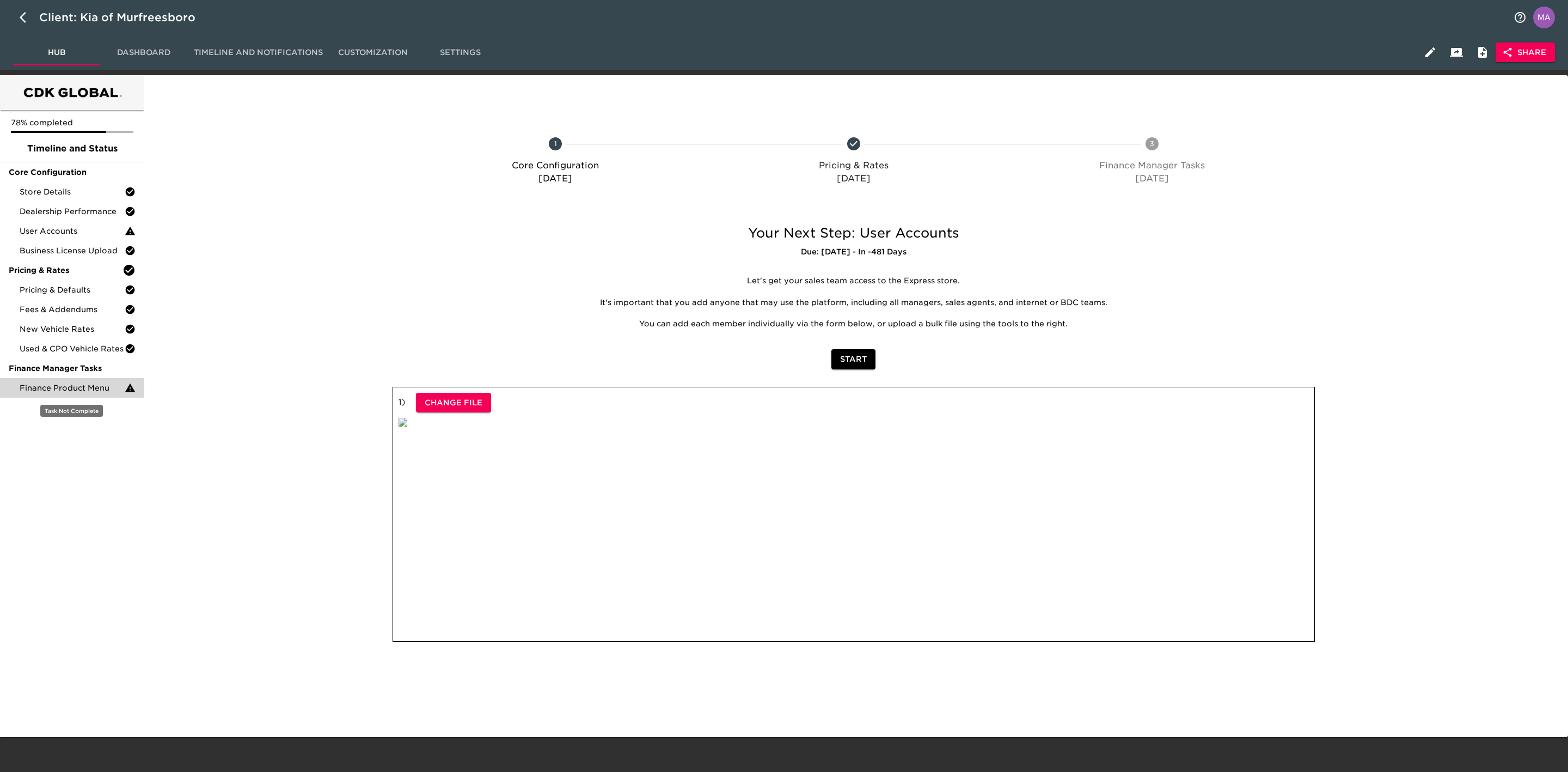
click at [95, 393] on div "Finance Product Menu" at bounding box center [72, 388] width 144 height 19
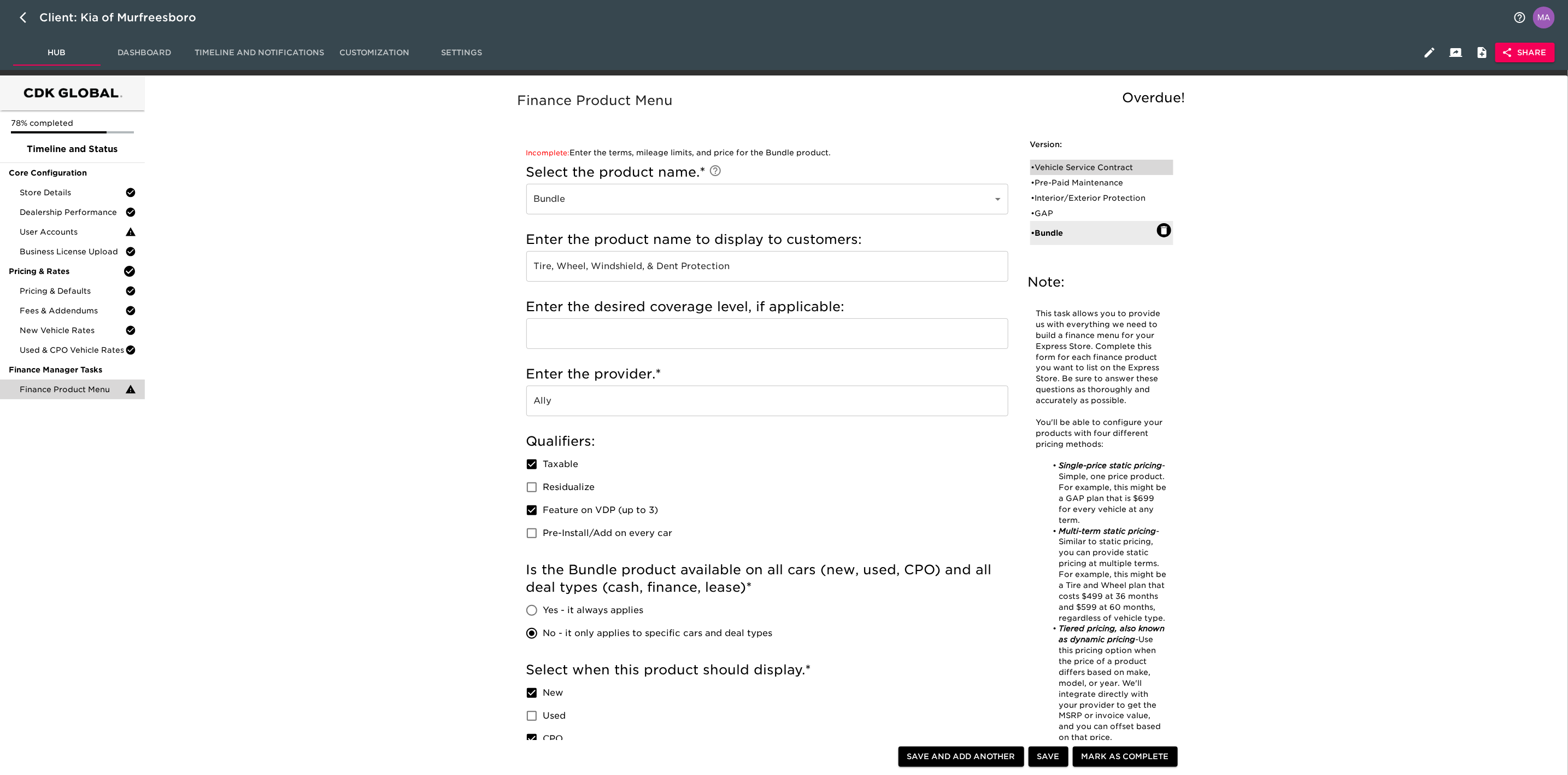
click at [1069, 166] on div "• Vehicle Service Contract" at bounding box center [1094, 167] width 125 height 11
type input "Vehicle Service Contract"
type input "10yr/100k"
checkbox input "true"
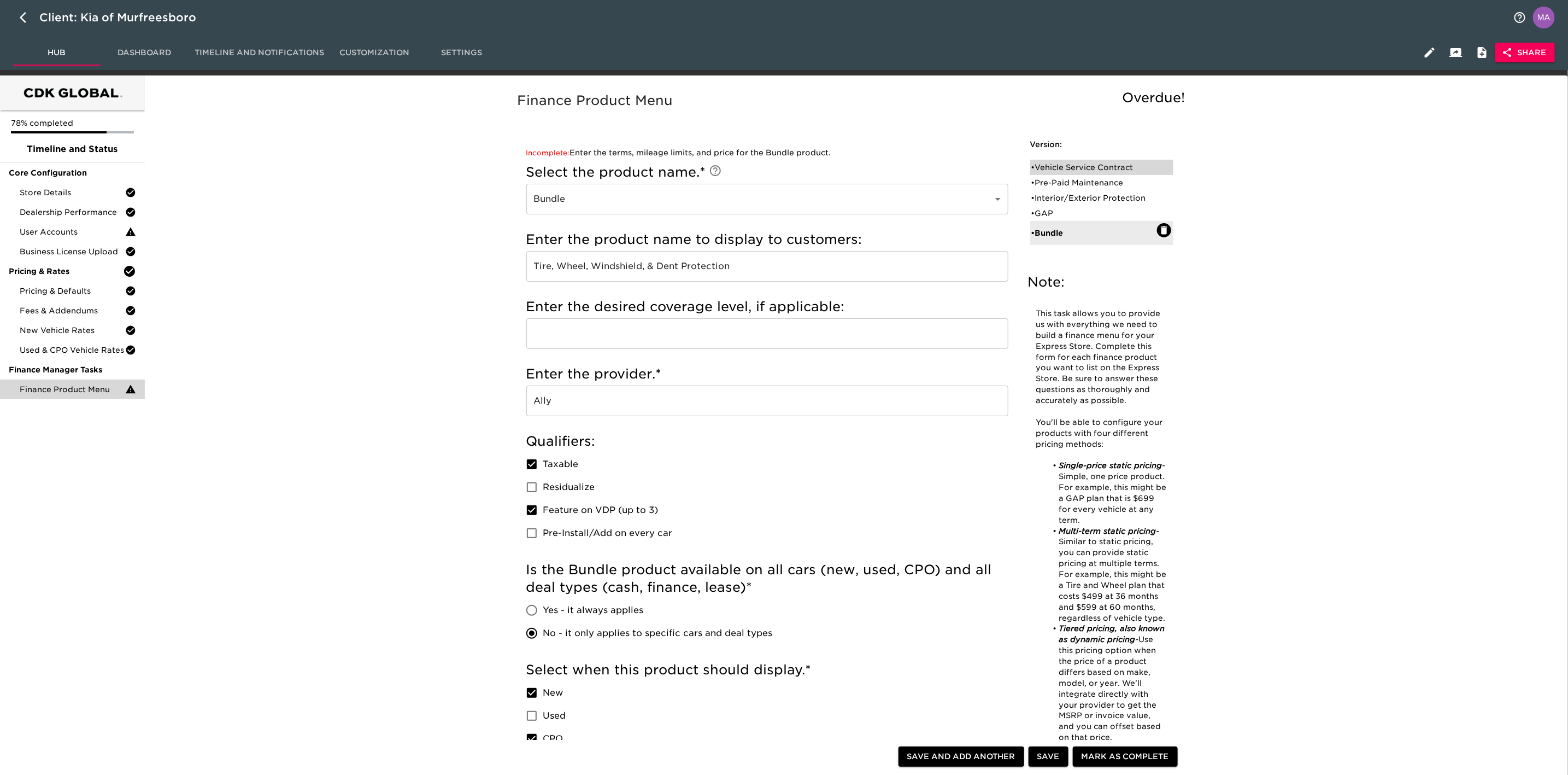
checkbox input "true"
radio input "true"
checkbox input "true"
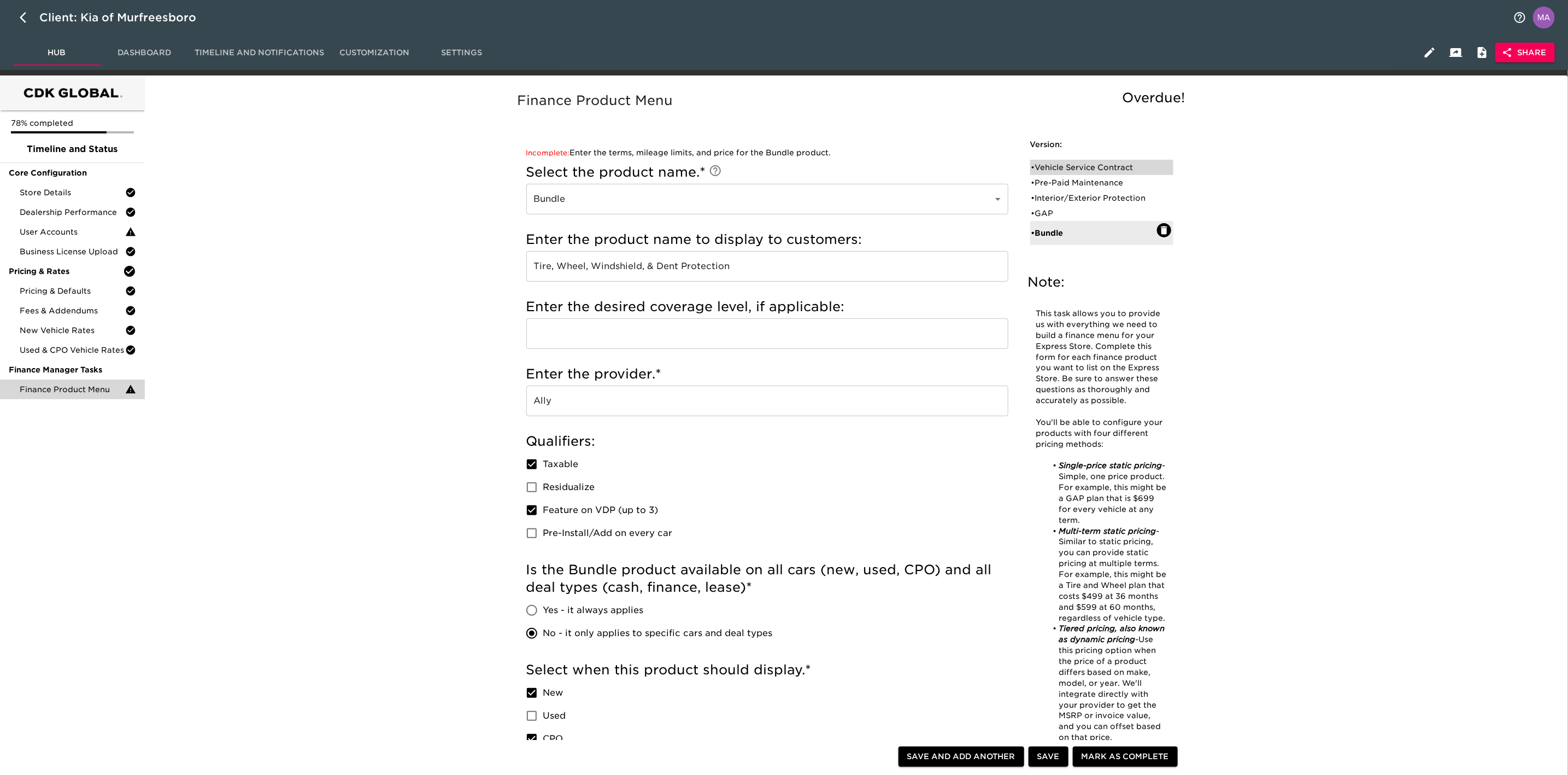
checkbox input "true"
checkbox input "false"
radio input "false"
radio input "true"
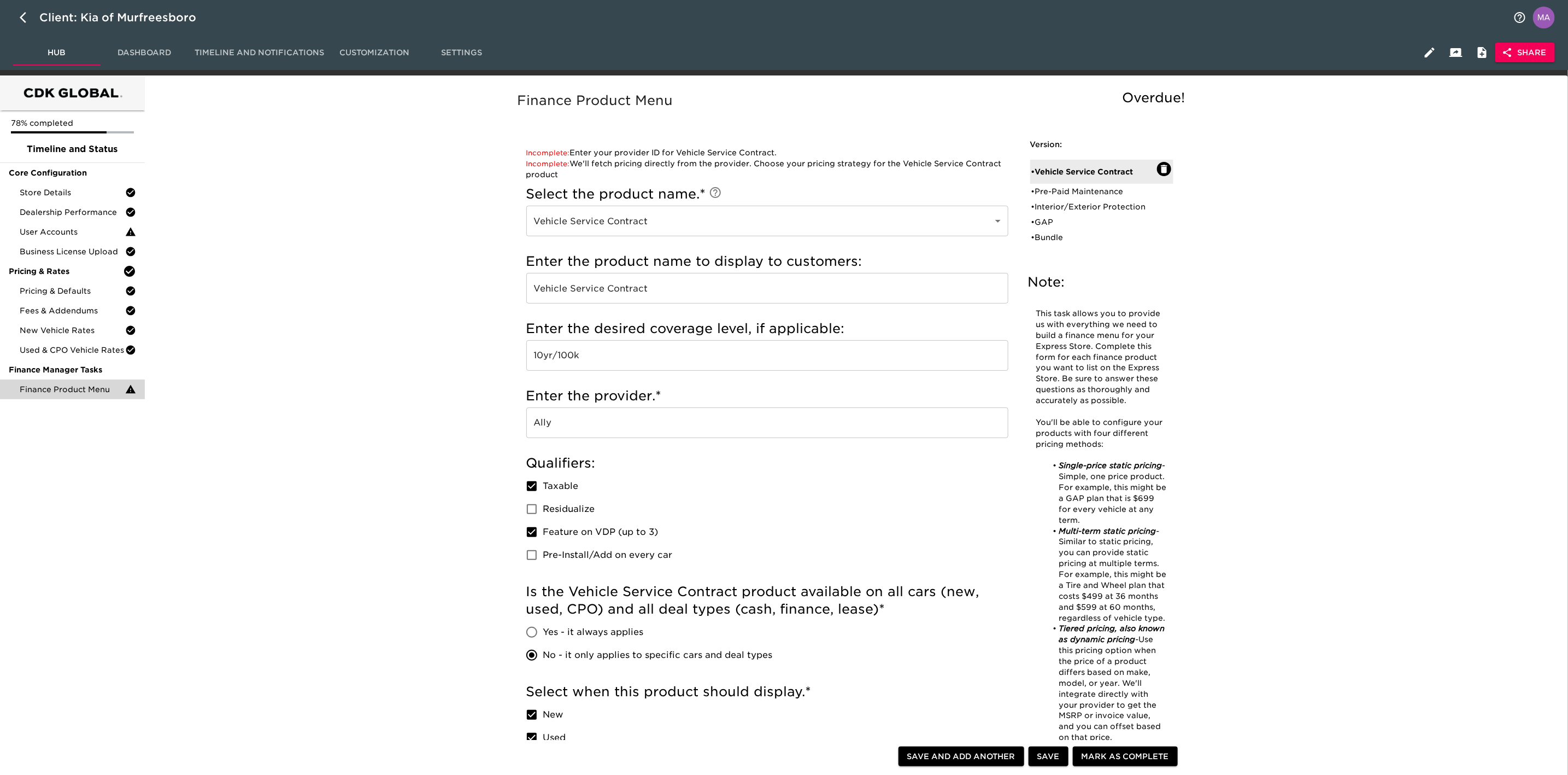
click at [69, 286] on span "Pricing & Defaults" at bounding box center [72, 290] width 105 height 11
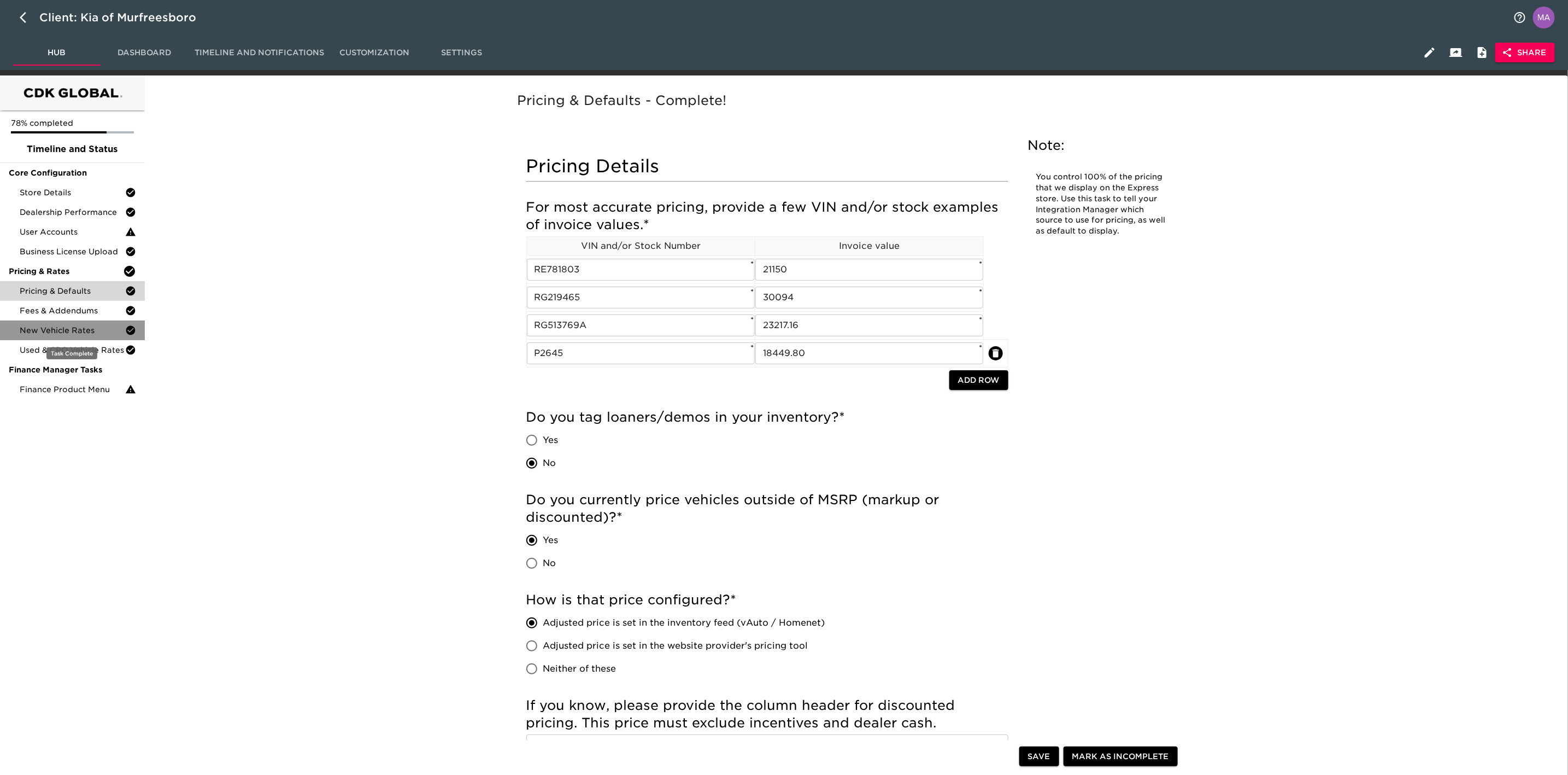
click at [63, 332] on span "New Vehicle Rates" at bounding box center [72, 329] width 105 height 11
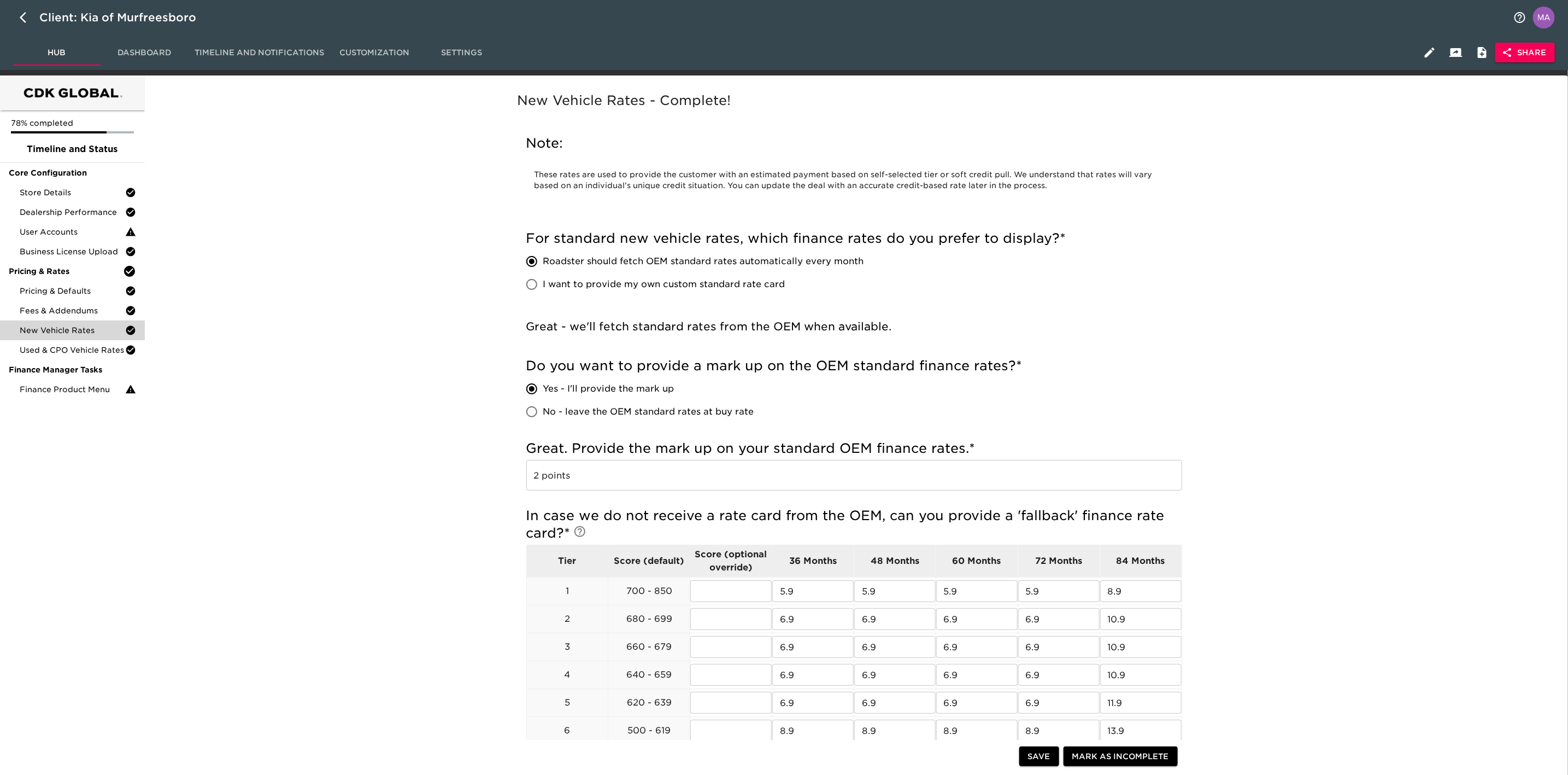
click at [338, 288] on div "New Vehicle Rates - Complete! Note: These rates are used to provide the custome…" at bounding box center [854, 680] width 1415 height 1195
click at [84, 338] on div "New Vehicle Rates" at bounding box center [72, 330] width 145 height 20
click at [82, 350] on span "Used & CPO Vehicle Rates" at bounding box center [72, 350] width 105 height 11
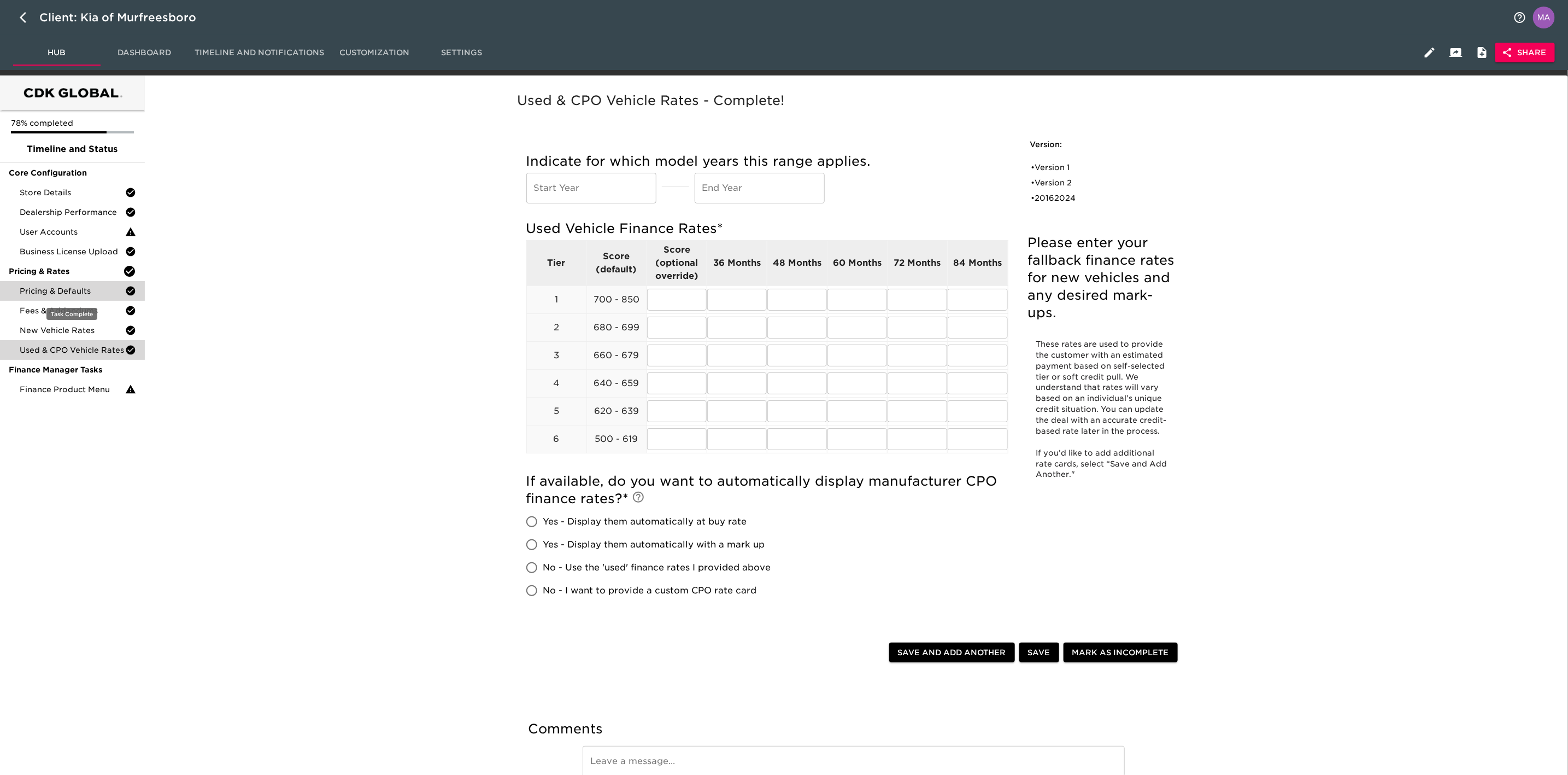
click at [77, 289] on span "Pricing & Defaults" at bounding box center [72, 290] width 105 height 11
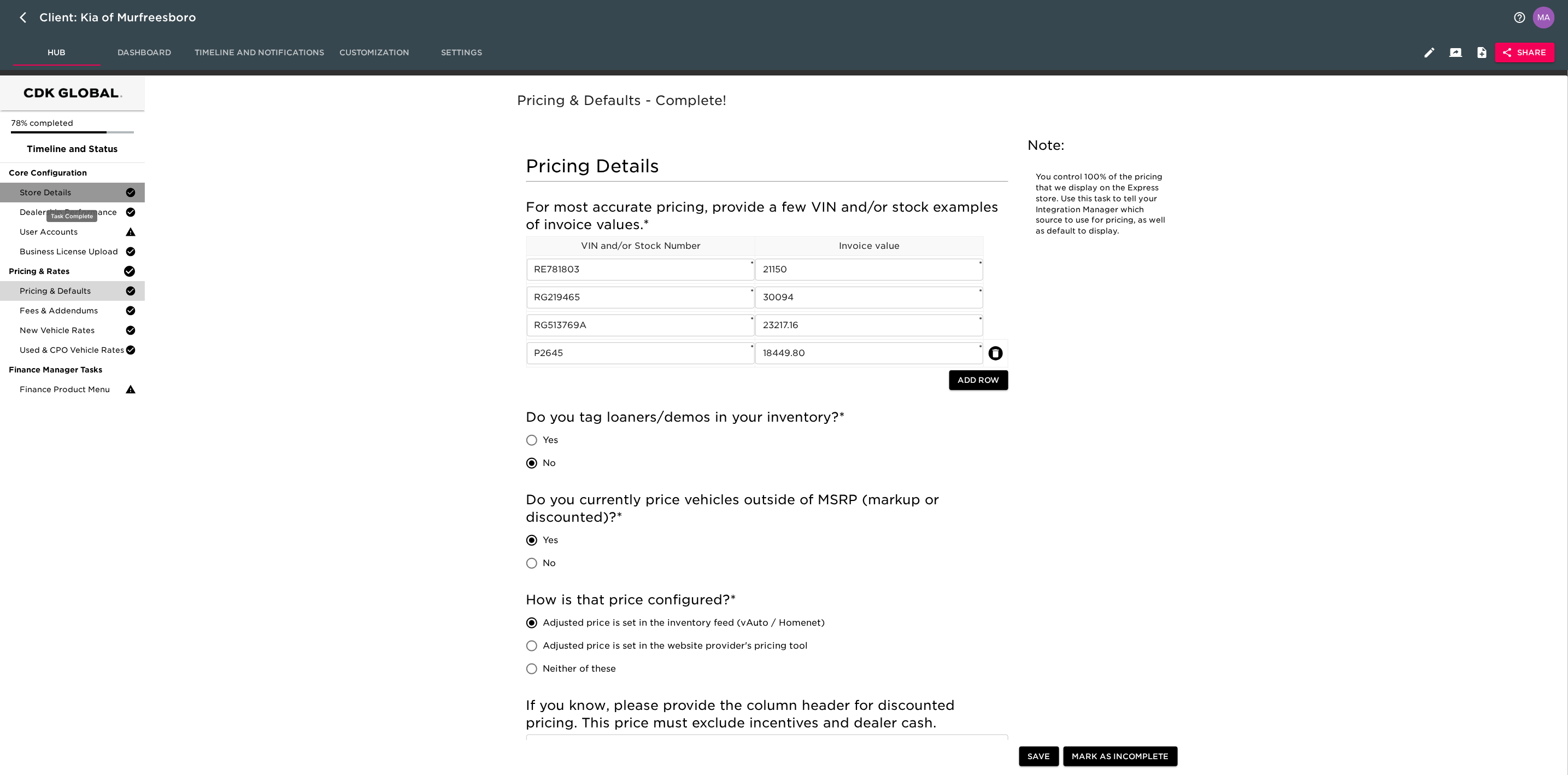
click at [84, 194] on span "Store Details" at bounding box center [72, 192] width 105 height 11
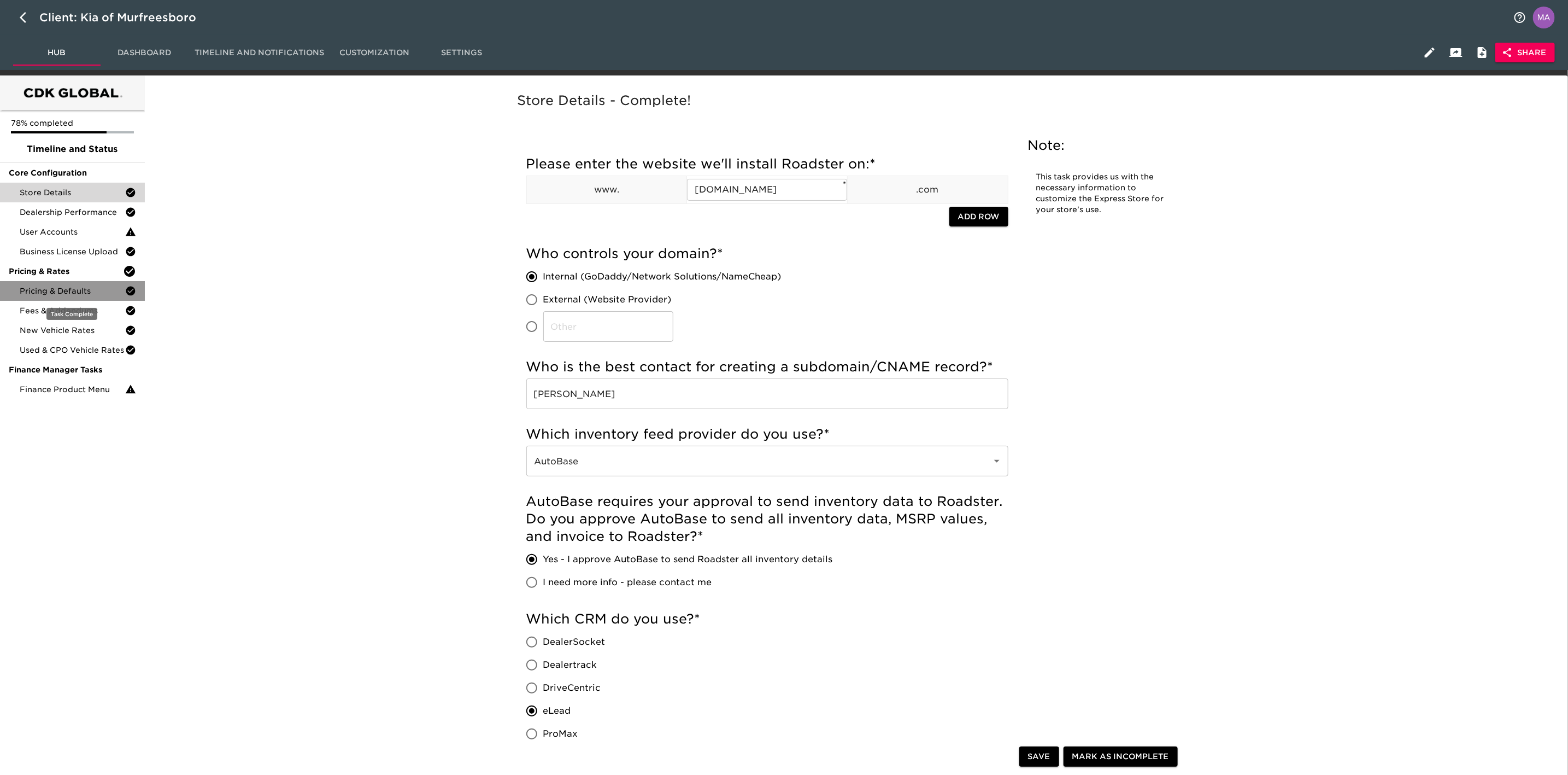
click at [59, 288] on span "Pricing & Defaults" at bounding box center [72, 290] width 105 height 11
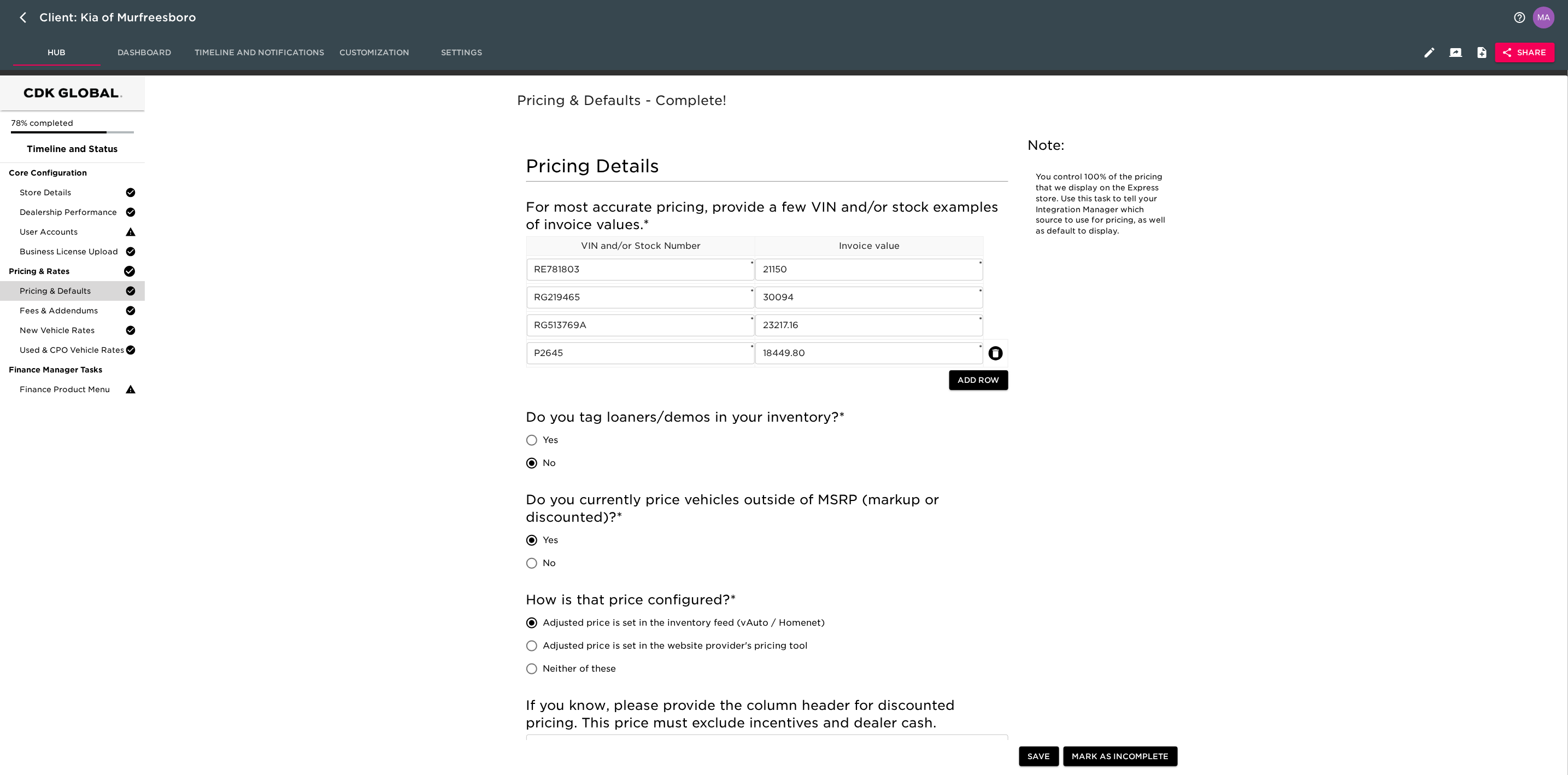
click at [1523, 52] on span "Share" at bounding box center [1525, 52] width 42 height 14
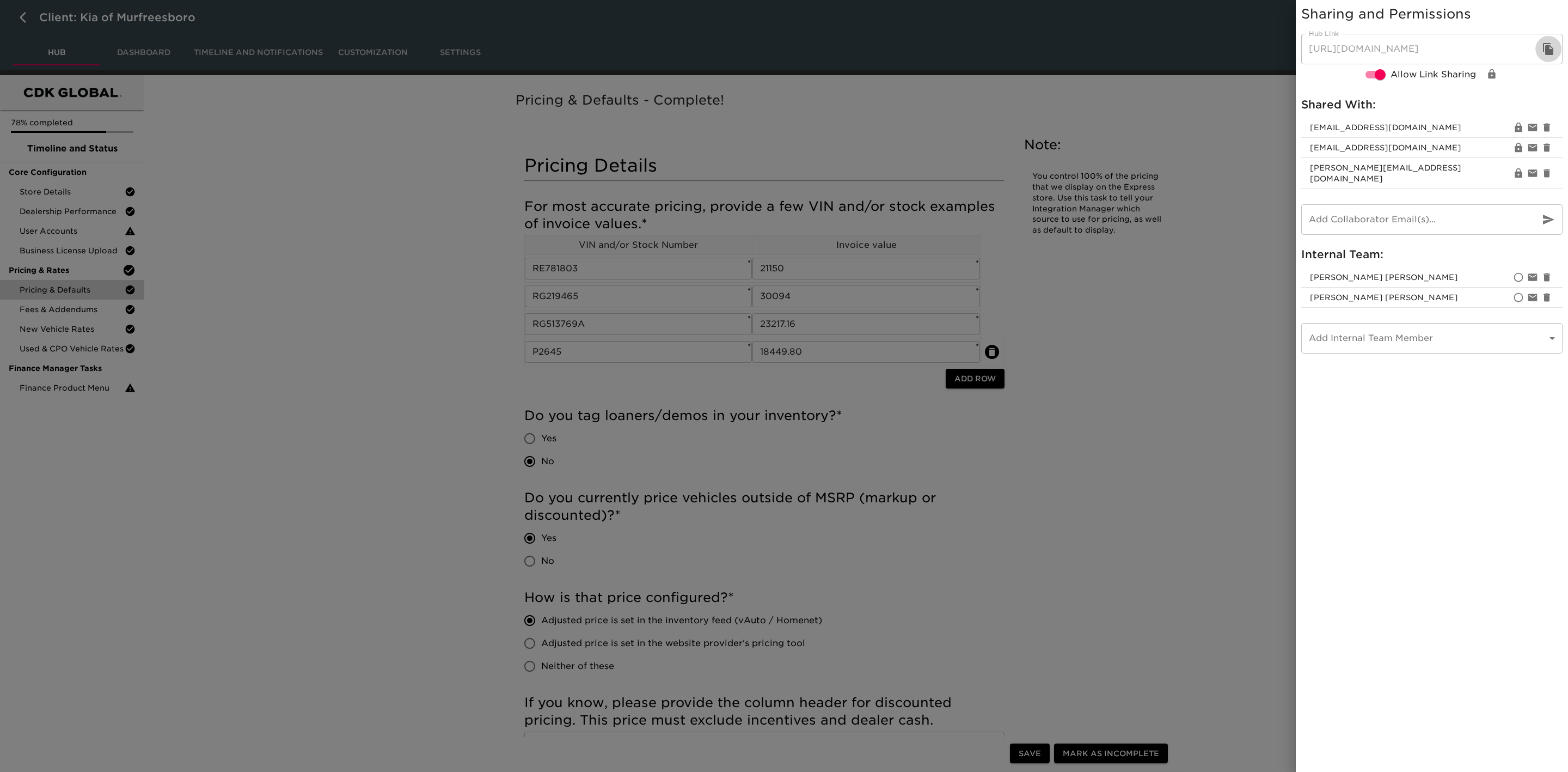
click at [1545, 49] on icon "button" at bounding box center [1549, 49] width 13 height 13
click at [1471, 205] on input "email" at bounding box center [1415, 220] width 230 height 31
type input "[PERSON_NAME][EMAIL_ADDRESS][DOMAIN_NAME]"
click at [423, 323] on div at bounding box center [784, 386] width 1568 height 772
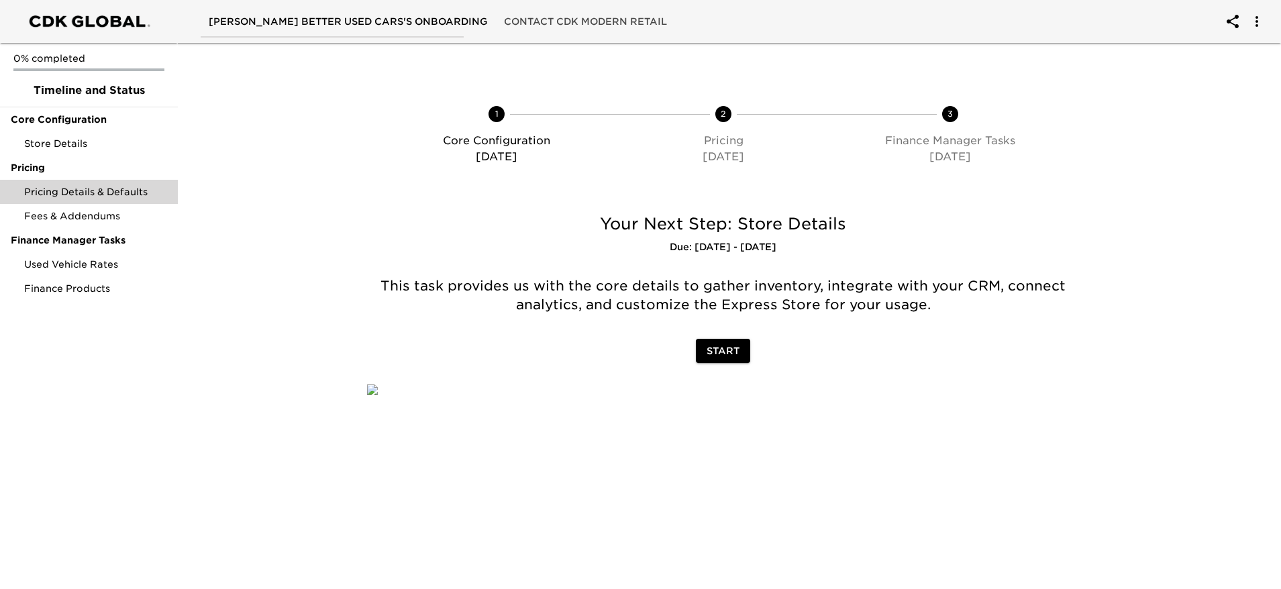
click at [142, 195] on span "Pricing Details & Defaults" at bounding box center [95, 191] width 143 height 13
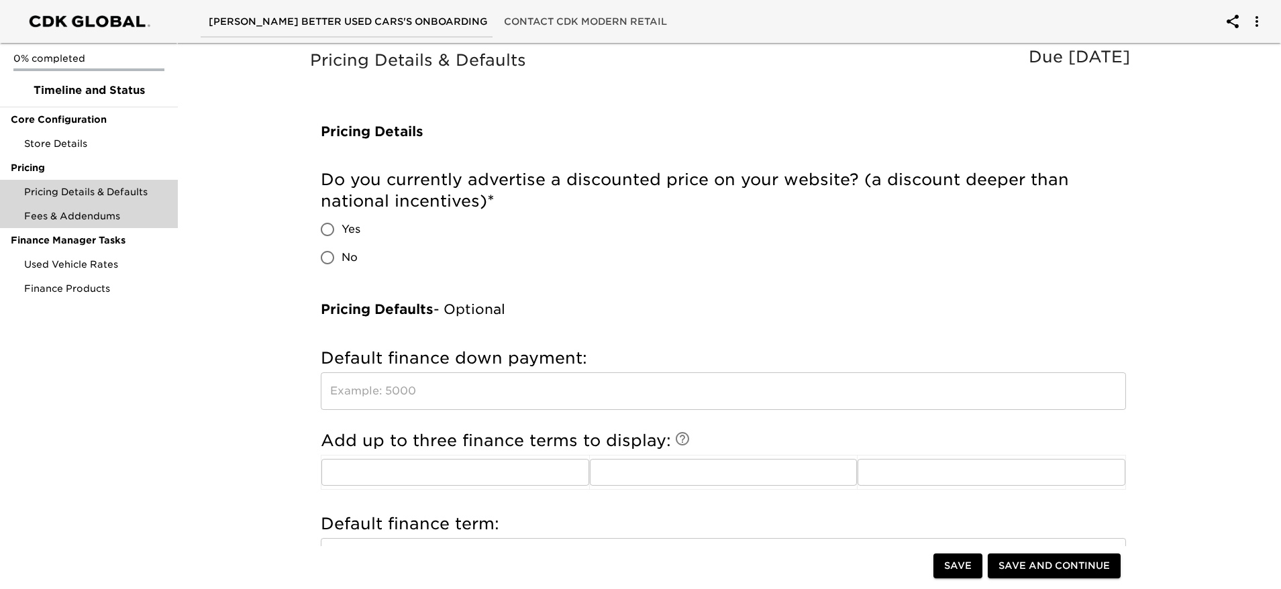
click at [116, 223] on div "Fees & Addendums" at bounding box center [89, 216] width 178 height 24
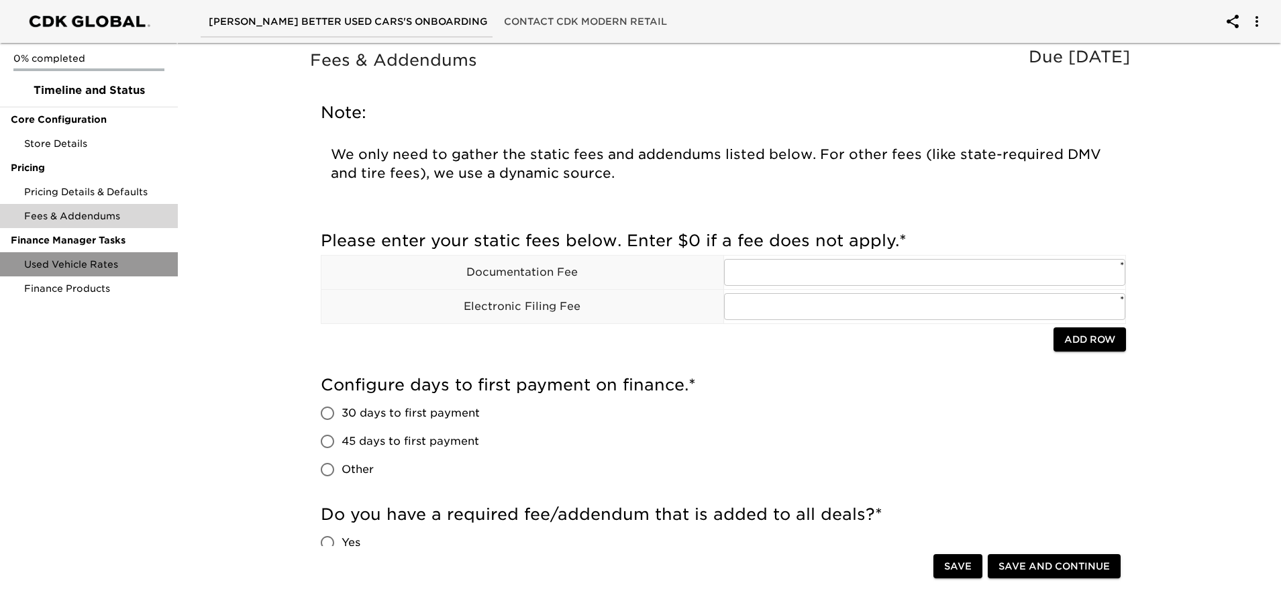
click at [105, 258] on span "Used Vehicle Rates" at bounding box center [95, 264] width 143 height 13
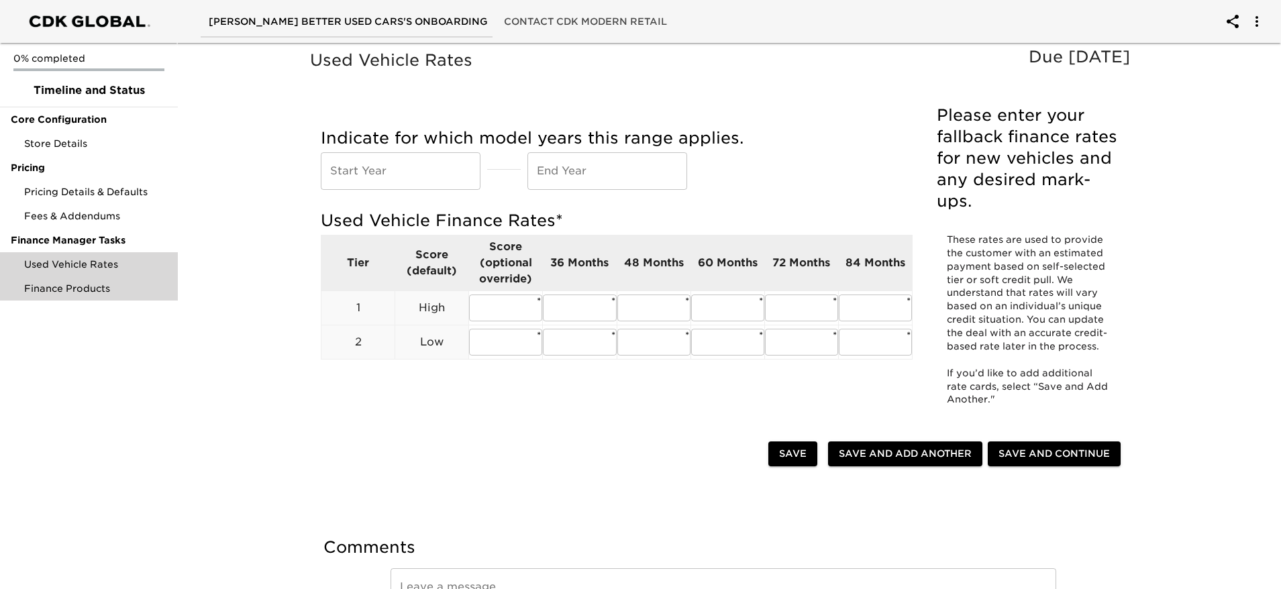
click at [101, 285] on span "Finance Products" at bounding box center [95, 288] width 143 height 13
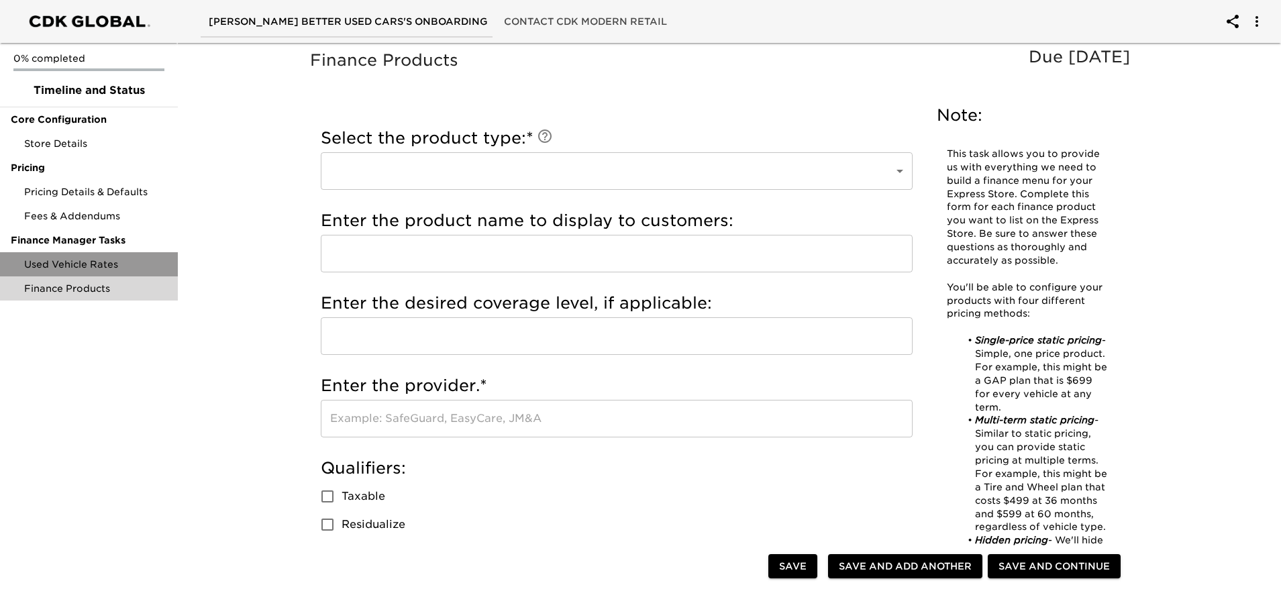
click at [99, 265] on span "Used Vehicle Rates" at bounding box center [95, 264] width 143 height 13
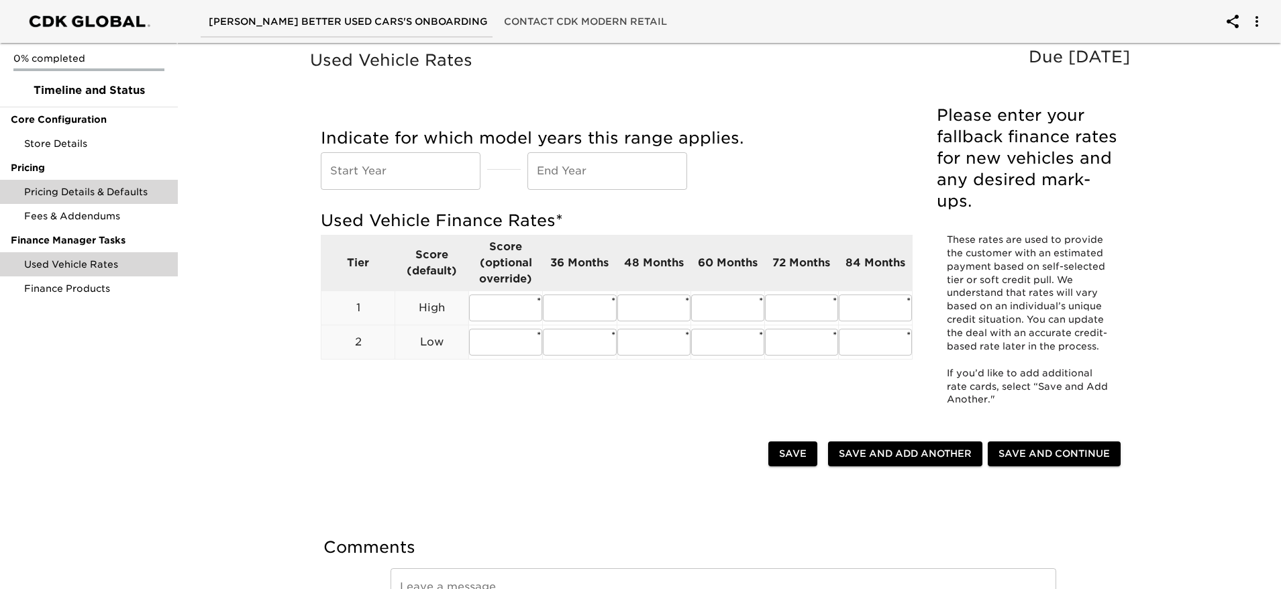
click at [107, 191] on span "Pricing Details & Defaults" at bounding box center [95, 191] width 143 height 13
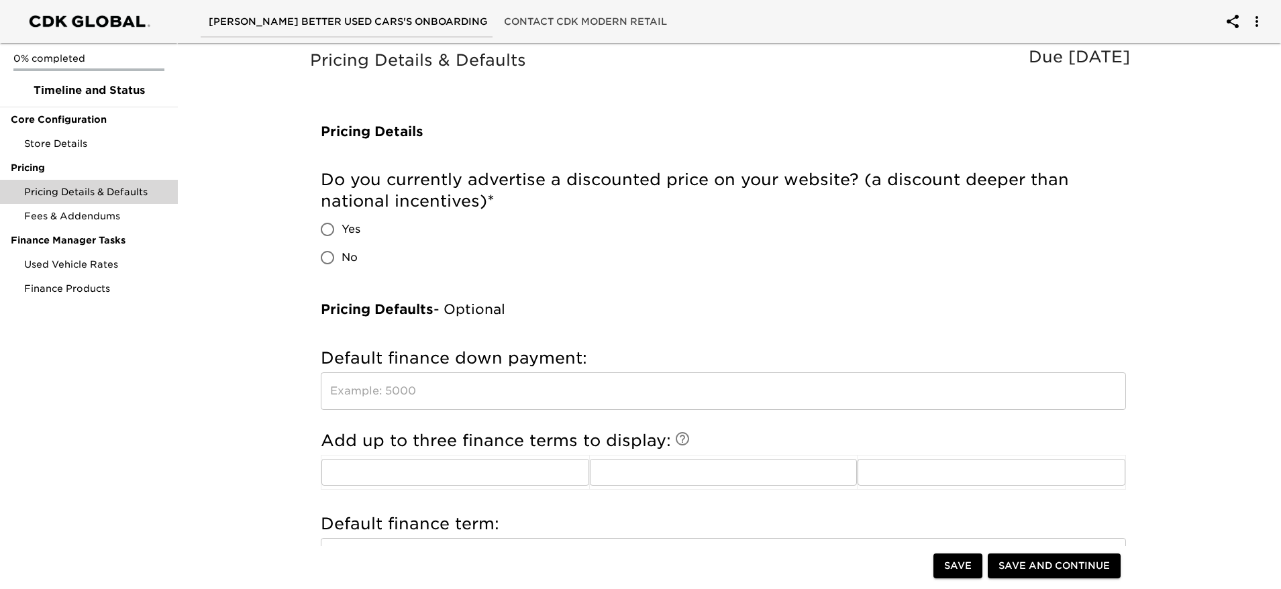
click at [225, 378] on div "Pricing Details & Defaults Due [DATE] Pricing Details Do you currently advertis…" at bounding box center [723, 570] width 1108 height 1065
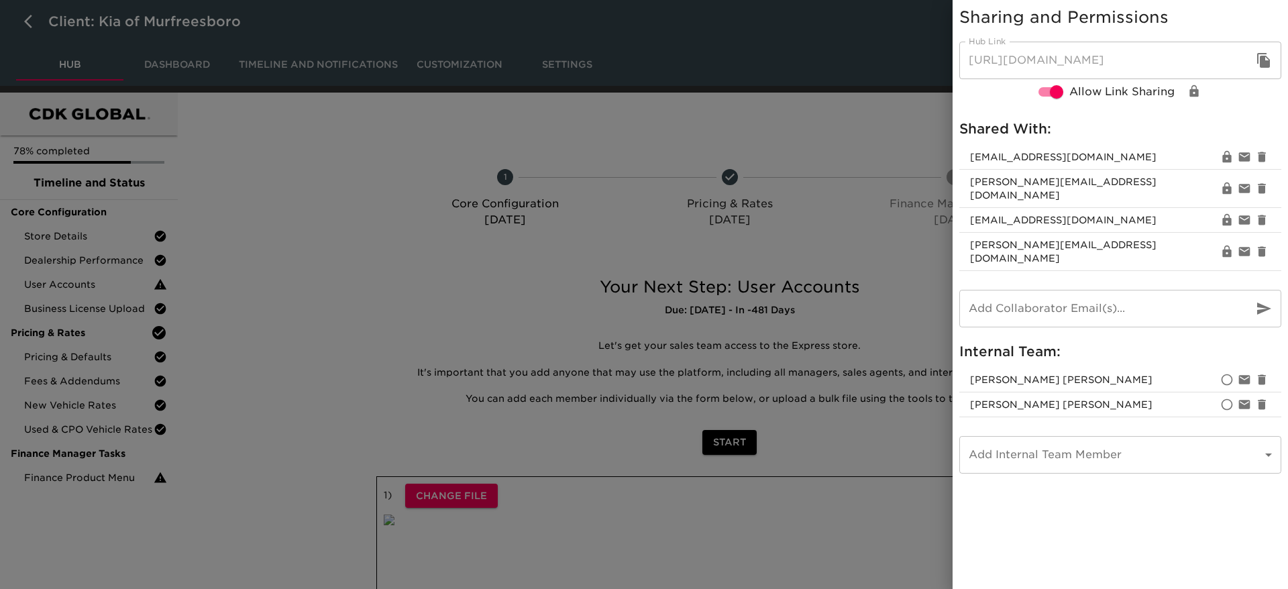
click at [227, 174] on div at bounding box center [644, 294] width 1288 height 589
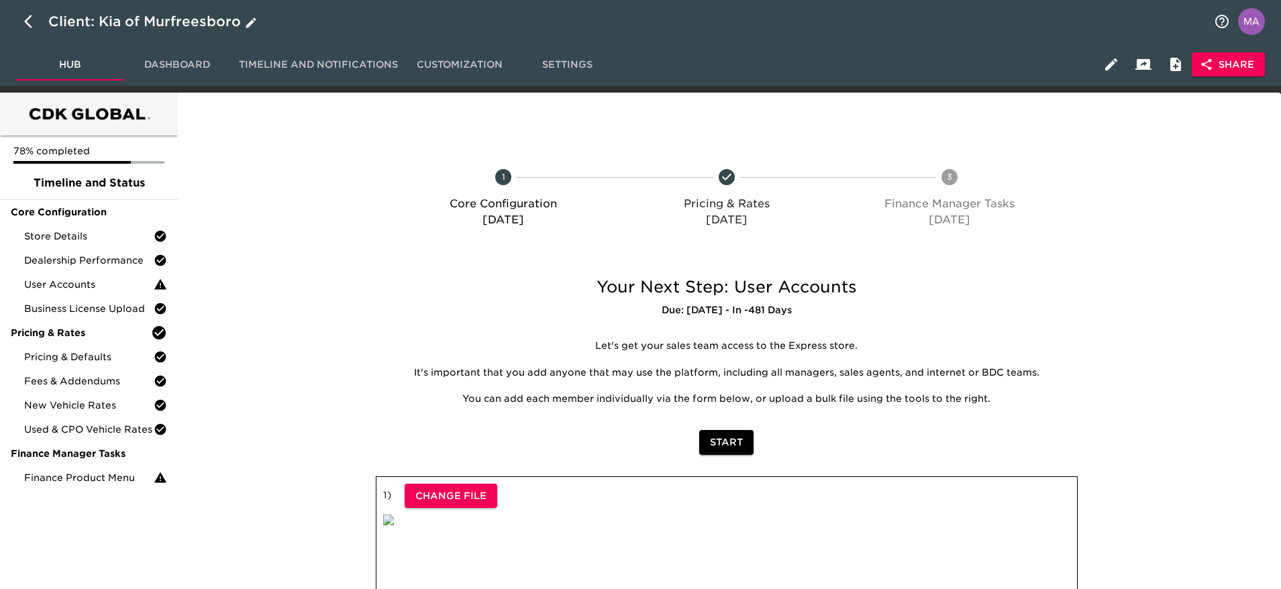
click at [30, 23] on icon "button" at bounding box center [32, 21] width 16 height 16
select select "10"
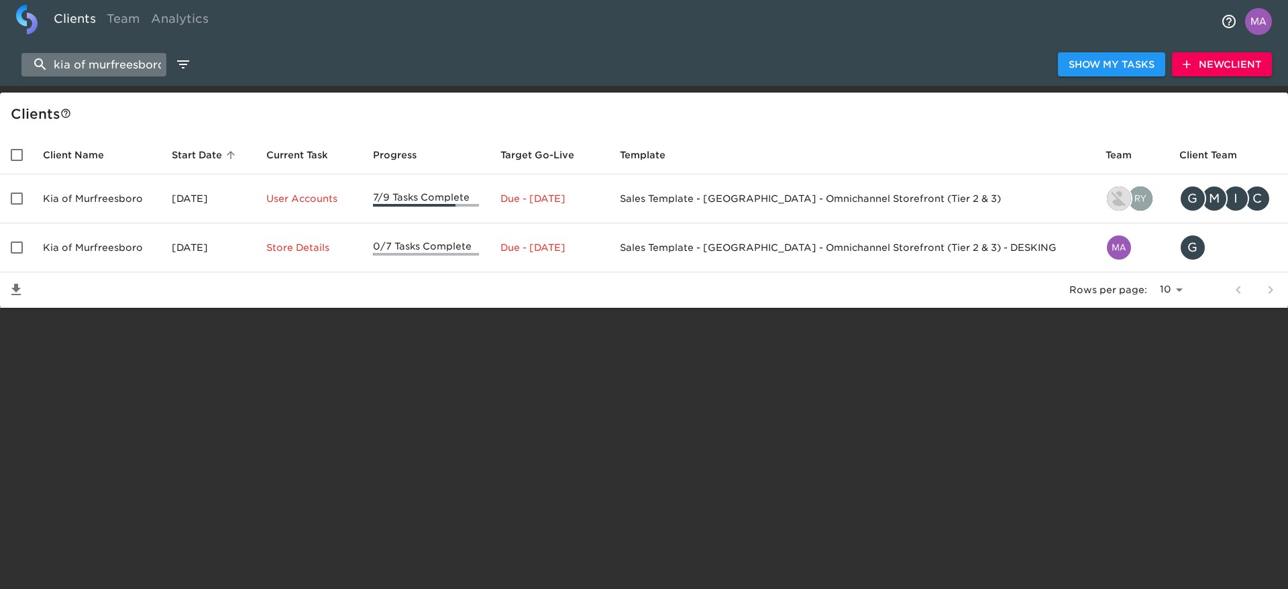
click at [92, 66] on input "kia of murfreesboro" at bounding box center [93, 64] width 145 height 23
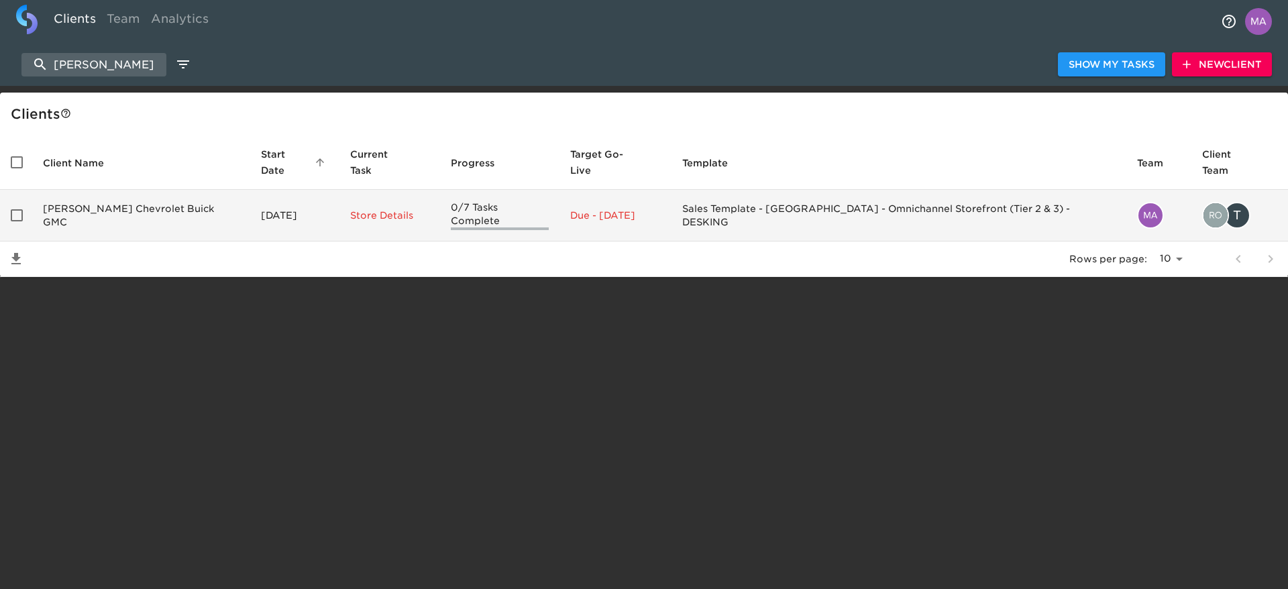
type input "[PERSON_NAME]"
click at [122, 192] on td "[PERSON_NAME] Chevrolet Buick GMC" at bounding box center [141, 216] width 218 height 52
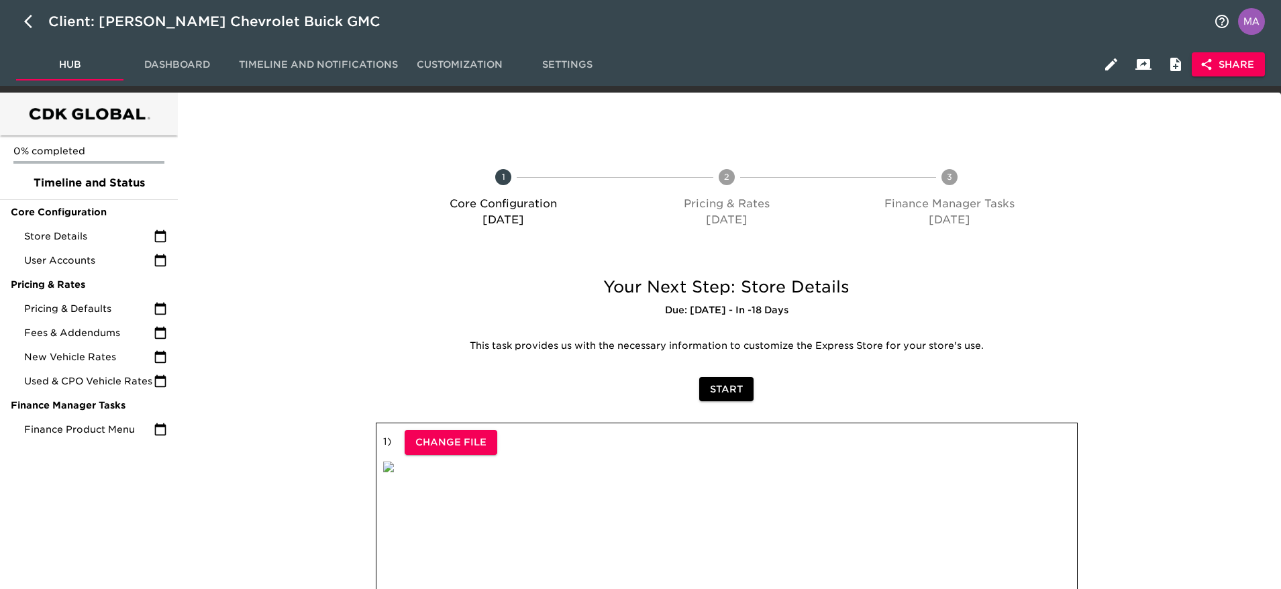
click at [312, 316] on div at bounding box center [271, 336] width 182 height 146
click at [321, 176] on div at bounding box center [271, 201] width 182 height 123
click at [356, 201] on div at bounding box center [271, 201] width 182 height 123
click at [19, 21] on button "button" at bounding box center [32, 21] width 32 height 32
select select "10"
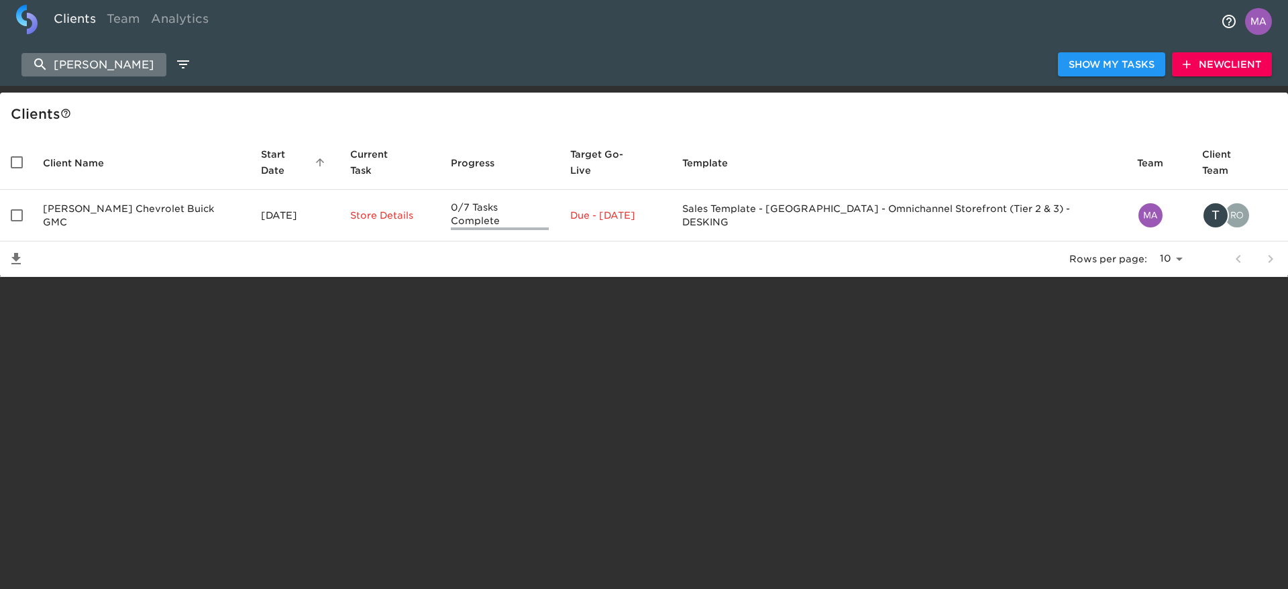
click at [124, 66] on input "[PERSON_NAME]" at bounding box center [93, 64] width 145 height 23
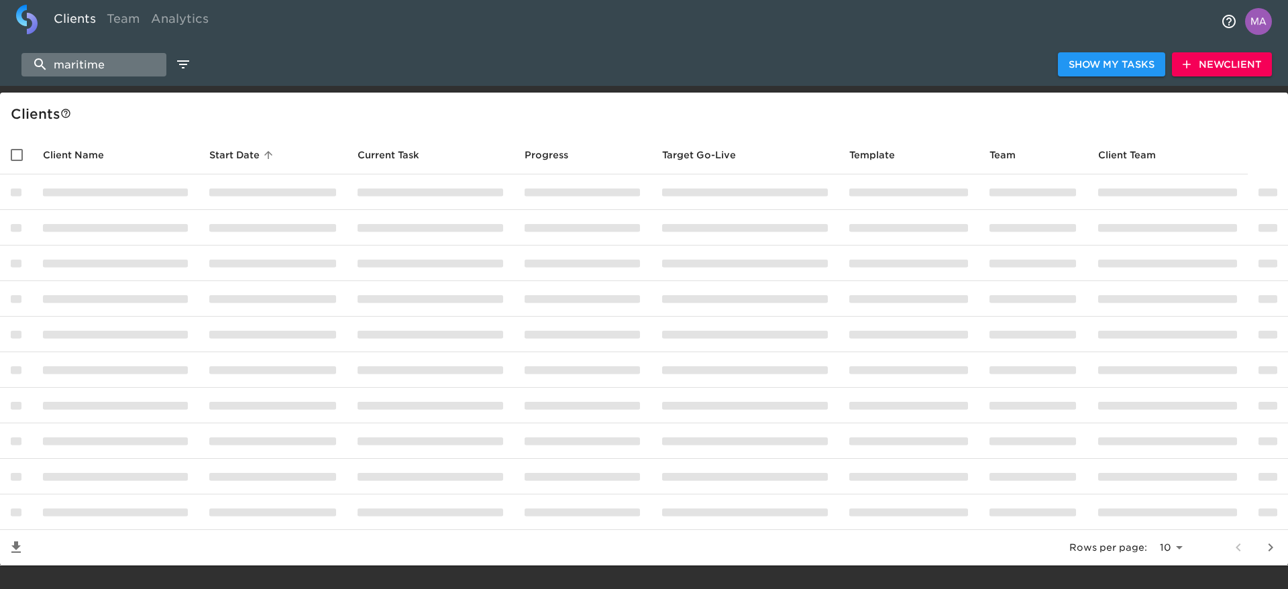
type input "maritime"
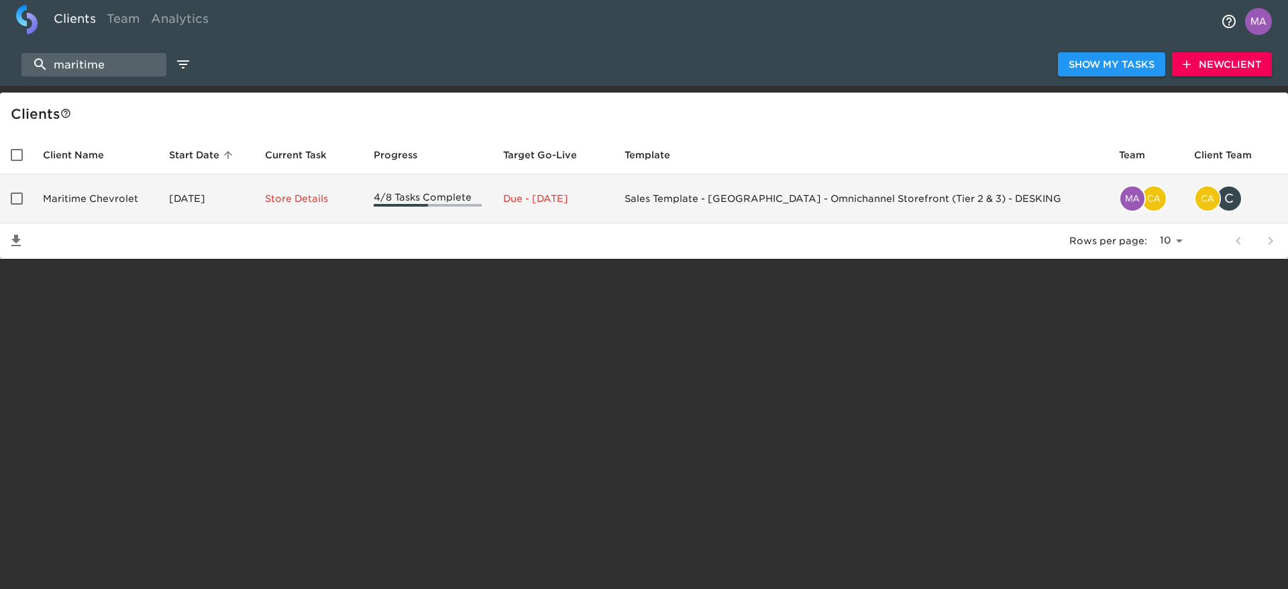
click at [185, 198] on td "[DATE]" at bounding box center [206, 198] width 97 height 49
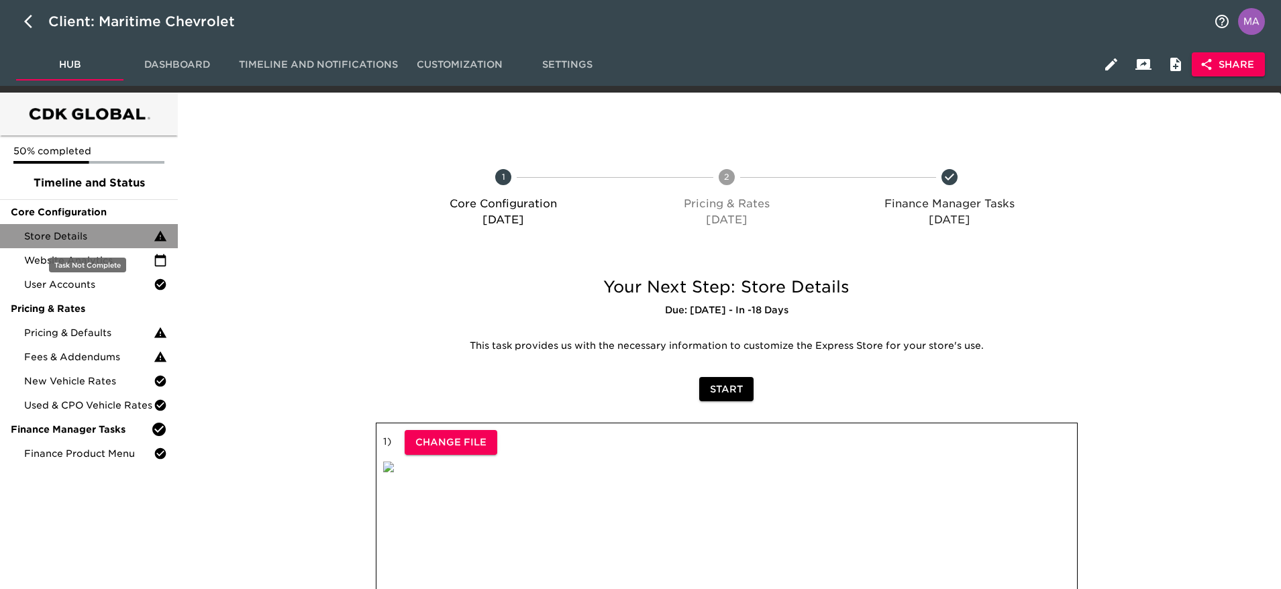
click at [66, 244] on div "Store Details" at bounding box center [89, 236] width 178 height 24
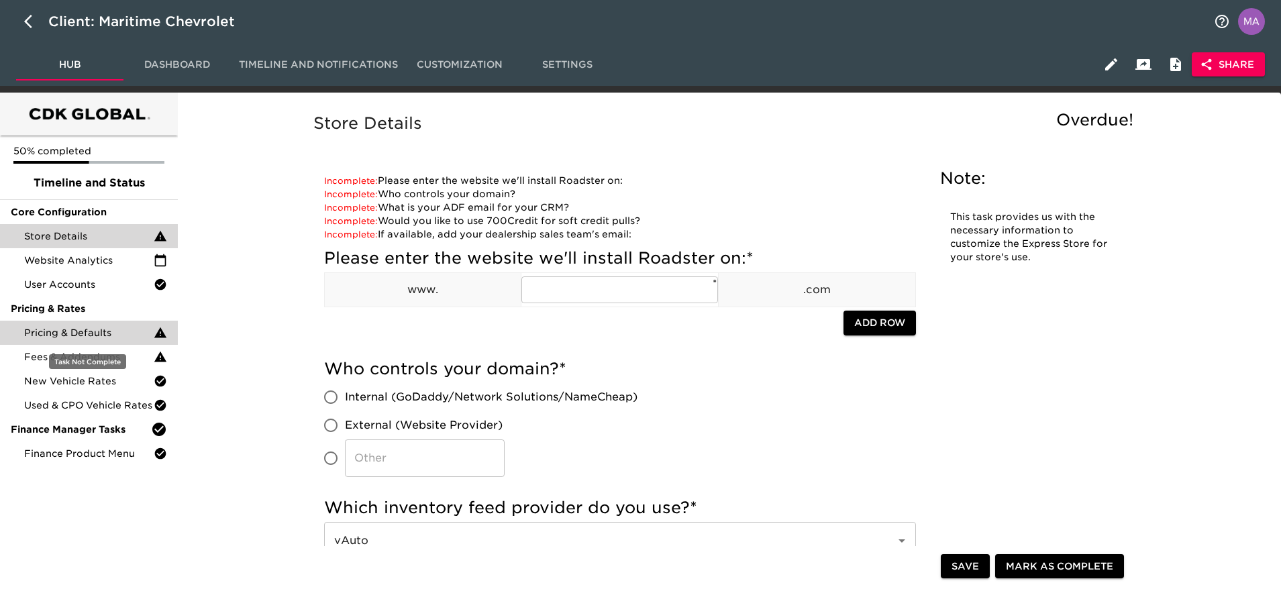
click at [111, 326] on span "Pricing & Defaults" at bounding box center [88, 332] width 129 height 13
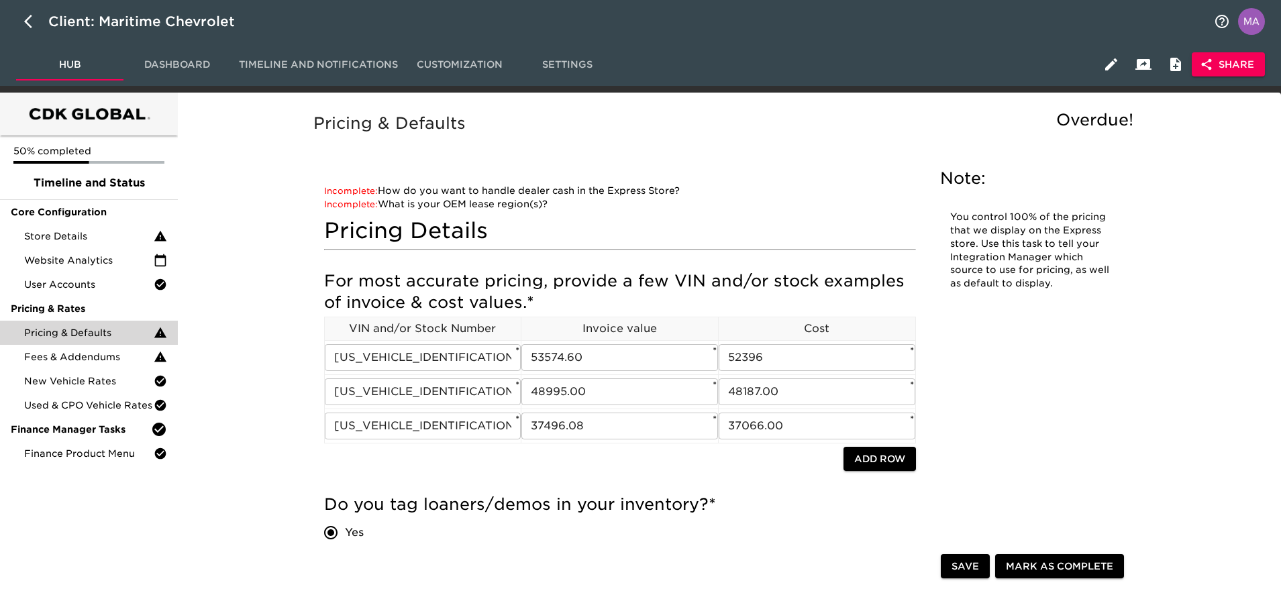
drag, startPoint x: 278, startPoint y: 174, endPoint x: 128, endPoint y: 70, distance: 181.8
click at [32, 19] on icon "button" at bounding box center [32, 21] width 16 height 16
select select "10"
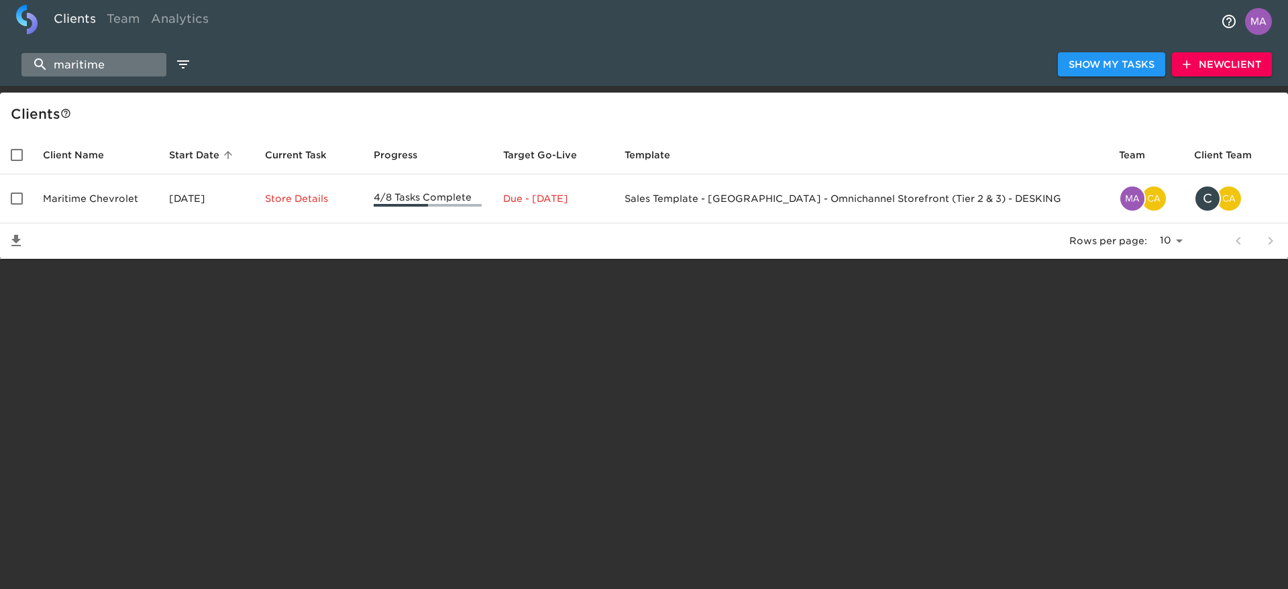
click at [117, 65] on input "maritime" at bounding box center [93, 64] width 145 height 23
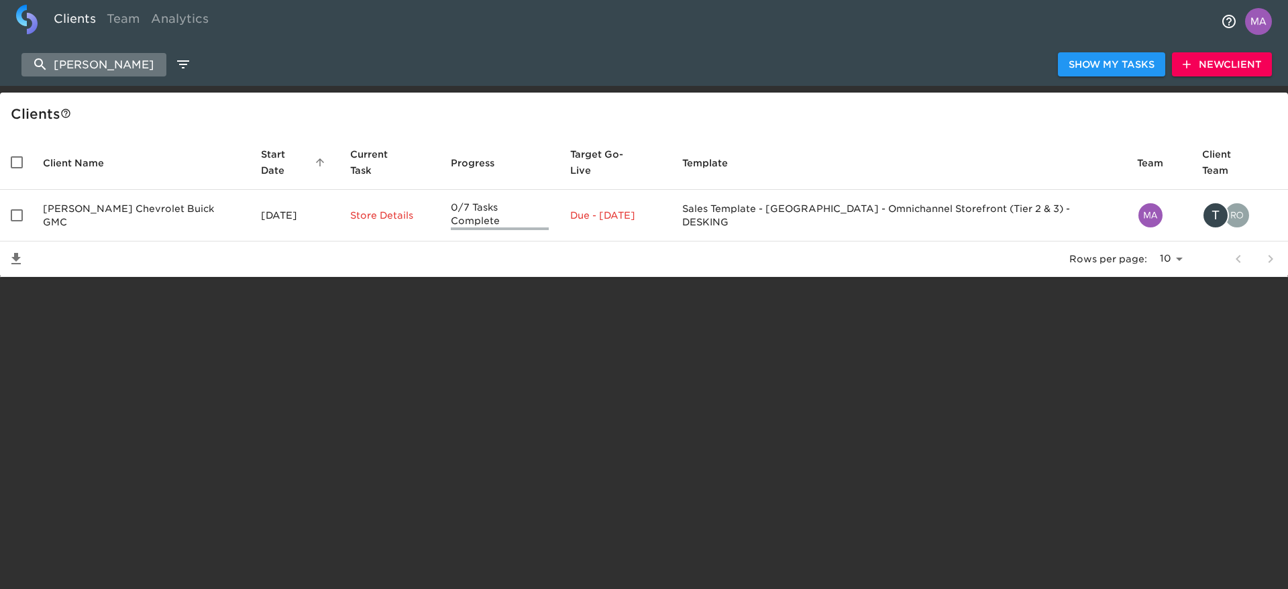
type input "[PERSON_NAME]"
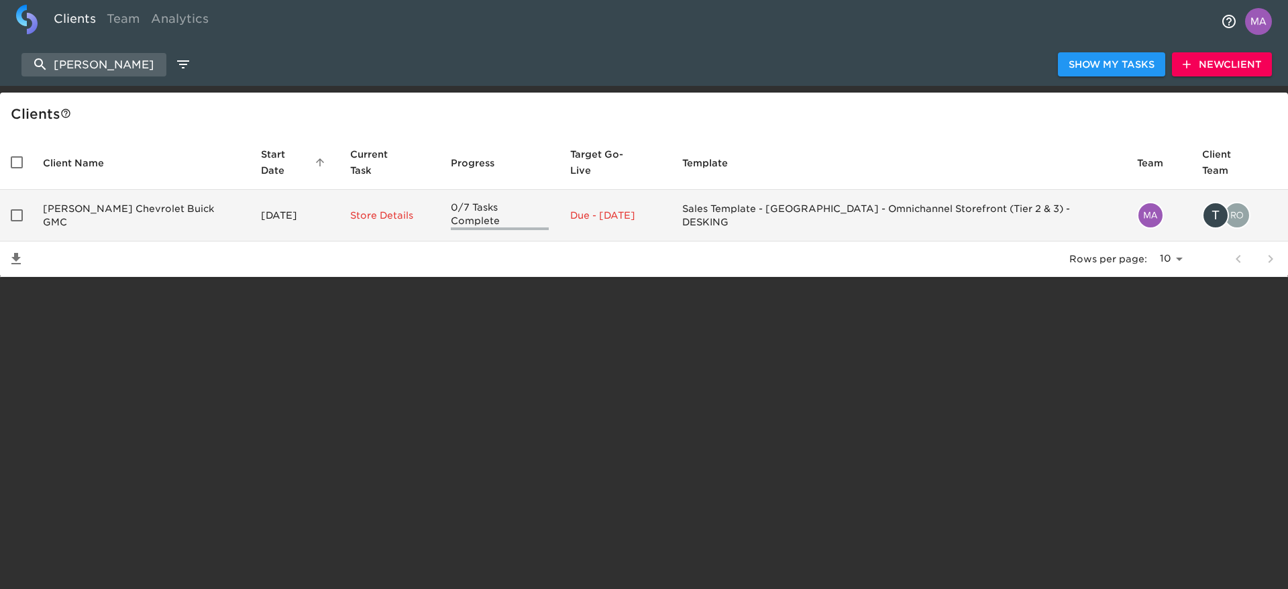
click at [135, 197] on td "[PERSON_NAME] Chevrolet Buick GMC" at bounding box center [141, 216] width 218 height 52
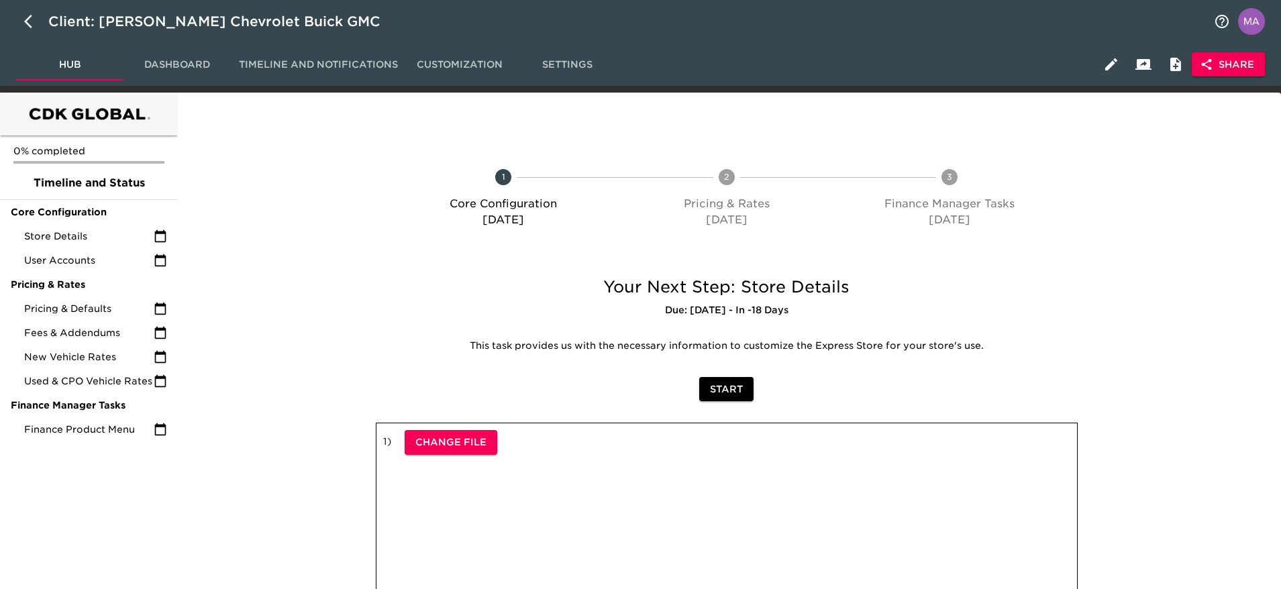
click at [251, 480] on div at bounding box center [271, 579] width 182 height 340
